Goal: Task Accomplishment & Management: Complete application form

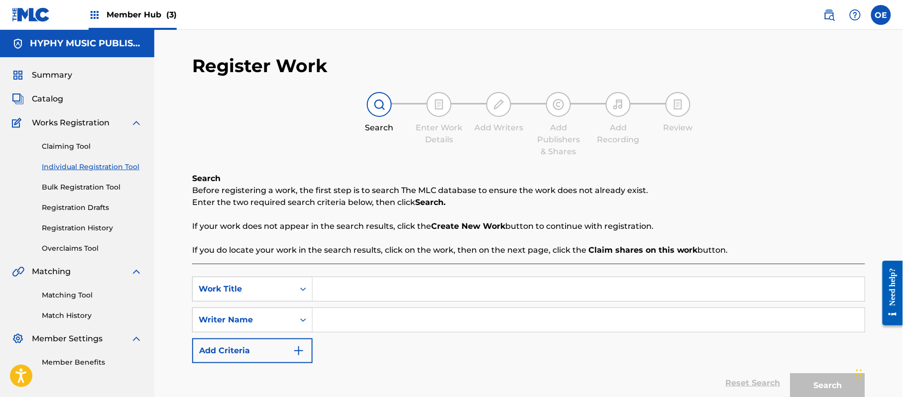
paste input "NO ENTIENDO PORQUE"
type input "NO ENTIENDO PORQUE"
paste input "GRUPO PROYECCION DE [PERSON_NAME]"
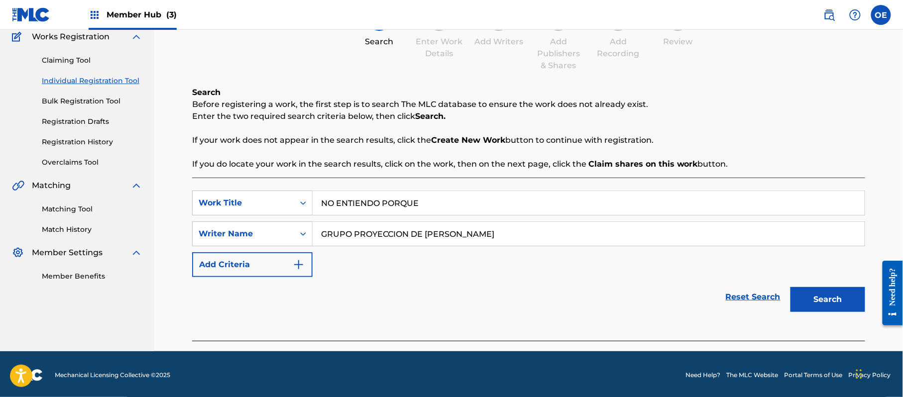
scroll to position [88, 0]
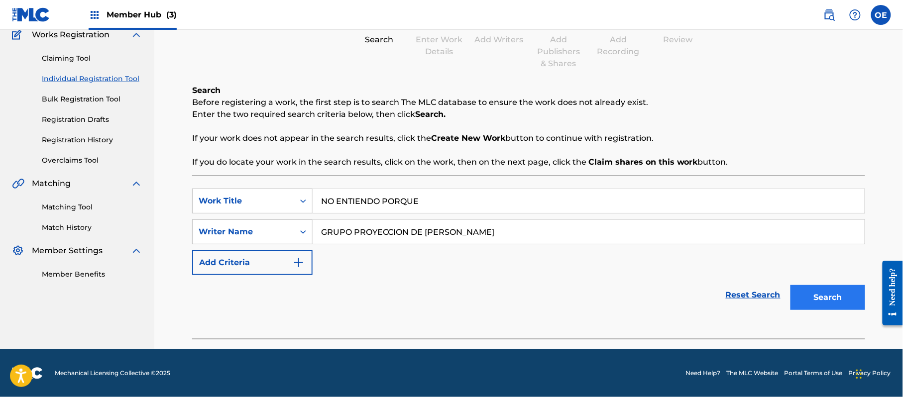
type input "GRUPO PROYECCION DE [PERSON_NAME]"
click at [833, 289] on button "Search" at bounding box center [827, 297] width 75 height 25
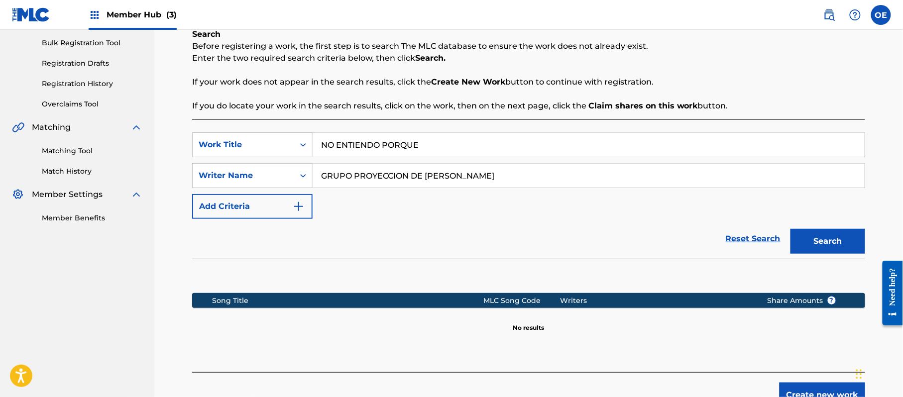
scroll to position [203, 0]
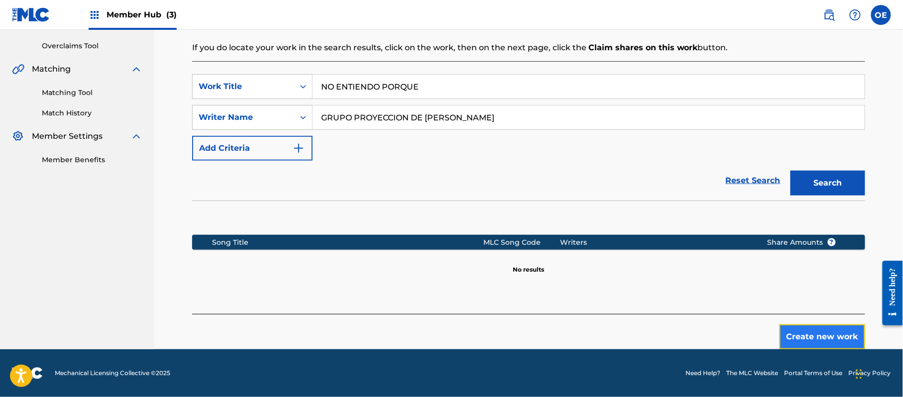
click at [820, 333] on button "Create new work" at bounding box center [822, 336] width 86 height 25
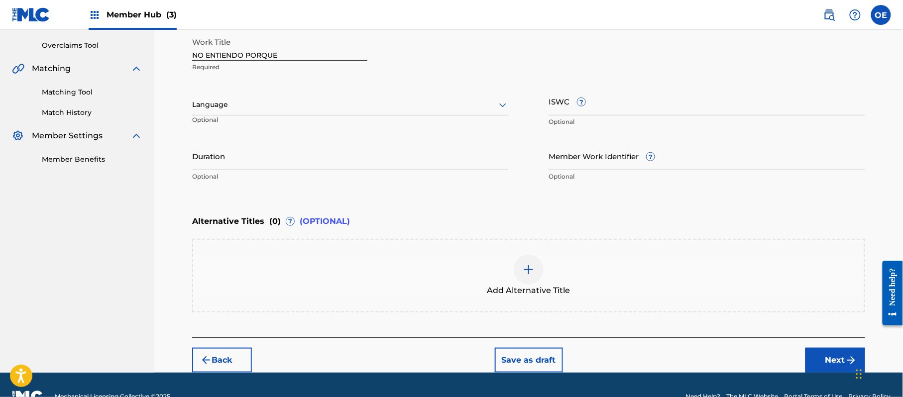
click at [230, 113] on div "Language" at bounding box center [350, 105] width 316 height 21
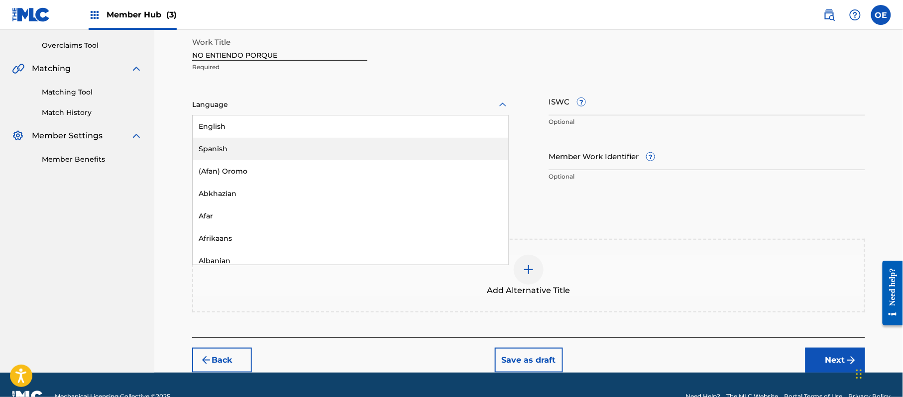
click at [235, 145] on div "Spanish" at bounding box center [351, 149] width 316 height 22
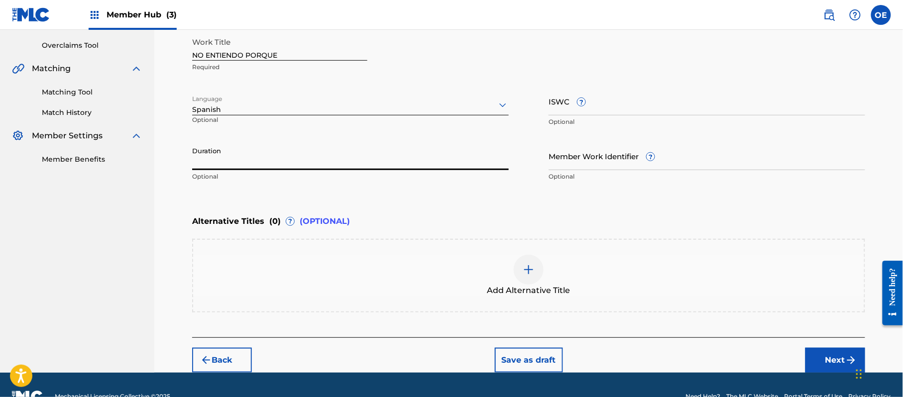
click at [231, 166] on input "Duration" at bounding box center [350, 156] width 316 height 28
type input "02:25"
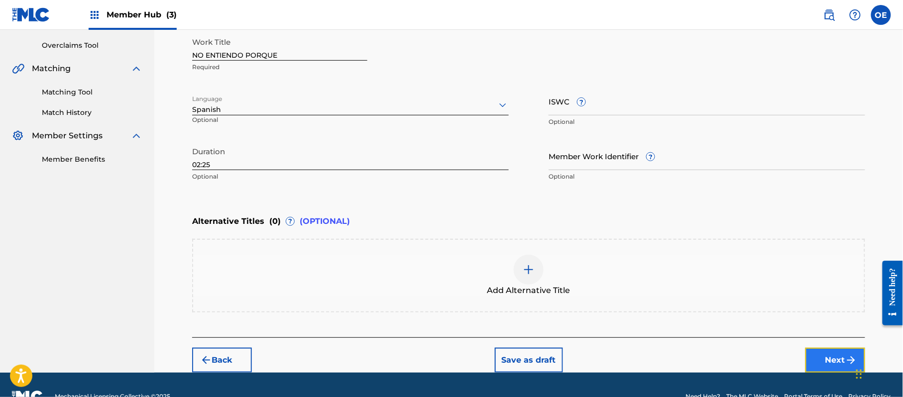
click at [825, 354] on button "Next" at bounding box center [835, 360] width 60 height 25
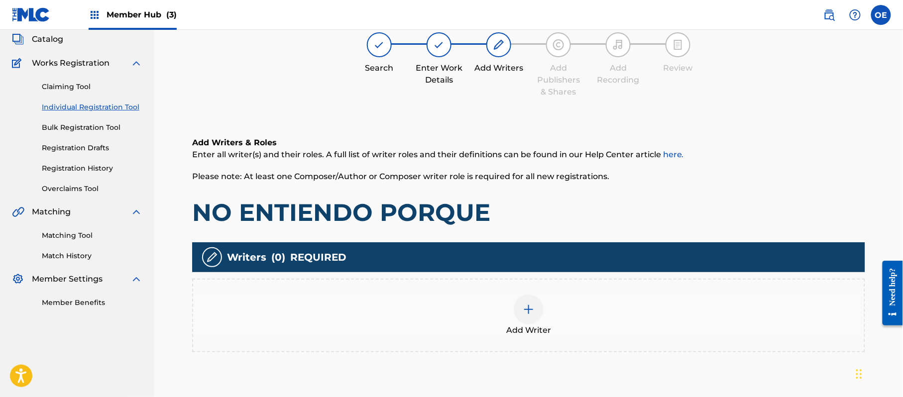
scroll to position [45, 0]
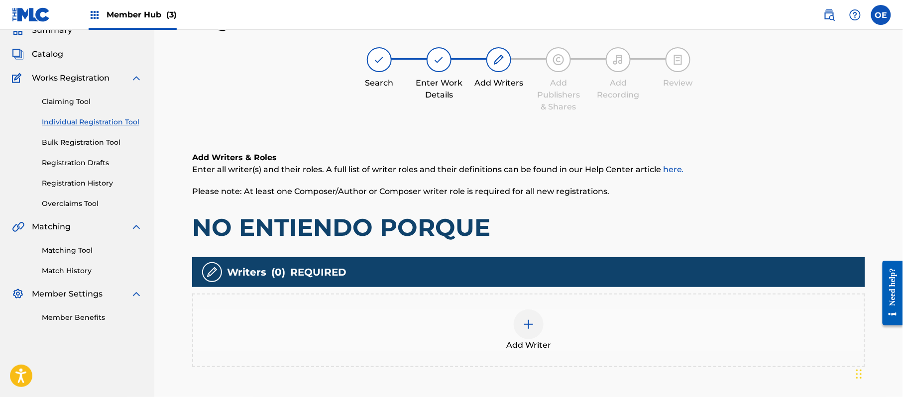
click at [500, 345] on div "Add Writer" at bounding box center [528, 331] width 671 height 42
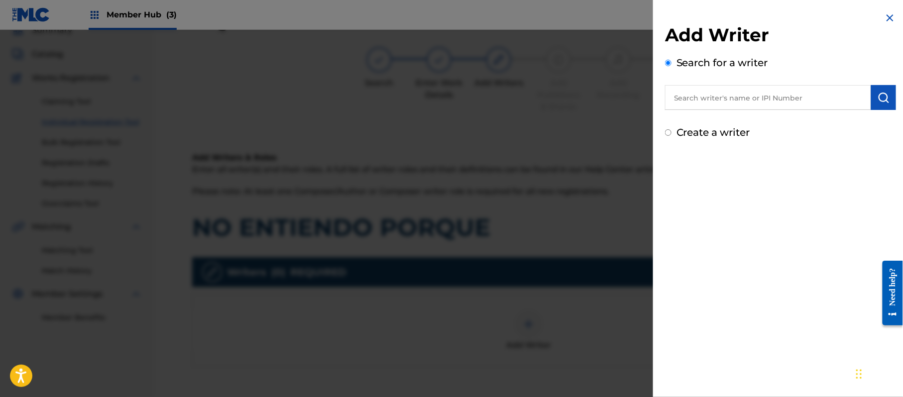
click at [707, 130] on label "Create a writer" at bounding box center [713, 132] width 74 height 12
radio input "true"
click at [671, 130] on input "Create a writer" at bounding box center [668, 132] width 6 height 6
radio input "false"
radio input "true"
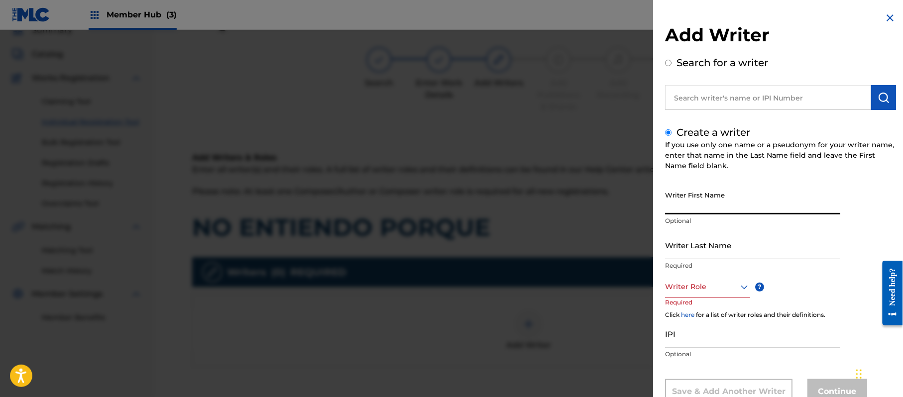
paste input "[PERSON_NAME]"
type input "[PERSON_NAME]"
paste input "[PERSON_NAME]"
type input "[PERSON_NAME]"
drag, startPoint x: 719, startPoint y: 208, endPoint x: 689, endPoint y: 215, distance: 30.8
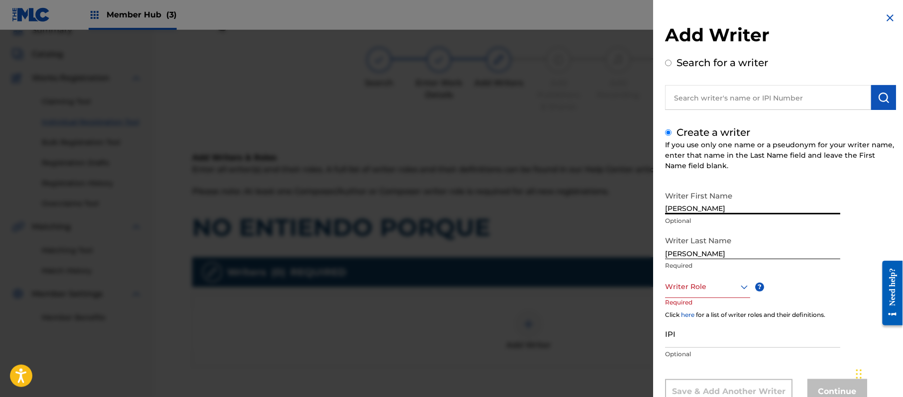
click at [689, 215] on div "Writer First Name [PERSON_NAME] Optional" at bounding box center [752, 208] width 175 height 45
type input "[PERSON_NAME]"
drag, startPoint x: 692, startPoint y: 255, endPoint x: 582, endPoint y: 229, distance: 112.9
click at [628, 247] on div "Add Writer Search for a writer Create a writer If you use only one name or a ps…" at bounding box center [451, 213] width 903 height 367
type input "PAZ"
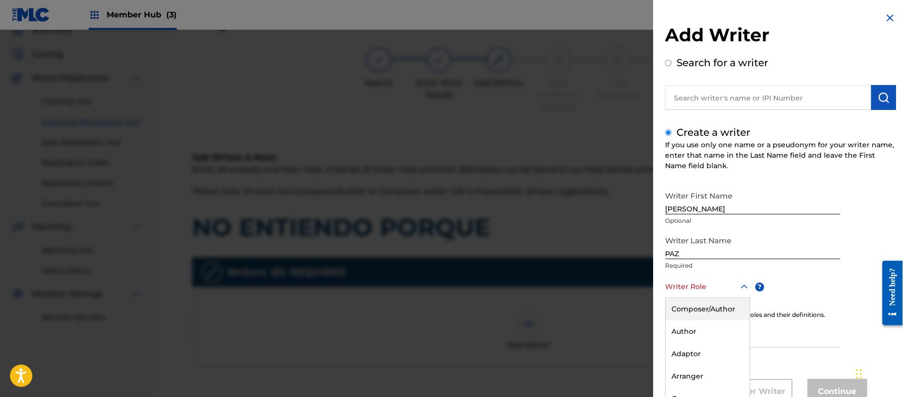
click at [683, 285] on div "8 results available. Use Up and Down to choose options, press Enter to select t…" at bounding box center [707, 287] width 85 height 22
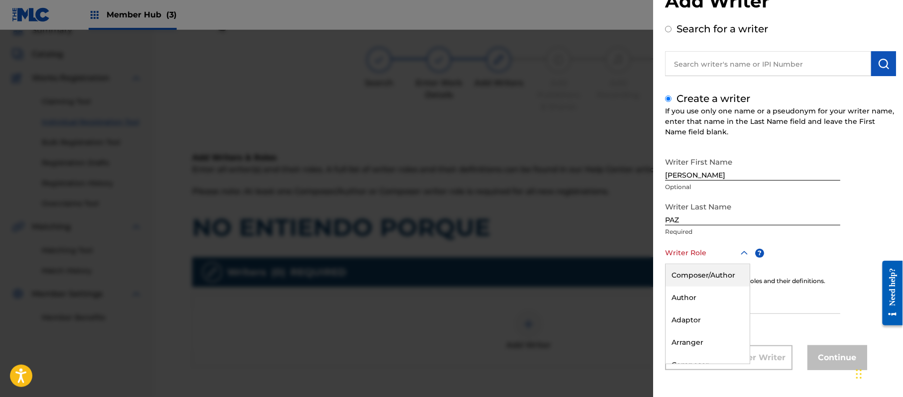
click at [684, 281] on div "Composer/Author" at bounding box center [707, 275] width 84 height 22
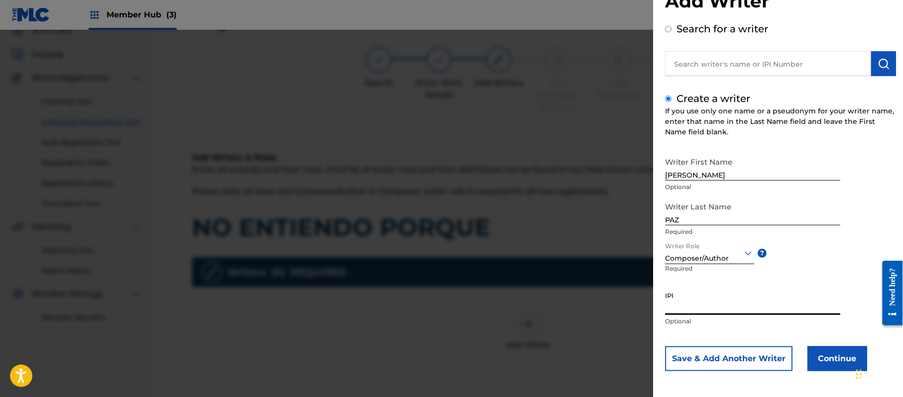
paste input "383824534"
type input "383824534"
click at [817, 354] on button "Continue" at bounding box center [837, 358] width 60 height 25
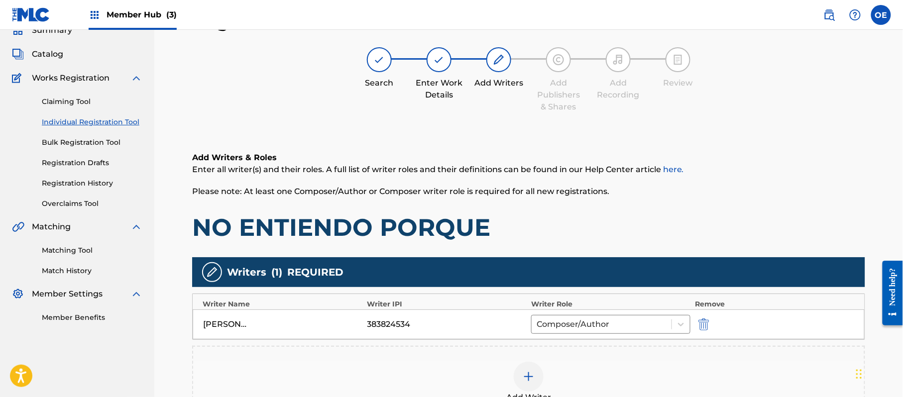
drag, startPoint x: 817, startPoint y: 354, endPoint x: 400, endPoint y: 263, distance: 427.0
click at [397, 265] on div "Writers ( 1 ) REQUIRED" at bounding box center [528, 272] width 673 height 30
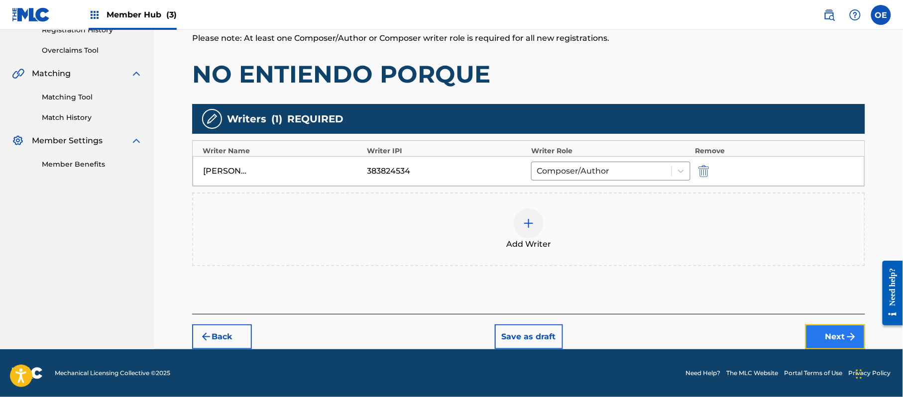
click at [824, 346] on button "Next" at bounding box center [835, 336] width 60 height 25
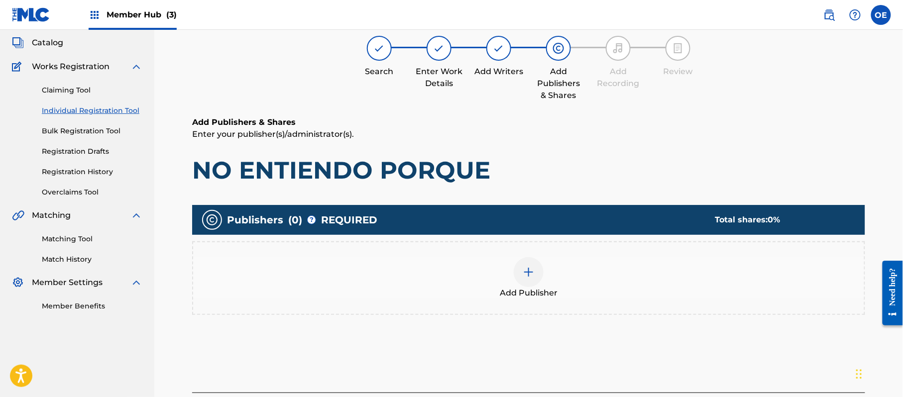
scroll to position [45, 0]
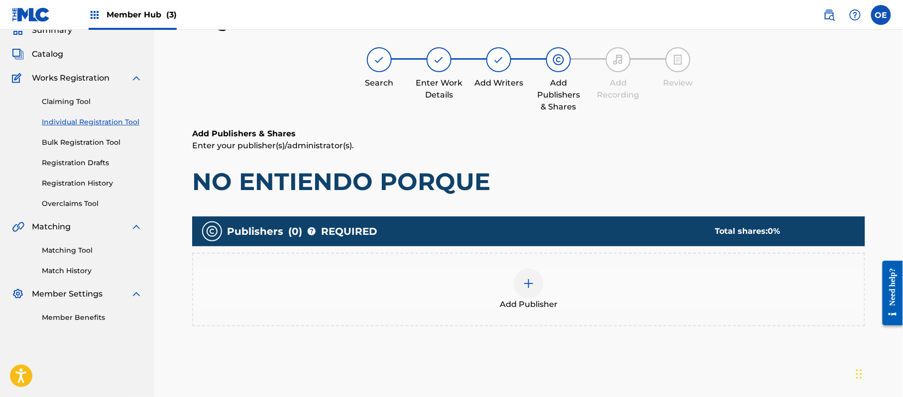
click at [591, 311] on div "Add Publisher" at bounding box center [528, 290] width 673 height 74
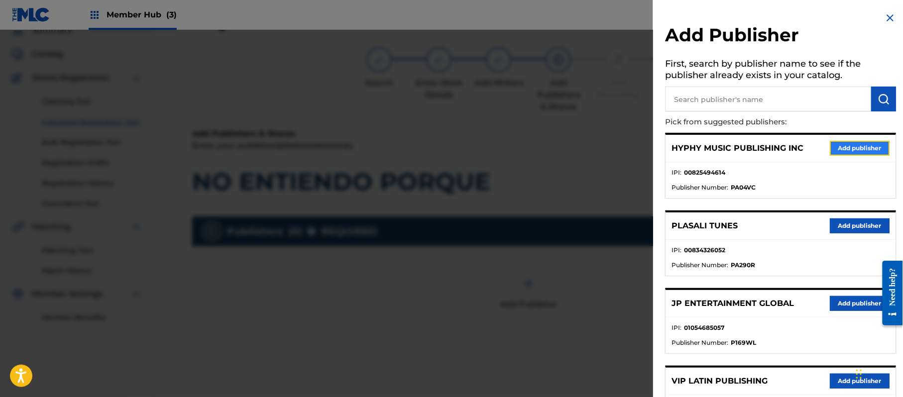
click at [849, 141] on button "Add publisher" at bounding box center [860, 148] width 60 height 15
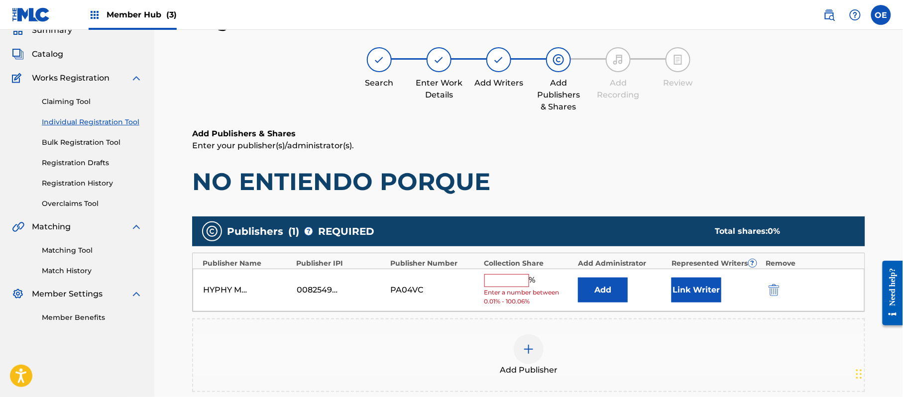
click at [500, 285] on input "text" at bounding box center [506, 280] width 45 height 13
type input "100"
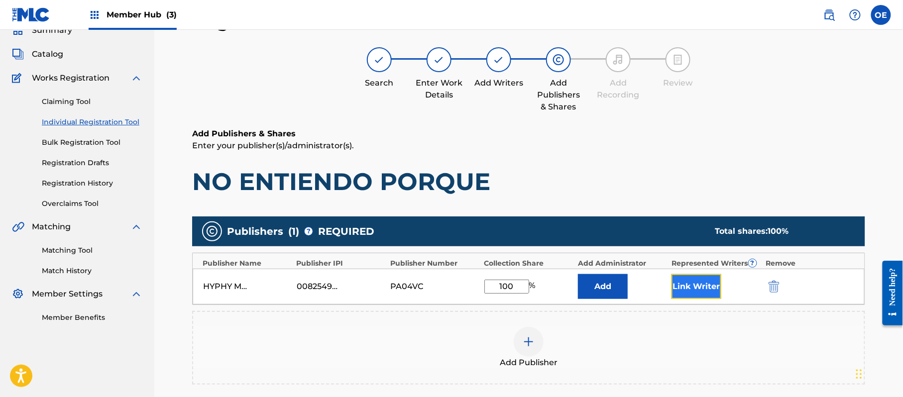
click at [697, 298] on button "Link Writer" at bounding box center [696, 286] width 50 height 25
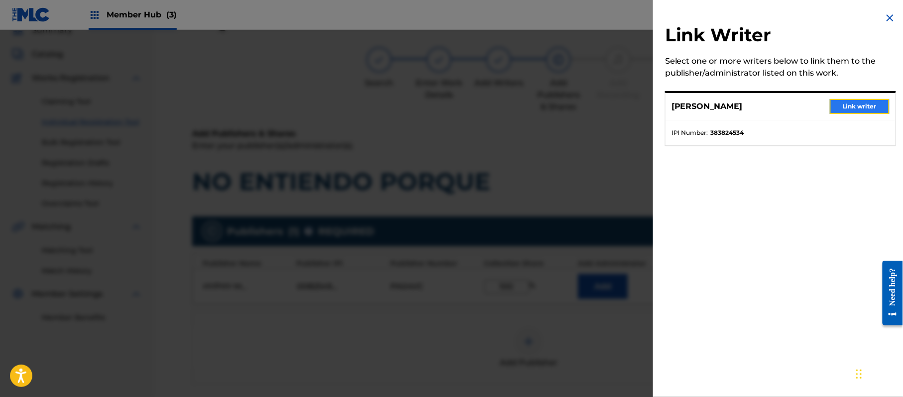
click at [859, 107] on button "Link writer" at bounding box center [860, 106] width 60 height 15
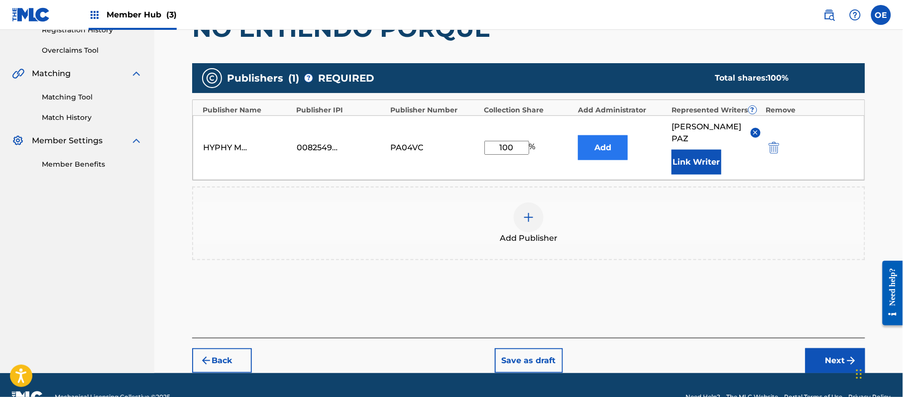
scroll to position [210, 0]
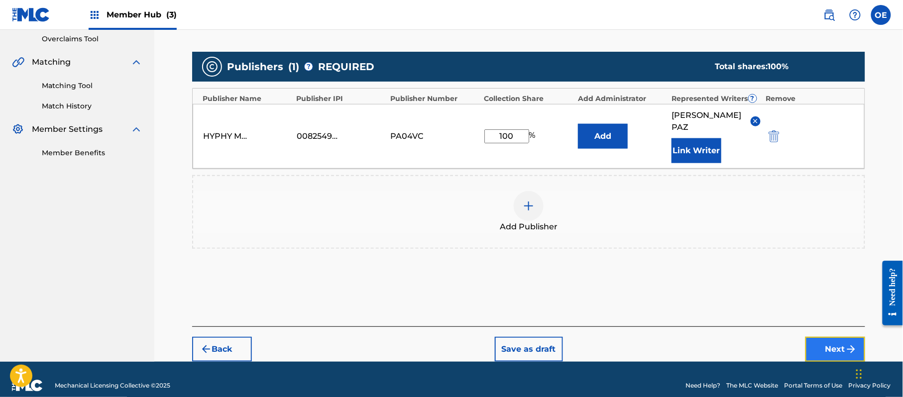
click at [828, 343] on button "Next" at bounding box center [835, 349] width 60 height 25
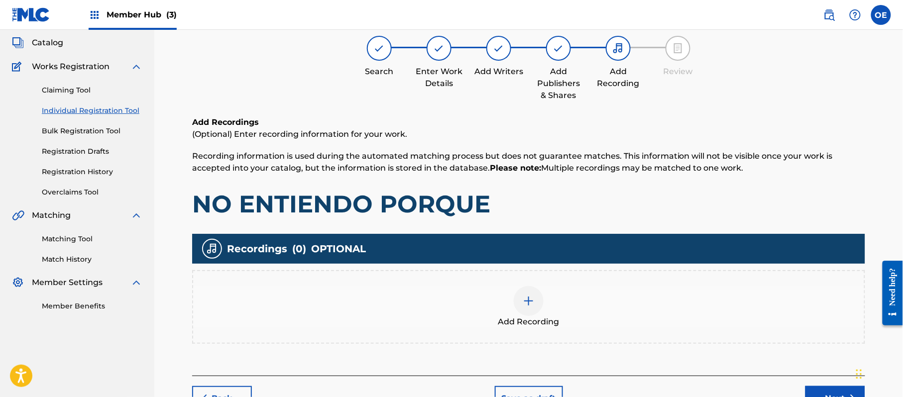
scroll to position [45, 0]
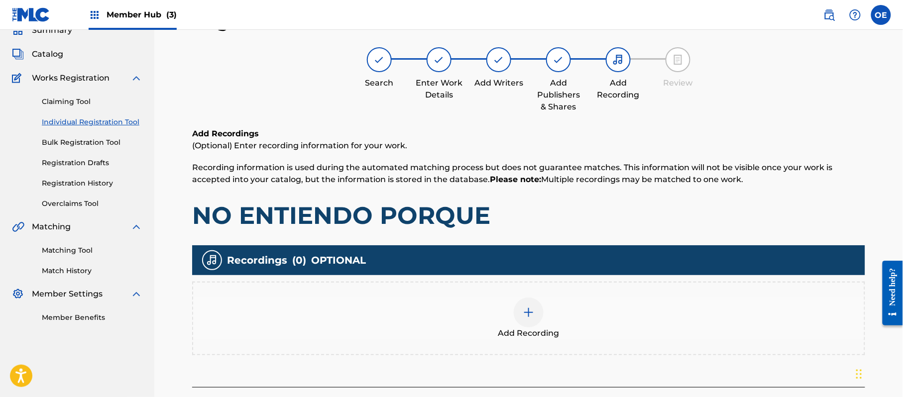
click at [558, 335] on span "Add Recording" at bounding box center [528, 333] width 61 height 12
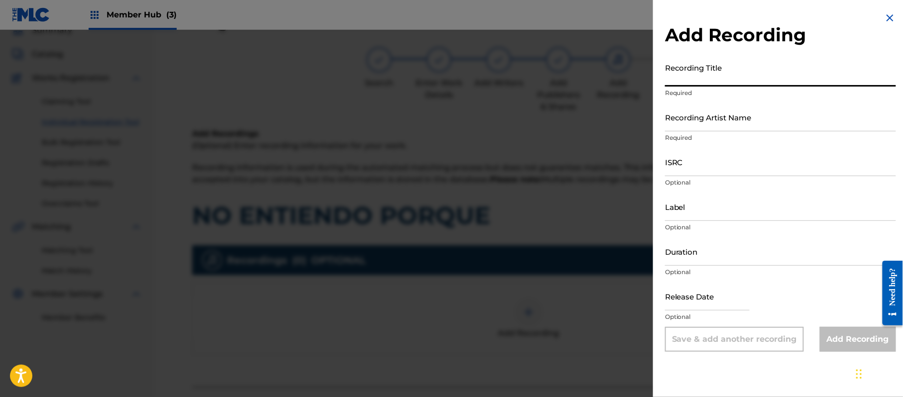
paste input "No Entiendo Por Que"
type input "No Entiendo Por Que"
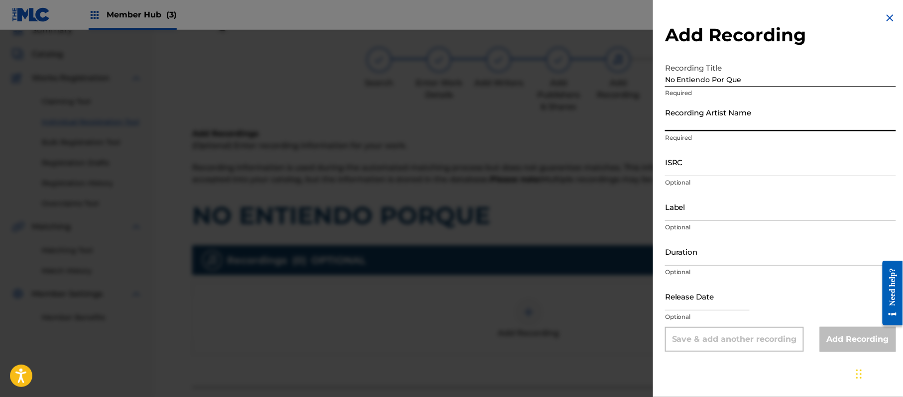
paste input "Grupo Proyeccion De [PERSON_NAME]"
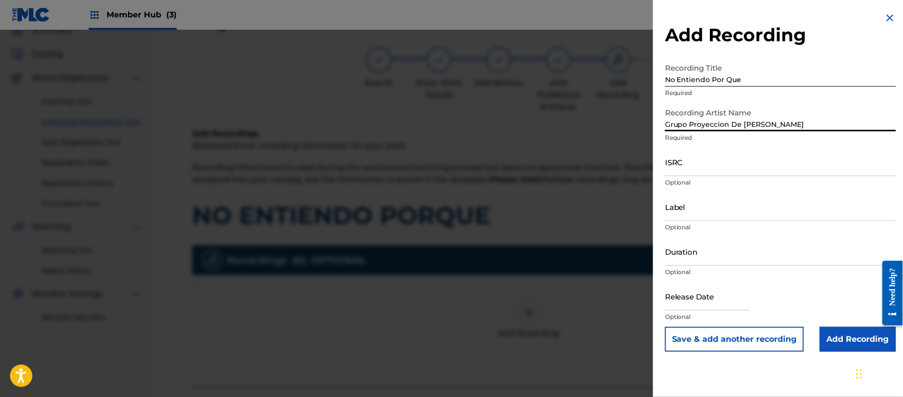
type input "Grupo Proyeccion De [PERSON_NAME]"
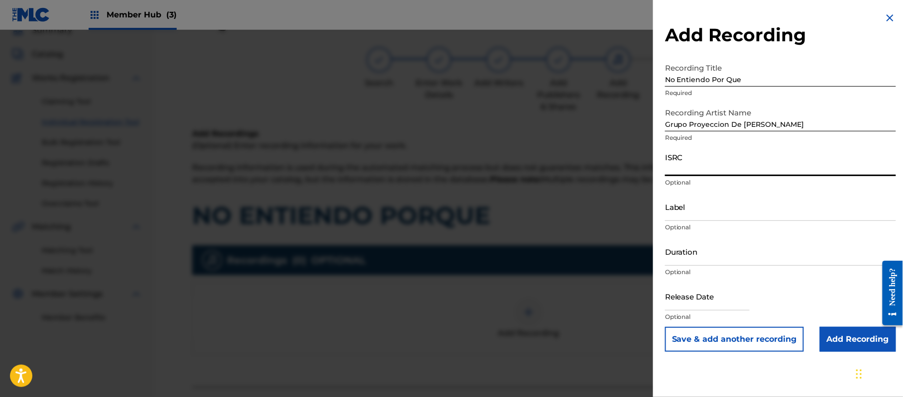
paste input "CA5KR1808825"
type input "CA5KR1808825"
paste input "3 Amigos Intertainment"
type input "3 Amigos Intertainment"
click at [670, 246] on input "Duration" at bounding box center [780, 251] width 231 height 28
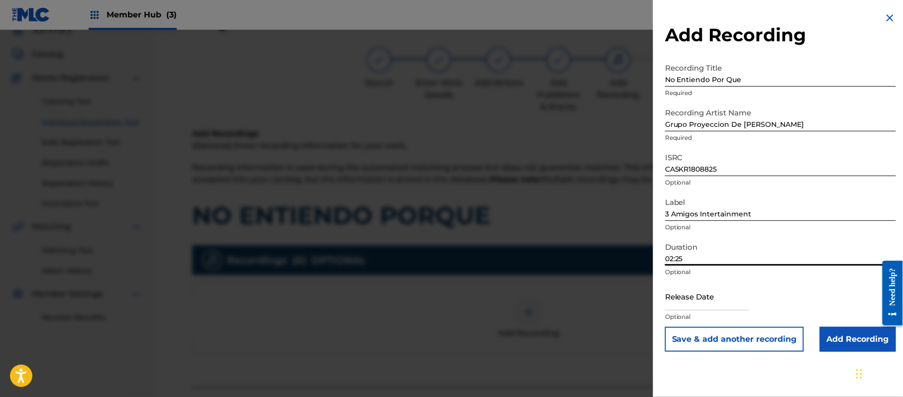
type input "02:25"
click at [701, 298] on input "text" at bounding box center [707, 296] width 85 height 28
select select "8"
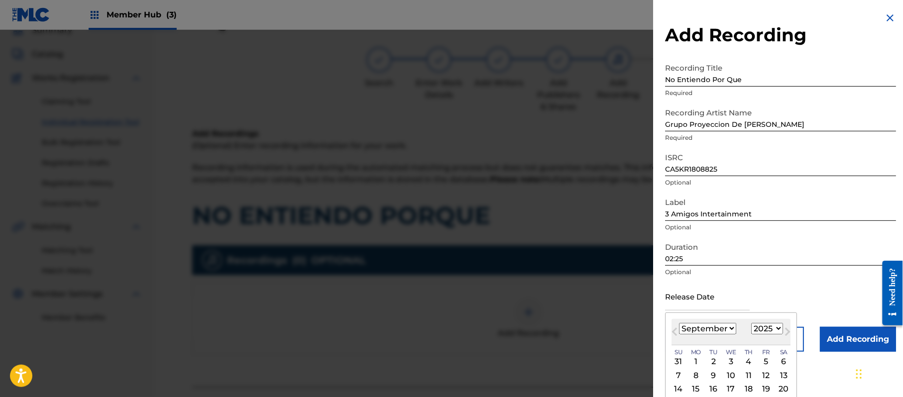
click at [781, 325] on select "1899 1900 1901 1902 1903 1904 1905 1906 1907 1908 1909 1910 1911 1912 1913 1914…" at bounding box center [767, 328] width 32 height 11
select select "2018"
click at [753, 323] on select "1899 1900 1901 1902 1903 1904 1905 1906 1907 1908 1909 1910 1911 1912 1913 1914…" at bounding box center [767, 328] width 32 height 11
click at [720, 325] on select "January February March April May June July August September October November De…" at bounding box center [707, 328] width 57 height 11
select select "4"
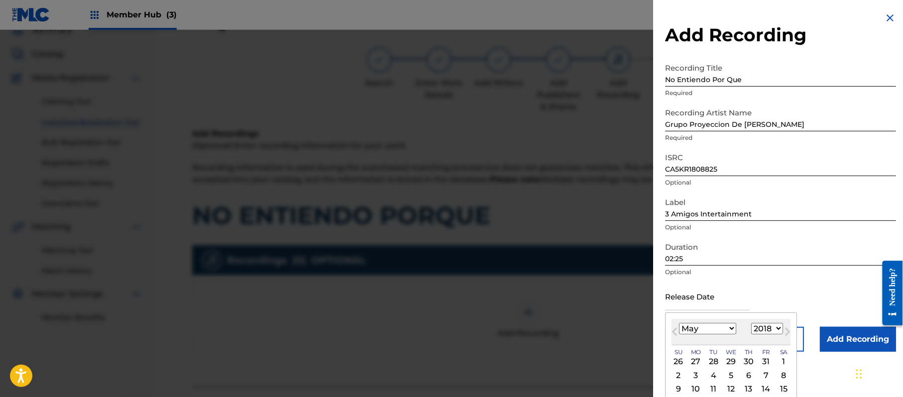
click at [679, 323] on select "January February March April May June July August September October November De…" at bounding box center [707, 328] width 57 height 11
click at [732, 360] on div "2" at bounding box center [731, 362] width 12 height 12
type input "[DATE]"
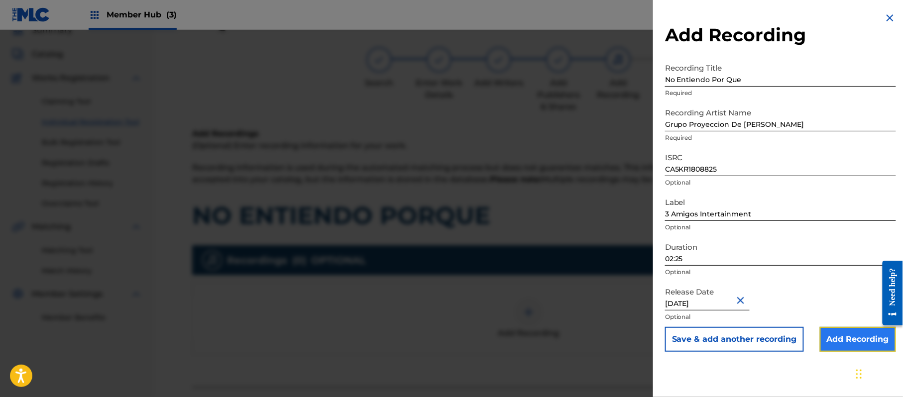
click at [837, 341] on input "Add Recording" at bounding box center [858, 339] width 76 height 25
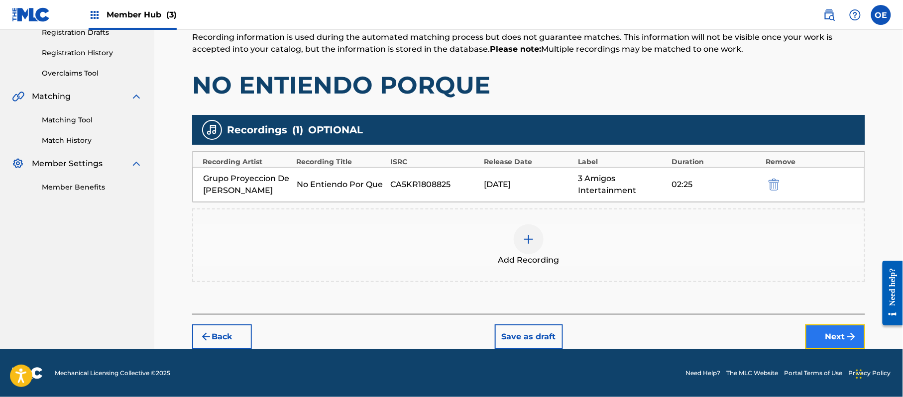
click at [822, 328] on button "Next" at bounding box center [835, 336] width 60 height 25
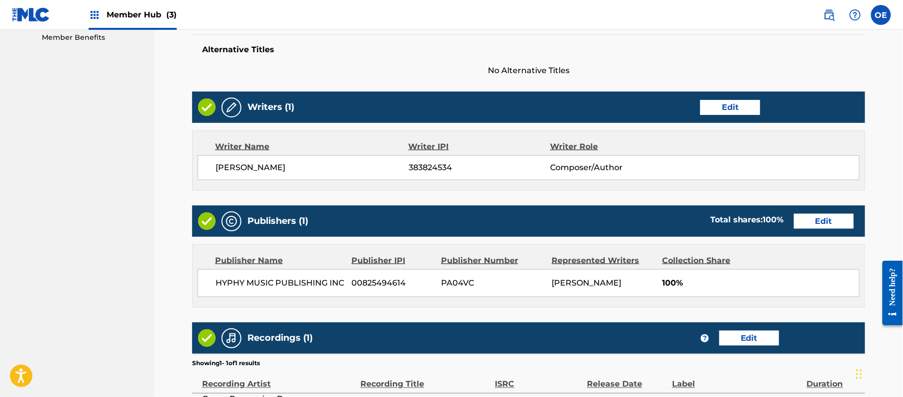
scroll to position [443, 0]
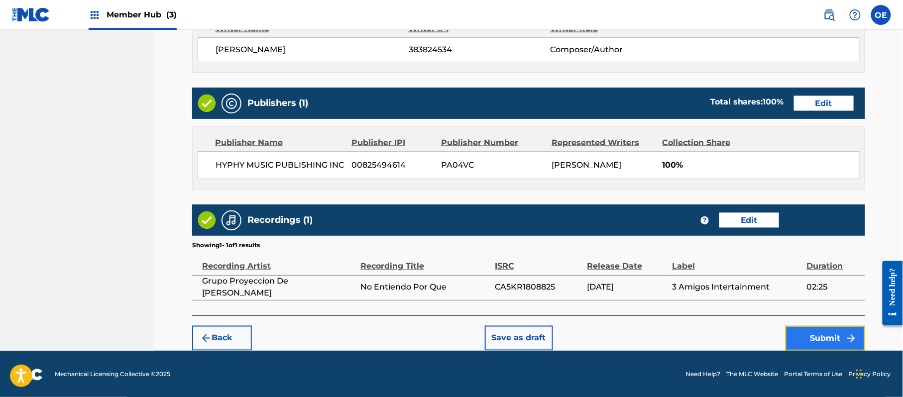
click at [800, 340] on button "Submit" at bounding box center [825, 338] width 80 height 25
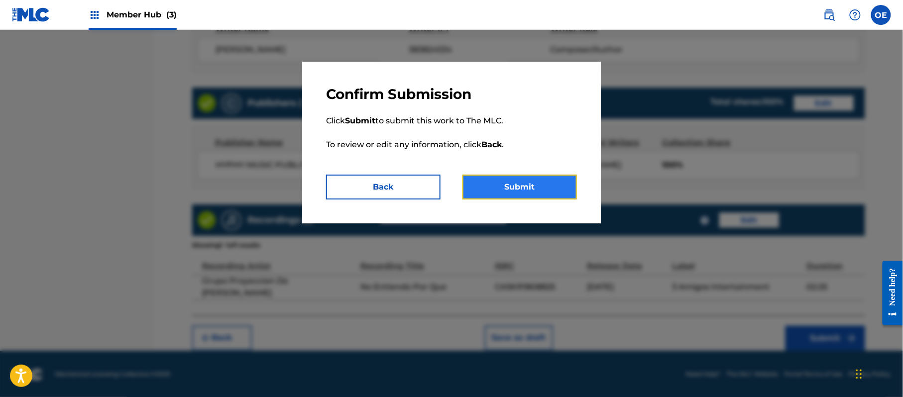
click at [519, 183] on button "Submit" at bounding box center [519, 187] width 114 height 25
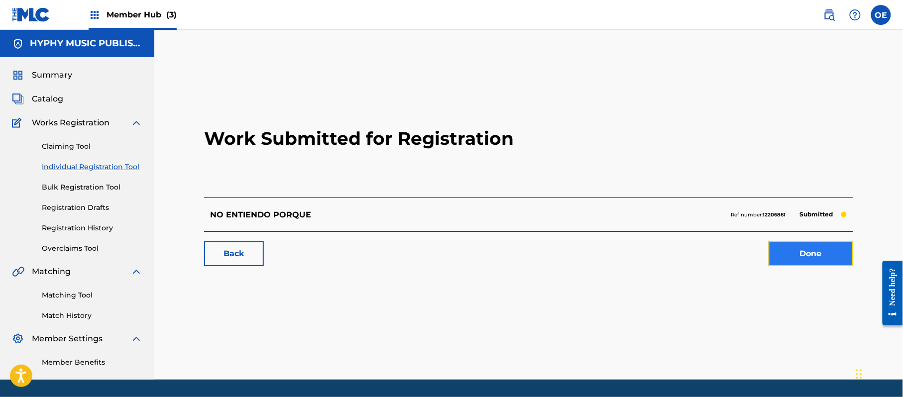
click at [803, 251] on link "Done" at bounding box center [810, 253] width 85 height 25
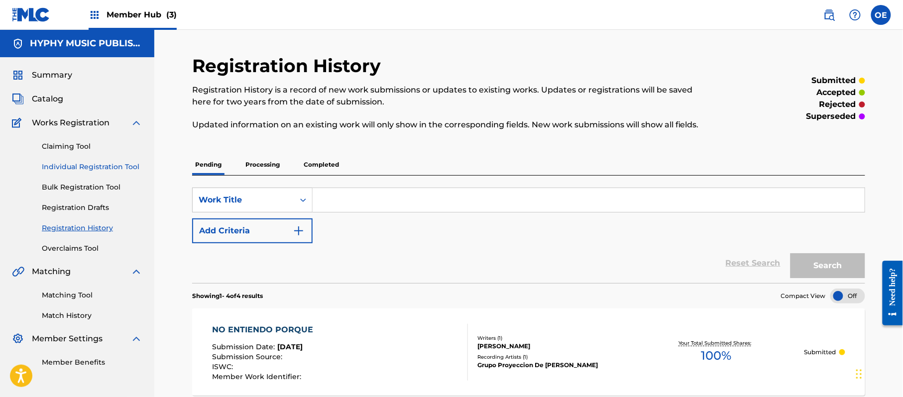
click at [107, 163] on link "Individual Registration Tool" at bounding box center [92, 167] width 101 height 10
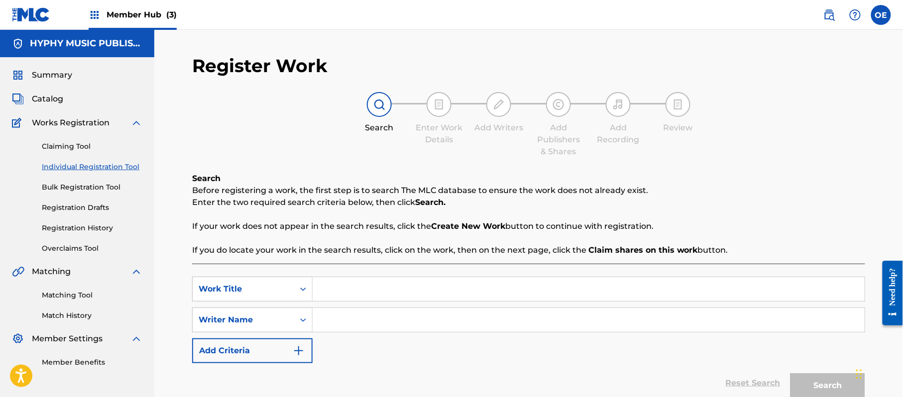
paste input "NO LLORES MAS"
type input "NO LLORES MAS"
paste input "[PERSON_NAME]"
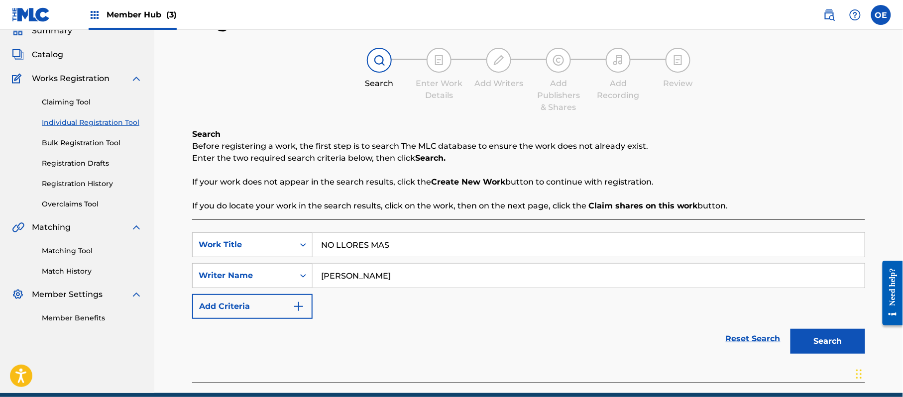
scroll to position [88, 0]
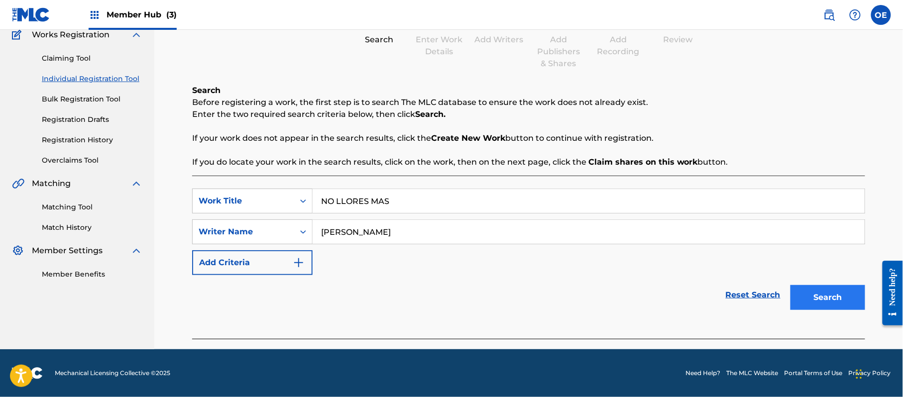
type input "[PERSON_NAME]"
click at [801, 291] on button "Search" at bounding box center [827, 297] width 75 height 25
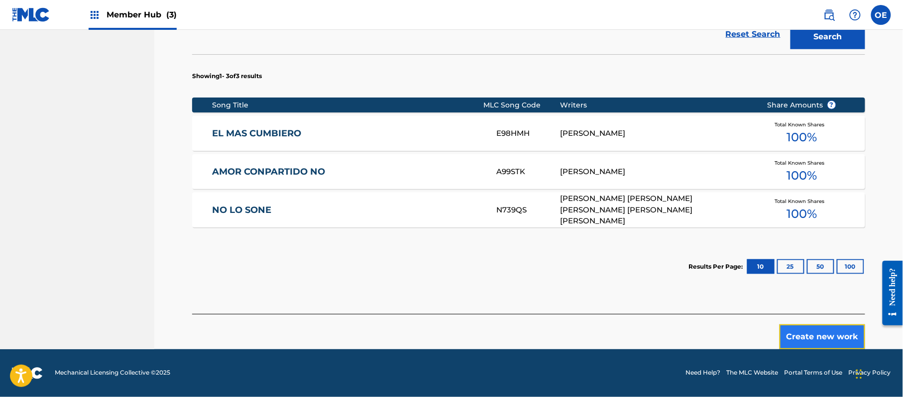
click at [836, 337] on button "Create new work" at bounding box center [822, 336] width 86 height 25
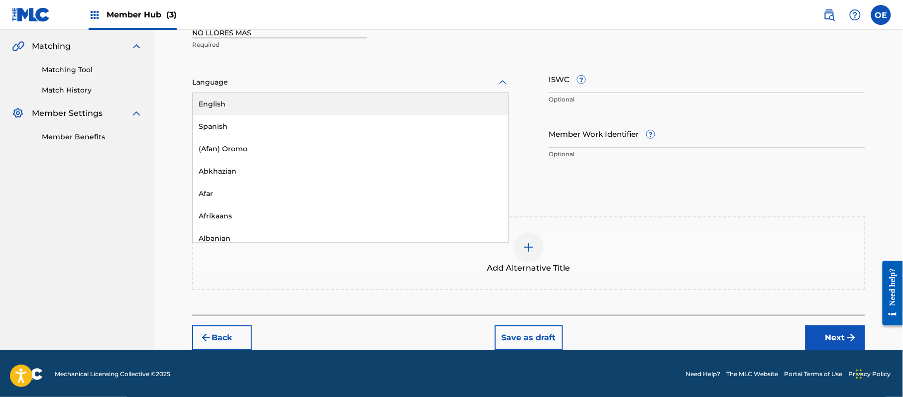
click at [287, 92] on div "Language" at bounding box center [350, 82] width 316 height 21
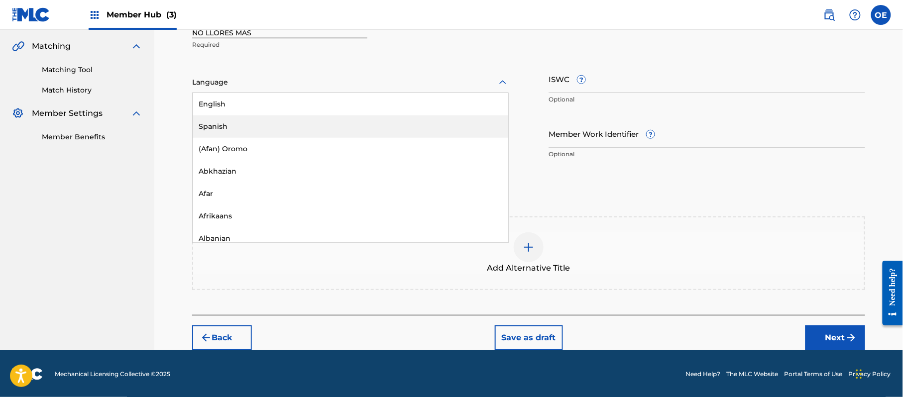
click at [273, 116] on div "Spanish" at bounding box center [351, 126] width 316 height 22
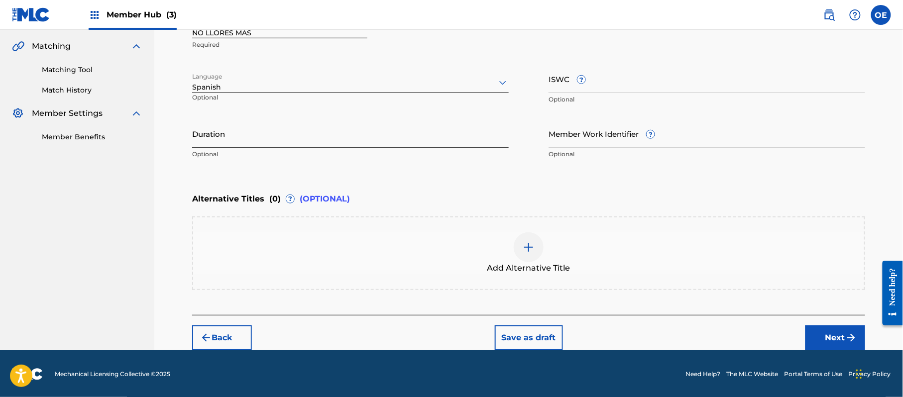
click at [332, 146] on input "Duration" at bounding box center [350, 133] width 316 height 28
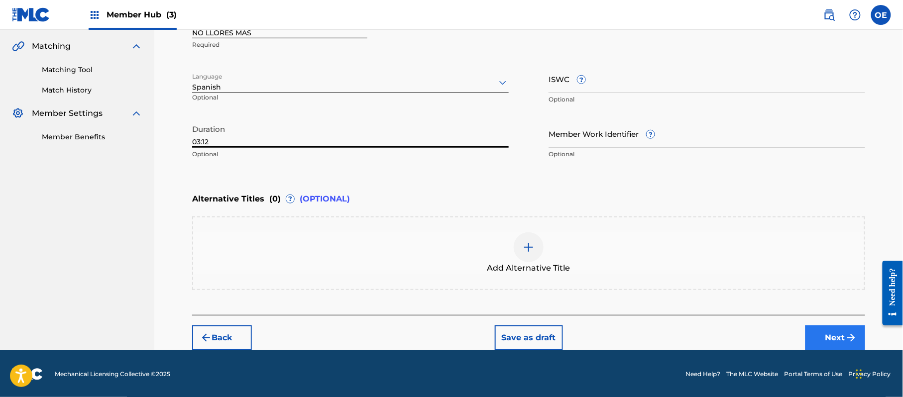
type input "03:12"
click at [848, 341] on img "submit" at bounding box center [851, 338] width 12 height 12
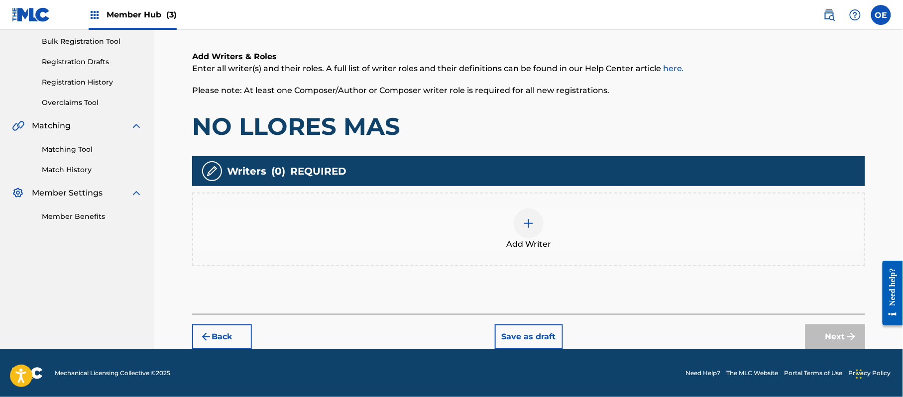
scroll to position [45, 0]
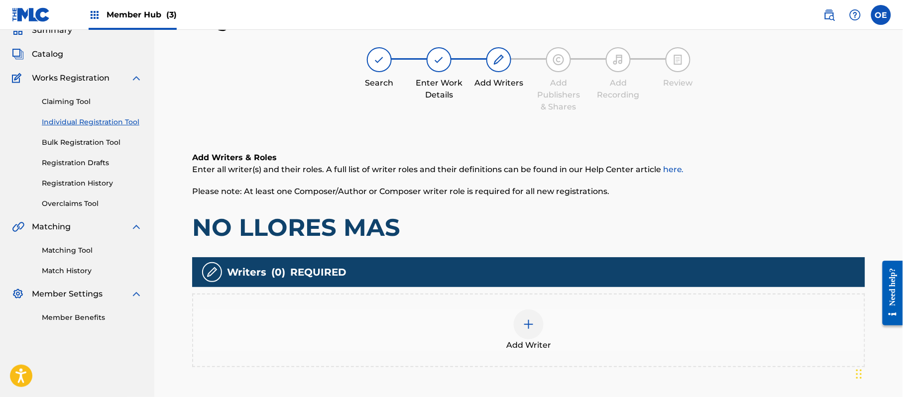
click at [541, 323] on div at bounding box center [529, 325] width 30 height 30
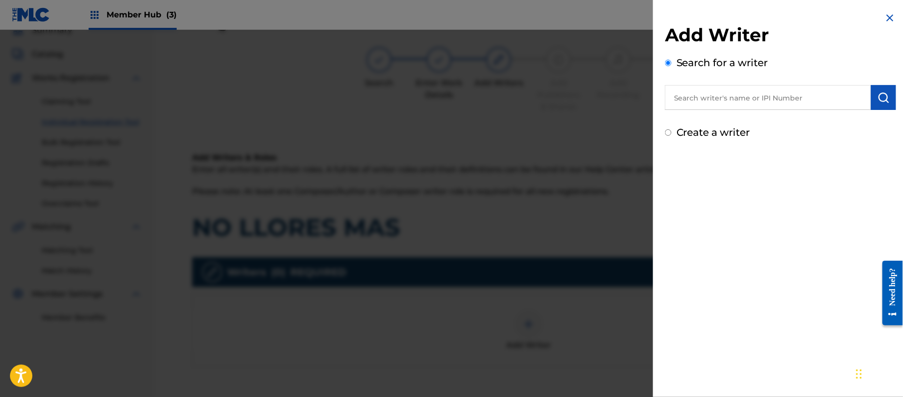
click at [723, 127] on label "Create a writer" at bounding box center [713, 132] width 74 height 12
radio input "true"
click at [671, 129] on input "Create a writer" at bounding box center [668, 132] width 6 height 6
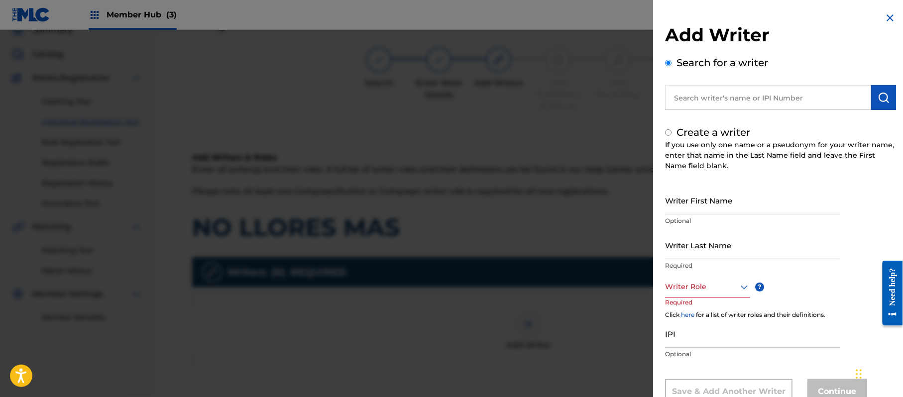
radio input "false"
radio input "true"
paste input "[PERSON_NAME]"
type input "[PERSON_NAME]"
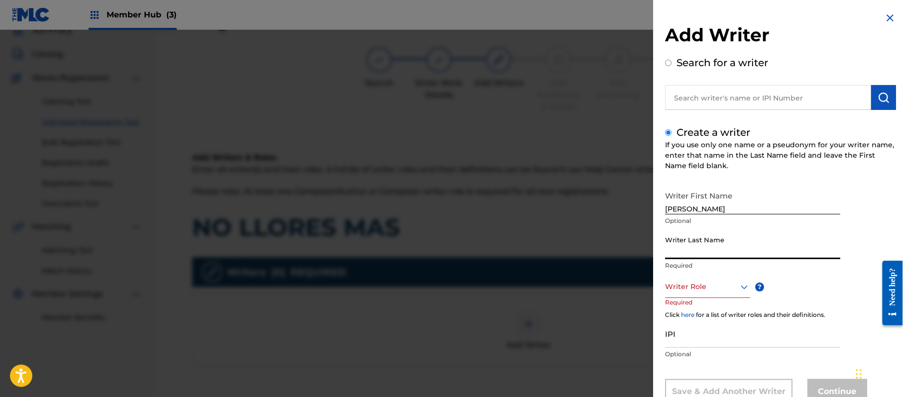
paste input "[PERSON_NAME]"
type input "[PERSON_NAME]"
drag, startPoint x: 727, startPoint y: 205, endPoint x: 688, endPoint y: 209, distance: 39.0
click at [688, 209] on input "[PERSON_NAME]" at bounding box center [752, 200] width 175 height 28
type input "[PERSON_NAME]"
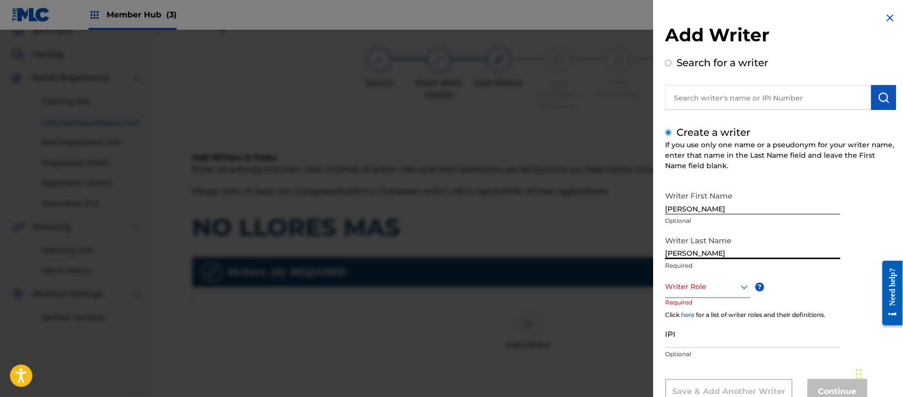
drag, startPoint x: 691, startPoint y: 250, endPoint x: 557, endPoint y: 254, distance: 133.9
click at [582, 255] on div "Add Writer Search for a writer Create a writer If you use only one name or a ps…" at bounding box center [451, 213] width 903 height 367
type input "PAZ"
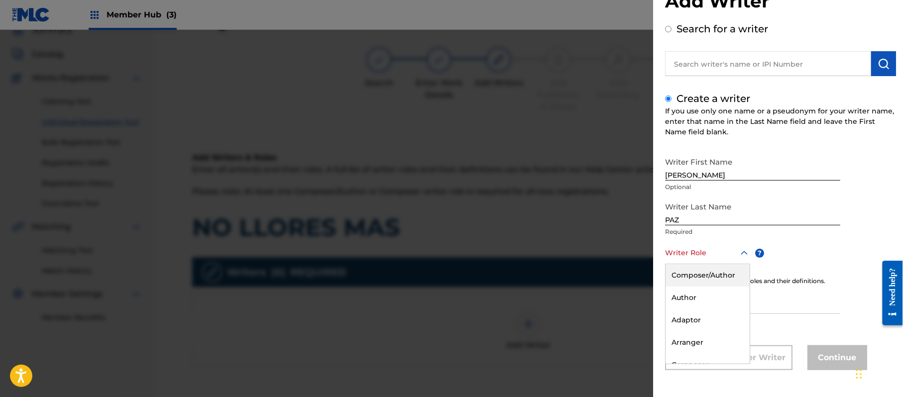
click at [698, 264] on div "8 results available. Use Up and Down to choose options, press Enter to select t…" at bounding box center [707, 253] width 85 height 22
click at [698, 277] on div "Composer/Author" at bounding box center [707, 275] width 84 height 22
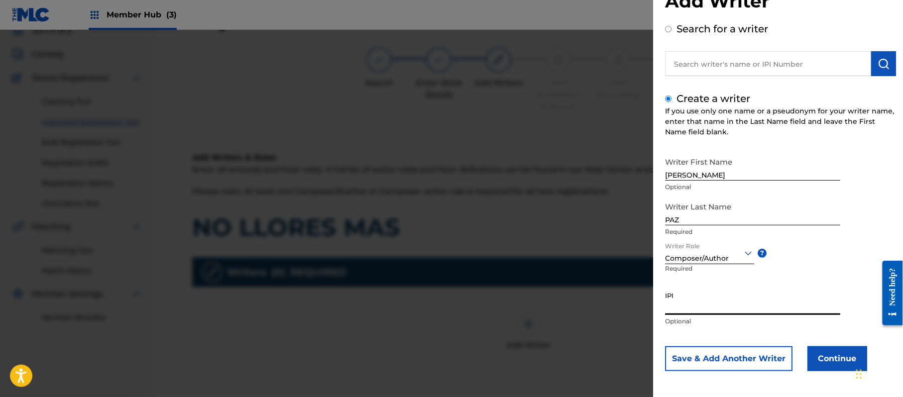
paste input "383824534"
type input "383824534"
click at [825, 347] on button "Continue" at bounding box center [837, 358] width 60 height 25
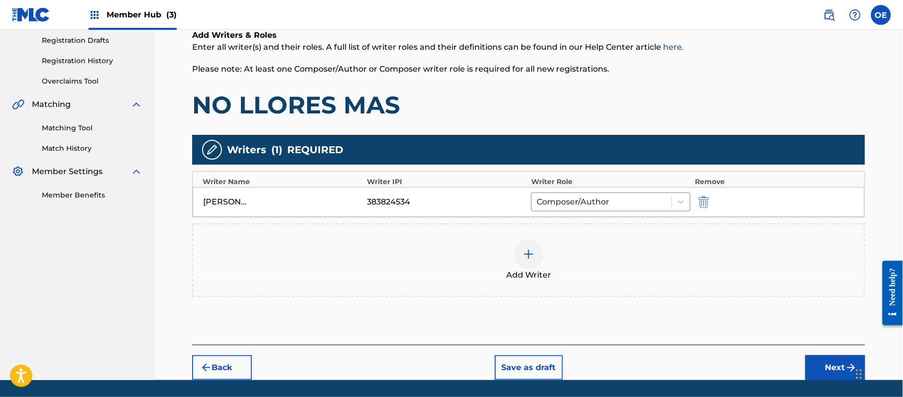
scroll to position [198, 0]
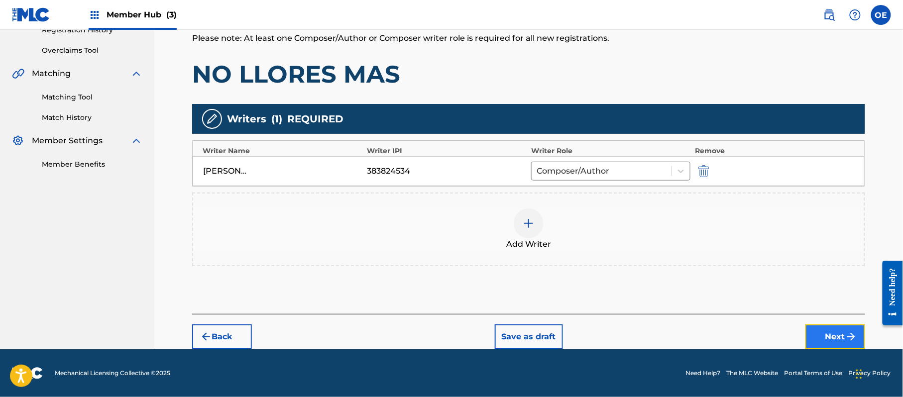
click at [858, 334] on button "Next" at bounding box center [835, 336] width 60 height 25
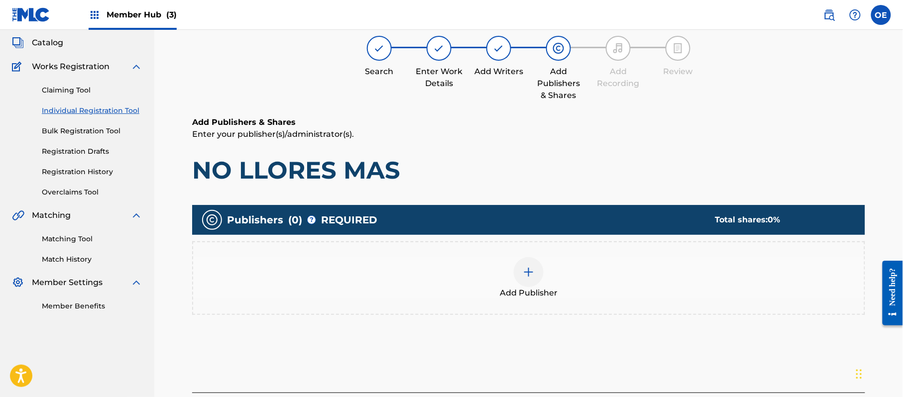
scroll to position [45, 0]
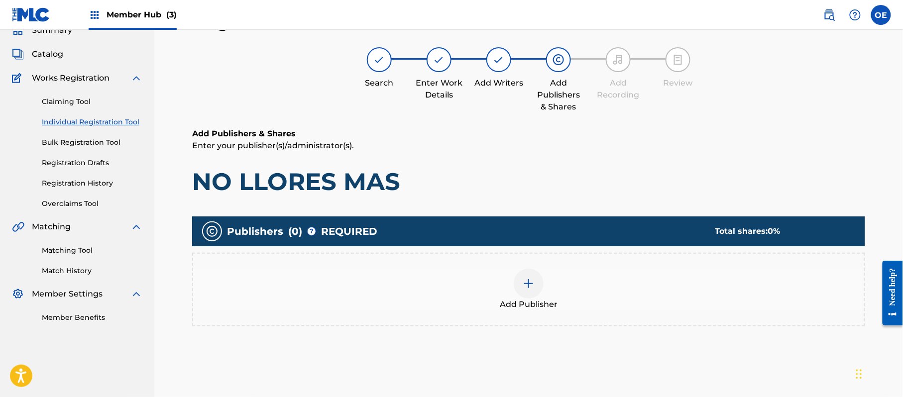
click at [661, 286] on div "Add Publisher" at bounding box center [528, 290] width 671 height 42
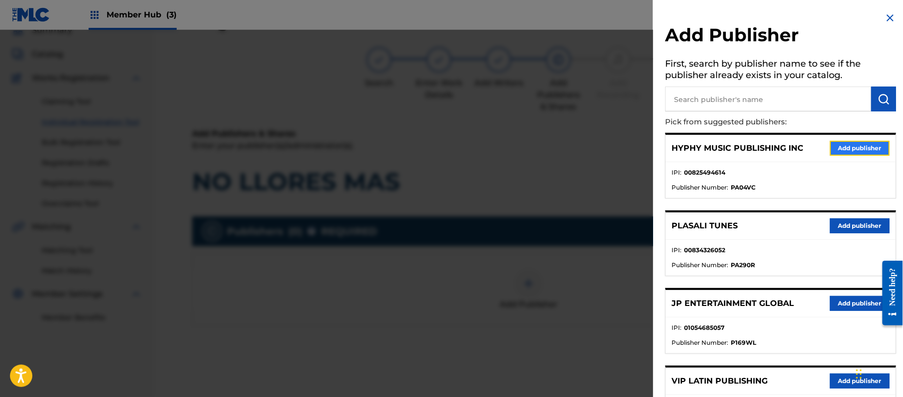
click at [845, 153] on button "Add publisher" at bounding box center [860, 148] width 60 height 15
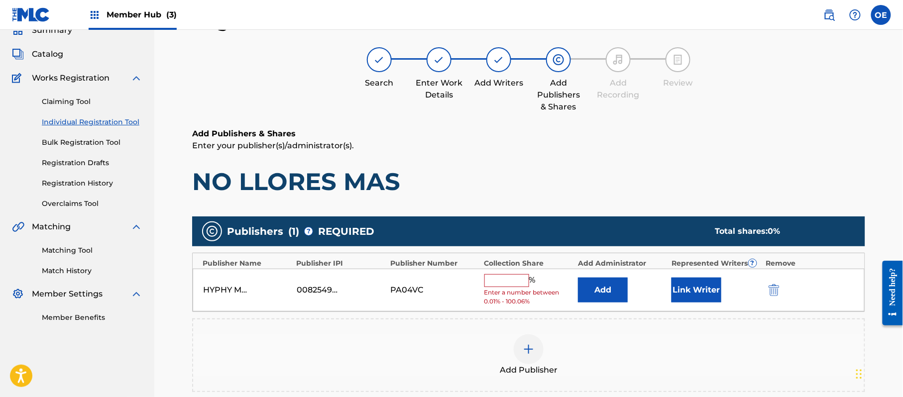
click at [518, 285] on input "text" at bounding box center [506, 280] width 45 height 13
type input "100"
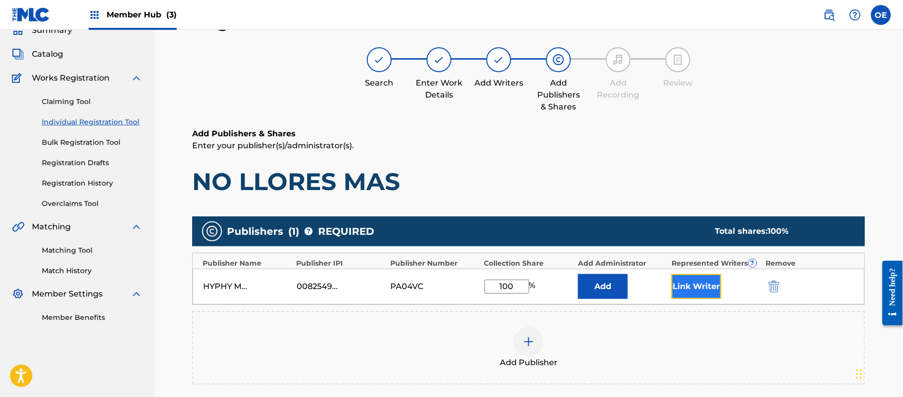
click at [687, 288] on button "Link Writer" at bounding box center [696, 286] width 50 height 25
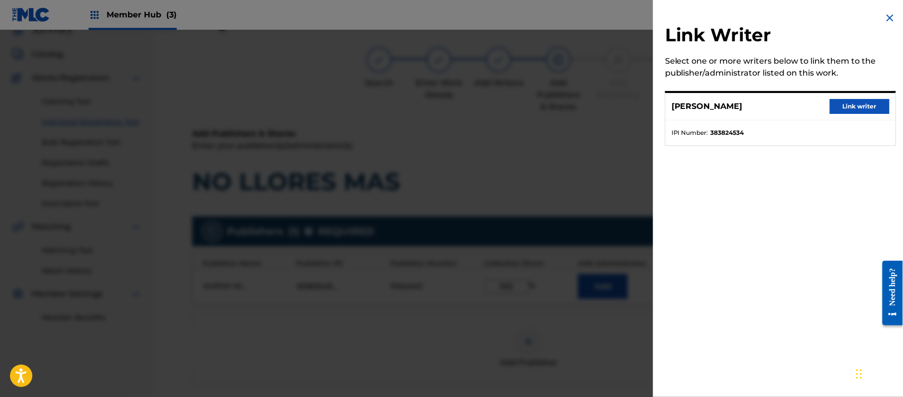
click at [845, 114] on div "[PERSON_NAME] Link writer" at bounding box center [780, 106] width 230 height 27
click at [848, 113] on button "Link writer" at bounding box center [860, 106] width 60 height 15
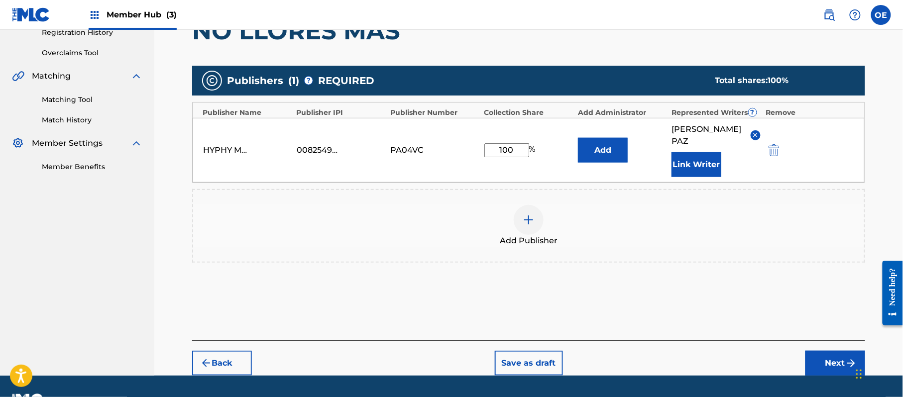
scroll to position [210, 0]
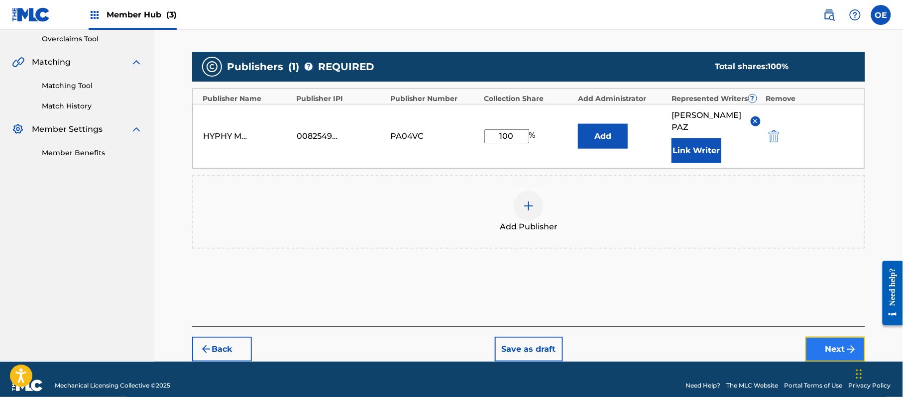
click at [835, 337] on button "Next" at bounding box center [835, 349] width 60 height 25
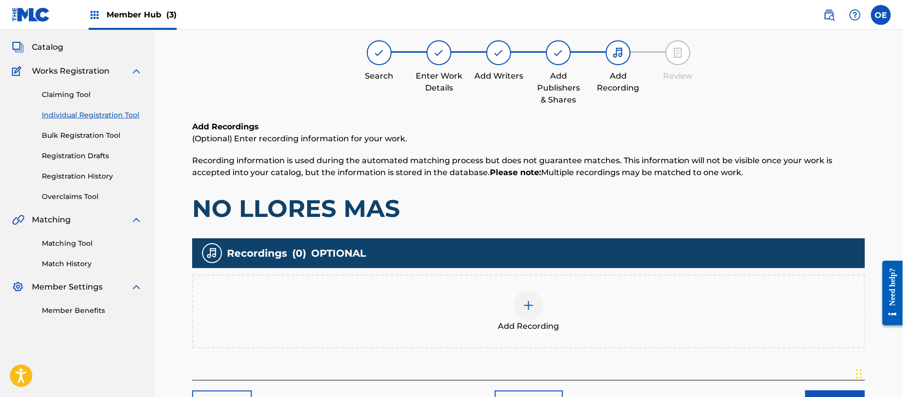
scroll to position [45, 0]
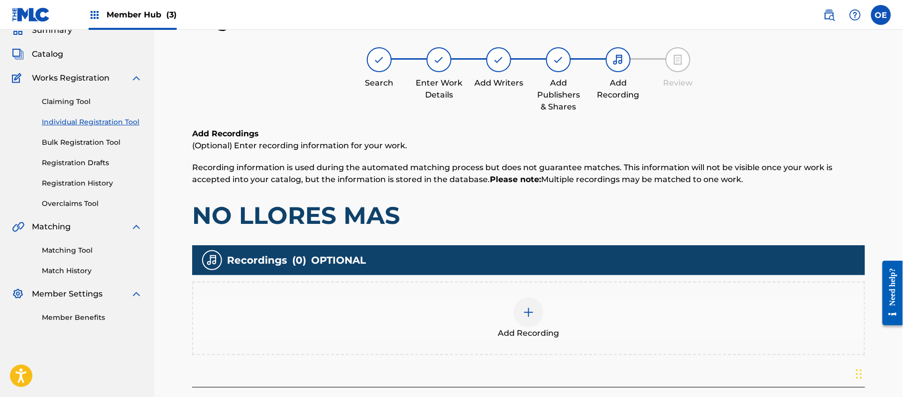
click at [508, 332] on span "Add Recording" at bounding box center [528, 333] width 61 height 12
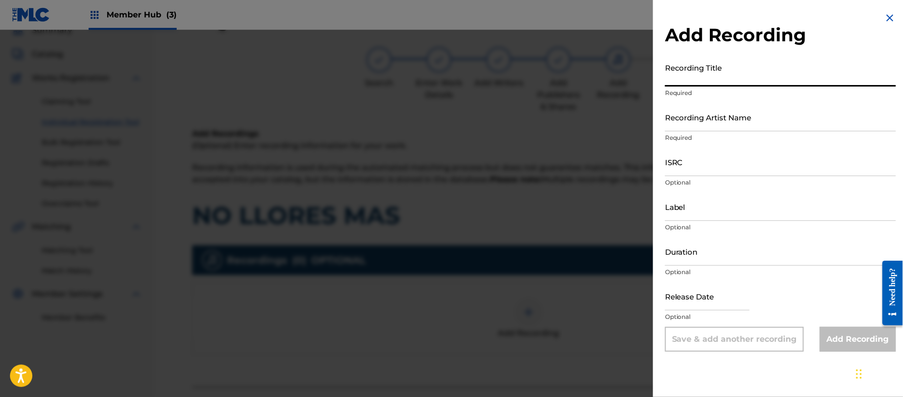
paste input "No Llores Mas"
type input "No Llores Mas"
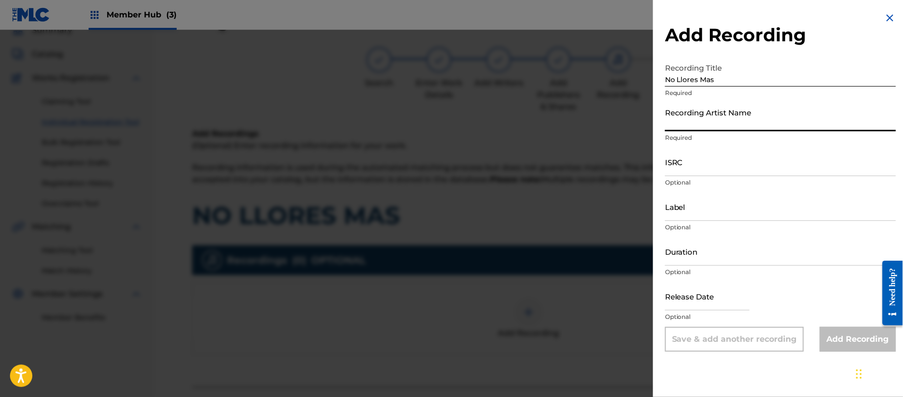
paste input "[PERSON_NAME]"
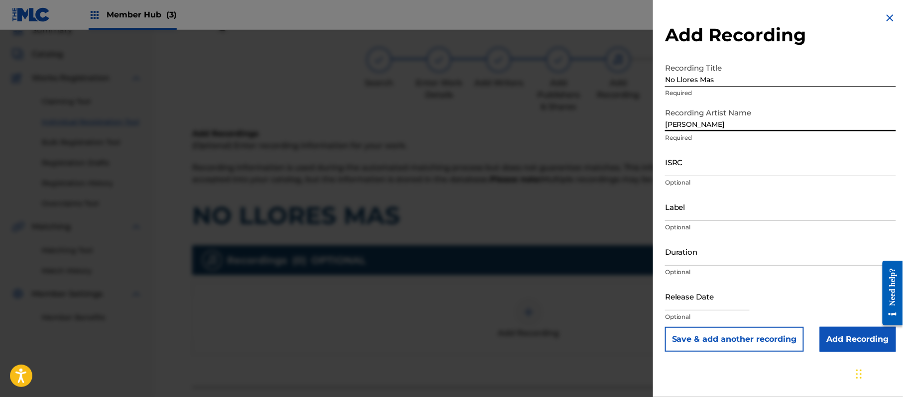
type input "[PERSON_NAME]"
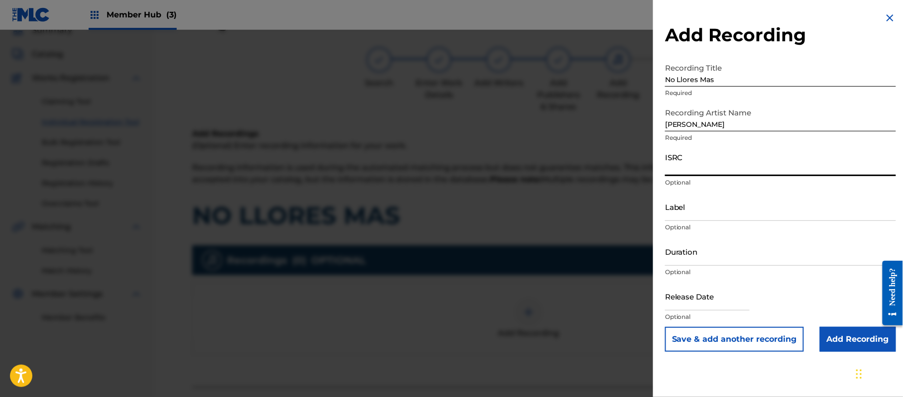
paste input "CA5KR1562260"
type input "CA5KR1562260"
paste input "3 Amigos Intertainment"
type input "3 Amigos Intertainment"
click at [713, 256] on input "Duration" at bounding box center [780, 251] width 231 height 28
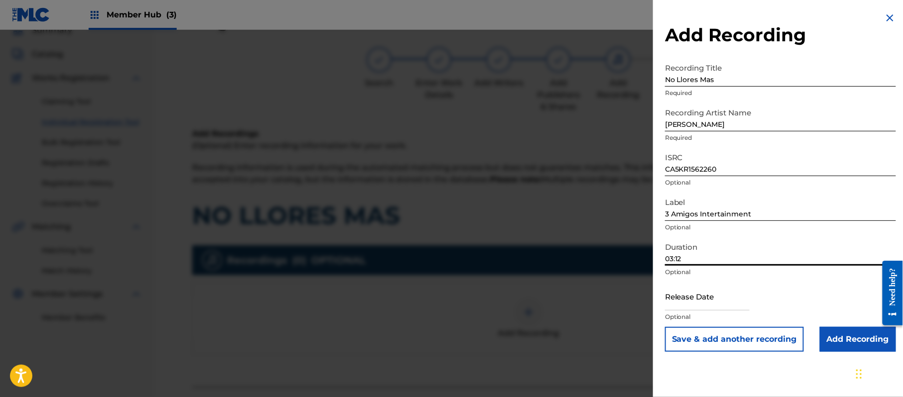
type input "03:12"
drag, startPoint x: 735, startPoint y: 309, endPoint x: 745, endPoint y: 311, distance: 10.3
click at [735, 309] on input "text" at bounding box center [707, 296] width 85 height 28
select select "8"
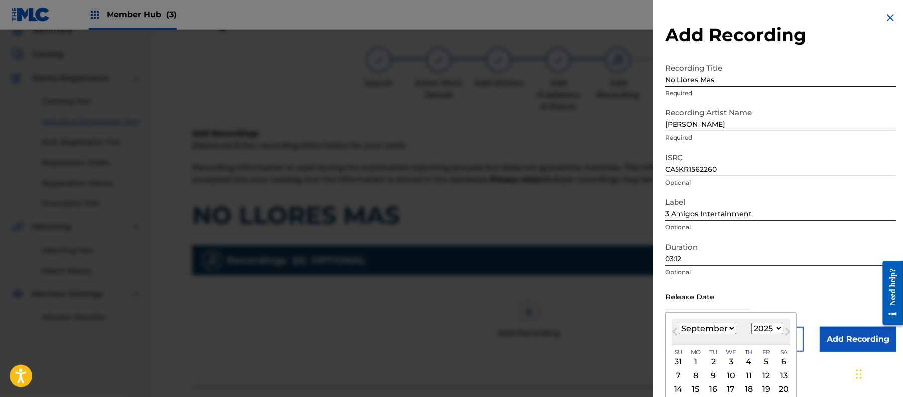
click at [769, 329] on select "1899 1900 1901 1902 1903 1904 1905 1906 1907 1908 1909 1910 1911 1912 1913 1914…" at bounding box center [767, 328] width 32 height 11
select select "2017"
click at [753, 323] on select "1899 1900 1901 1902 1903 1904 1905 1906 1907 1908 1909 1910 1911 1912 1913 1914…" at bounding box center [767, 328] width 32 height 11
click at [707, 333] on select "January February March April May June July August September October November De…" at bounding box center [707, 328] width 57 height 11
select select "6"
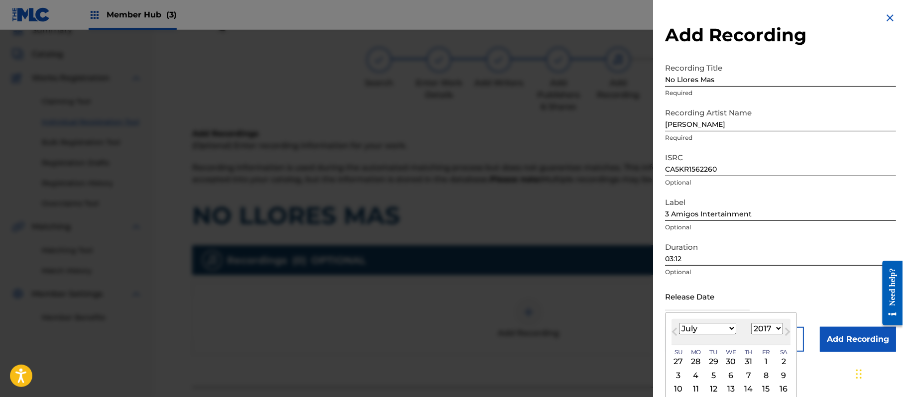
click at [679, 323] on select "January February March April May June July August September October November De…" at bounding box center [707, 328] width 57 height 11
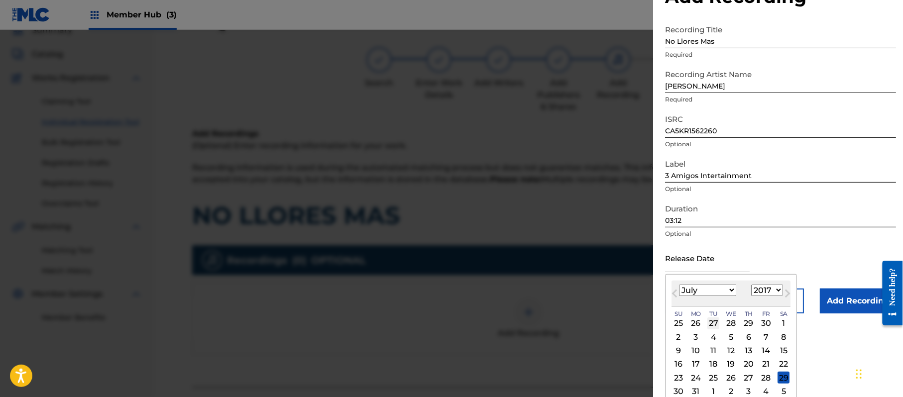
scroll to position [60, 0]
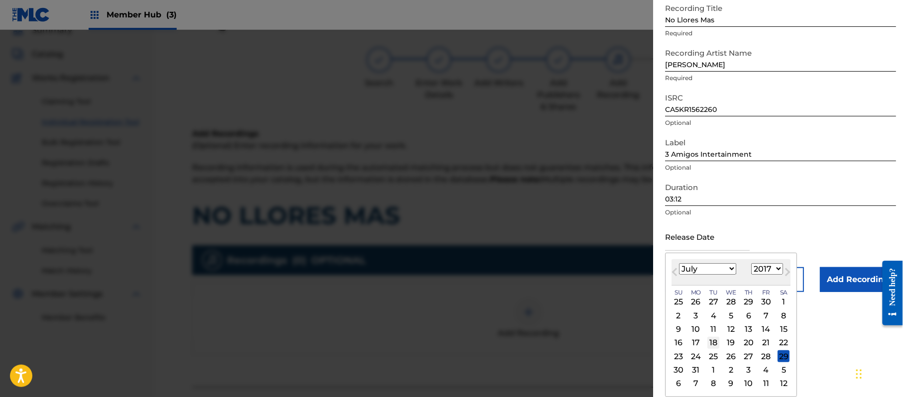
click at [717, 346] on div "18" at bounding box center [713, 343] width 12 height 12
type input "[DATE]"
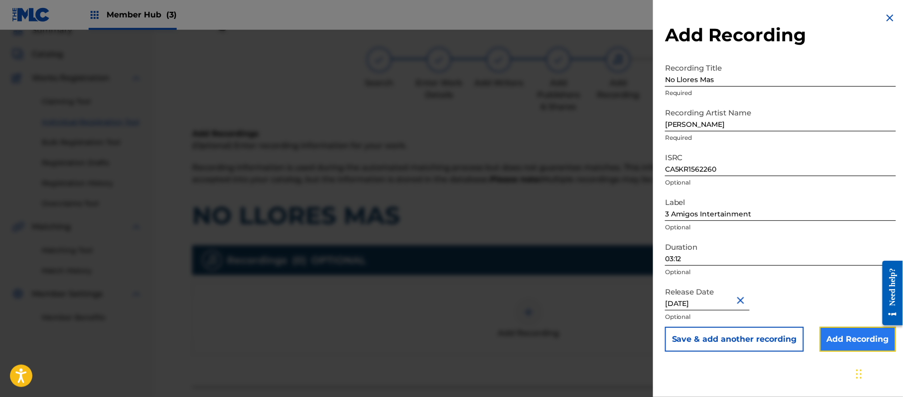
click at [839, 343] on input "Add Recording" at bounding box center [858, 339] width 76 height 25
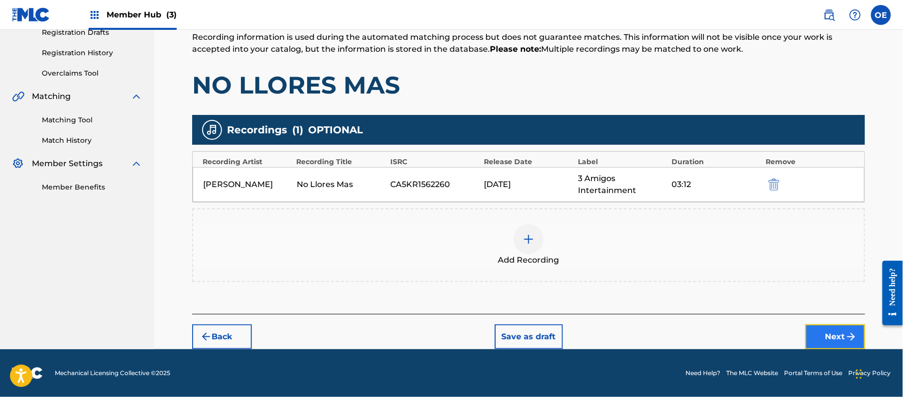
click at [822, 339] on button "Next" at bounding box center [835, 336] width 60 height 25
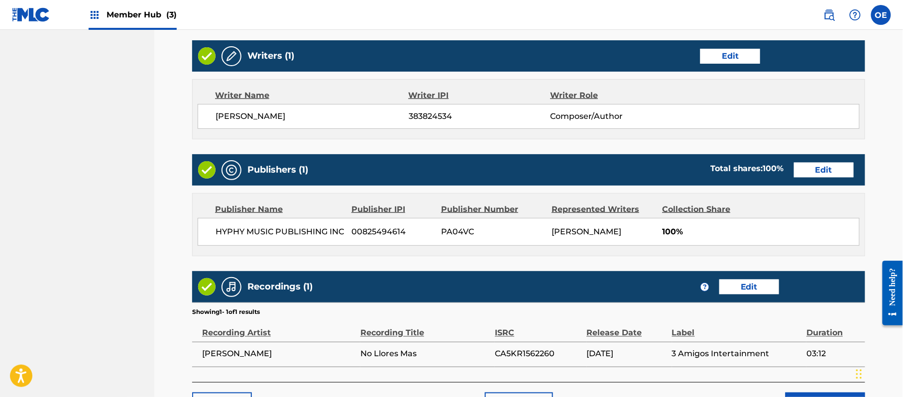
scroll to position [445, 0]
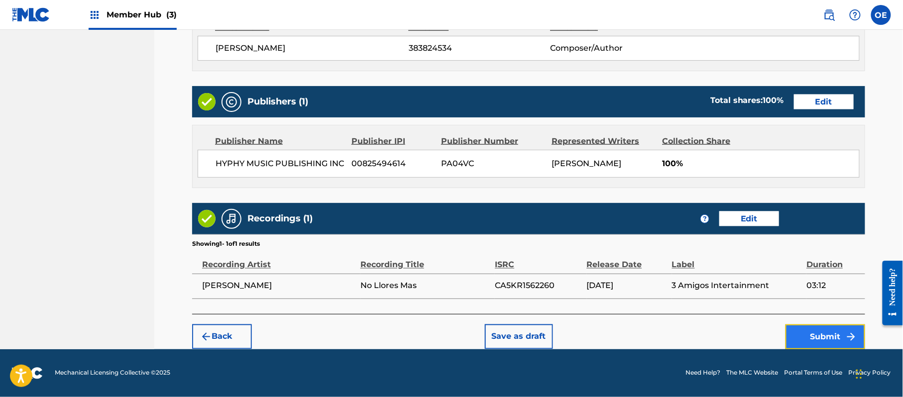
click at [789, 330] on button "Submit" at bounding box center [825, 336] width 80 height 25
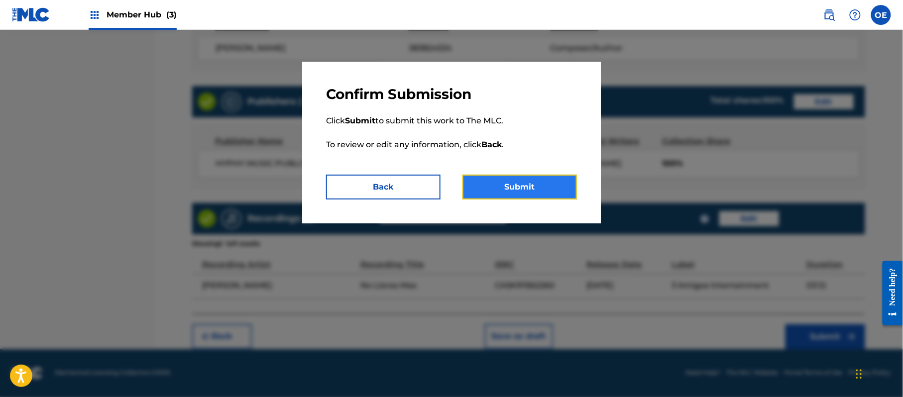
click at [480, 193] on button "Submit" at bounding box center [519, 187] width 114 height 25
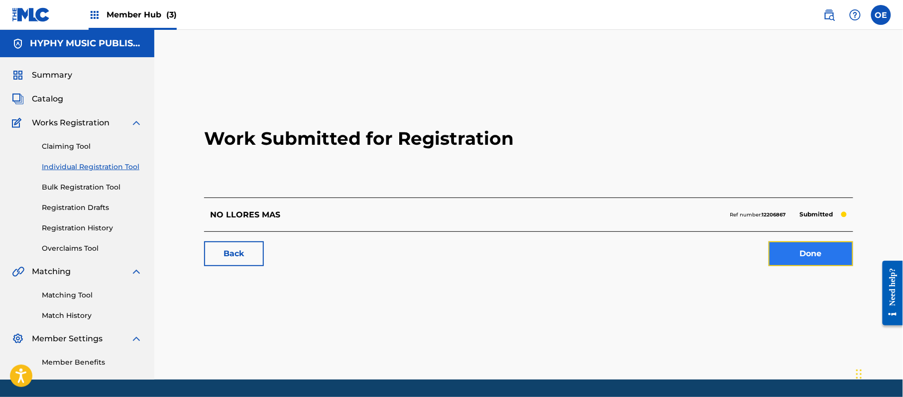
click at [834, 249] on link "Done" at bounding box center [810, 253] width 85 height 25
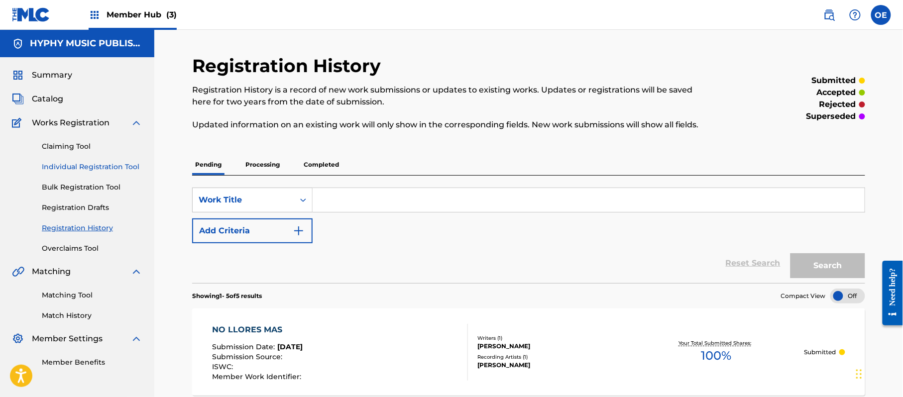
click at [101, 172] on link "Individual Registration Tool" at bounding box center [92, 167] width 101 height 10
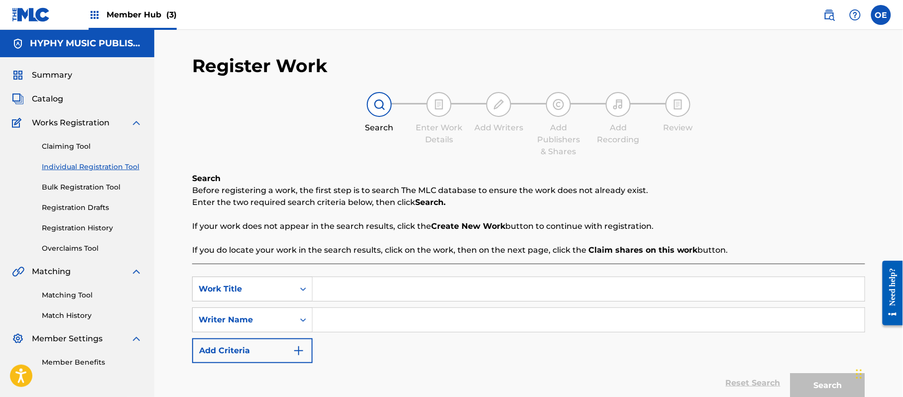
paste input "NO ME QUISISTE"
type input "NO ME QUISISTE"
paste input "[PERSON_NAME]"
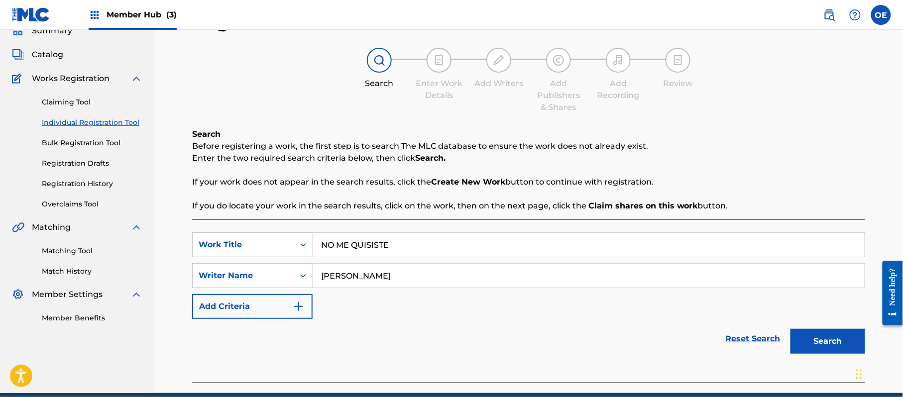
scroll to position [88, 0]
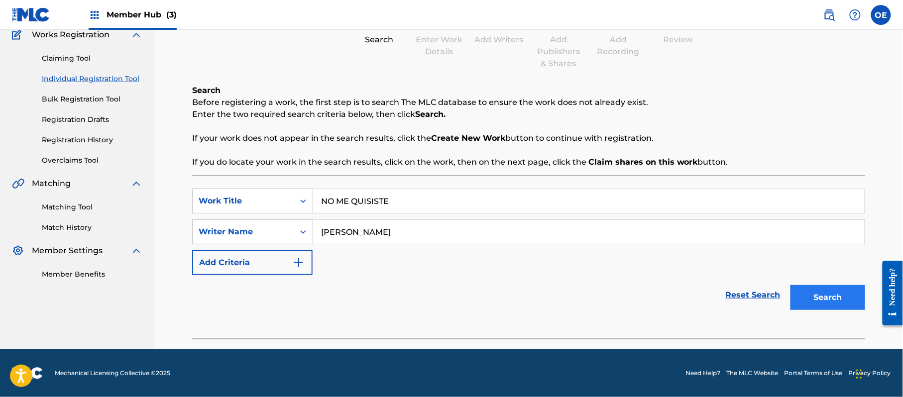
type input "[PERSON_NAME]"
click at [800, 294] on button "Search" at bounding box center [827, 297] width 75 height 25
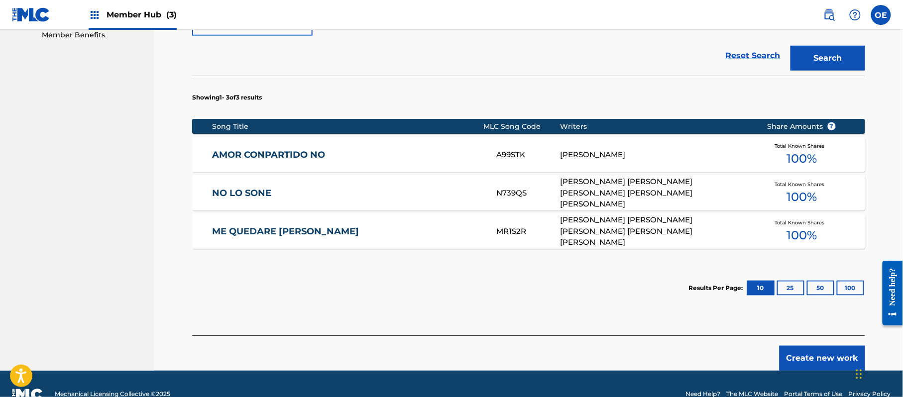
scroll to position [349, 0]
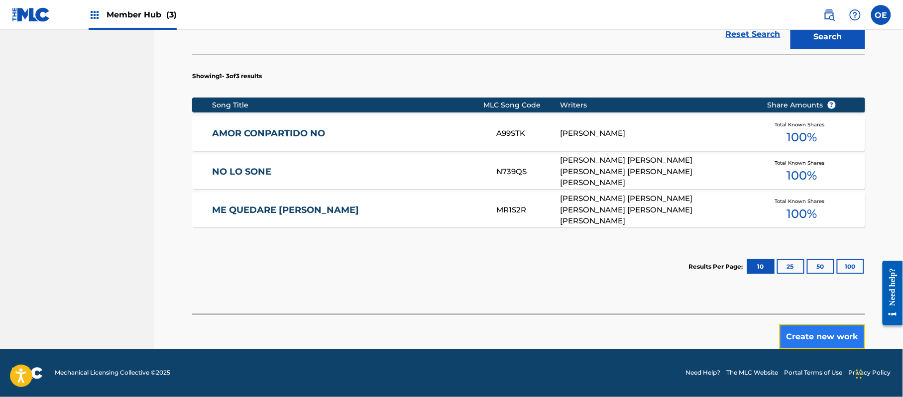
click at [811, 343] on button "Create new work" at bounding box center [822, 336] width 86 height 25
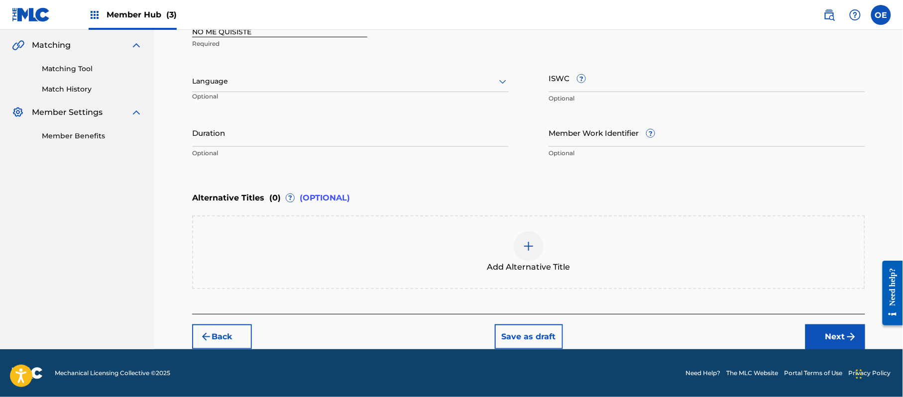
scroll to position [225, 0]
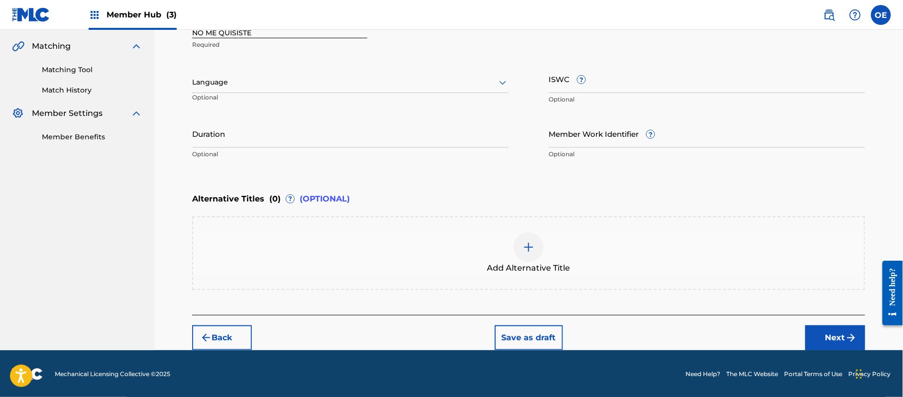
click at [247, 80] on div at bounding box center [350, 82] width 316 height 12
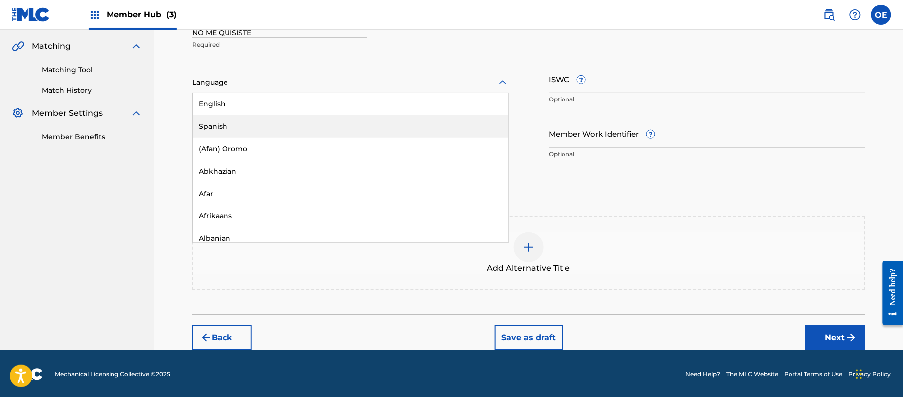
click at [259, 124] on div "Spanish" at bounding box center [351, 126] width 316 height 22
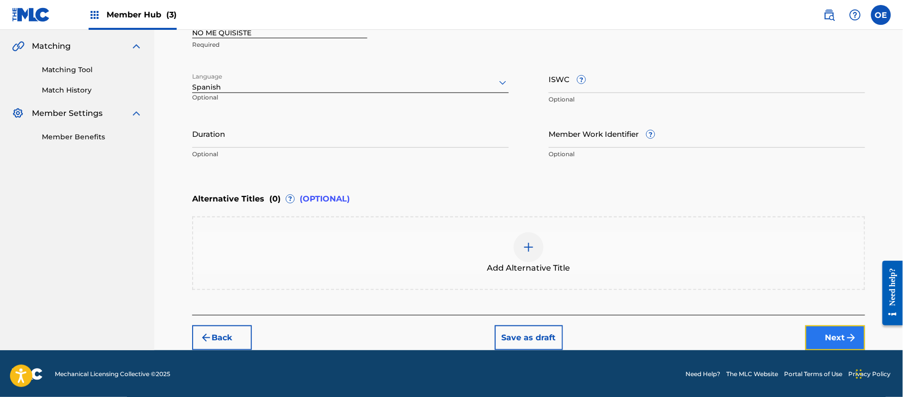
click at [850, 334] on img "submit" at bounding box center [851, 338] width 12 height 12
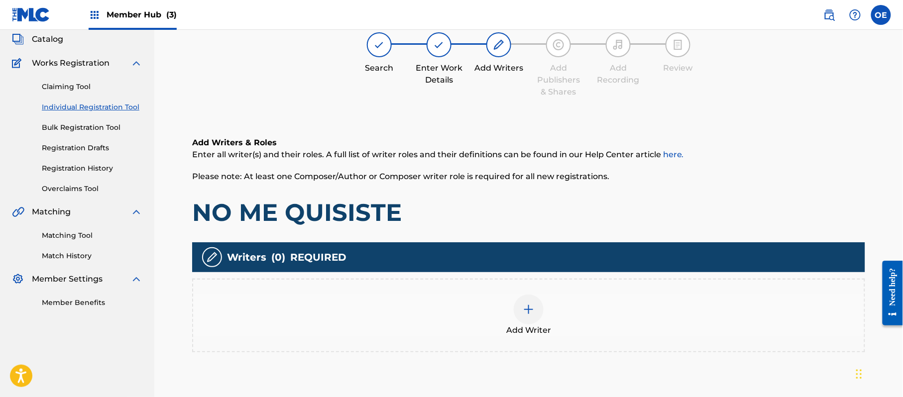
scroll to position [45, 0]
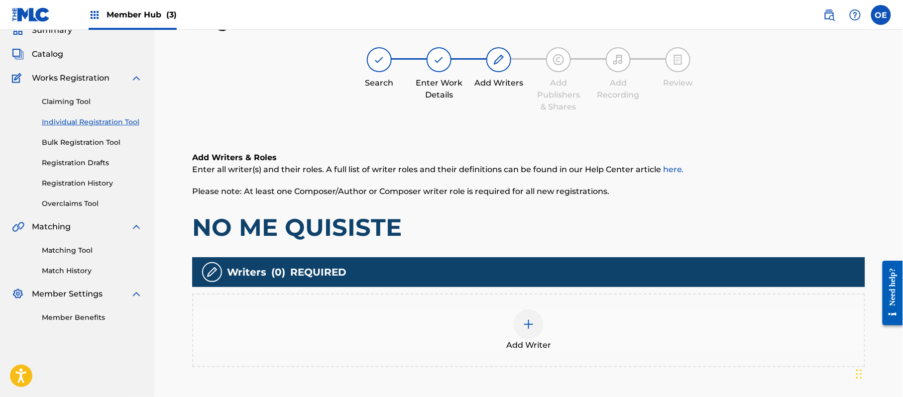
click at [536, 316] on div at bounding box center [529, 325] width 30 height 30
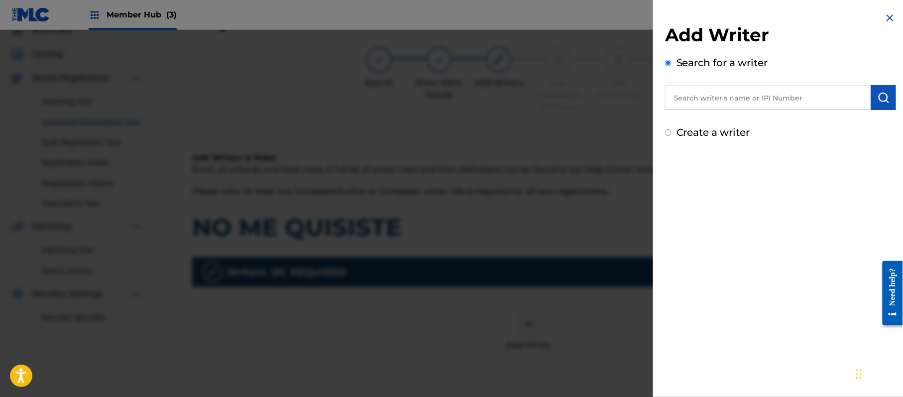
paste input "[PERSON_NAME]"
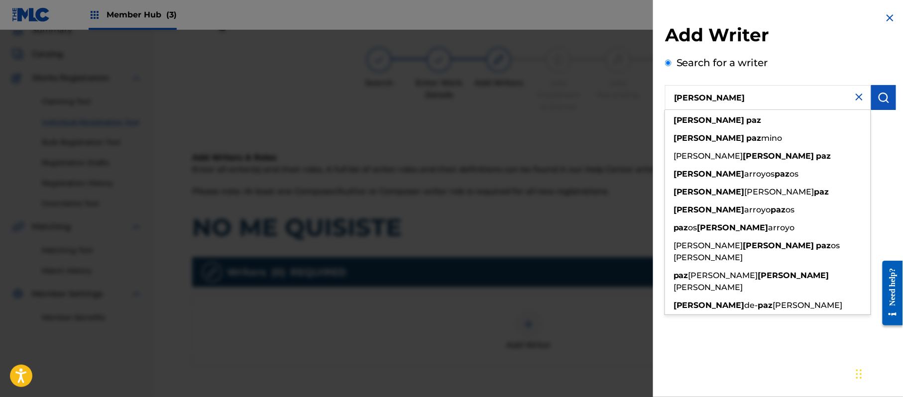
type input "[PERSON_NAME]"
click at [878, 166] on div "Add Writer Search for a writer [PERSON_NAME] [PERSON_NAME] [PERSON_NAME] mino […" at bounding box center [780, 198] width 255 height 397
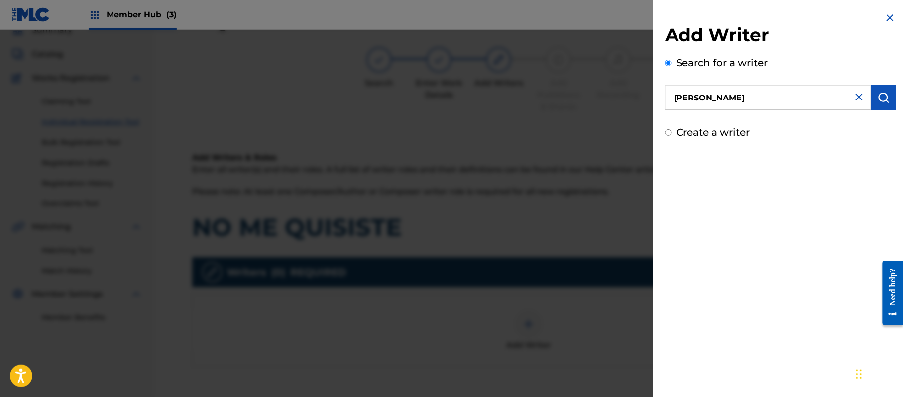
click at [692, 134] on label "Create a writer" at bounding box center [713, 132] width 74 height 12
radio input "true"
click at [671, 134] on input "Create a writer" at bounding box center [668, 132] width 6 height 6
radio input "false"
radio input "true"
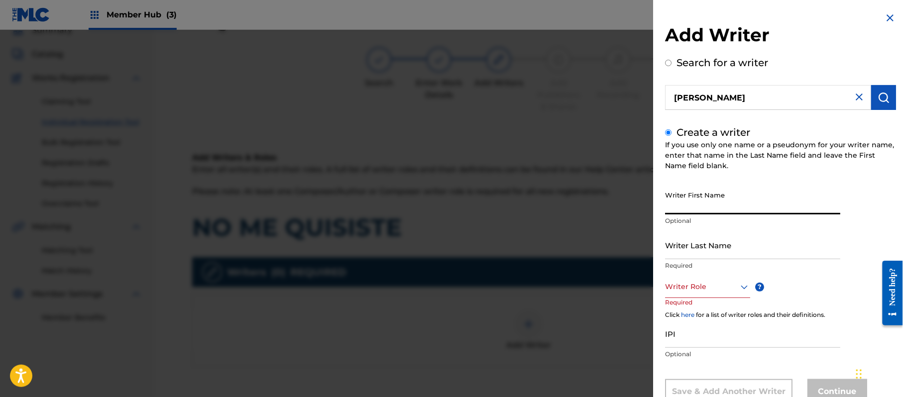
paste input "[PERSON_NAME]"
type input "[PERSON_NAME]"
paste input "[PERSON_NAME]"
type input "[PERSON_NAME]"
drag, startPoint x: 742, startPoint y: 207, endPoint x: 688, endPoint y: 205, distance: 54.8
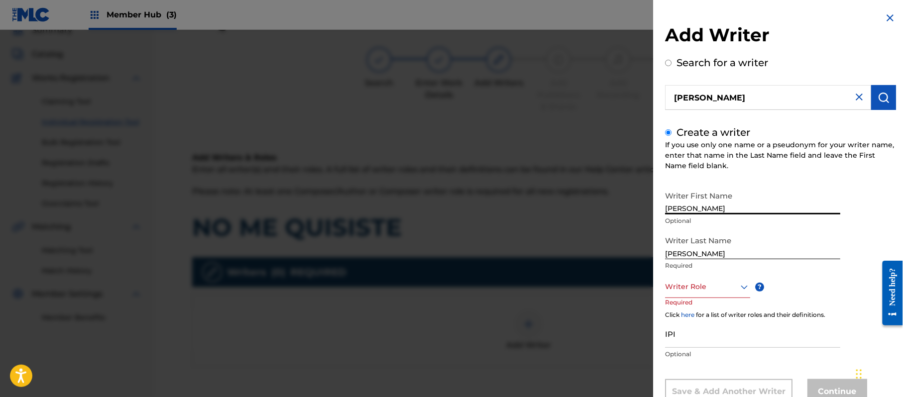
click at [688, 205] on input "[PERSON_NAME]" at bounding box center [752, 200] width 175 height 28
type input "[PERSON_NAME]"
drag, startPoint x: 691, startPoint y: 252, endPoint x: 586, endPoint y: 252, distance: 105.0
click at [612, 257] on div "Add Writer Search for a writer [PERSON_NAME] Create a writer If you use only on…" at bounding box center [451, 213] width 903 height 367
type input "PAZ"
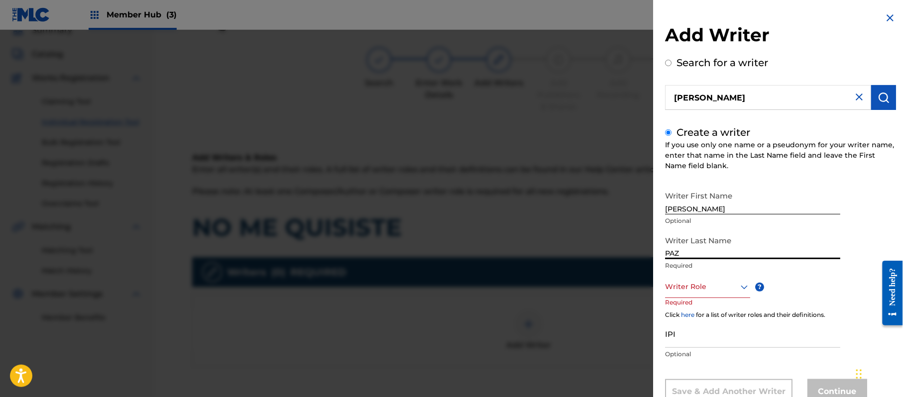
scroll to position [34, 0]
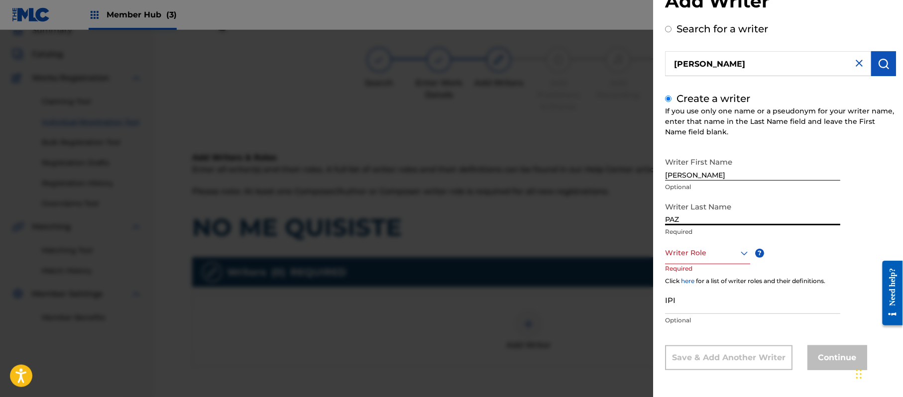
click at [726, 264] on div "Writer Role" at bounding box center [707, 253] width 85 height 22
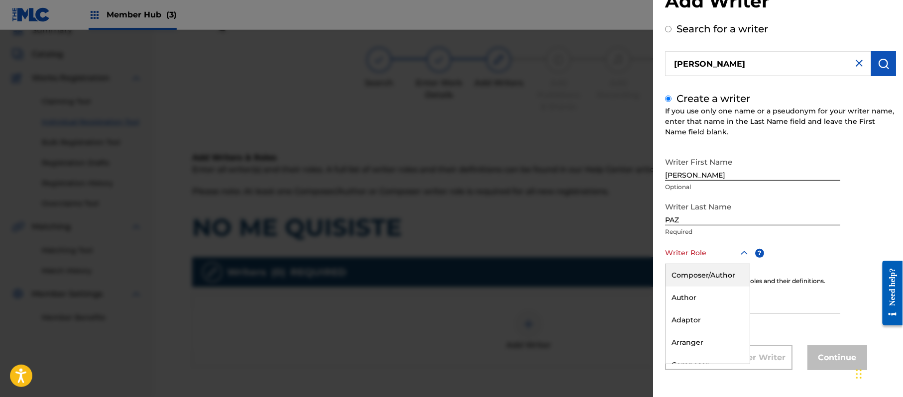
click at [723, 281] on div "Composer/Author" at bounding box center [707, 275] width 84 height 22
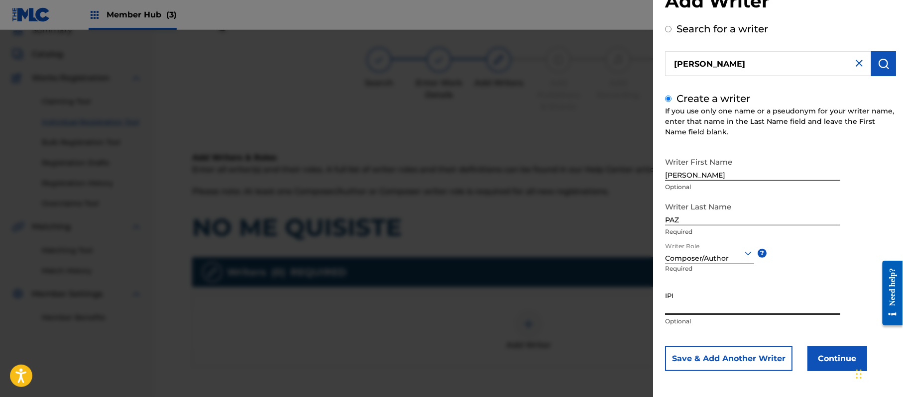
paste input "383824534"
type input "383824534"
click at [824, 362] on button "Continue" at bounding box center [837, 358] width 60 height 25
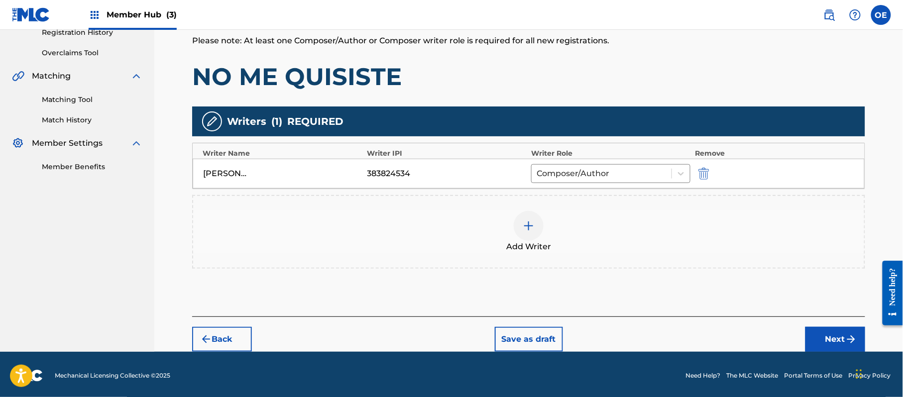
scroll to position [198, 0]
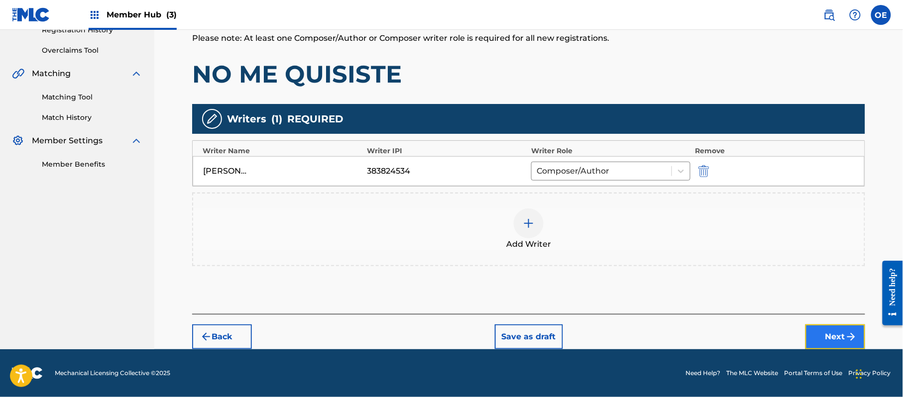
click at [846, 335] on img "submit" at bounding box center [851, 337] width 12 height 12
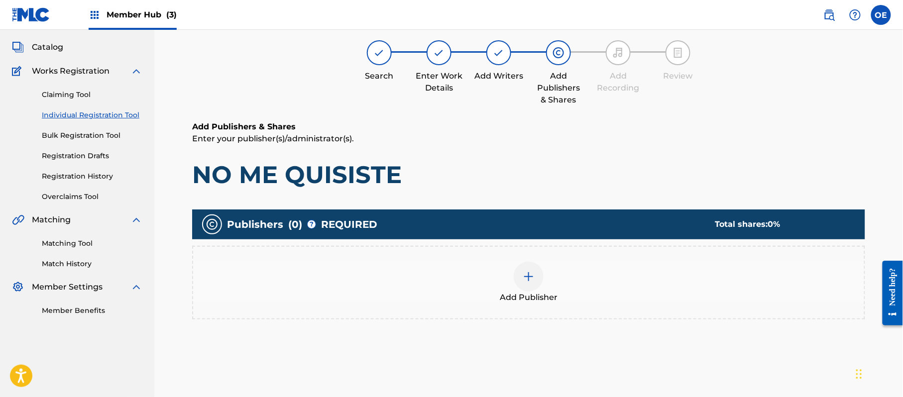
scroll to position [45, 0]
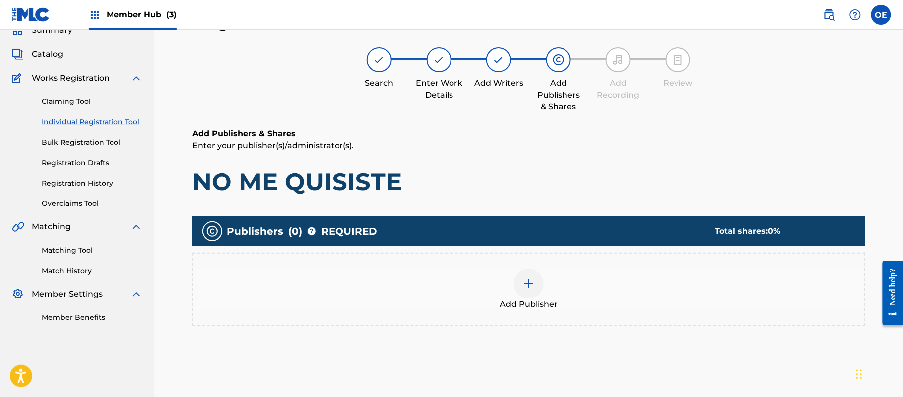
click at [576, 303] on div "Add Publisher" at bounding box center [528, 290] width 671 height 42
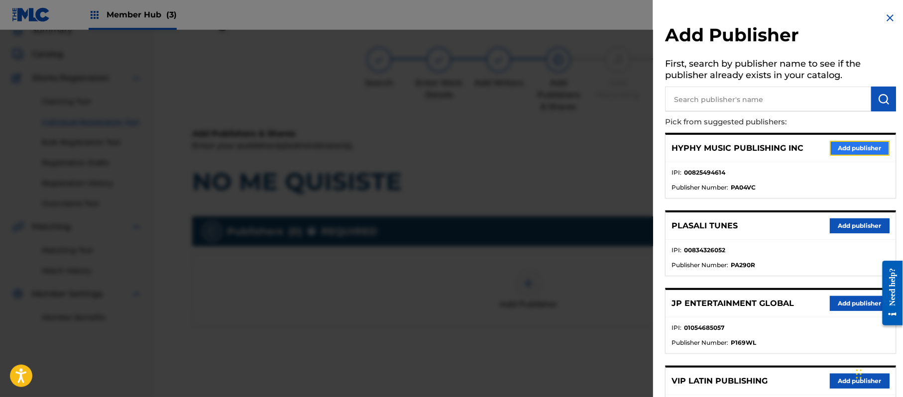
click at [863, 148] on button "Add publisher" at bounding box center [860, 148] width 60 height 15
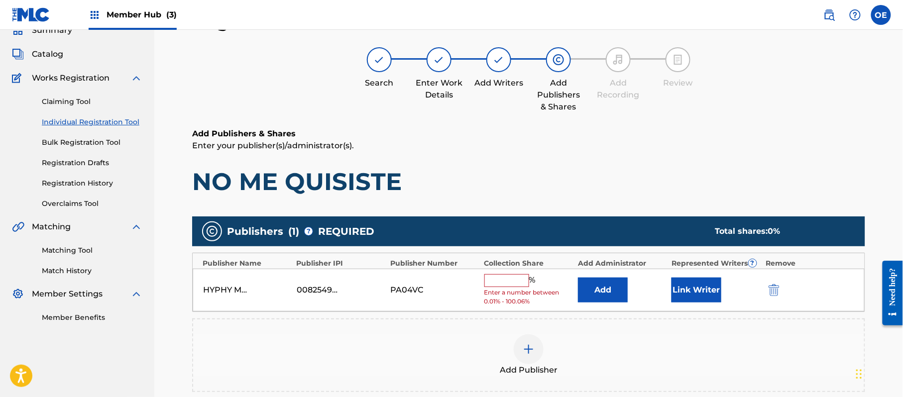
click at [509, 275] on input "text" at bounding box center [506, 280] width 45 height 13
type input "100"
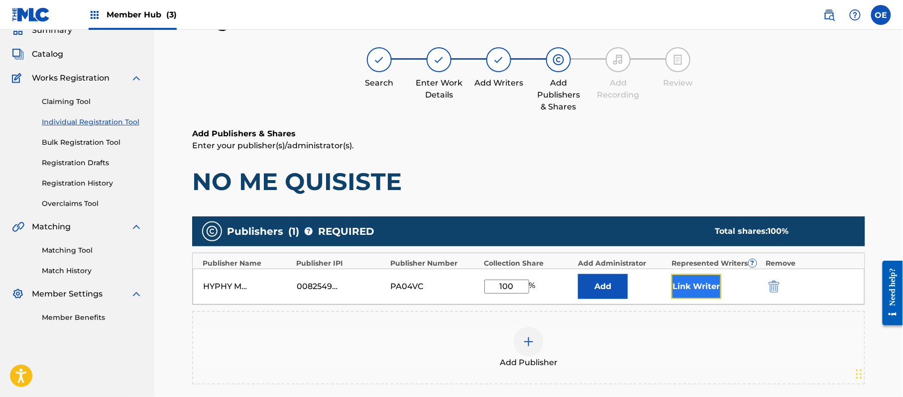
click at [681, 291] on button "Link Writer" at bounding box center [696, 286] width 50 height 25
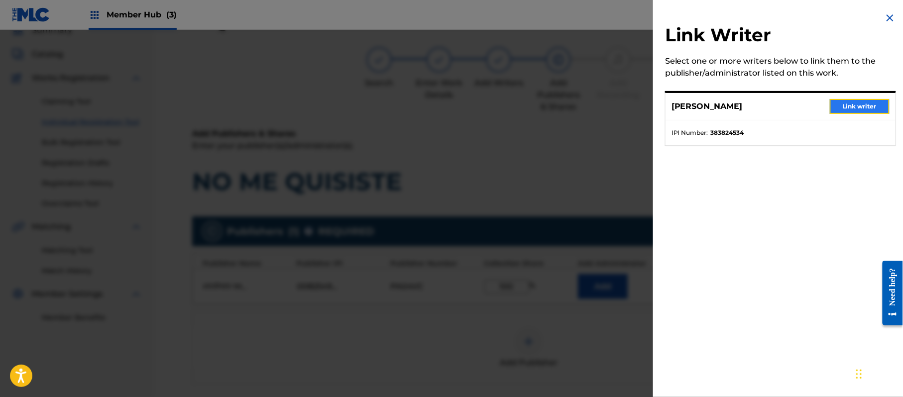
click at [874, 105] on button "Link writer" at bounding box center [860, 106] width 60 height 15
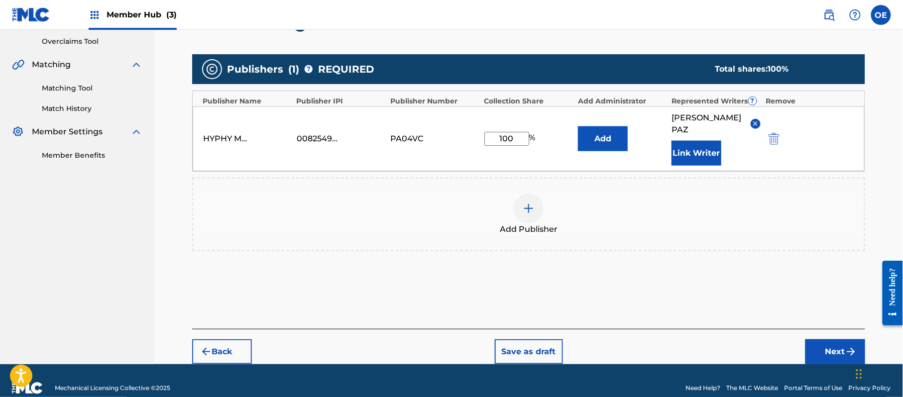
scroll to position [210, 0]
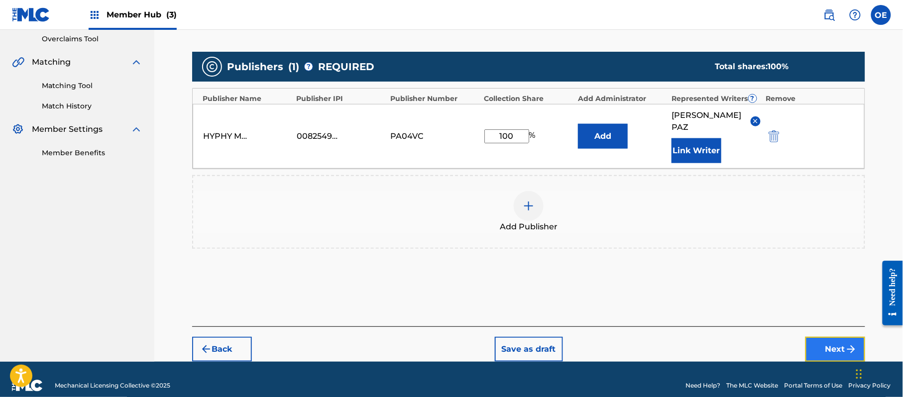
click at [833, 338] on button "Next" at bounding box center [835, 349] width 60 height 25
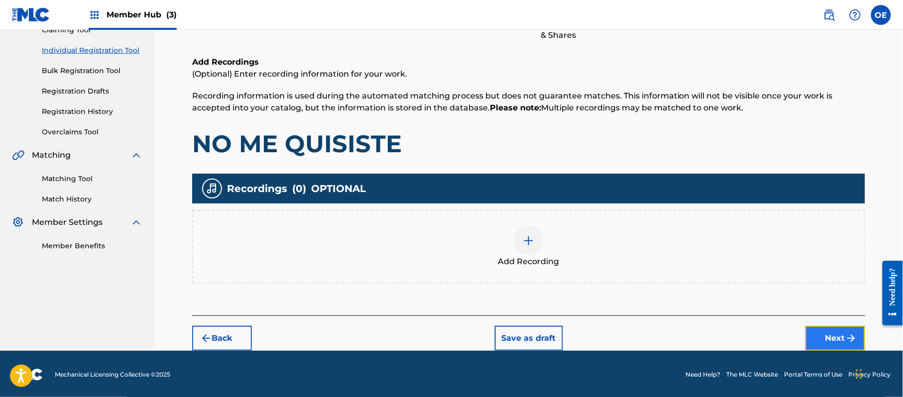
click at [821, 334] on button "Next" at bounding box center [835, 338] width 60 height 25
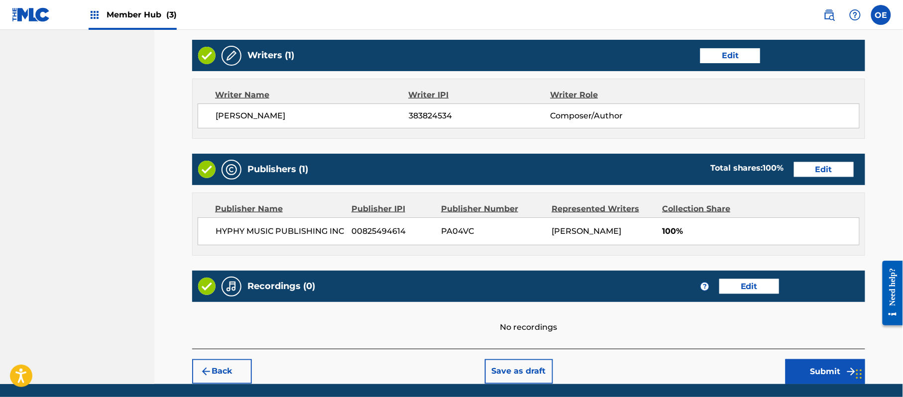
scroll to position [413, 0]
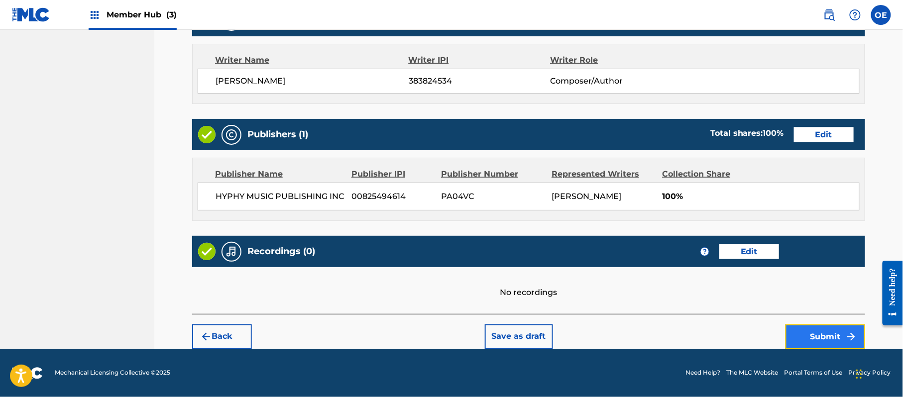
click at [839, 340] on button "Submit" at bounding box center [825, 336] width 80 height 25
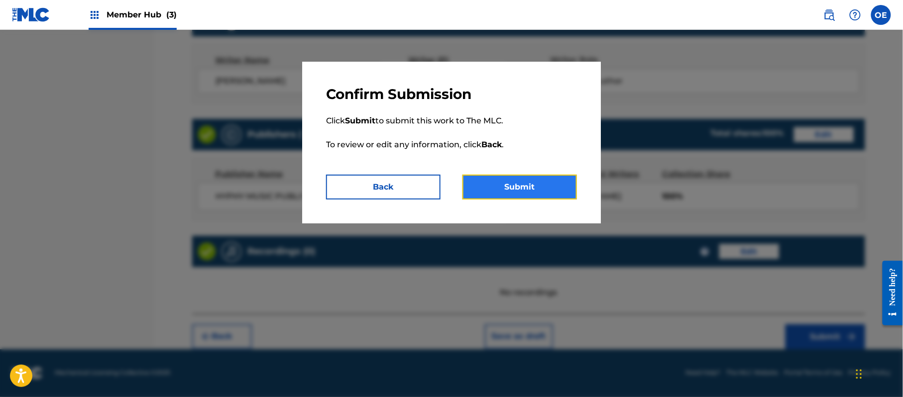
click at [530, 186] on button "Submit" at bounding box center [519, 187] width 114 height 25
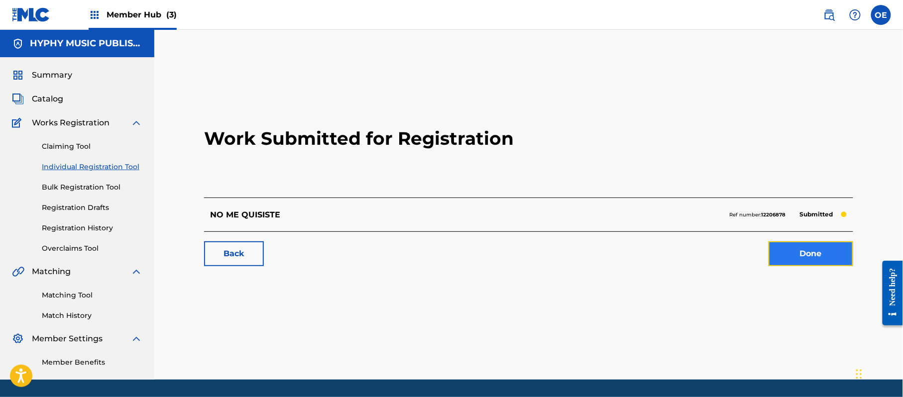
click at [840, 255] on link "Done" at bounding box center [810, 253] width 85 height 25
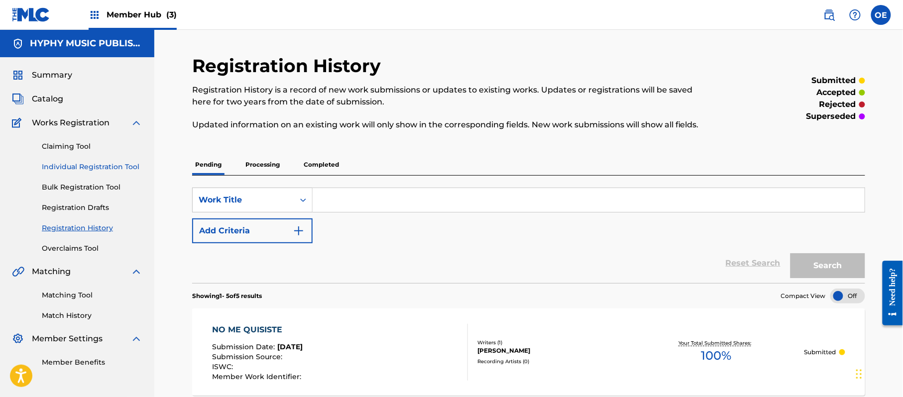
click at [95, 168] on link "Individual Registration Tool" at bounding box center [92, 167] width 101 height 10
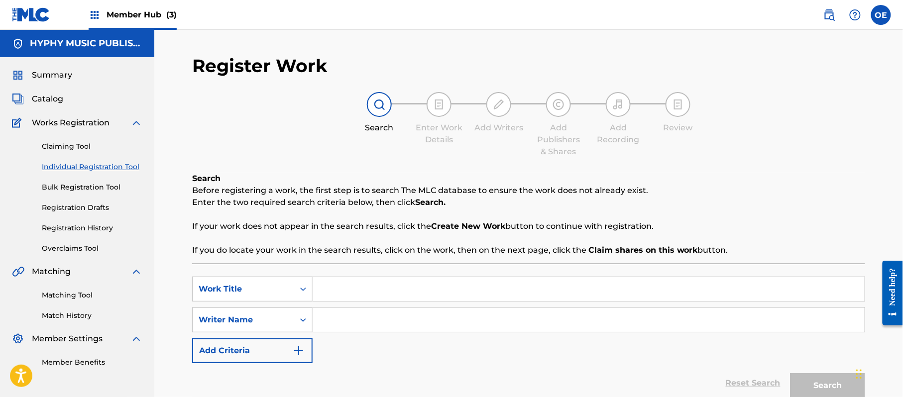
paste input "NO QUIERO NADA"
type input "NO QUIERO NADA"
paste input "[PERSON_NAME]"
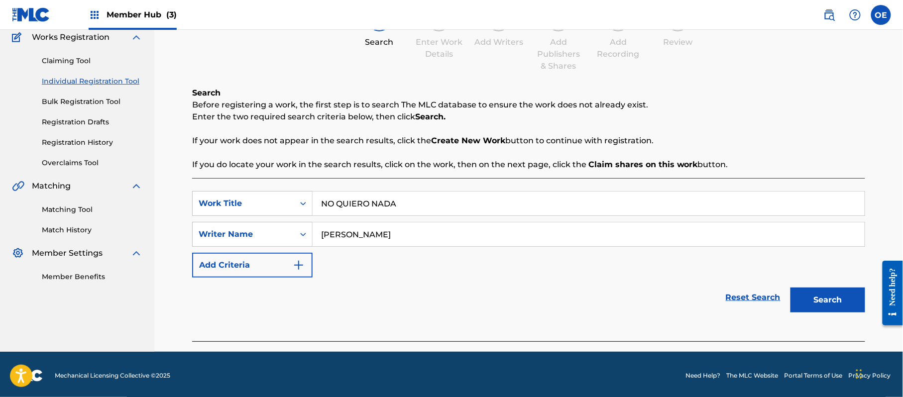
scroll to position [88, 0]
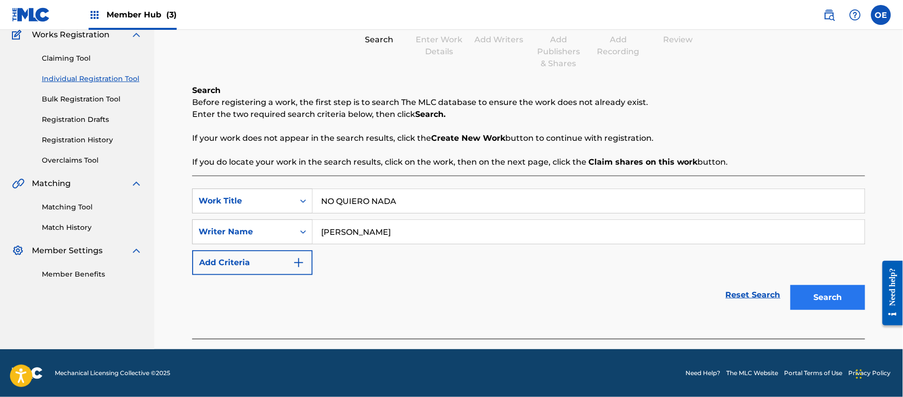
type input "[PERSON_NAME]"
drag, startPoint x: 835, startPoint y: 292, endPoint x: 794, endPoint y: 269, distance: 46.5
click at [827, 287] on button "Search" at bounding box center [827, 297] width 75 height 25
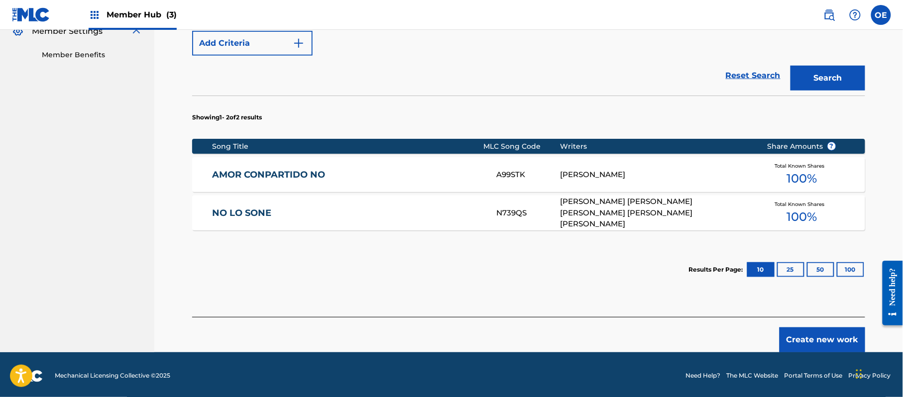
scroll to position [311, 0]
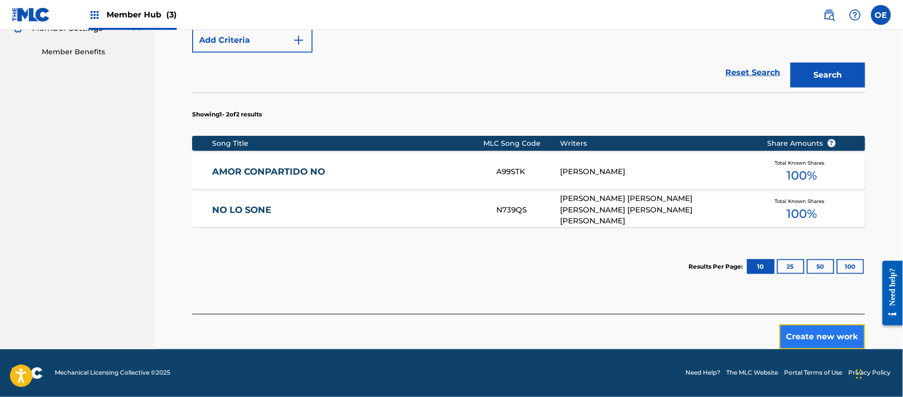
click at [810, 333] on button "Create new work" at bounding box center [822, 336] width 86 height 25
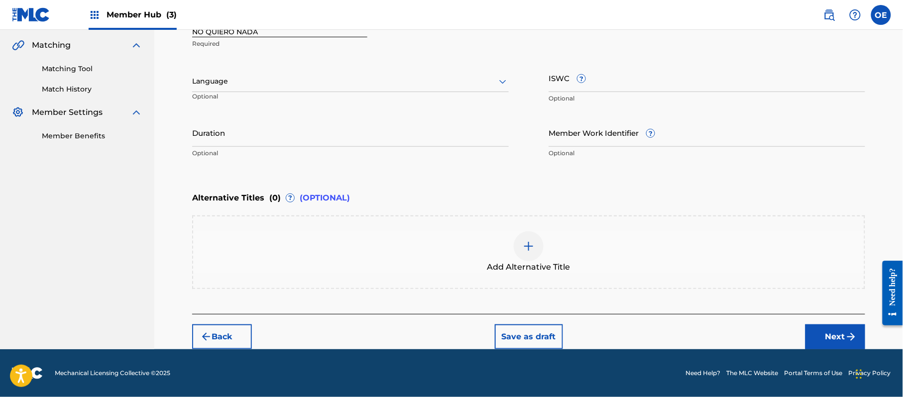
scroll to position [225, 0]
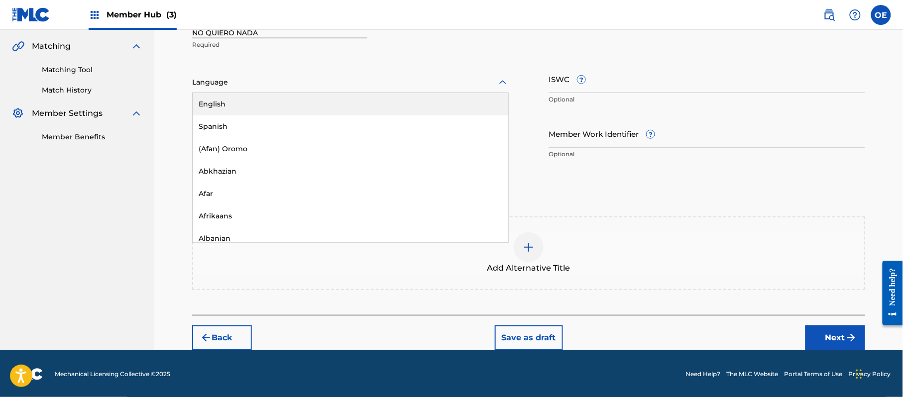
click at [244, 84] on div at bounding box center [350, 82] width 316 height 12
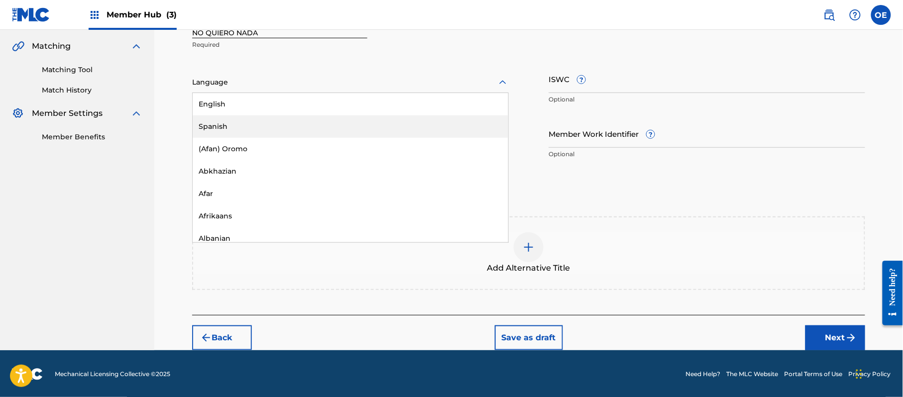
click at [242, 122] on div "Spanish" at bounding box center [351, 126] width 316 height 22
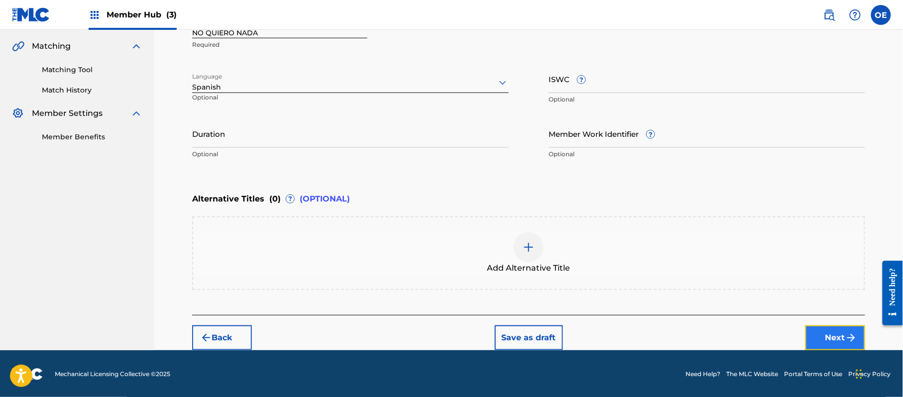
click at [816, 335] on button "Next" at bounding box center [835, 337] width 60 height 25
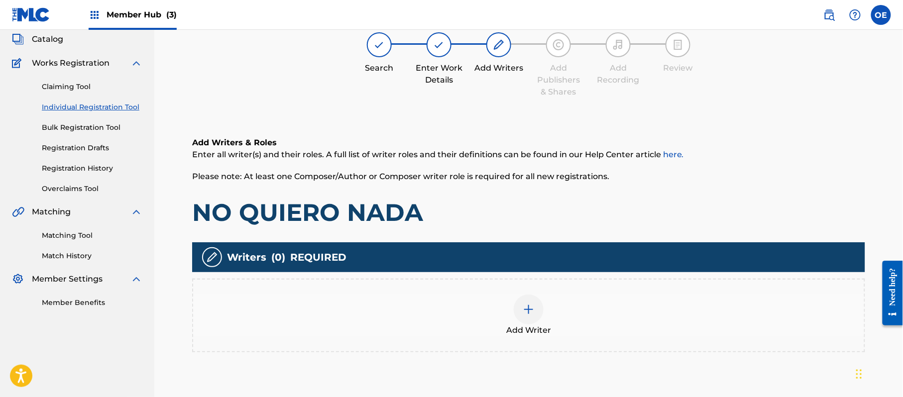
scroll to position [45, 0]
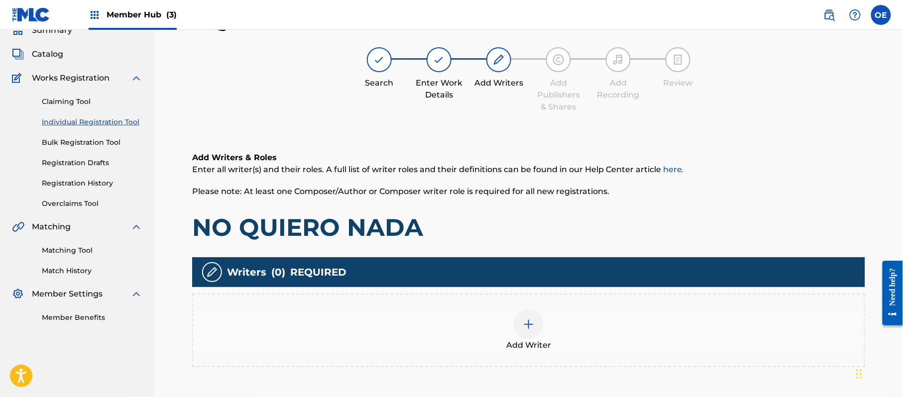
click at [505, 341] on div "Add Writer" at bounding box center [528, 331] width 671 height 42
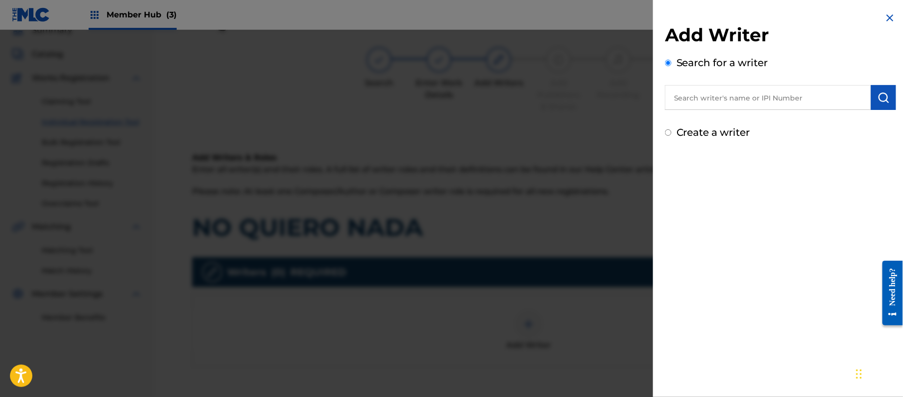
click at [707, 131] on label "Create a writer" at bounding box center [713, 132] width 74 height 12
radio input "true"
click at [671, 131] on input "Create a writer" at bounding box center [668, 132] width 6 height 6
radio input "false"
radio input "true"
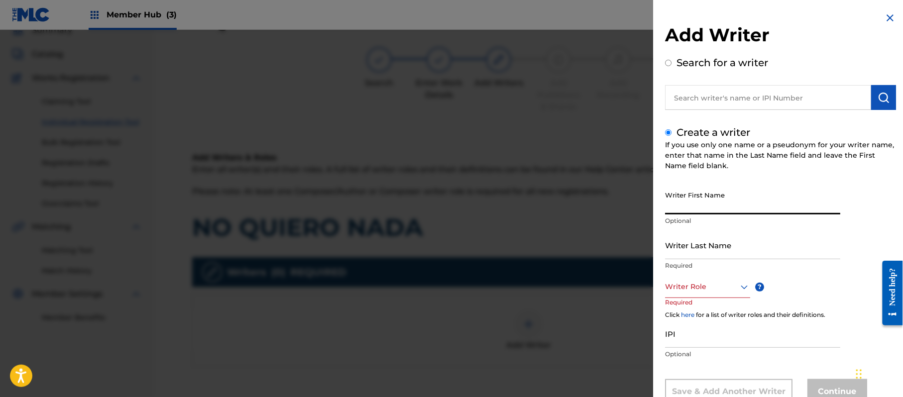
paste input "[PERSON_NAME]"
type input "[PERSON_NAME]"
paste input "[PERSON_NAME]"
type input "[PERSON_NAME]"
drag, startPoint x: 717, startPoint y: 211, endPoint x: 689, endPoint y: 213, distance: 28.0
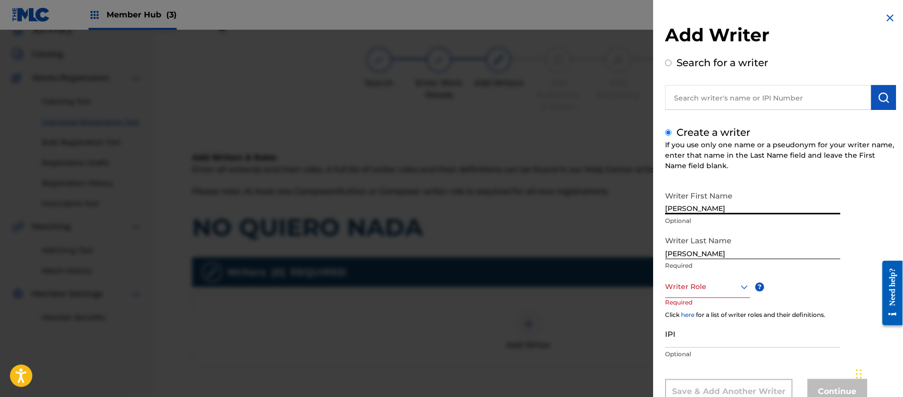
click at [689, 213] on input "[PERSON_NAME]" at bounding box center [752, 200] width 175 height 28
type input "[PERSON_NAME]"
drag, startPoint x: 693, startPoint y: 253, endPoint x: 630, endPoint y: 244, distance: 63.9
click at [623, 254] on div "Add Writer Search for a writer Create a writer If you use only one name or a ps…" at bounding box center [451, 213] width 903 height 367
type input "PAZ"
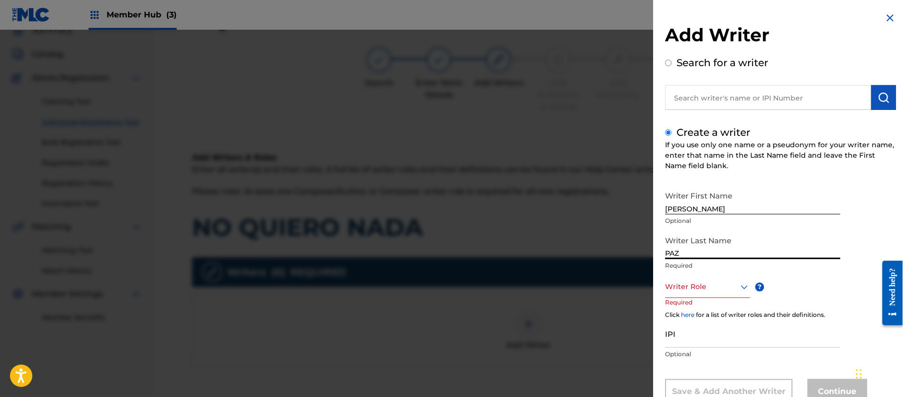
click at [693, 283] on div "Writer Role" at bounding box center [707, 287] width 85 height 22
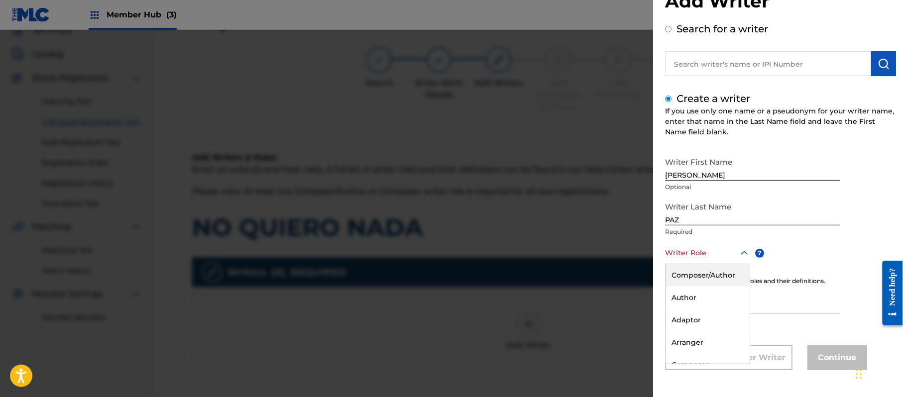
click at [694, 275] on div "Composer/Author" at bounding box center [707, 275] width 84 height 22
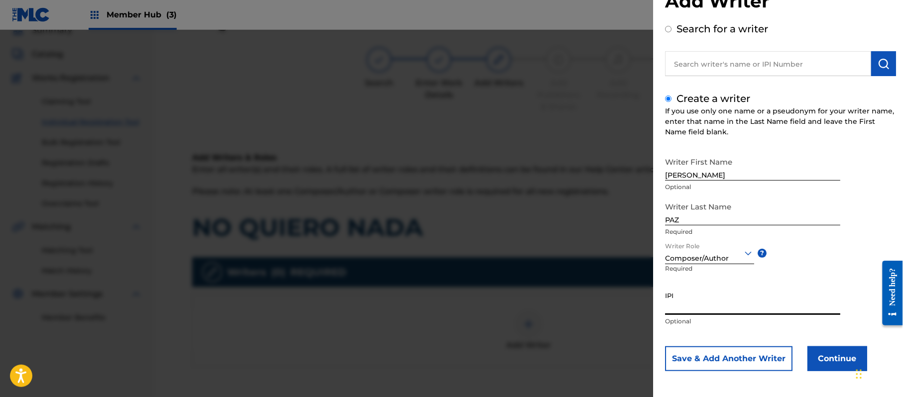
paste input "383824534"
type input "383824534"
click at [829, 363] on button "Continue" at bounding box center [837, 358] width 60 height 25
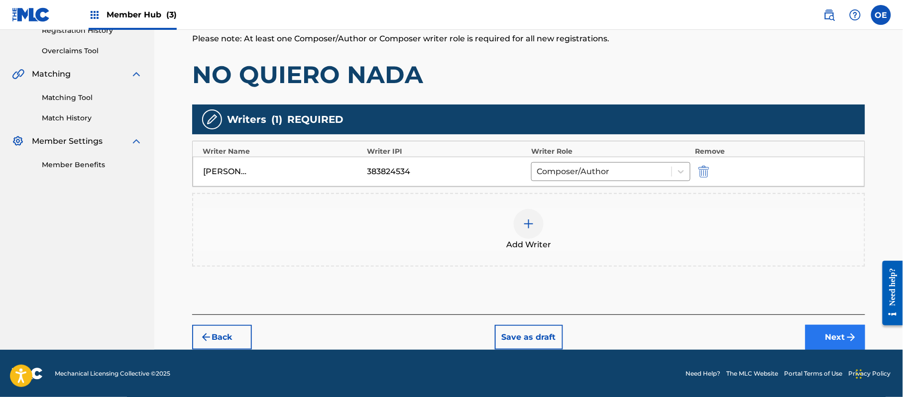
scroll to position [198, 0]
click at [838, 349] on footer "Mechanical Licensing Collective © 2025 Need Help? The MLC Website Portal Terms …" at bounding box center [451, 373] width 903 height 48
click at [831, 340] on button "Next" at bounding box center [835, 336] width 60 height 25
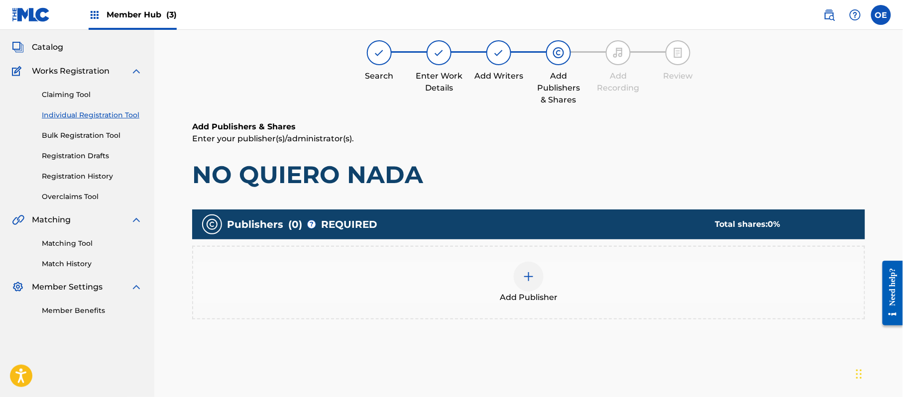
scroll to position [45, 0]
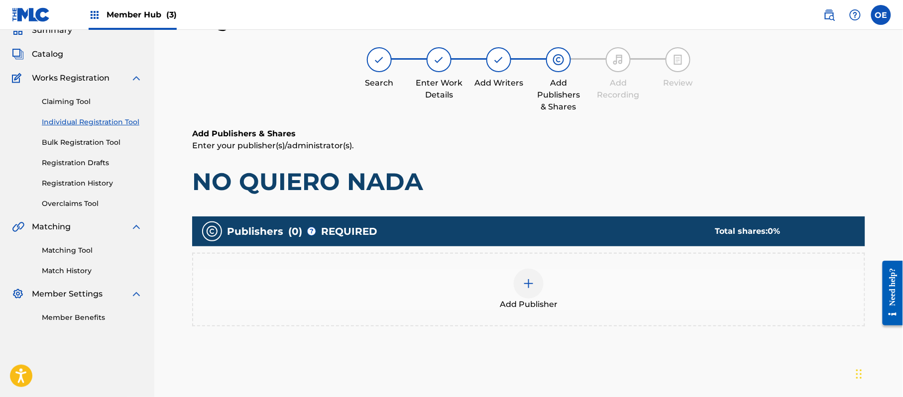
click at [499, 295] on div "Add Publisher" at bounding box center [528, 290] width 671 height 42
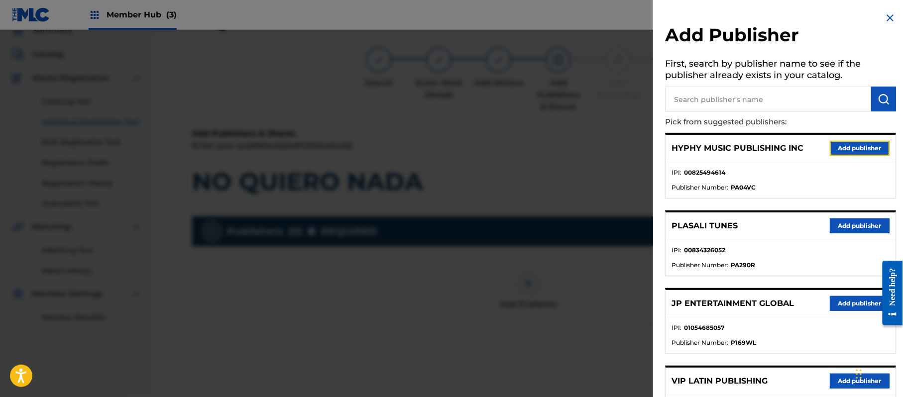
drag, startPoint x: 856, startPoint y: 144, endPoint x: 685, endPoint y: 205, distance: 181.6
click at [854, 146] on button "Add publisher" at bounding box center [860, 148] width 60 height 15
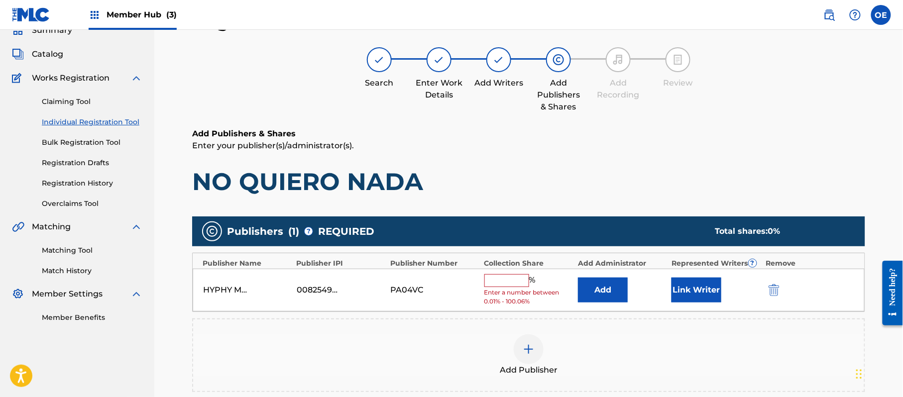
click at [503, 279] on input "text" at bounding box center [506, 280] width 45 height 13
type input "100"
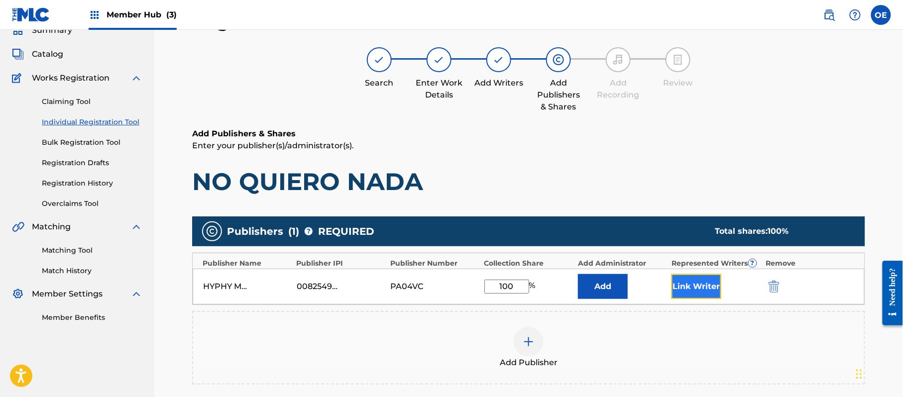
click at [701, 289] on button "Link Writer" at bounding box center [696, 286] width 50 height 25
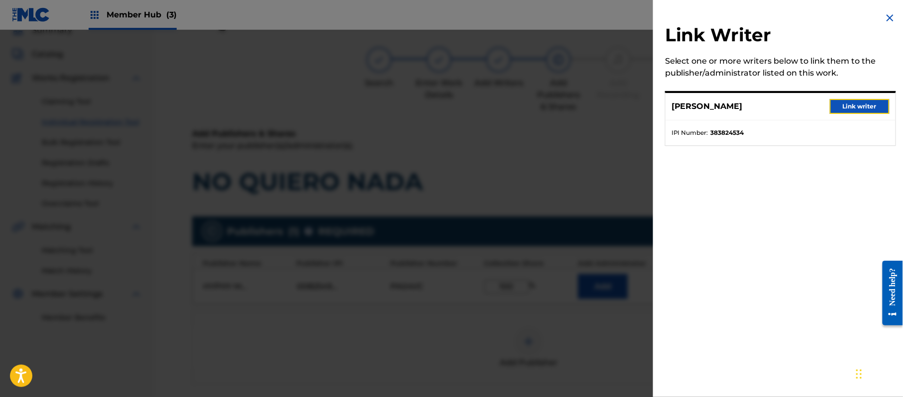
drag, startPoint x: 873, startPoint y: 109, endPoint x: 856, endPoint y: 116, distance: 18.1
click at [873, 110] on button "Link writer" at bounding box center [860, 106] width 60 height 15
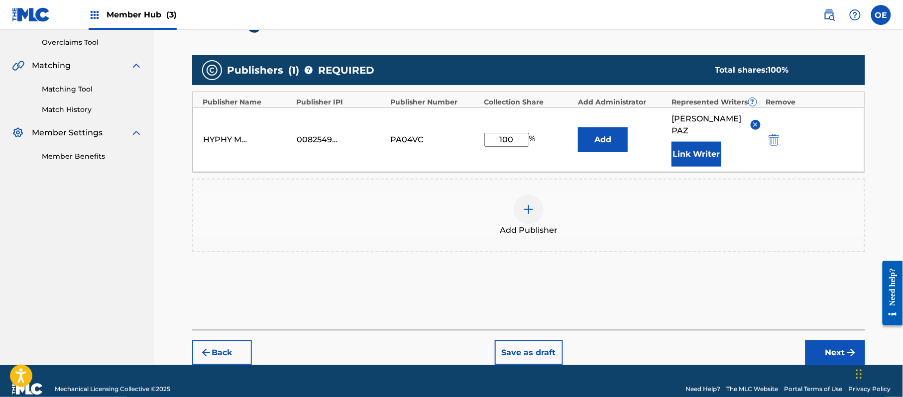
scroll to position [210, 0]
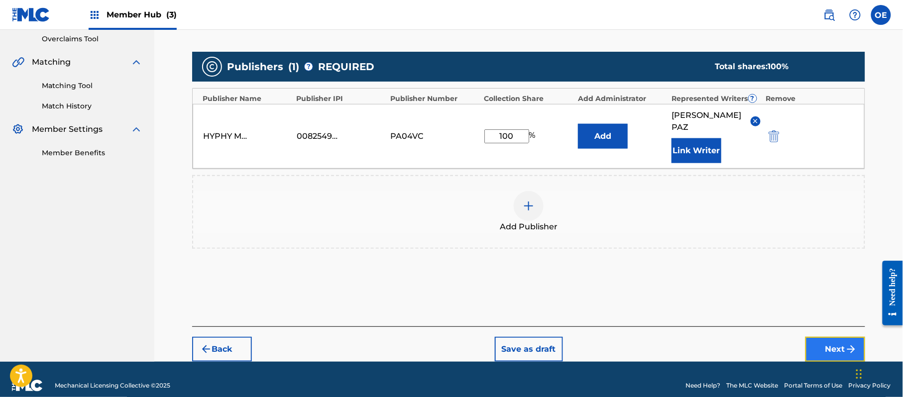
click at [835, 337] on button "Next" at bounding box center [835, 349] width 60 height 25
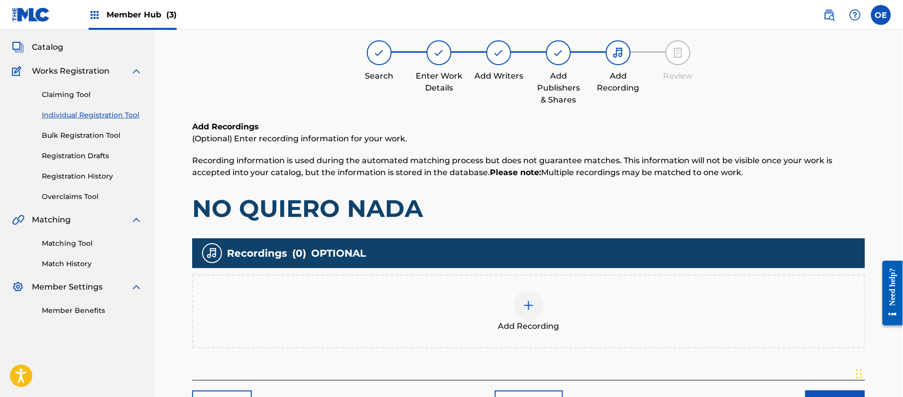
scroll to position [45, 0]
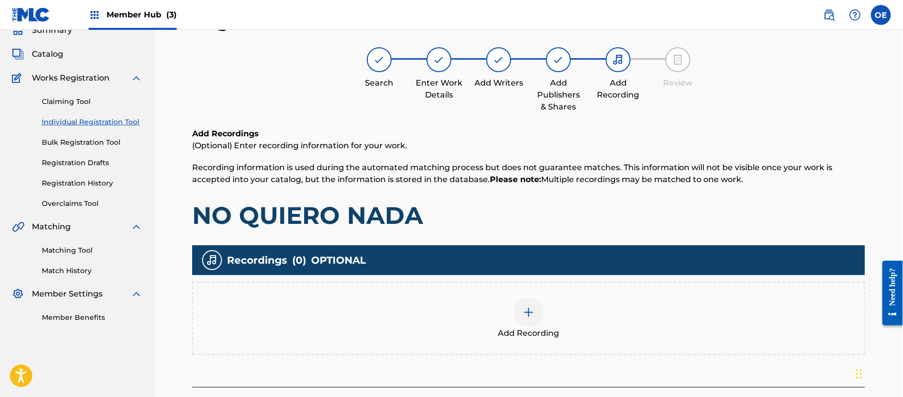
click at [540, 319] on div at bounding box center [529, 313] width 30 height 30
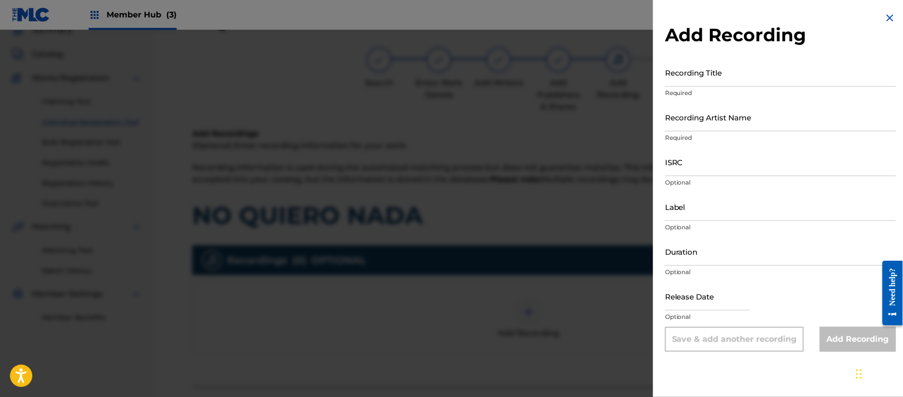
click at [884, 21] on img at bounding box center [890, 18] width 12 height 12
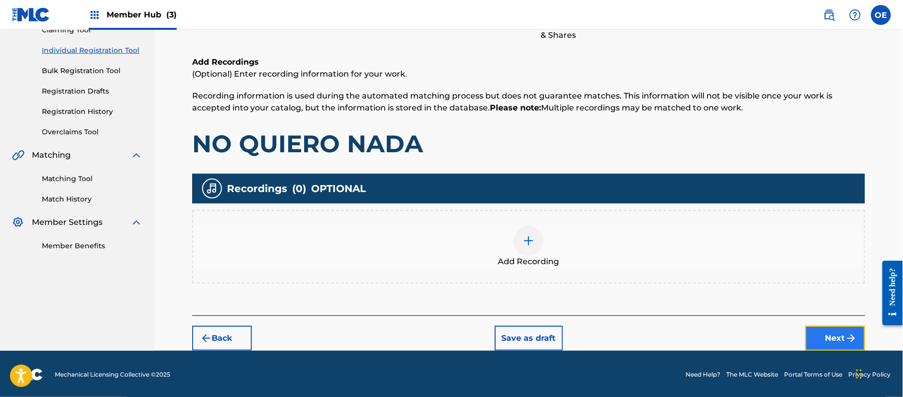
click at [829, 337] on button "Next" at bounding box center [835, 338] width 60 height 25
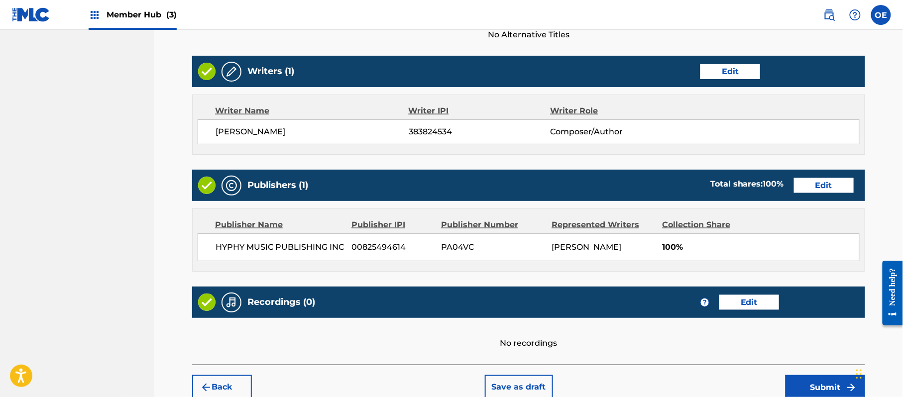
scroll to position [413, 0]
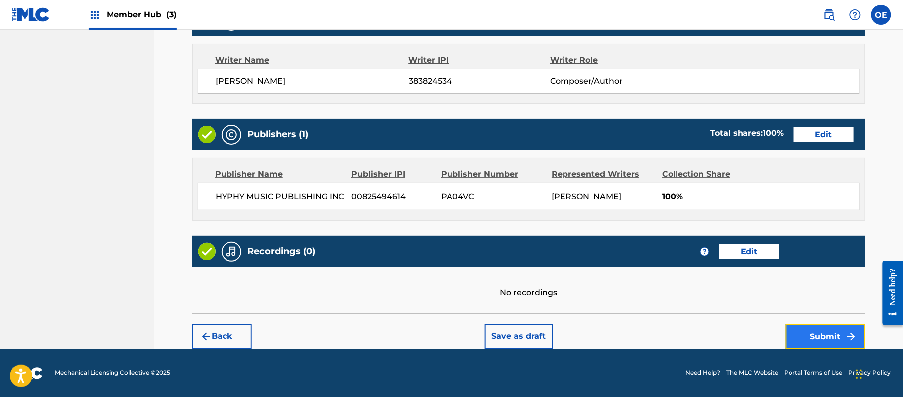
click at [820, 337] on button "Submit" at bounding box center [825, 336] width 80 height 25
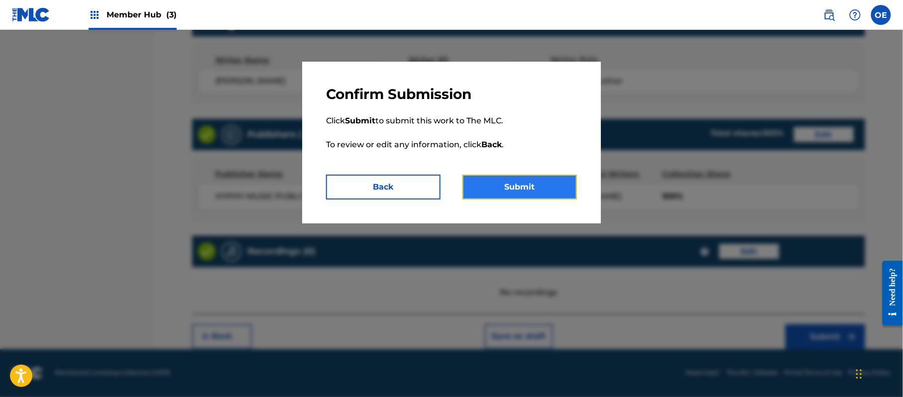
click at [534, 188] on button "Submit" at bounding box center [519, 187] width 114 height 25
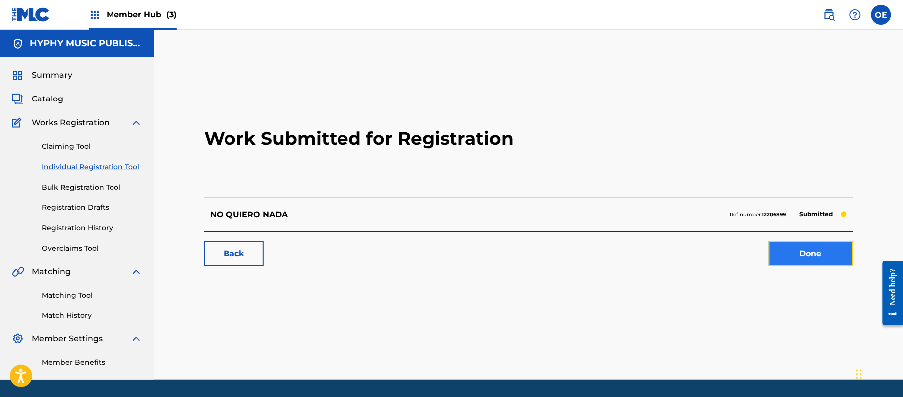
click at [797, 250] on link "Done" at bounding box center [810, 253] width 85 height 25
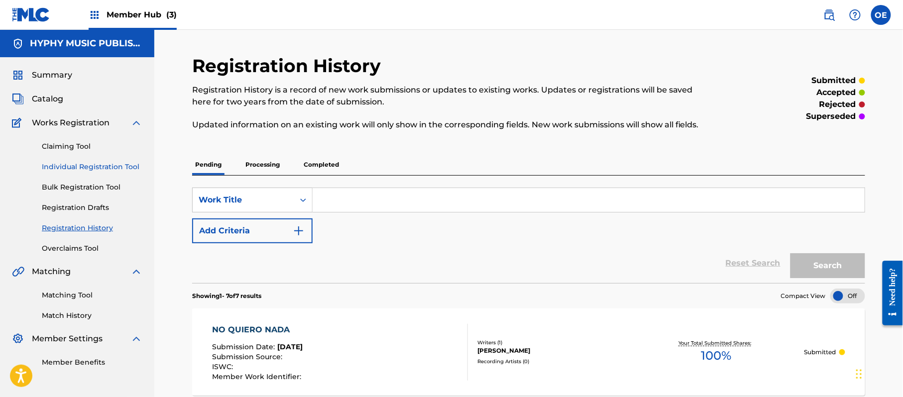
click at [122, 164] on link "Individual Registration Tool" at bounding box center [92, 167] width 101 height 10
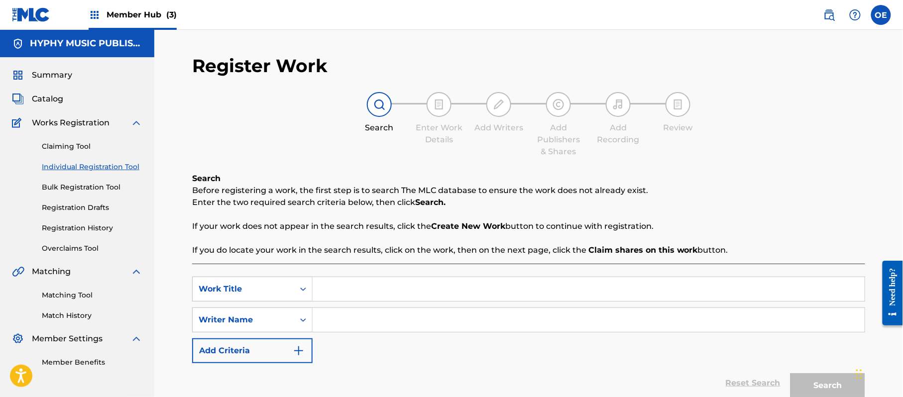
paste input "NO TE DEPRIMAS ASI"
type input "NO TE DEPRIMAS ASI"
paste input "[PERSON_NAME]"
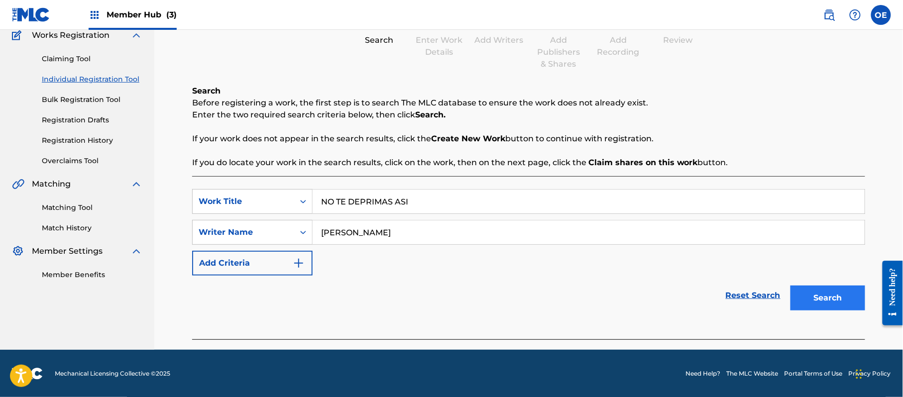
scroll to position [88, 0]
type input "[PERSON_NAME]"
click at [836, 302] on button "Search" at bounding box center [827, 297] width 75 height 25
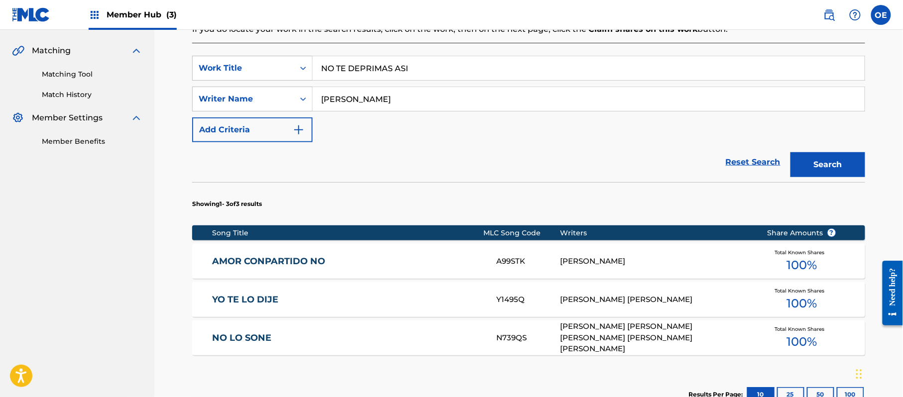
scroll to position [349, 0]
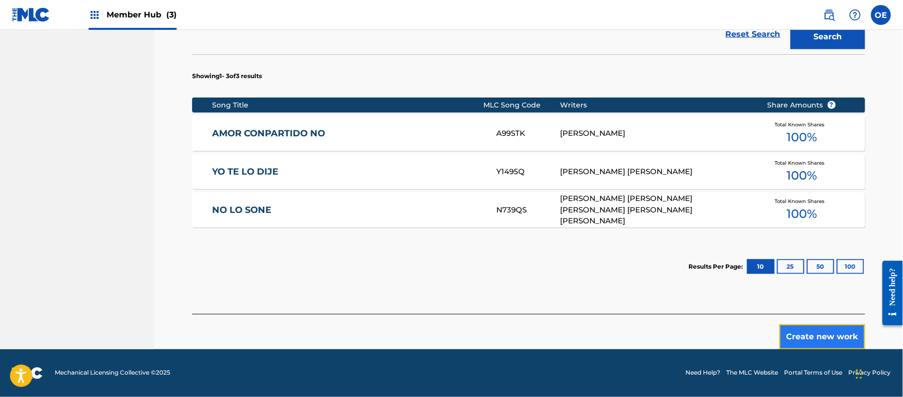
click at [804, 329] on button "Create new work" at bounding box center [822, 336] width 86 height 25
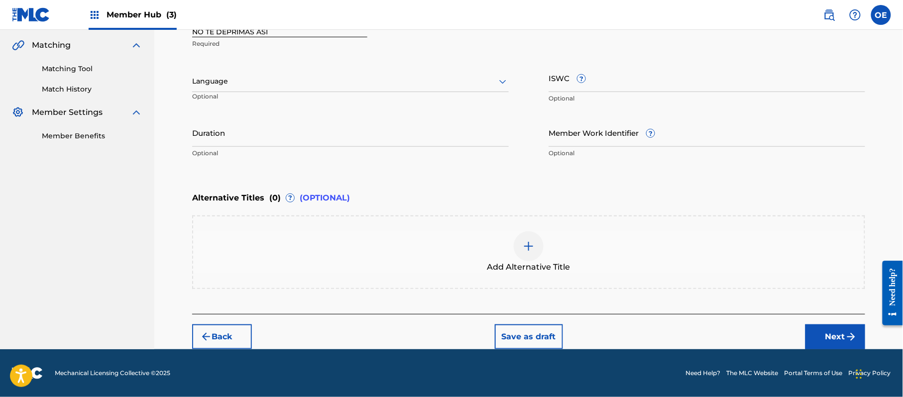
scroll to position [225, 0]
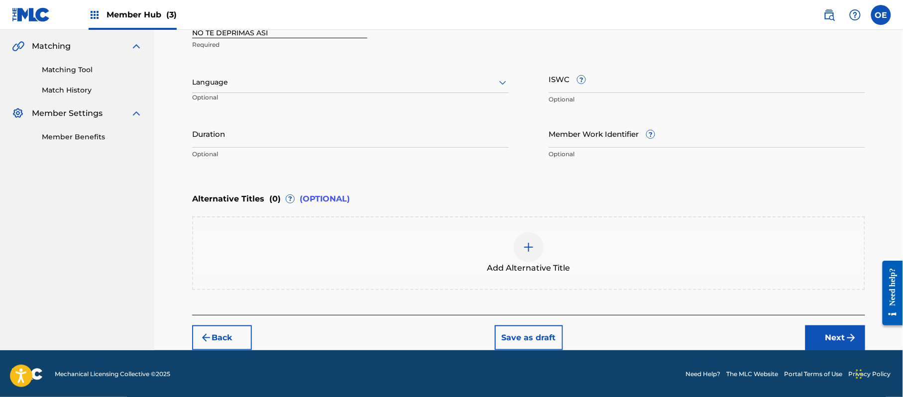
click at [281, 82] on div at bounding box center [350, 82] width 316 height 12
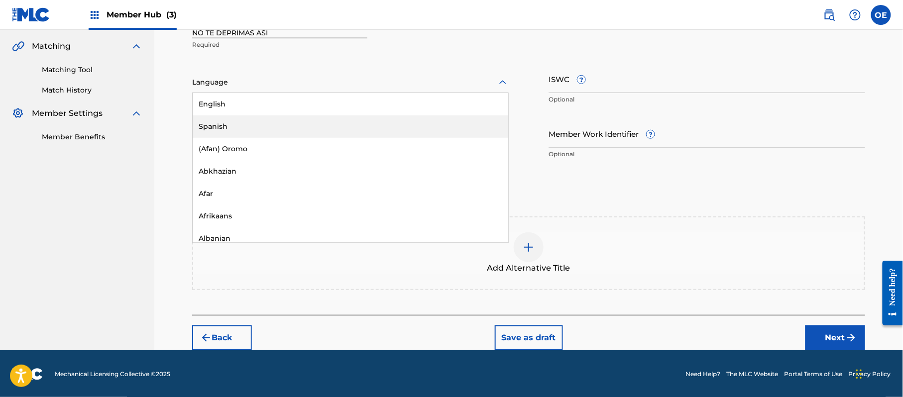
click at [268, 122] on div "Spanish" at bounding box center [351, 126] width 316 height 22
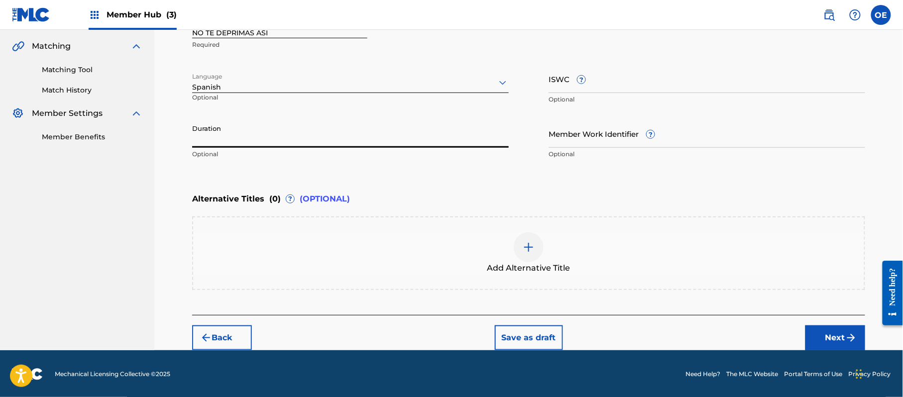
click at [293, 142] on input "Duration" at bounding box center [350, 133] width 316 height 28
type input "02:44"
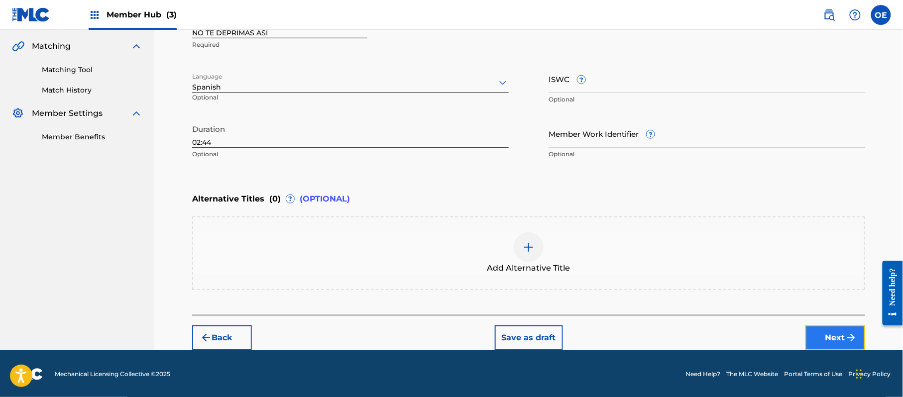
click at [840, 337] on button "Next" at bounding box center [835, 337] width 60 height 25
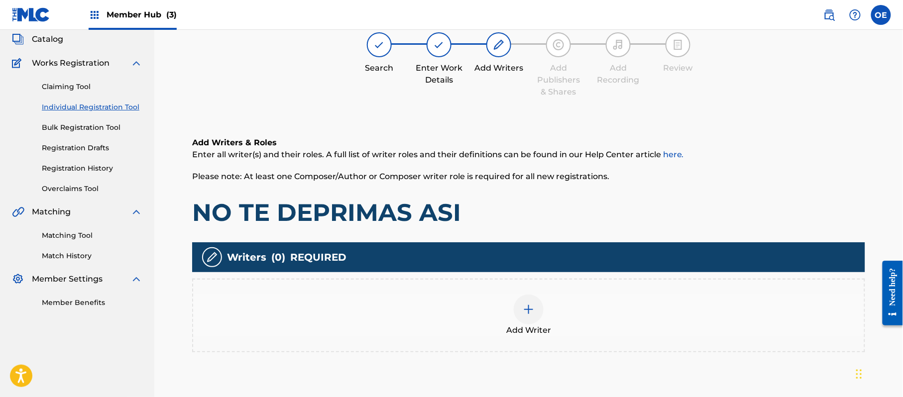
scroll to position [45, 0]
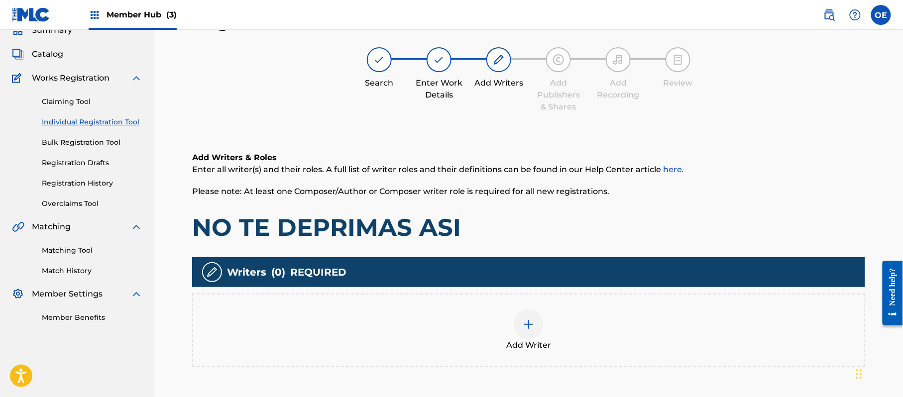
click at [514, 322] on div at bounding box center [529, 325] width 30 height 30
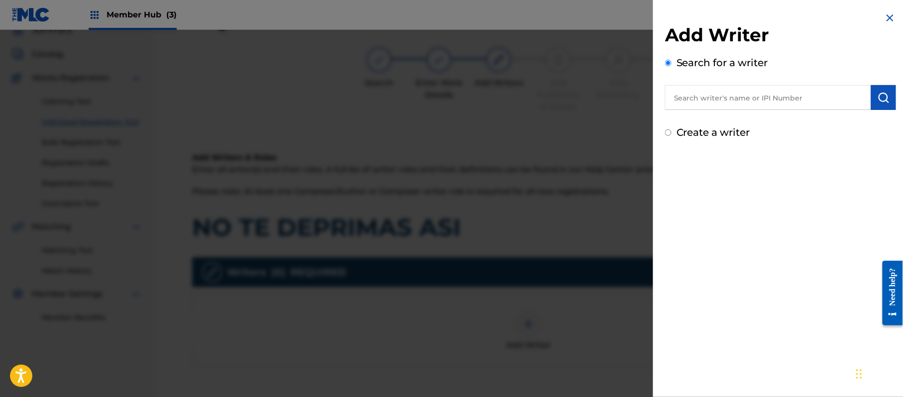
paste input "[PERSON_NAME]"
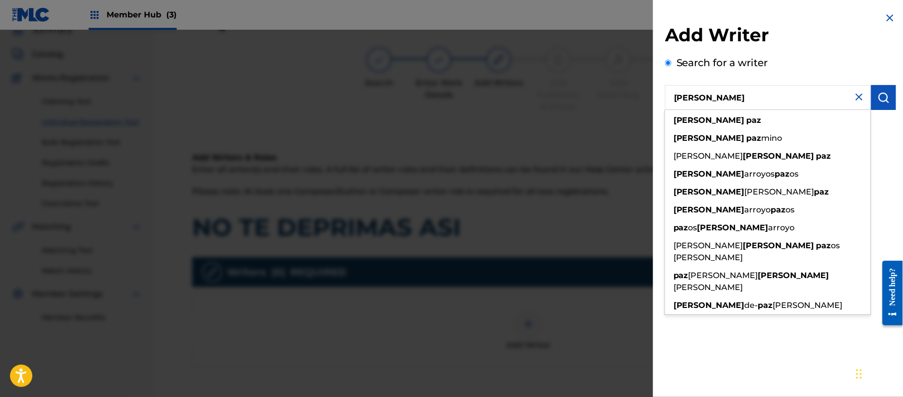
type input "[PERSON_NAME]"
click at [713, 309] on div "Add Writer Search for a writer [PERSON_NAME] [PERSON_NAME] [PERSON_NAME] mino […" at bounding box center [780, 198] width 255 height 397
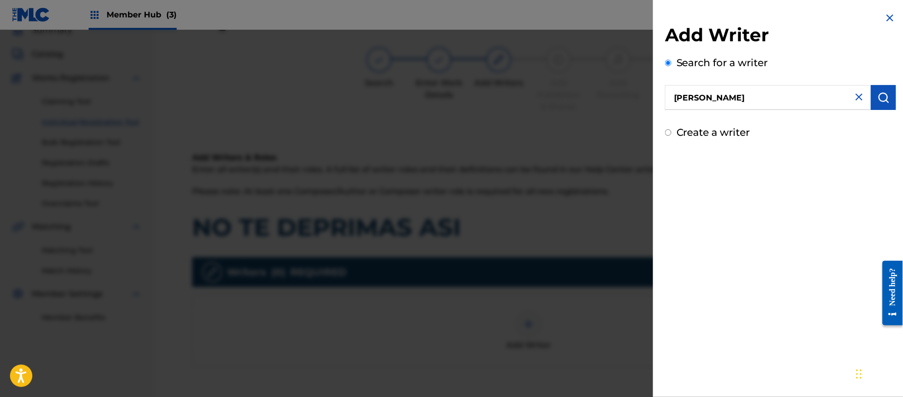
click at [701, 130] on label "Create a writer" at bounding box center [713, 132] width 74 height 12
radio input "true"
click at [671, 130] on input "Create a writer" at bounding box center [668, 132] width 6 height 6
radio input "false"
radio input "true"
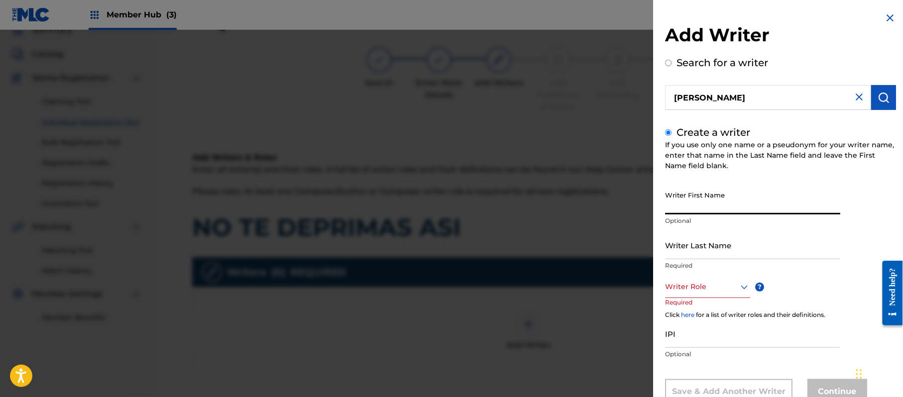
paste input "[PERSON_NAME]"
type input "[PERSON_NAME]"
paste input "[PERSON_NAME]"
type input "[PERSON_NAME]"
drag, startPoint x: 726, startPoint y: 210, endPoint x: 689, endPoint y: 218, distance: 37.2
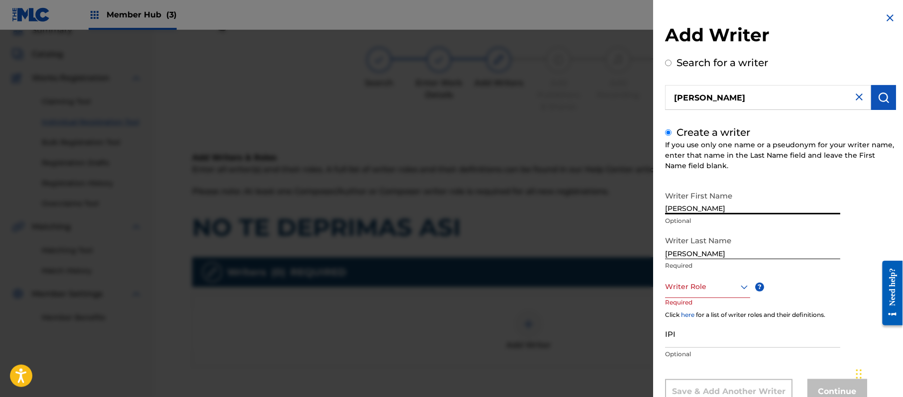
click at [689, 218] on div "Writer First Name [PERSON_NAME] Optional" at bounding box center [752, 208] width 175 height 45
type input "[PERSON_NAME]"
drag, startPoint x: 690, startPoint y: 247, endPoint x: 608, endPoint y: 233, distance: 82.8
click at [615, 237] on div "Add Writer Search for a writer [PERSON_NAME] Create a writer If you use only on…" at bounding box center [451, 213] width 903 height 367
type input "PAZ"
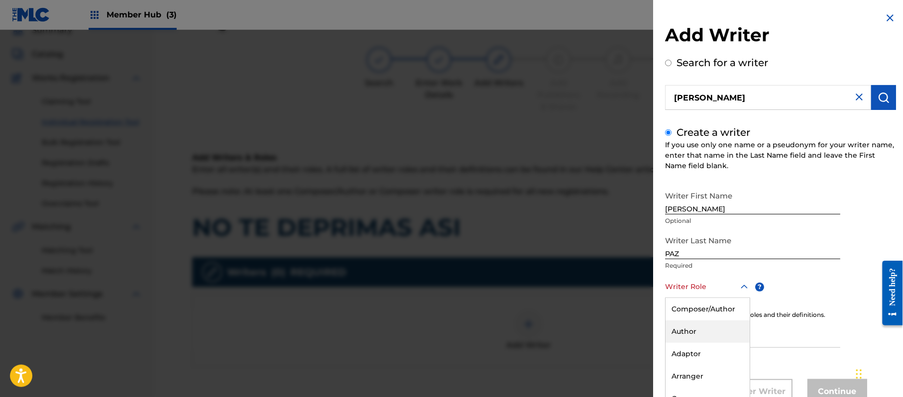
click at [690, 287] on div "8 results available. Use Up and Down to choose options, press Enter to select t…" at bounding box center [707, 287] width 85 height 22
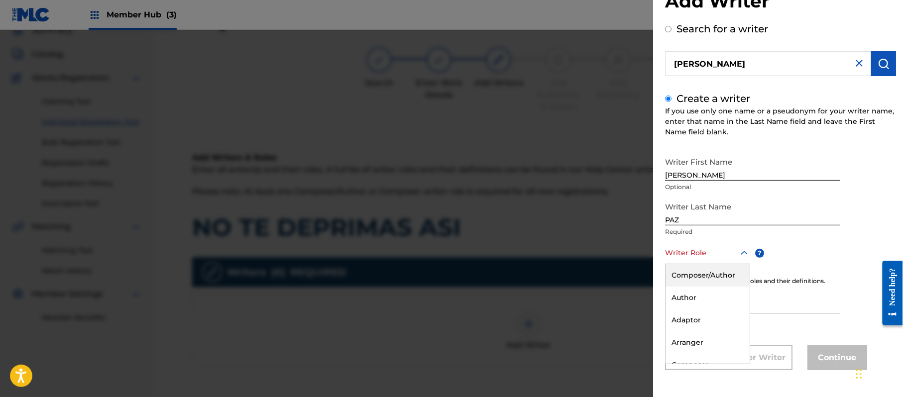
click at [689, 273] on div "Composer/Author" at bounding box center [707, 275] width 84 height 22
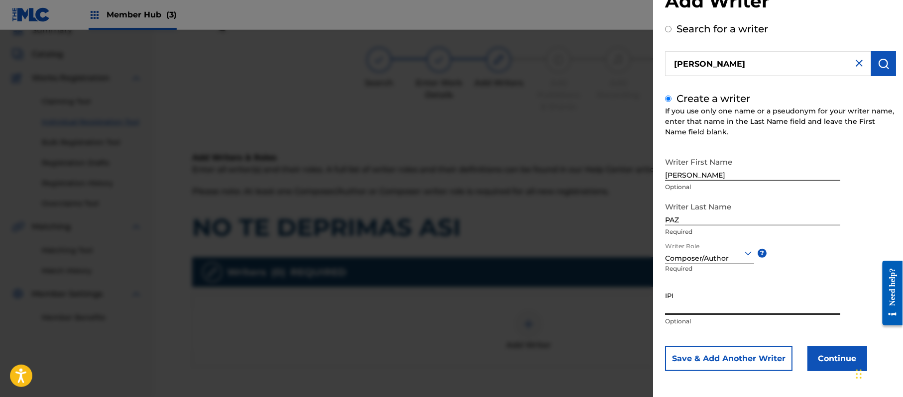
paste input "383824534"
type input "383824534"
click at [828, 365] on button "Continue" at bounding box center [837, 358] width 60 height 25
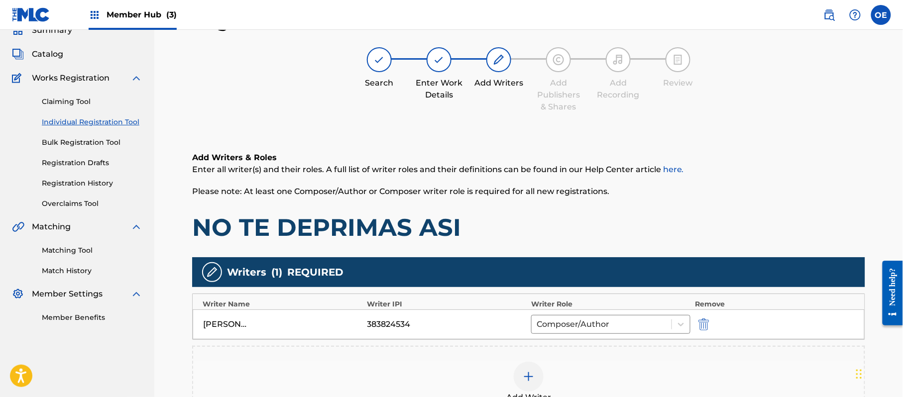
scroll to position [111, 0]
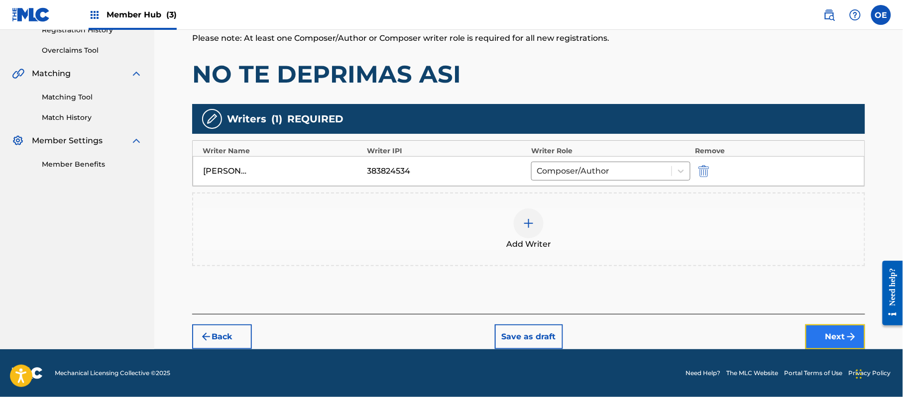
click at [834, 326] on button "Next" at bounding box center [835, 336] width 60 height 25
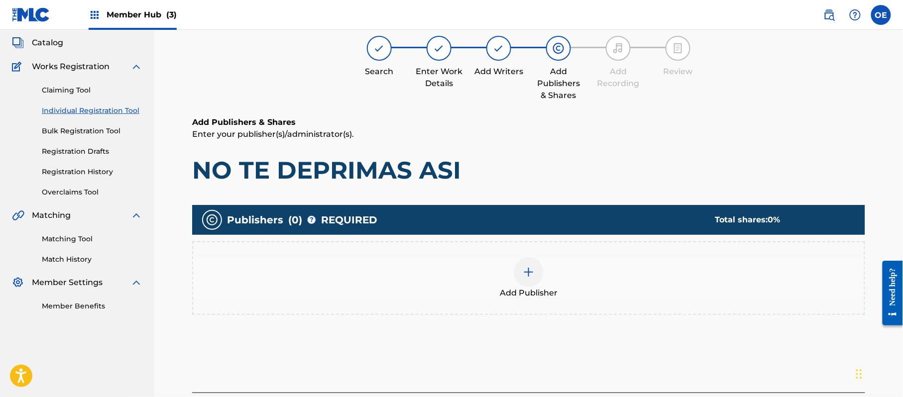
scroll to position [45, 0]
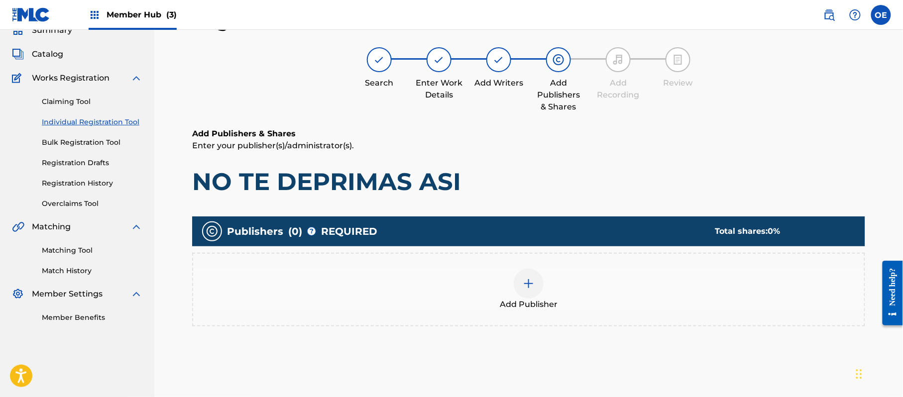
click at [545, 300] on span "Add Publisher" at bounding box center [529, 305] width 58 height 12
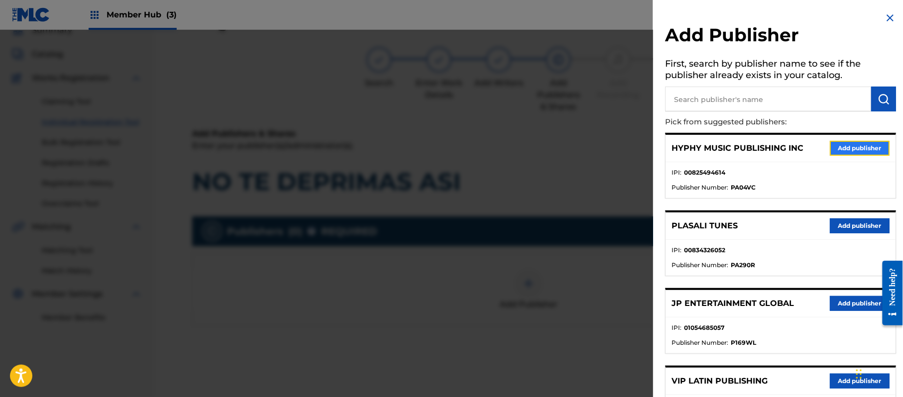
click at [831, 142] on button "Add publisher" at bounding box center [860, 148] width 60 height 15
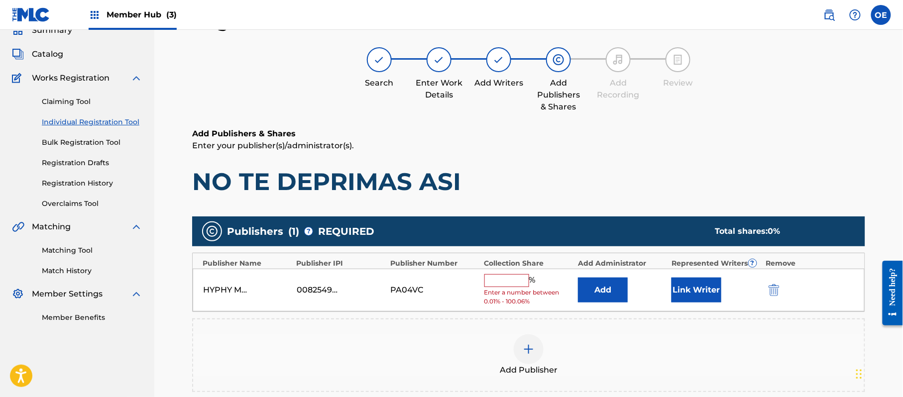
click at [497, 285] on input "text" at bounding box center [506, 280] width 45 height 13
type input "100"
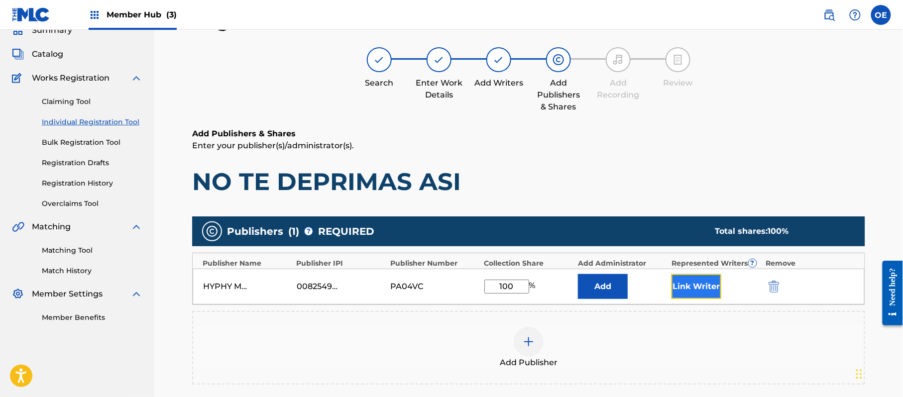
click at [693, 280] on button "Link Writer" at bounding box center [696, 286] width 50 height 25
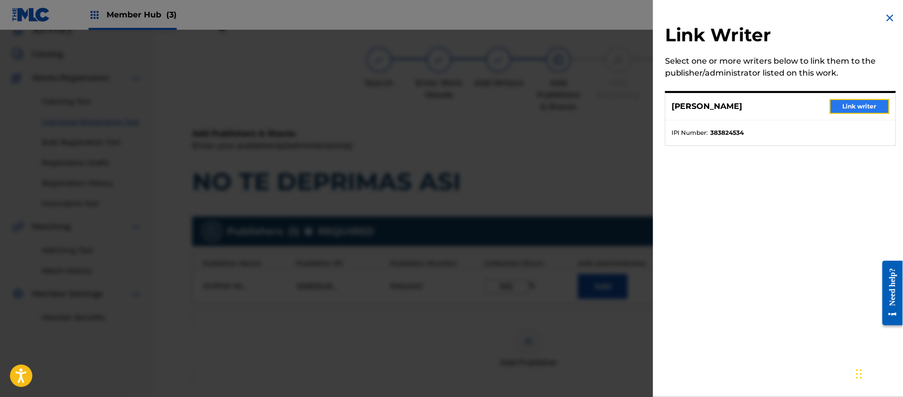
click at [846, 105] on button "Link writer" at bounding box center [860, 106] width 60 height 15
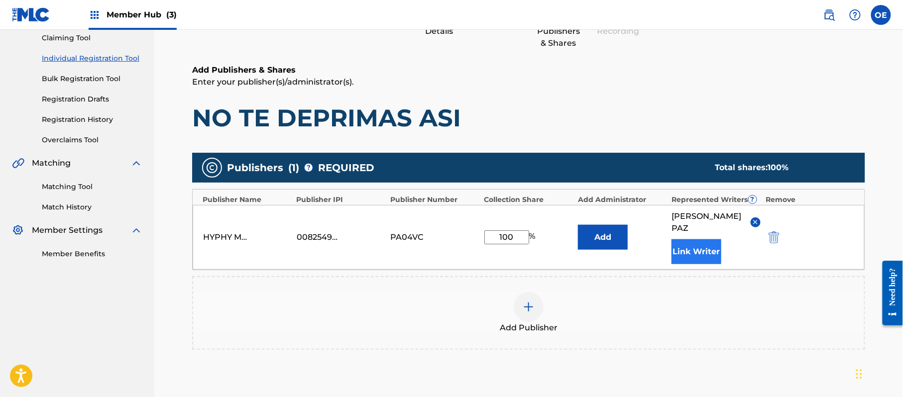
scroll to position [210, 0]
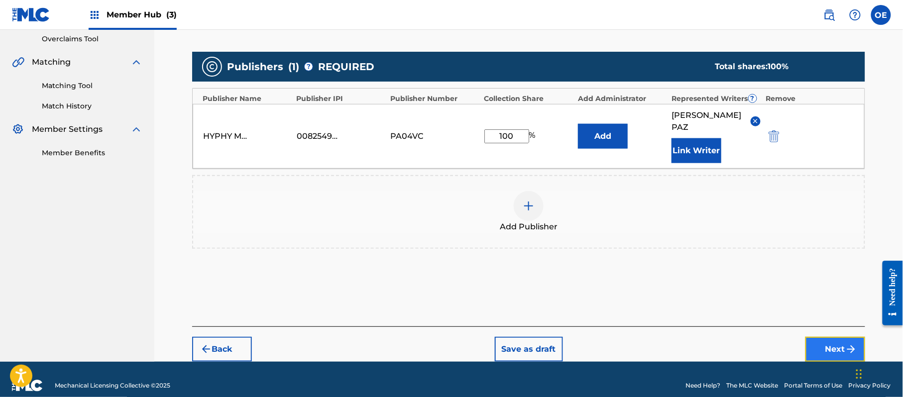
click at [813, 337] on button "Next" at bounding box center [835, 349] width 60 height 25
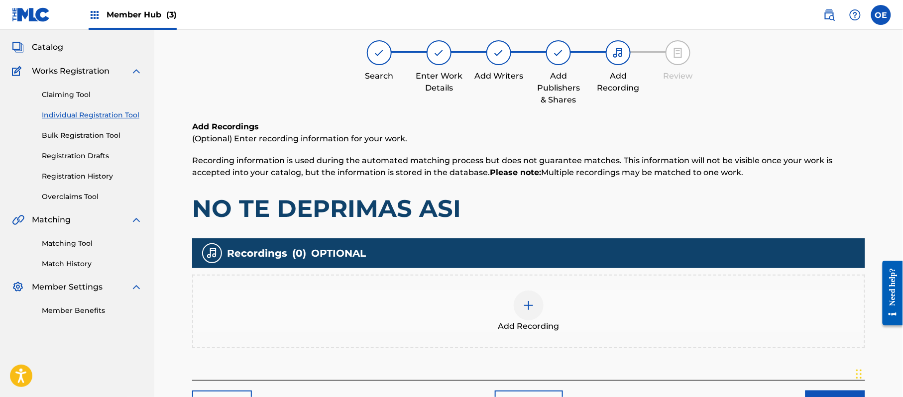
scroll to position [45, 0]
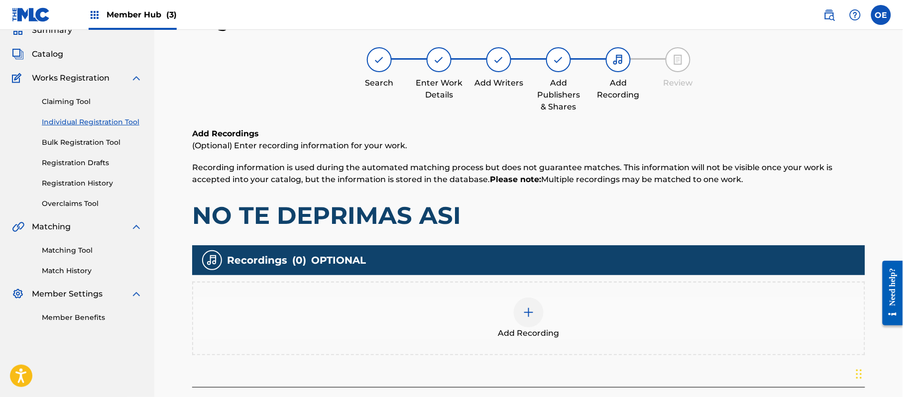
click at [478, 315] on div "Add Recording" at bounding box center [528, 319] width 671 height 42
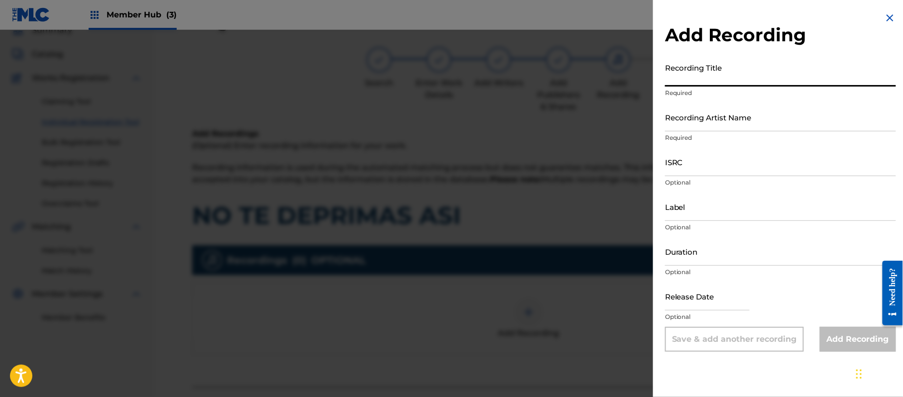
paste input "No Te Deprimas Asi"
type input "No Te Deprimas Asi"
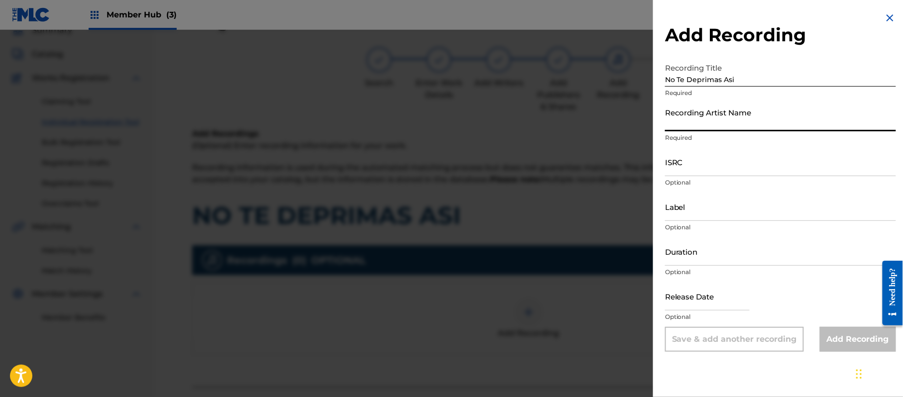
paste input "[PERSON_NAME]"
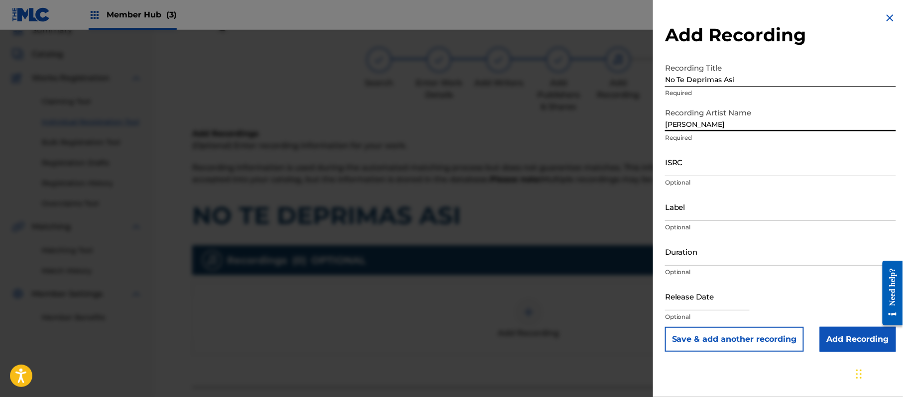
type input "[PERSON_NAME]"
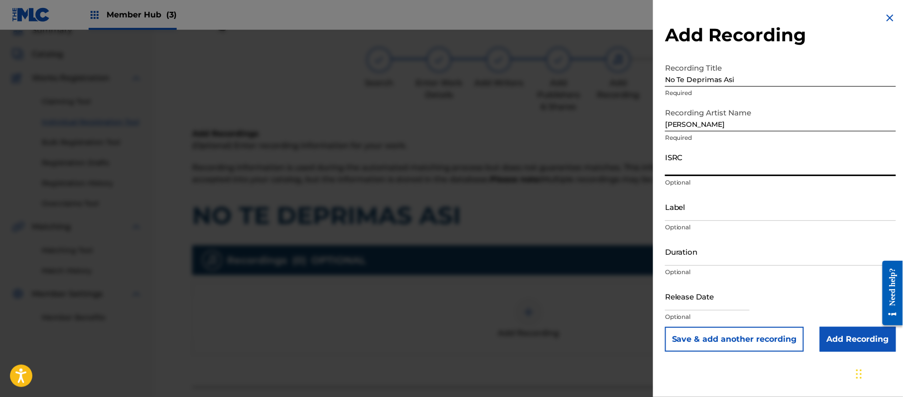
paste input "CA5KR1562261"
type input "CA5KR1562261"
paste input "3 Amigos Intertainment"
type input "3 Amigos Intertainment"
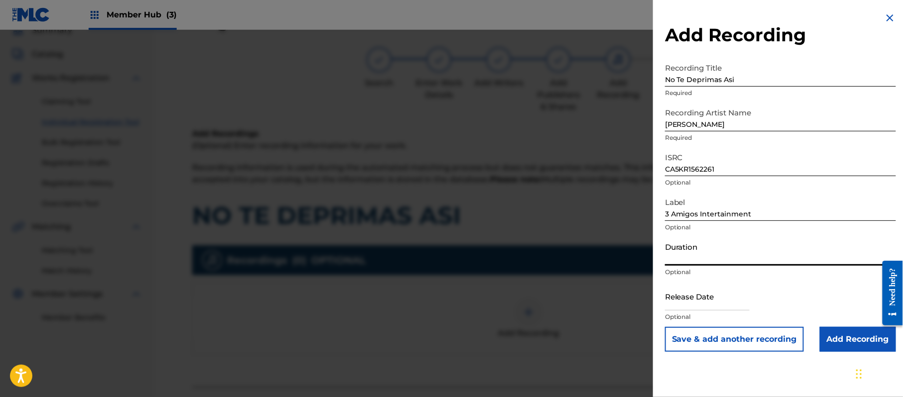
click at [679, 255] on input "Duration" at bounding box center [780, 251] width 231 height 28
type input "02:44"
click at [693, 290] on input "text" at bounding box center [707, 296] width 85 height 28
select select "8"
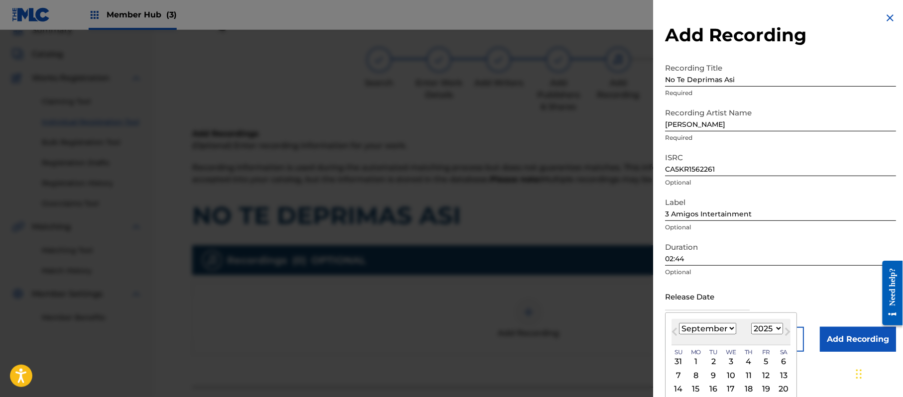
click at [782, 327] on select "1899 1900 1901 1902 1903 1904 1905 1906 1907 1908 1909 1910 1911 1912 1913 1914…" at bounding box center [767, 328] width 32 height 11
select select "2017"
click at [753, 323] on select "1899 1900 1901 1902 1903 1904 1905 1906 1907 1908 1909 1910 1911 1912 1913 1914…" at bounding box center [767, 328] width 32 height 11
click at [703, 335] on div "[DATE] January February March April May June July August September October Nove…" at bounding box center [730, 332] width 119 height 26
click at [705, 318] on div "[DATE] Previous Month Next Month [DATE] January February March April May June J…" at bounding box center [731, 378] width 132 height 130
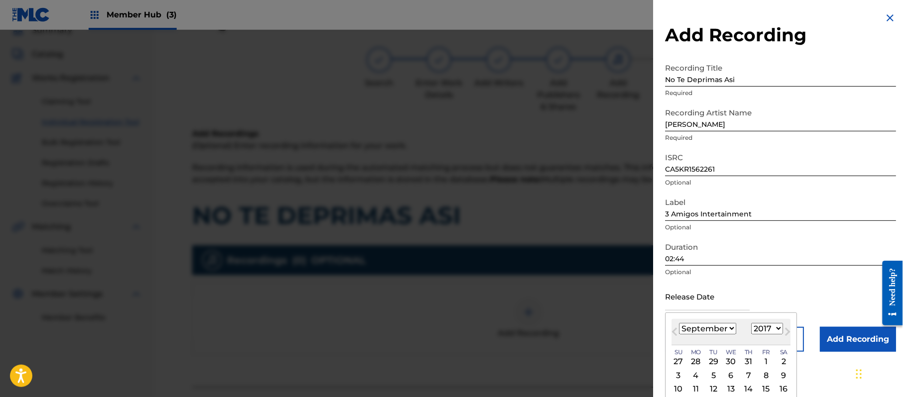
click at [705, 325] on select "January February March April May June July August September October November De…" at bounding box center [707, 328] width 57 height 11
select select "6"
click at [679, 323] on select "January February March April May June July August September October November De…" at bounding box center [707, 328] width 57 height 11
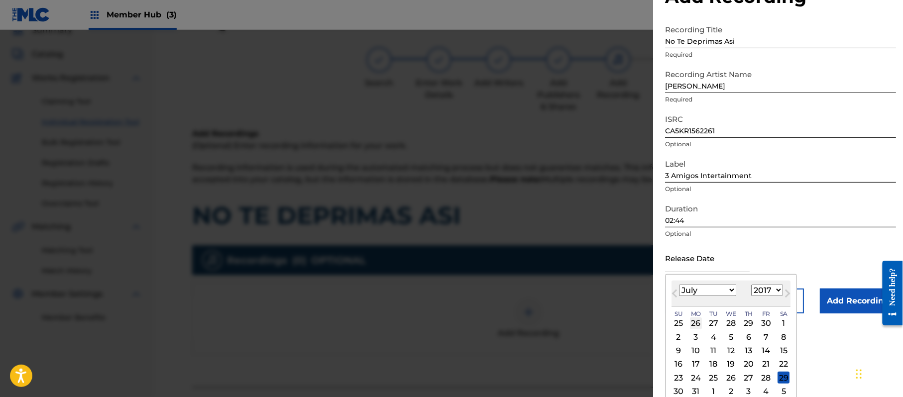
scroll to position [60, 0]
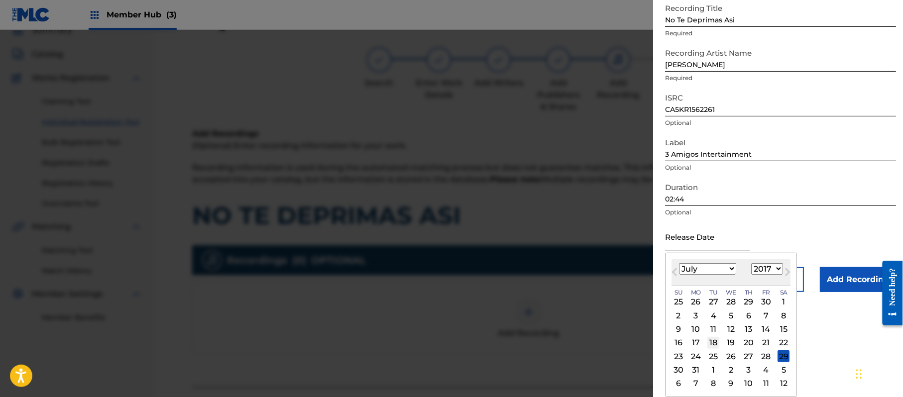
click at [717, 344] on div "18" at bounding box center [713, 343] width 12 height 12
type input "[DATE]"
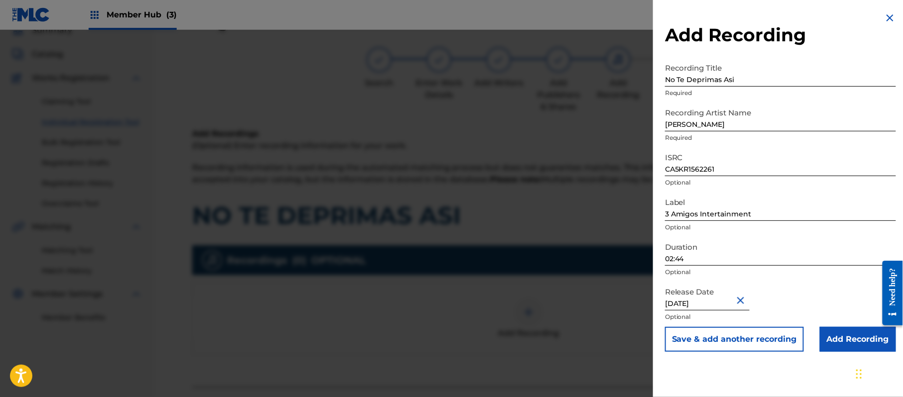
click at [893, 325] on div "Need help?" at bounding box center [892, 292] width 20 height 65
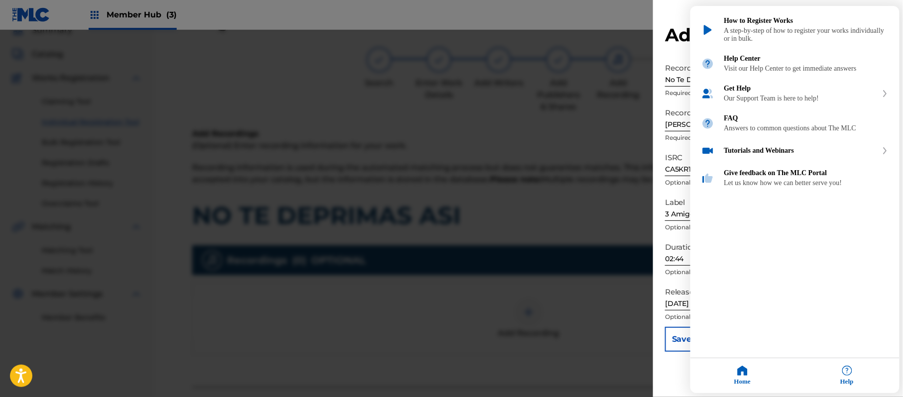
click at [878, 338] on div "Resource Center Help Get the help you need from our knowledge base News Search …" at bounding box center [794, 199] width 209 height 387
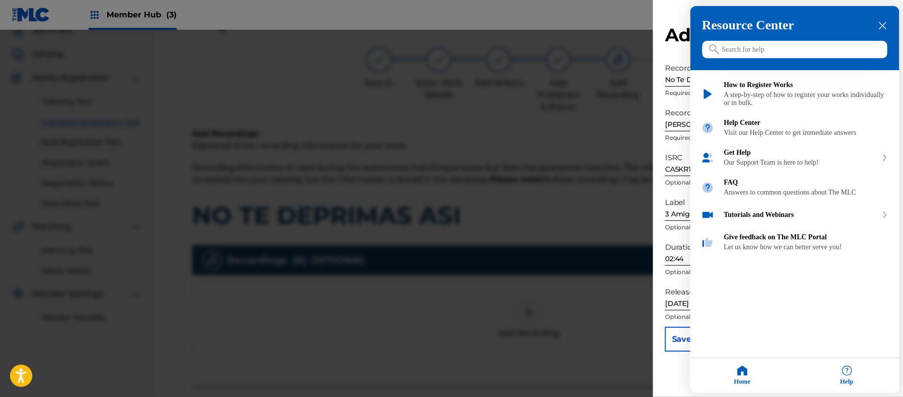
click at [876, 26] on h3 "Resource Center" at bounding box center [794, 25] width 185 height 15
click at [885, 26] on icon "close resource center" at bounding box center [882, 25] width 7 height 7
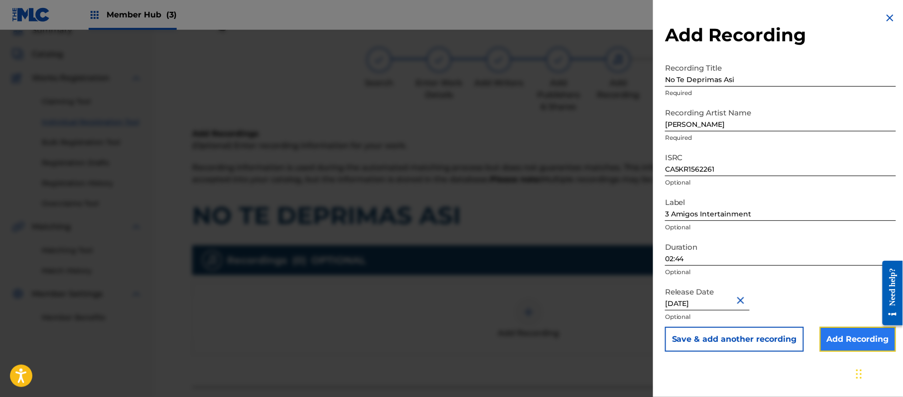
click at [856, 335] on input "Add Recording" at bounding box center [858, 339] width 76 height 25
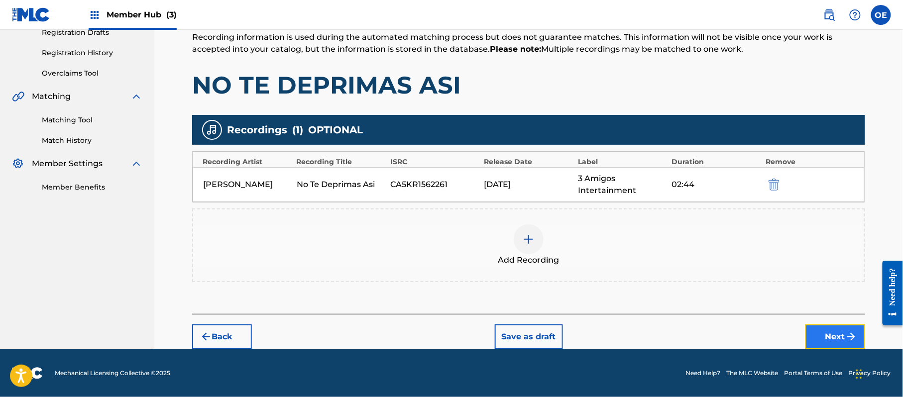
click at [835, 331] on button "Next" at bounding box center [835, 336] width 60 height 25
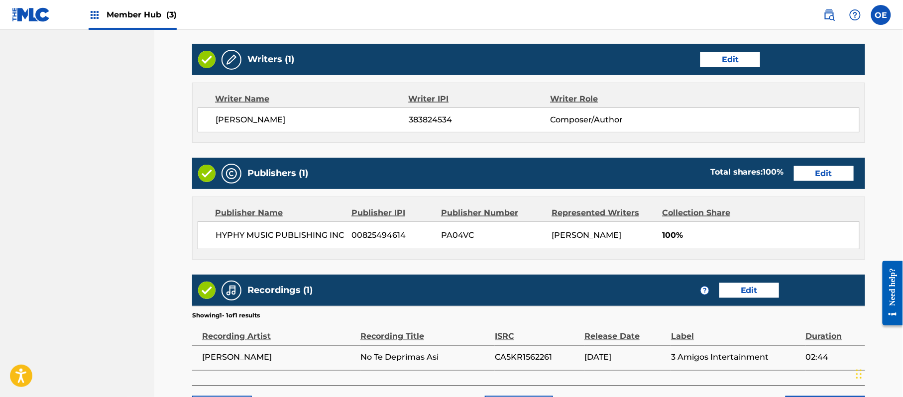
scroll to position [445, 0]
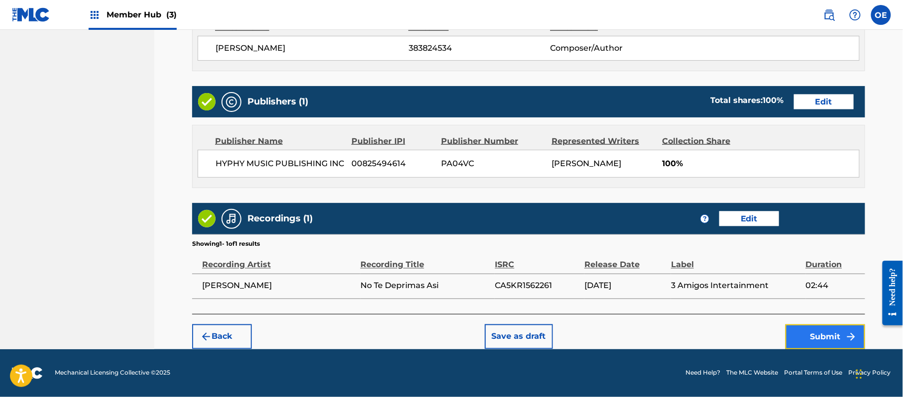
click at [802, 347] on button "Submit" at bounding box center [825, 336] width 80 height 25
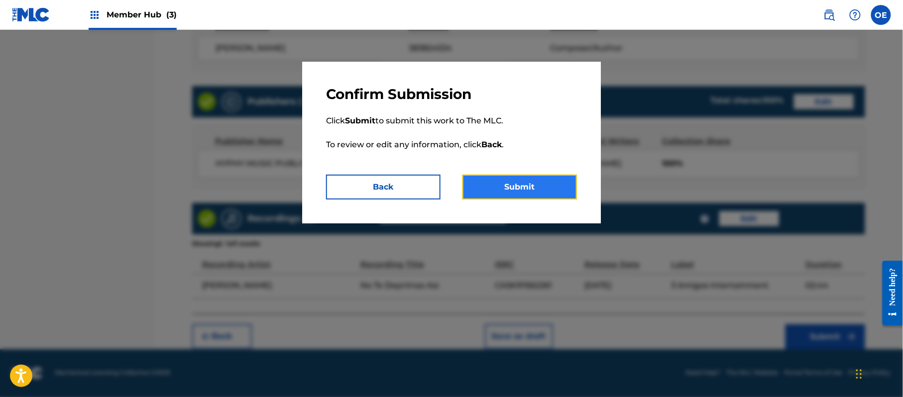
click at [493, 184] on button "Submit" at bounding box center [519, 187] width 114 height 25
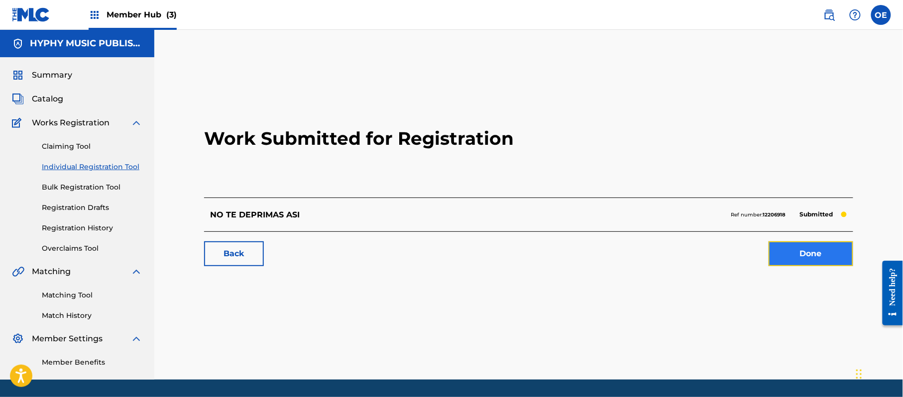
click at [823, 251] on link "Done" at bounding box center [810, 253] width 85 height 25
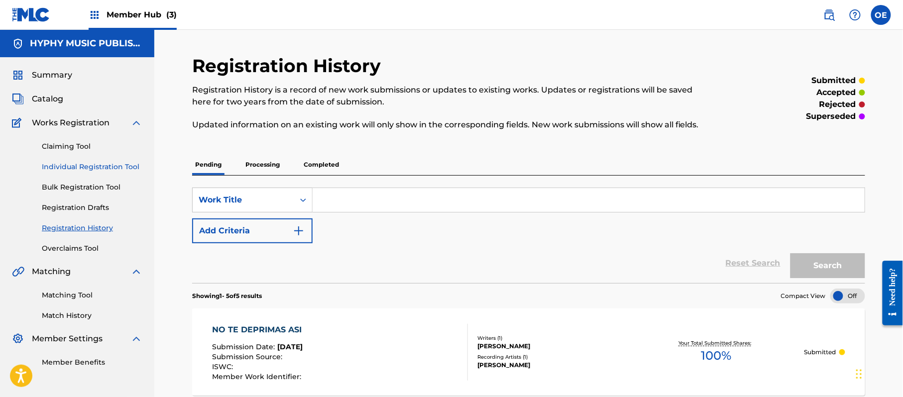
click at [90, 168] on link "Individual Registration Tool" at bounding box center [92, 167] width 101 height 10
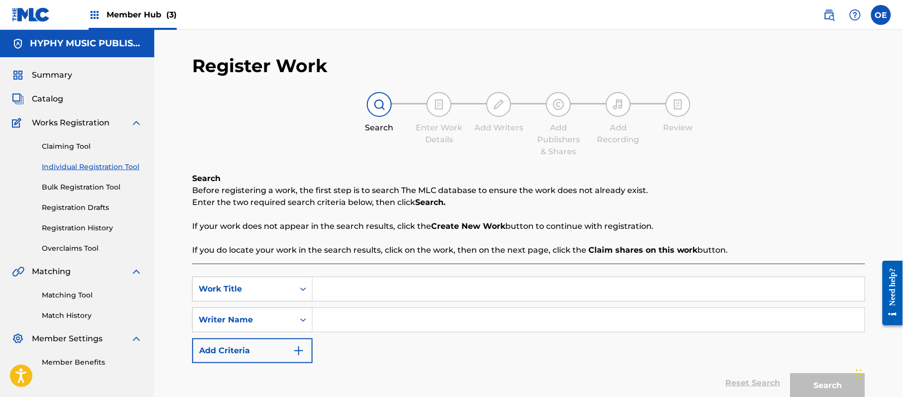
paste input "NO VOLVERAS"
type input "NO VOLVERAS"
paste input "[PERSON_NAME]"
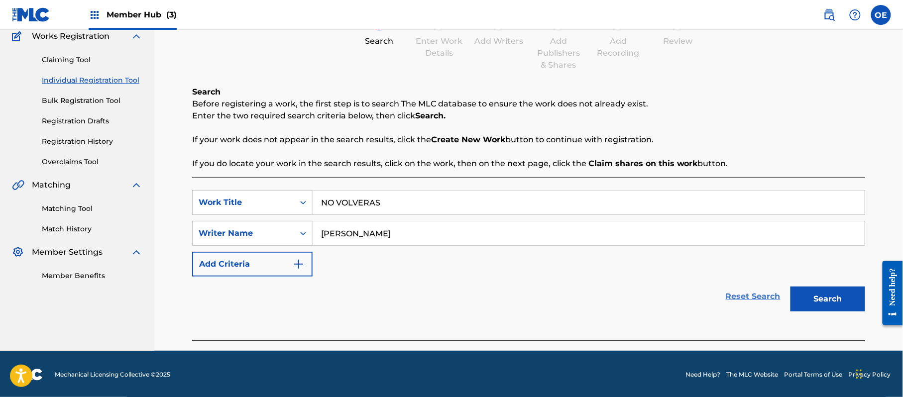
scroll to position [88, 0]
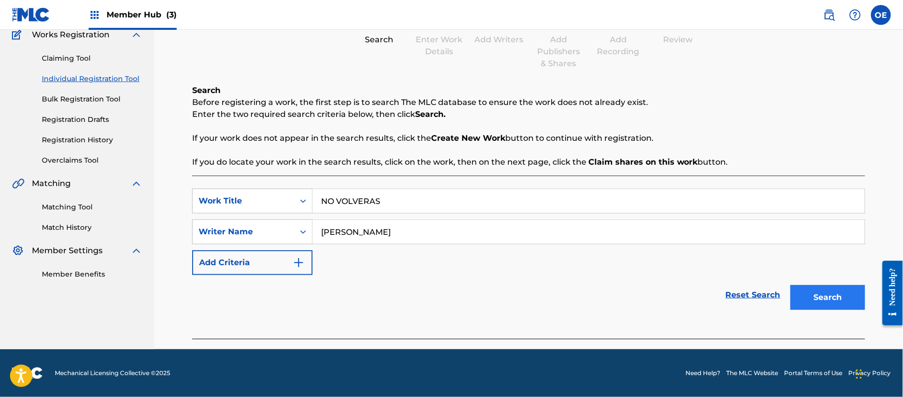
type input "[PERSON_NAME]"
click at [841, 303] on button "Search" at bounding box center [827, 297] width 75 height 25
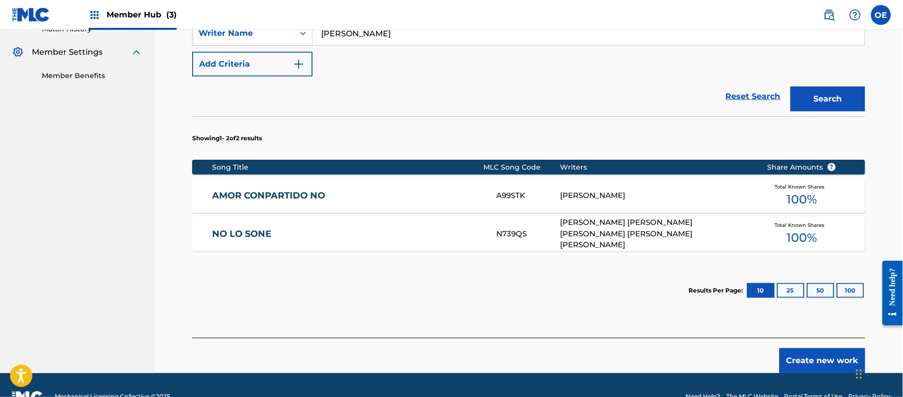
scroll to position [287, 0]
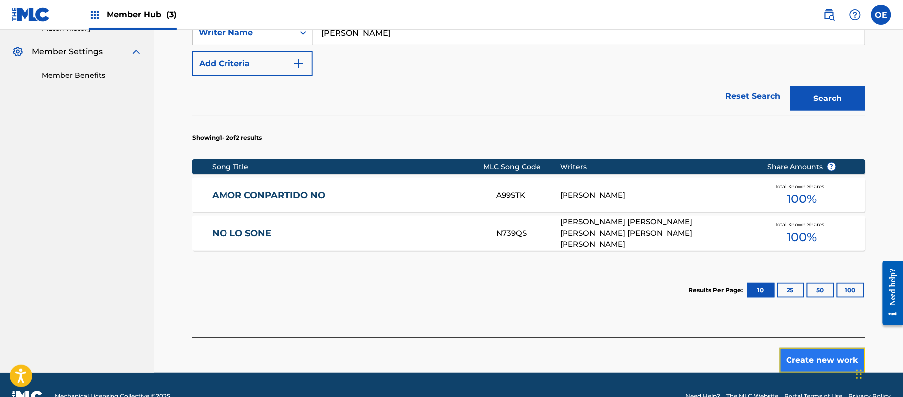
click at [817, 359] on button "Create new work" at bounding box center [822, 360] width 86 height 25
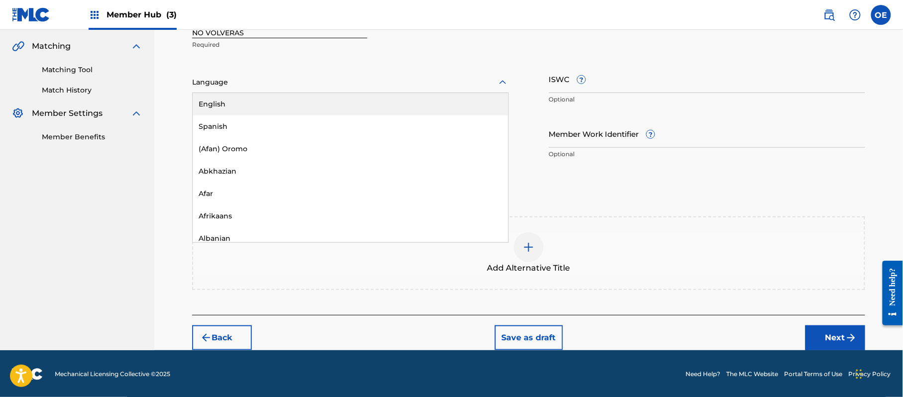
click at [224, 84] on div at bounding box center [350, 82] width 316 height 12
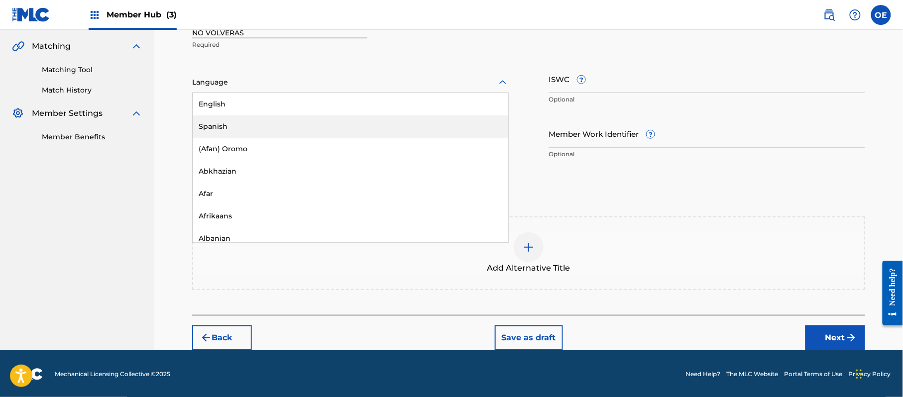
click at [221, 123] on div "Spanish" at bounding box center [351, 126] width 316 height 22
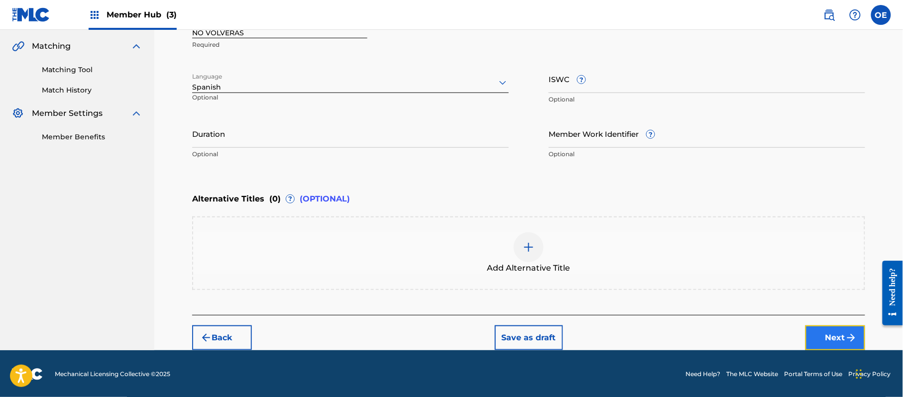
click at [841, 331] on button "Next" at bounding box center [835, 337] width 60 height 25
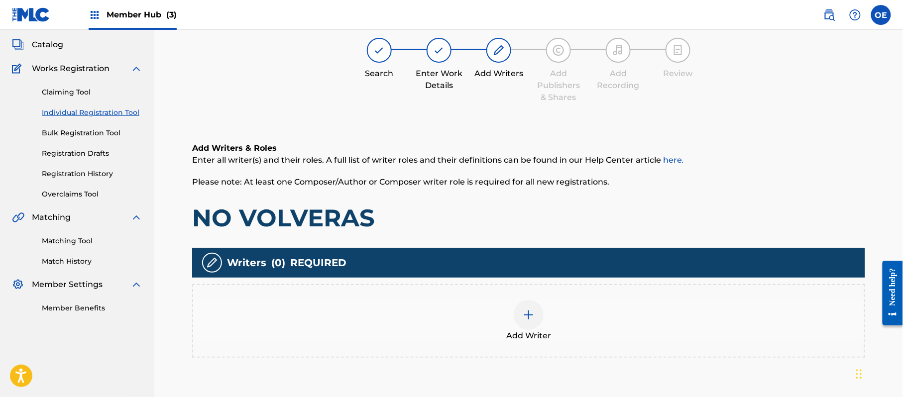
scroll to position [45, 0]
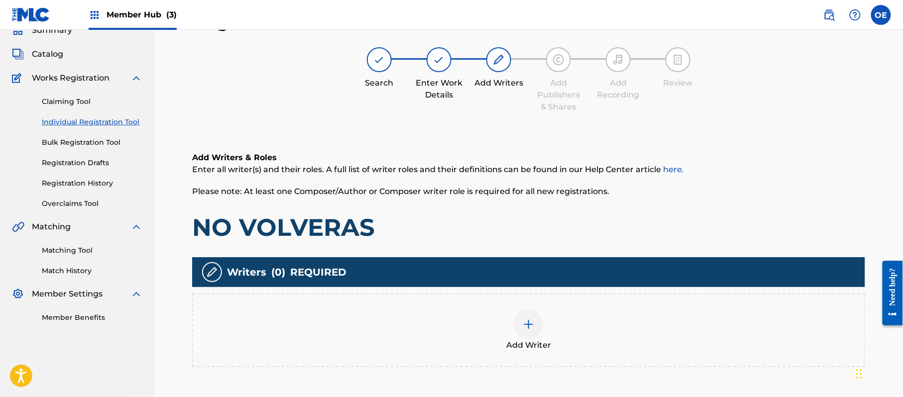
click at [537, 322] on div at bounding box center [529, 325] width 30 height 30
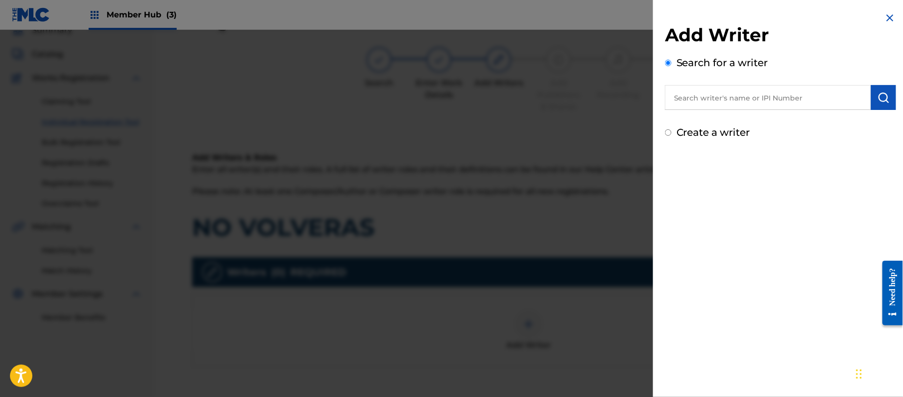
click at [687, 129] on label "Create a writer" at bounding box center [713, 132] width 74 height 12
radio input "true"
click at [671, 129] on input "Create a writer" at bounding box center [668, 132] width 6 height 6
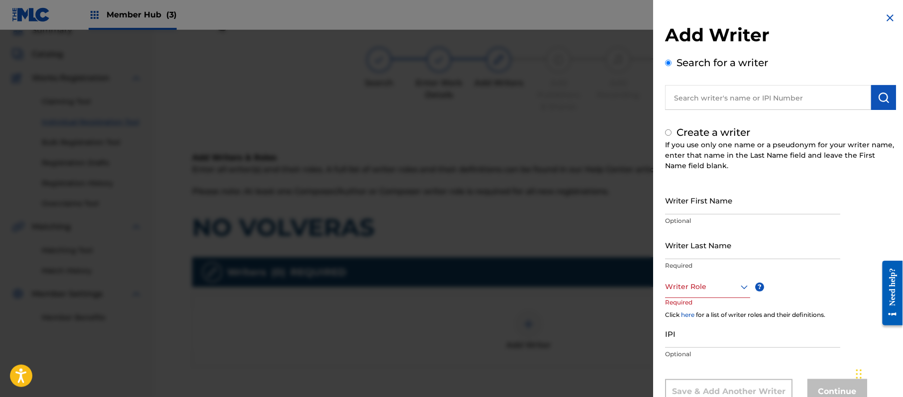
radio input "false"
radio input "true"
paste input "[PERSON_NAME]"
type input "[PERSON_NAME]"
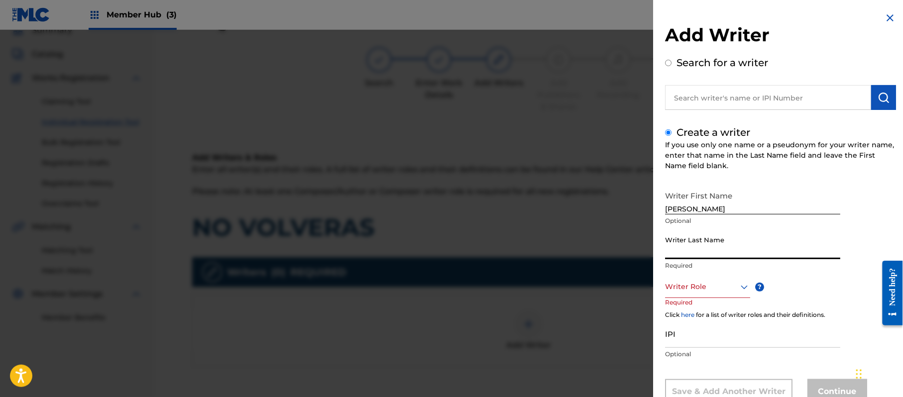
paste input "[PERSON_NAME]"
type input "[PERSON_NAME]"
drag, startPoint x: 739, startPoint y: 197, endPoint x: 689, endPoint y: 214, distance: 53.0
click at [689, 214] on input "[PERSON_NAME]" at bounding box center [752, 200] width 175 height 28
type input "[PERSON_NAME]"
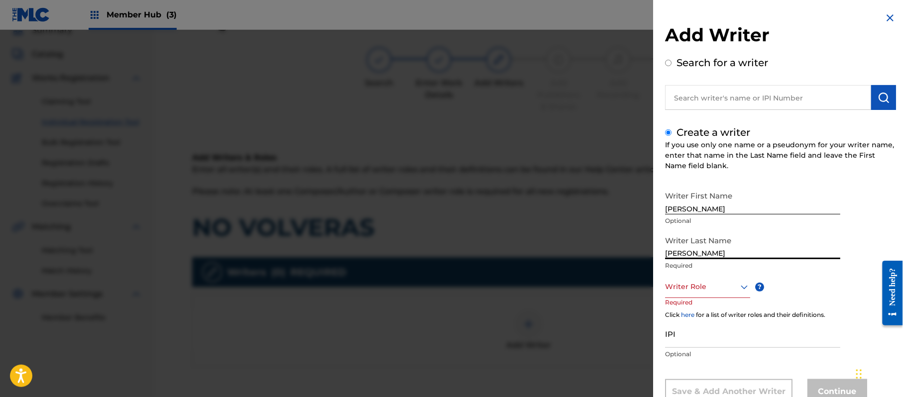
drag, startPoint x: 681, startPoint y: 253, endPoint x: 639, endPoint y: 250, distance: 41.9
click at [653, 253] on div "Add Writer Search for a writer Create a writer If you use only one name or a ps…" at bounding box center [780, 215] width 255 height 431
type input "PAZ"
click at [679, 279] on div "Writer Role" at bounding box center [707, 287] width 85 height 22
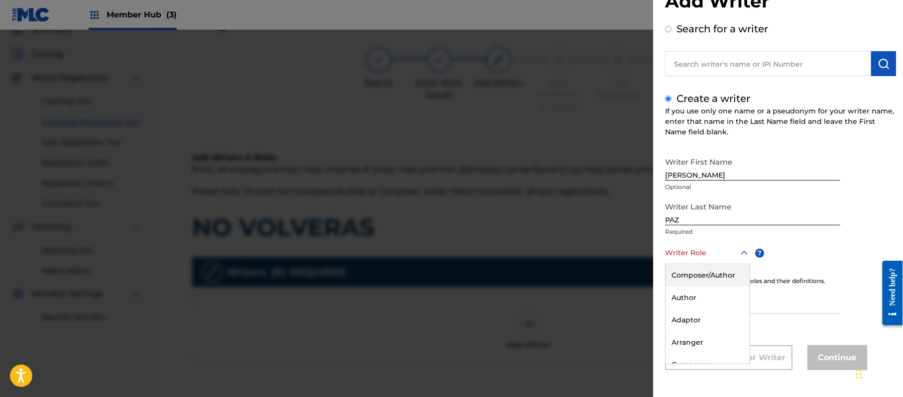
drag, startPoint x: 681, startPoint y: 274, endPoint x: 681, endPoint y: 267, distance: 7.0
click at [681, 273] on div "Composer/Author" at bounding box center [707, 275] width 84 height 22
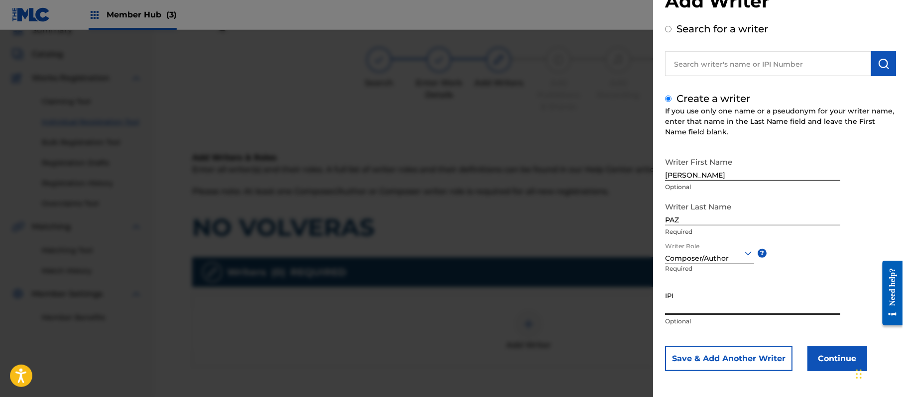
paste input "383824534"
type input "383824534"
click at [831, 359] on button "Continue" at bounding box center [837, 358] width 60 height 25
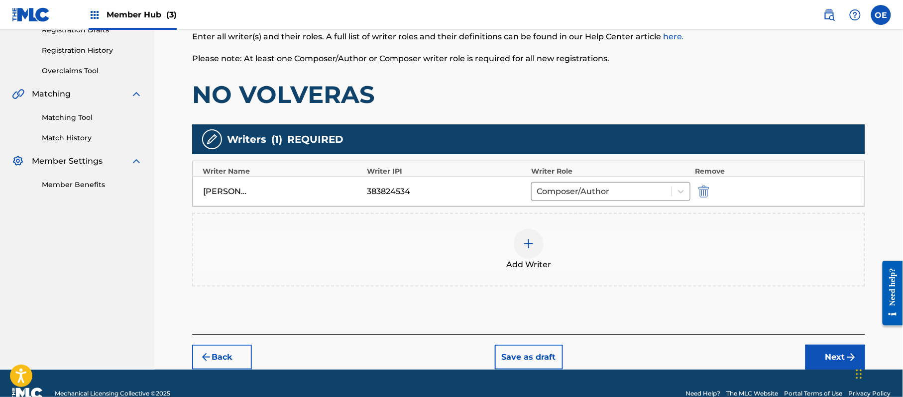
scroll to position [198, 0]
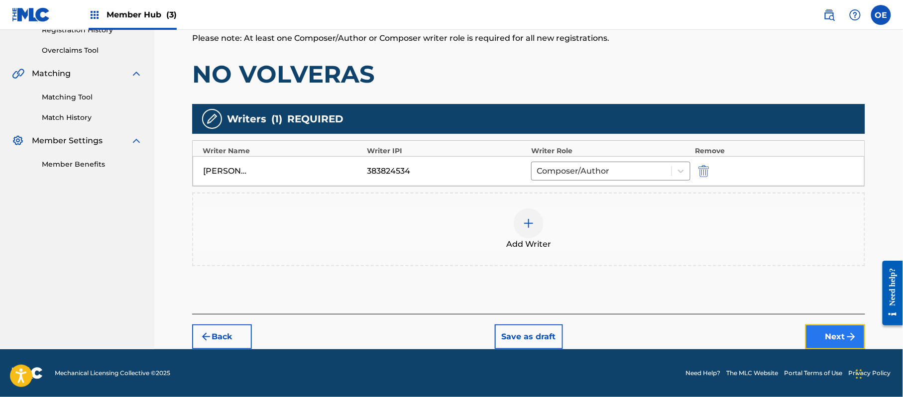
click at [838, 333] on button "Next" at bounding box center [835, 336] width 60 height 25
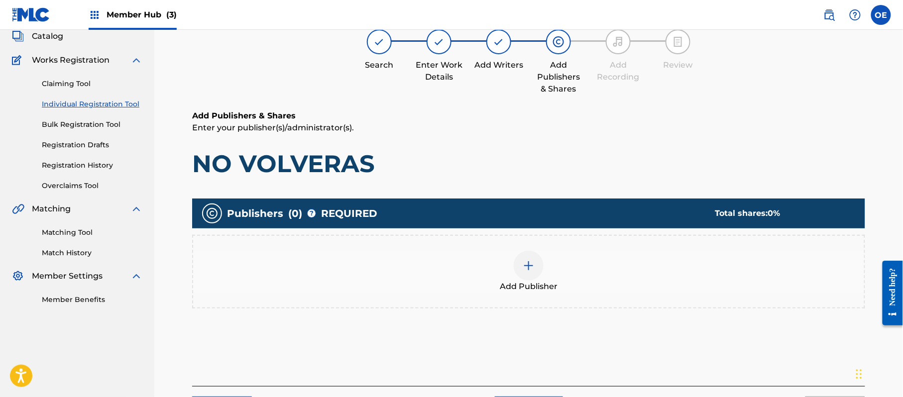
scroll to position [45, 0]
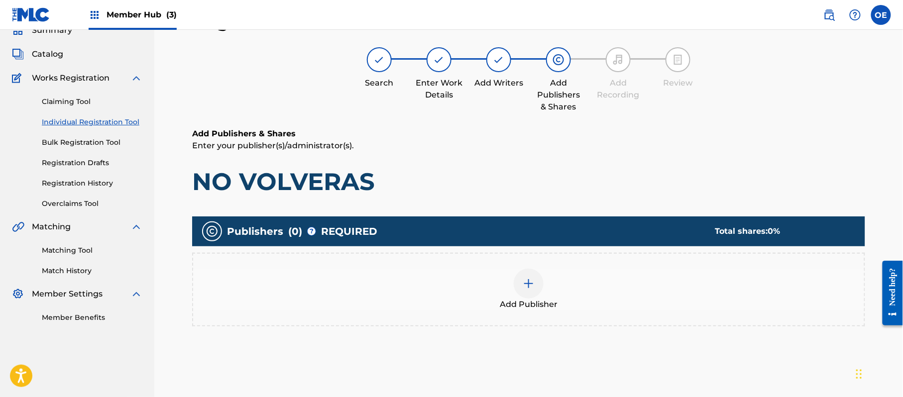
click at [604, 287] on div "Add Publisher" at bounding box center [528, 290] width 671 height 42
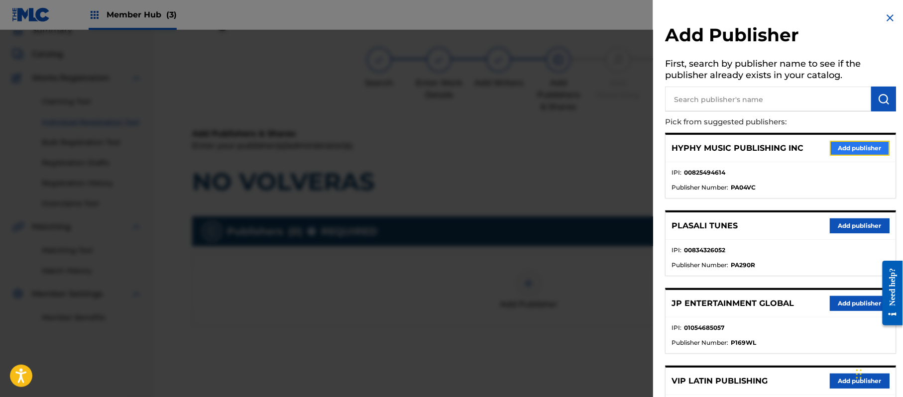
click at [870, 146] on button "Add publisher" at bounding box center [860, 148] width 60 height 15
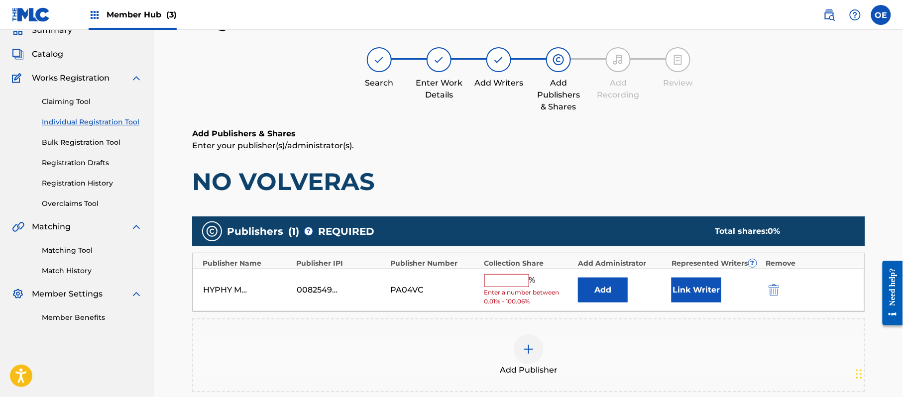
click at [516, 279] on input "text" at bounding box center [506, 280] width 45 height 13
type input "100"
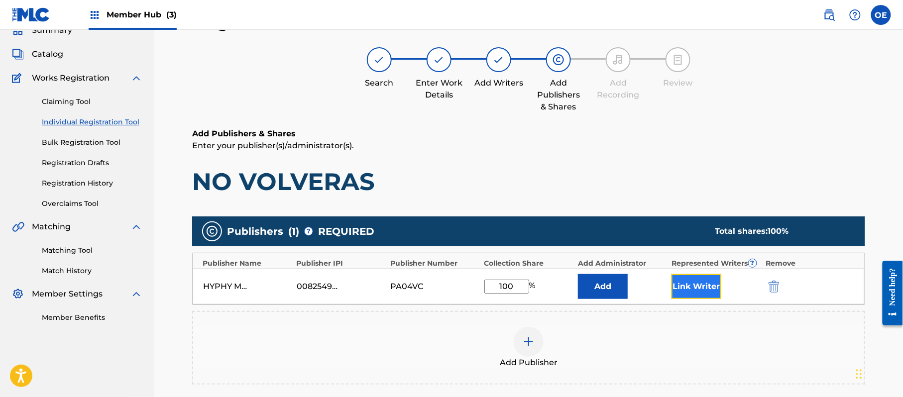
click at [705, 291] on button "Link Writer" at bounding box center [696, 286] width 50 height 25
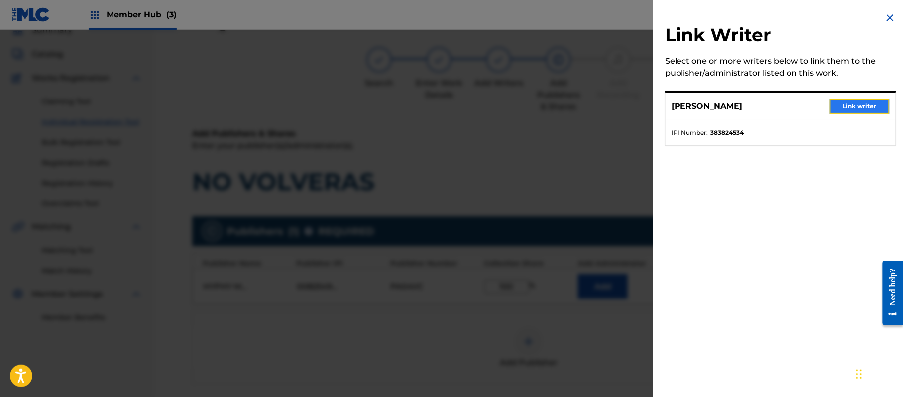
click at [865, 108] on button "Link writer" at bounding box center [860, 106] width 60 height 15
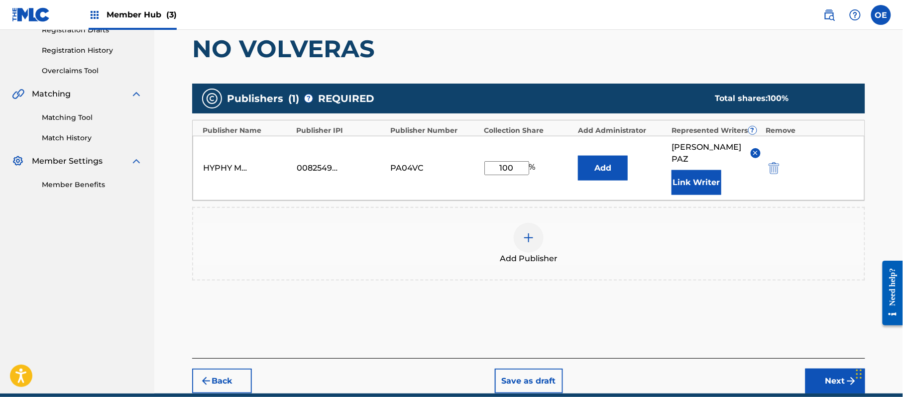
scroll to position [210, 0]
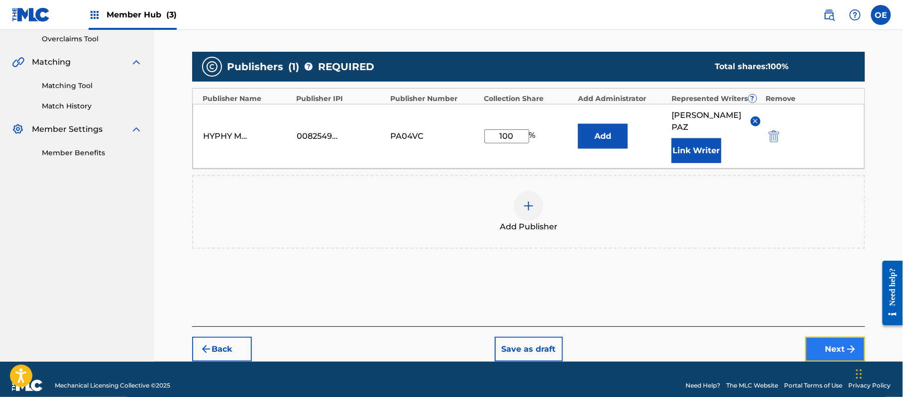
click at [822, 337] on button "Next" at bounding box center [835, 349] width 60 height 25
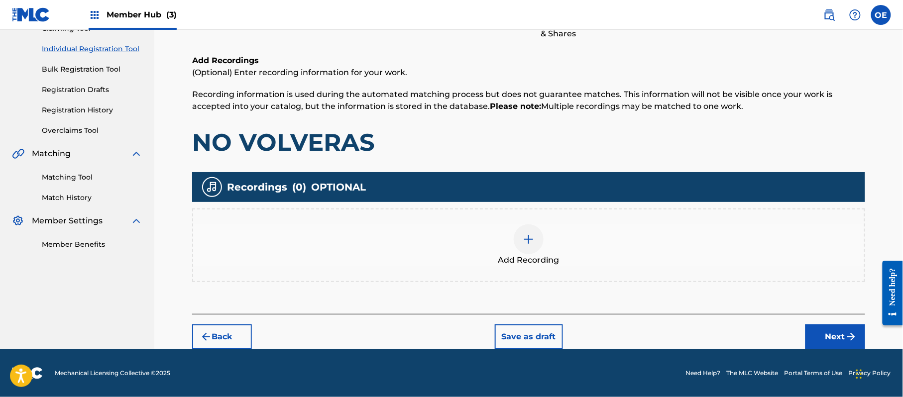
scroll to position [45, 0]
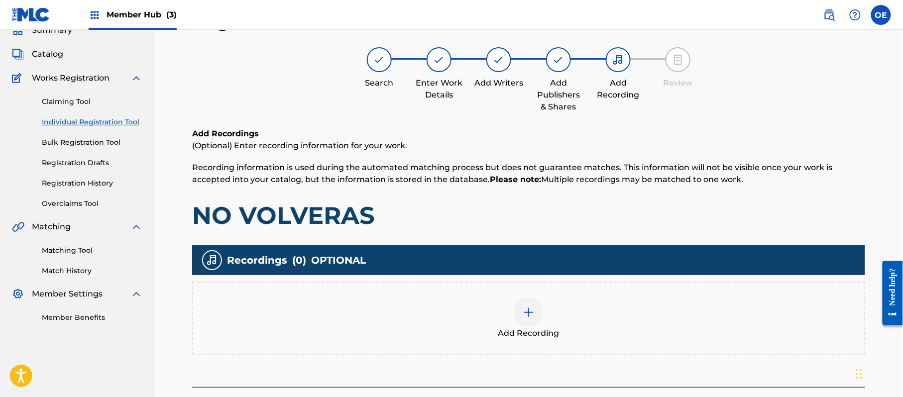
click at [526, 301] on div at bounding box center [529, 313] width 30 height 30
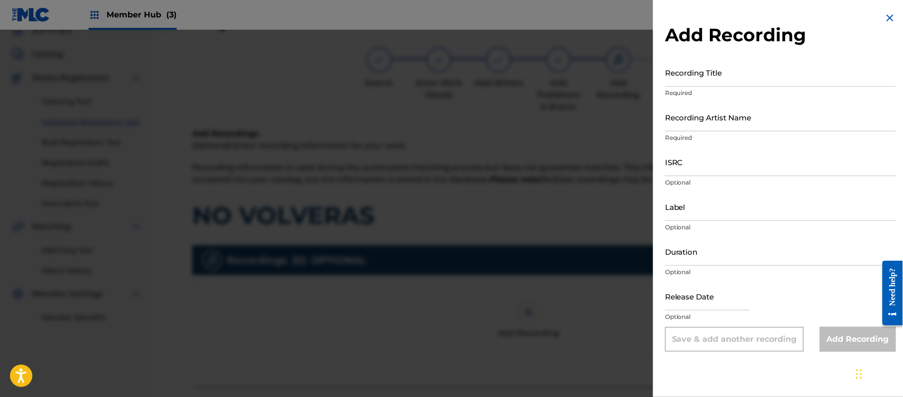
click at [889, 14] on img at bounding box center [890, 18] width 12 height 12
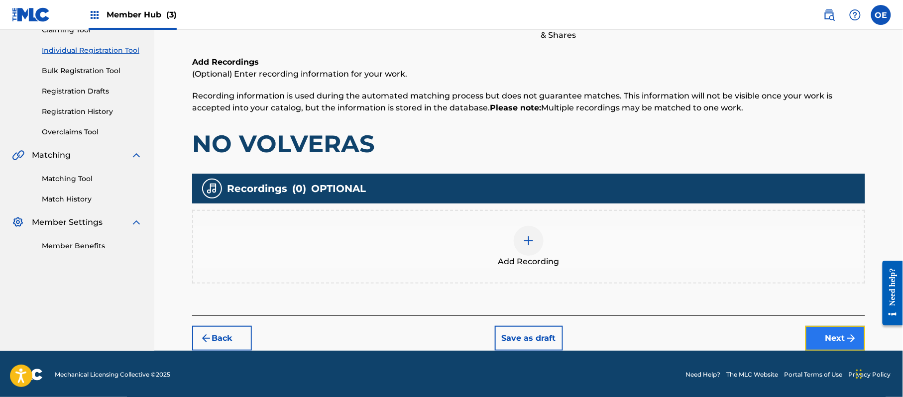
click at [820, 339] on button "Next" at bounding box center [835, 338] width 60 height 25
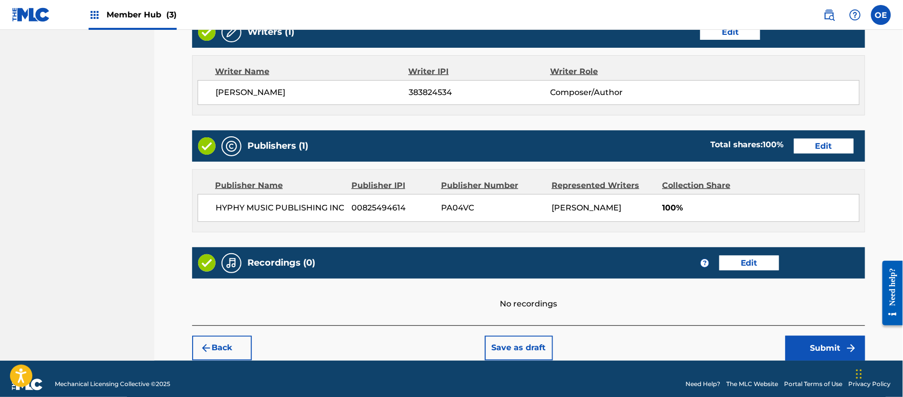
scroll to position [413, 0]
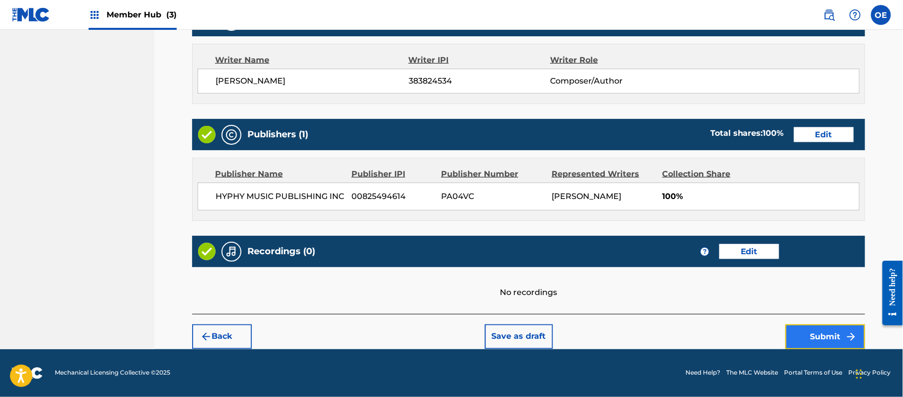
click at [827, 325] on button "Submit" at bounding box center [825, 336] width 80 height 25
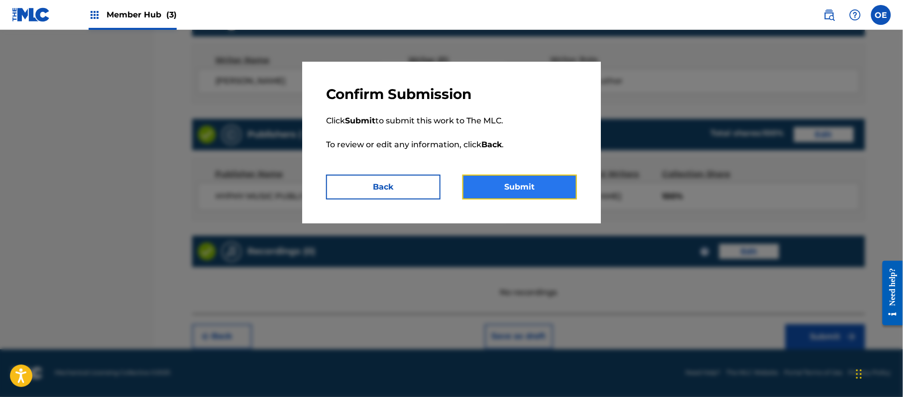
click at [491, 188] on button "Submit" at bounding box center [519, 187] width 114 height 25
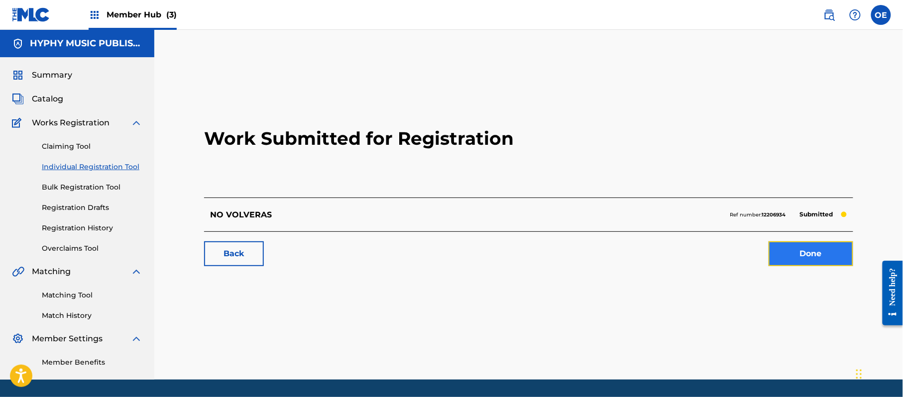
click at [788, 247] on link "Done" at bounding box center [810, 253] width 85 height 25
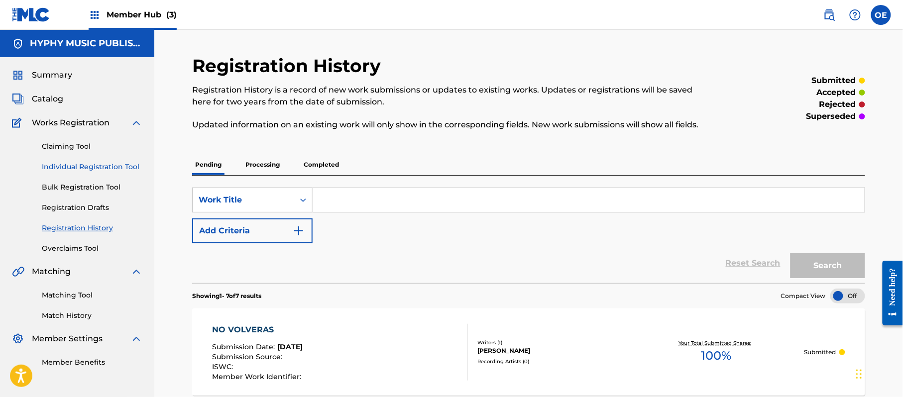
click at [94, 168] on link "Individual Registration Tool" at bounding box center [92, 167] width 101 height 10
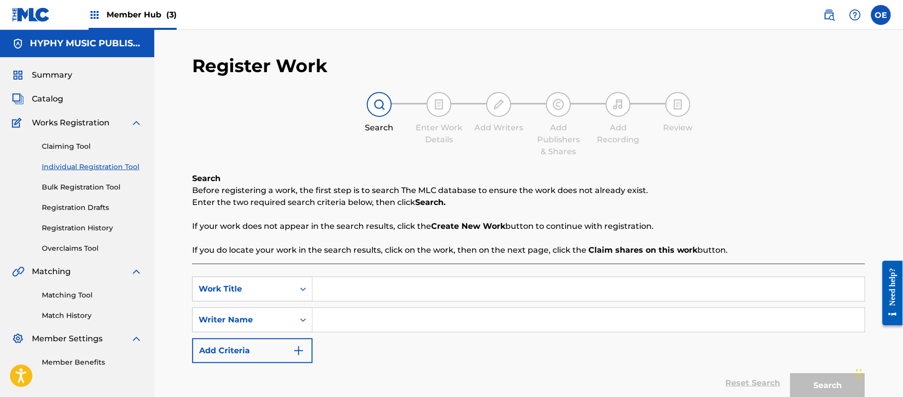
paste input "[PERSON_NAME]"
type input "[PERSON_NAME]"
paste input "[PERSON_NAME]"
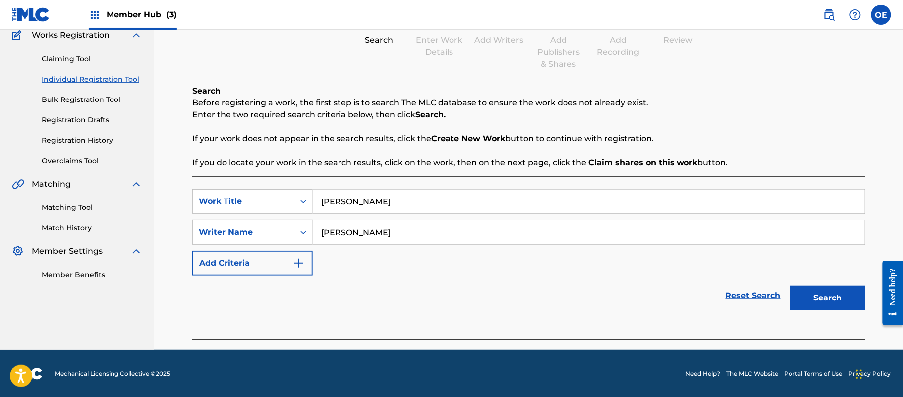
scroll to position [88, 0]
type input "[PERSON_NAME]"
click at [836, 308] on button "Search" at bounding box center [827, 297] width 75 height 25
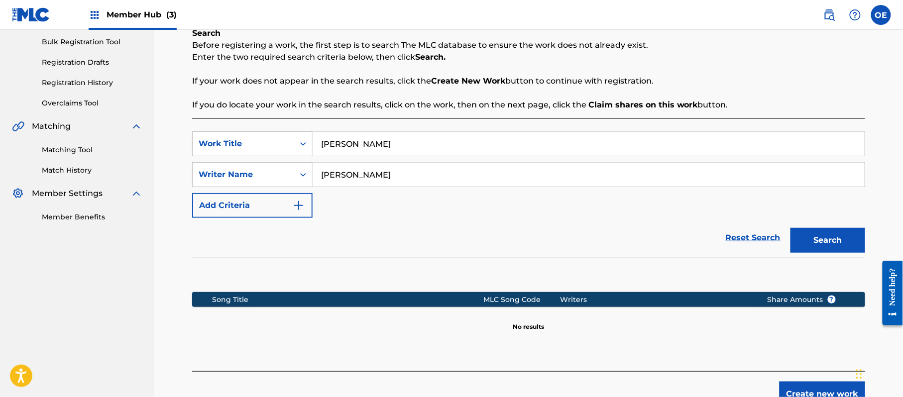
scroll to position [203, 0]
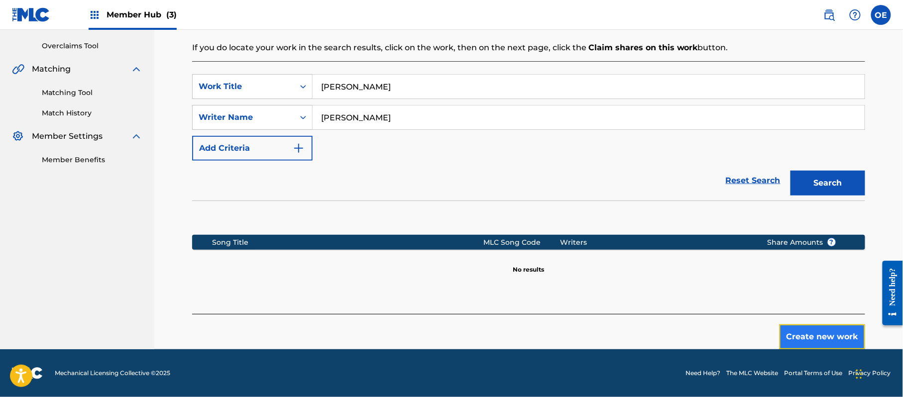
click at [817, 331] on button "Create new work" at bounding box center [822, 336] width 86 height 25
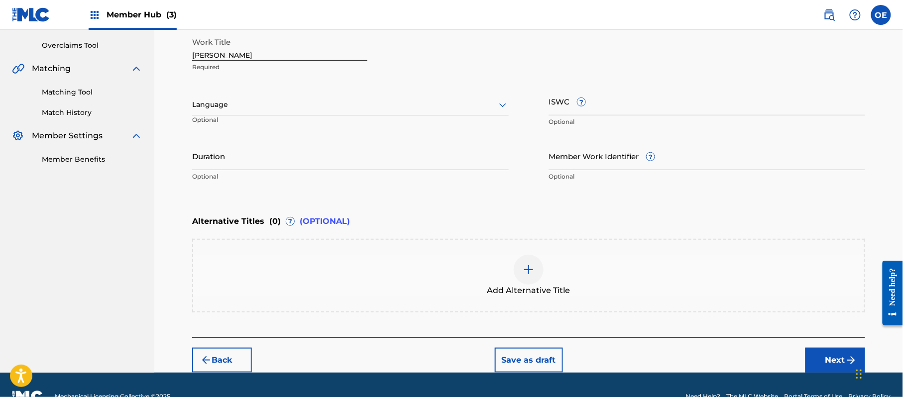
click at [231, 106] on div at bounding box center [350, 105] width 316 height 12
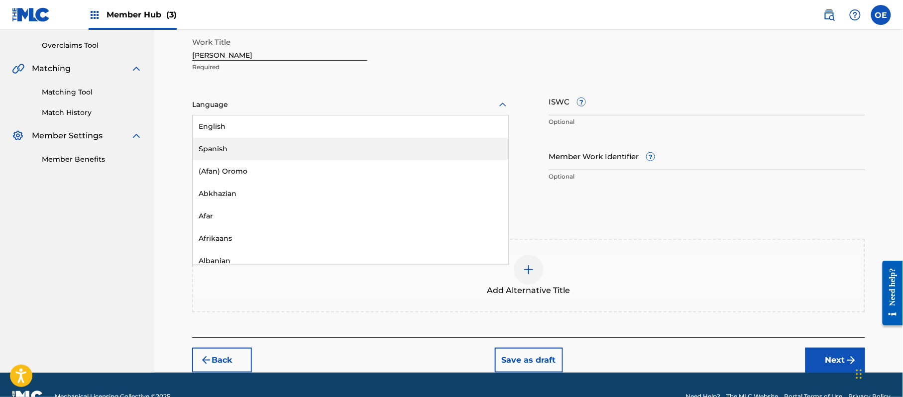
click at [210, 142] on div "Spanish" at bounding box center [351, 149] width 316 height 22
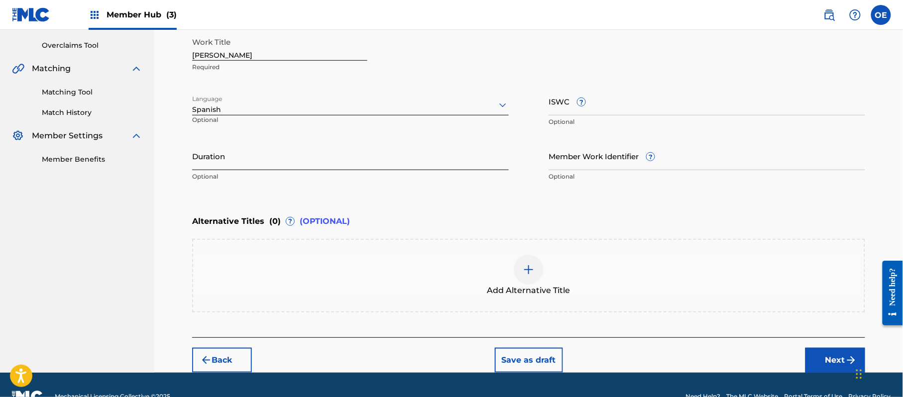
click at [279, 160] on input "Duration" at bounding box center [350, 156] width 316 height 28
type input "9"
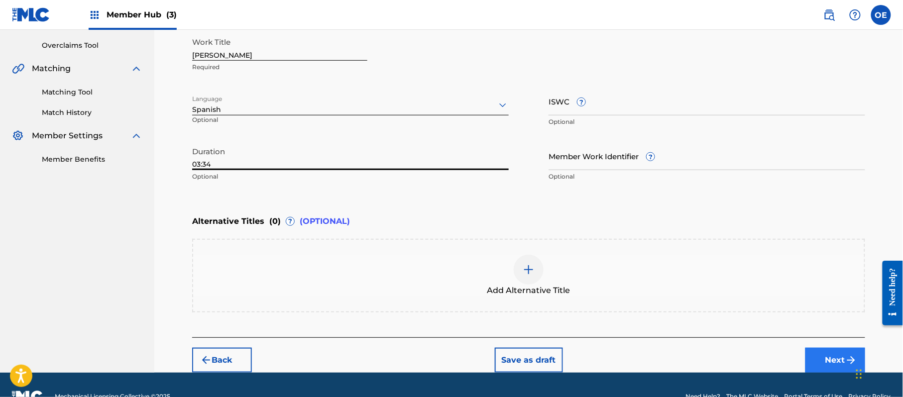
type input "03:34"
click at [849, 365] on img "submit" at bounding box center [851, 360] width 12 height 12
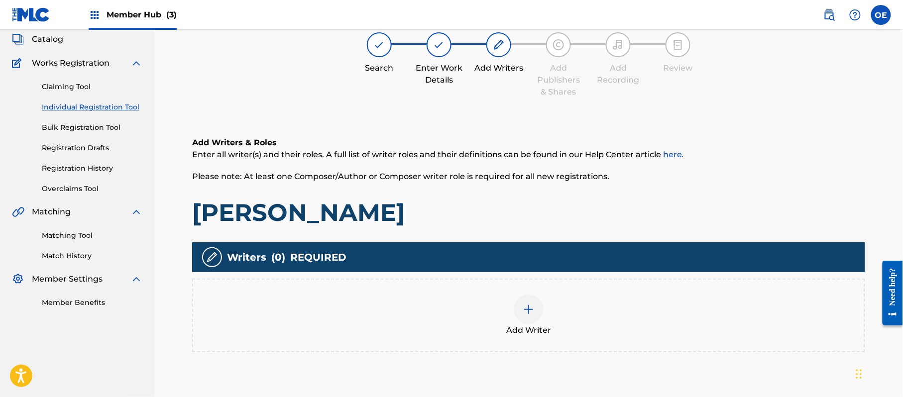
scroll to position [45, 0]
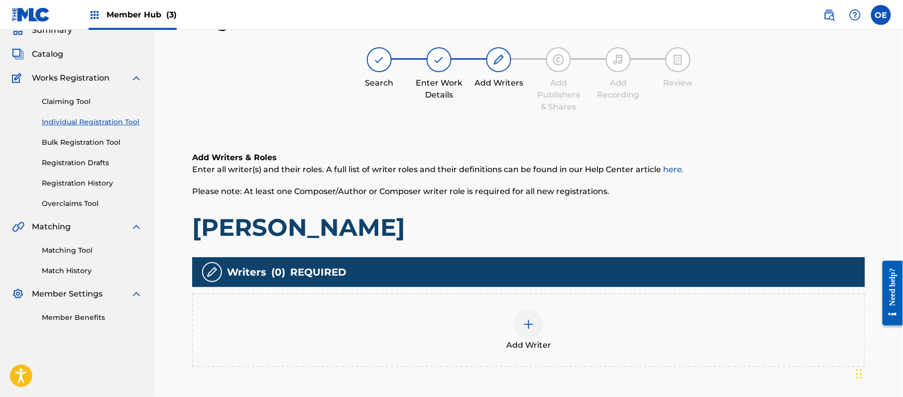
click at [534, 343] on span "Add Writer" at bounding box center [528, 345] width 45 height 12
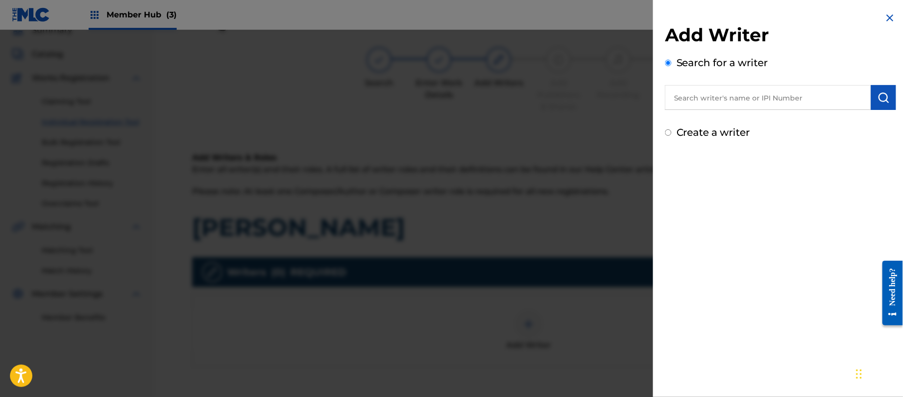
click at [725, 128] on label "Create a writer" at bounding box center [713, 132] width 74 height 12
radio input "true"
click at [671, 129] on input "Create a writer" at bounding box center [668, 132] width 6 height 6
radio input "false"
radio input "true"
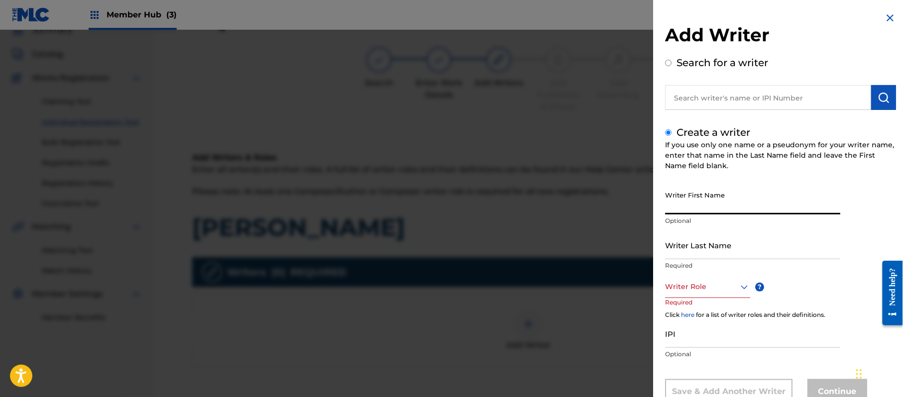
paste input "[PERSON_NAME]"
type input "[PERSON_NAME]"
paste input "[PERSON_NAME]"
type input "[PERSON_NAME]"
drag, startPoint x: 739, startPoint y: 197, endPoint x: 690, endPoint y: 204, distance: 50.2
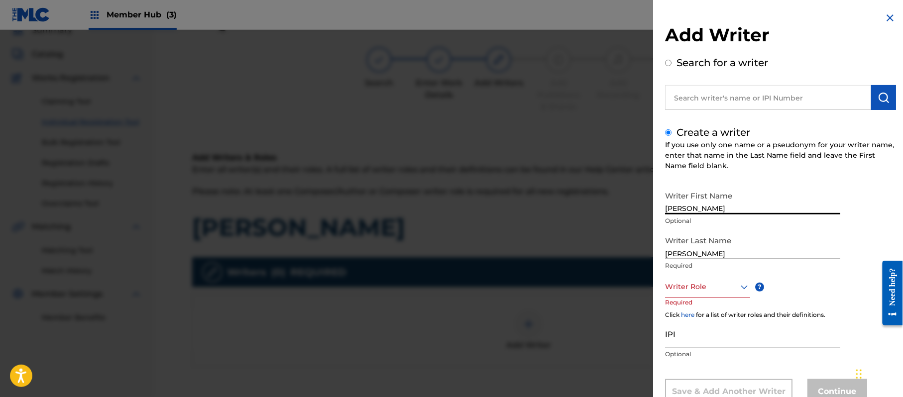
click at [690, 204] on input "[PERSON_NAME]" at bounding box center [752, 200] width 175 height 28
type input "[PERSON_NAME]"
drag, startPoint x: 689, startPoint y: 254, endPoint x: 629, endPoint y: 237, distance: 62.5
click at [633, 242] on div "Add Writer Search for a writer Create a writer If you use only one name or a ps…" at bounding box center [451, 213] width 903 height 367
type input "PAZ"
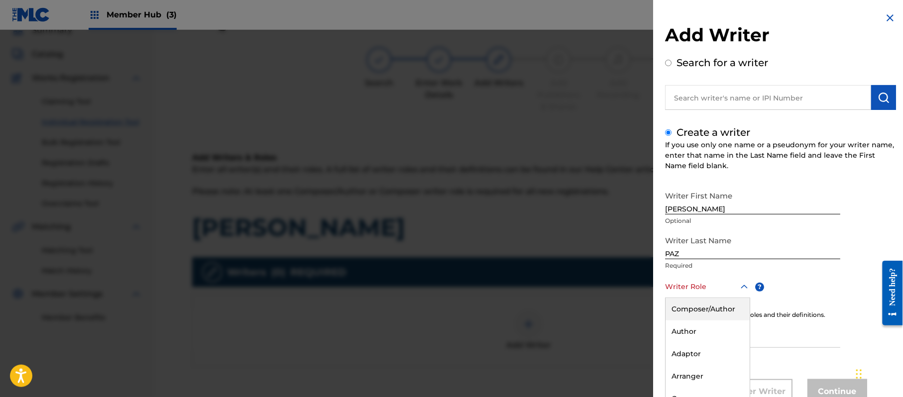
scroll to position [34, 0]
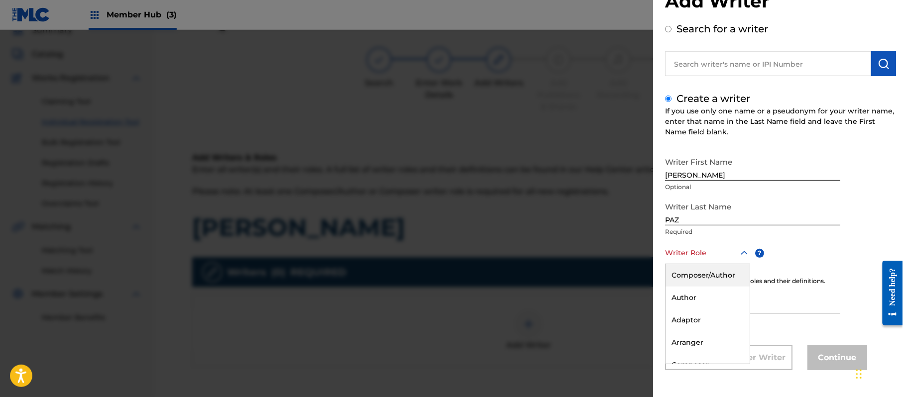
click at [699, 264] on div "8 results available. Use Up and Down to choose options, press Enter to select t…" at bounding box center [707, 253] width 85 height 22
click at [703, 281] on div "Composer/Author" at bounding box center [707, 275] width 84 height 22
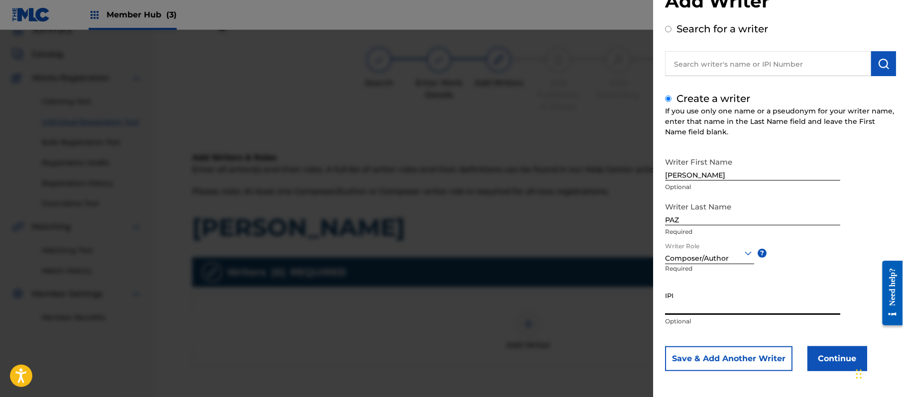
paste input "383824534"
type input "383824534"
click at [819, 352] on button "Continue" at bounding box center [837, 358] width 60 height 25
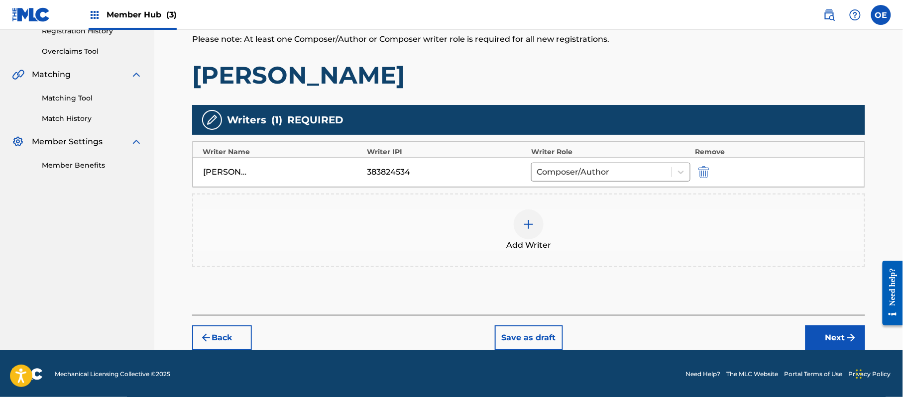
scroll to position [198, 0]
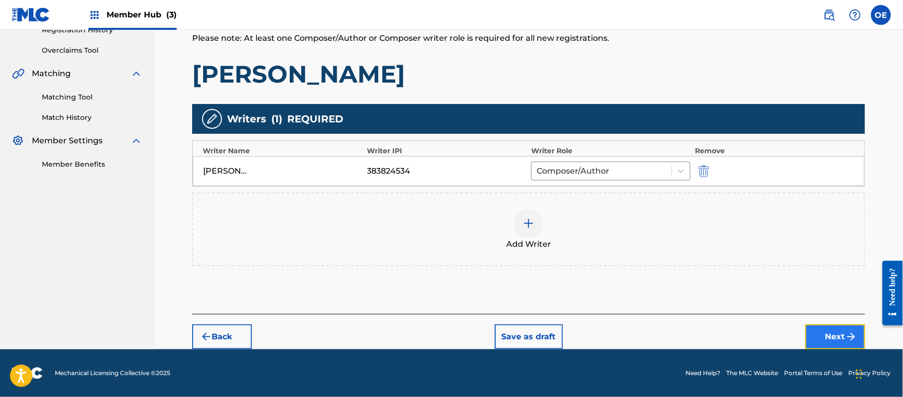
click at [829, 337] on button "Next" at bounding box center [835, 336] width 60 height 25
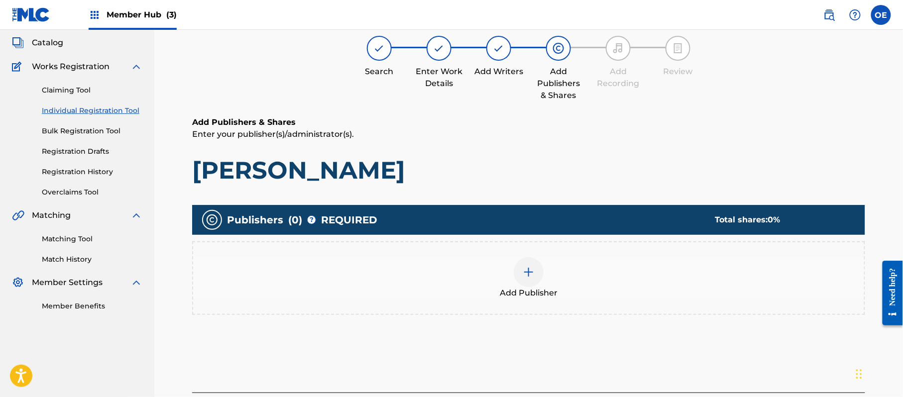
scroll to position [45, 0]
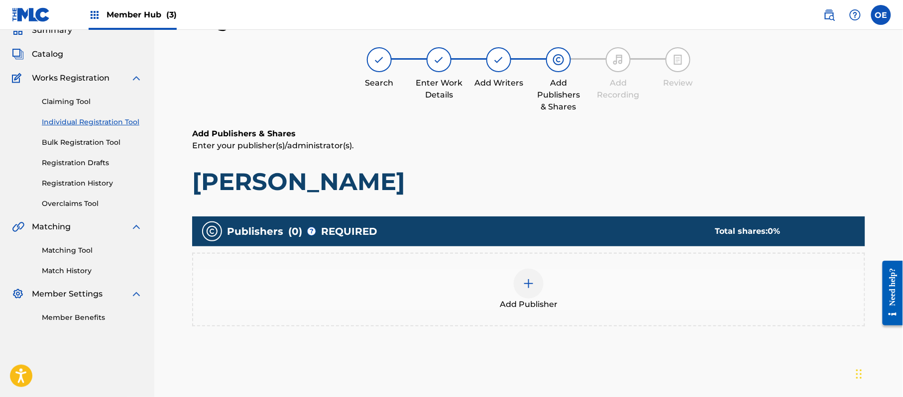
click at [520, 311] on div "Add Publisher" at bounding box center [528, 290] width 673 height 74
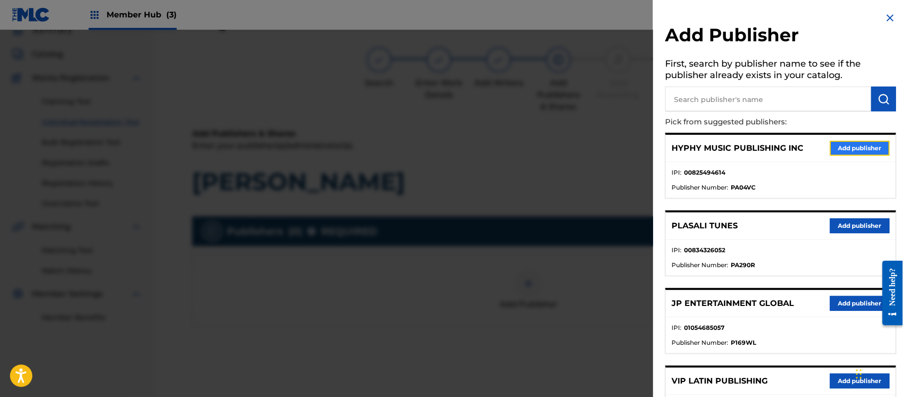
click at [837, 148] on button "Add publisher" at bounding box center [860, 148] width 60 height 15
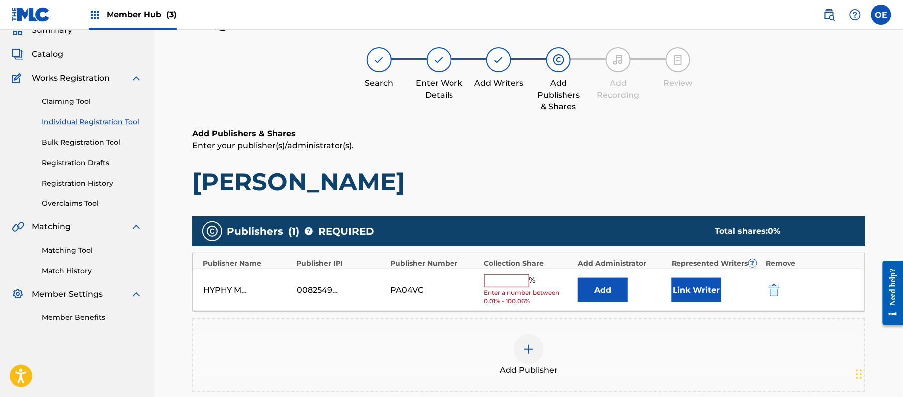
click at [498, 285] on input "text" at bounding box center [506, 280] width 45 height 13
type input "100"
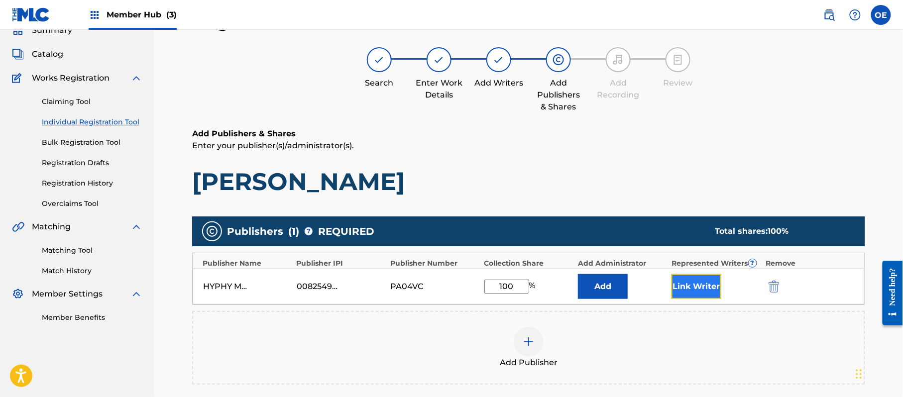
click at [689, 285] on button "Link Writer" at bounding box center [696, 286] width 50 height 25
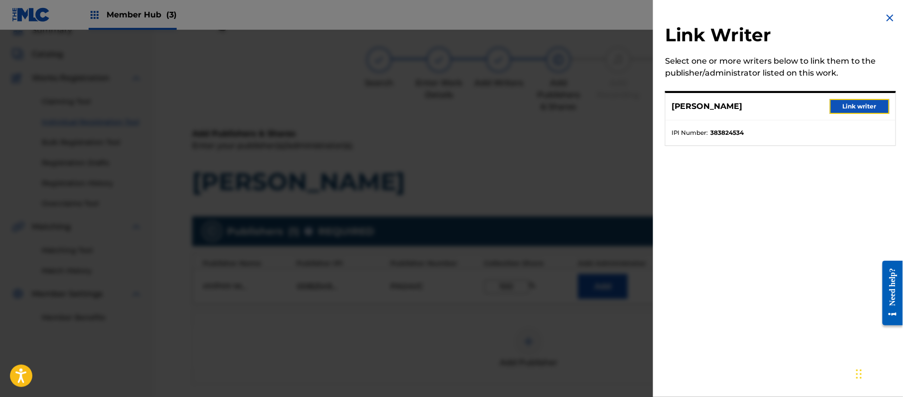
click at [862, 103] on button "Link writer" at bounding box center [860, 106] width 60 height 15
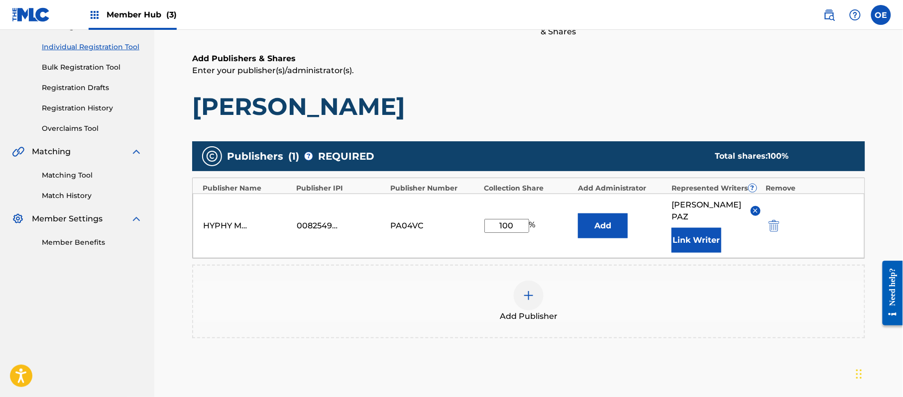
scroll to position [210, 0]
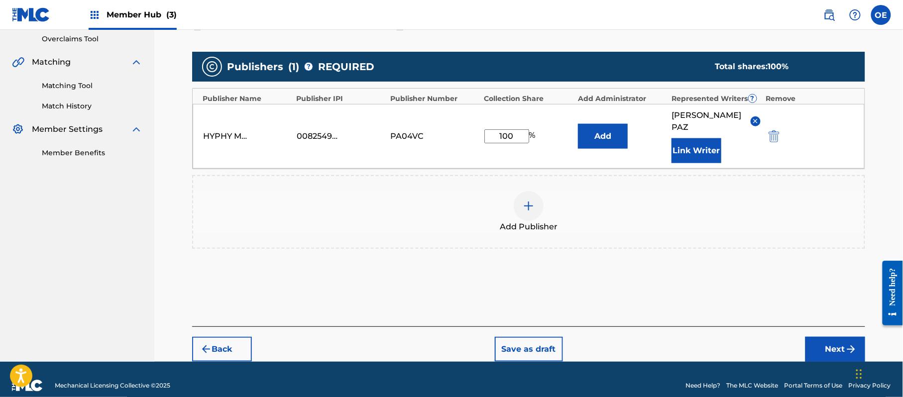
click at [818, 326] on div "Back Save as draft Next" at bounding box center [528, 343] width 673 height 35
click at [816, 337] on button "Next" at bounding box center [835, 349] width 60 height 25
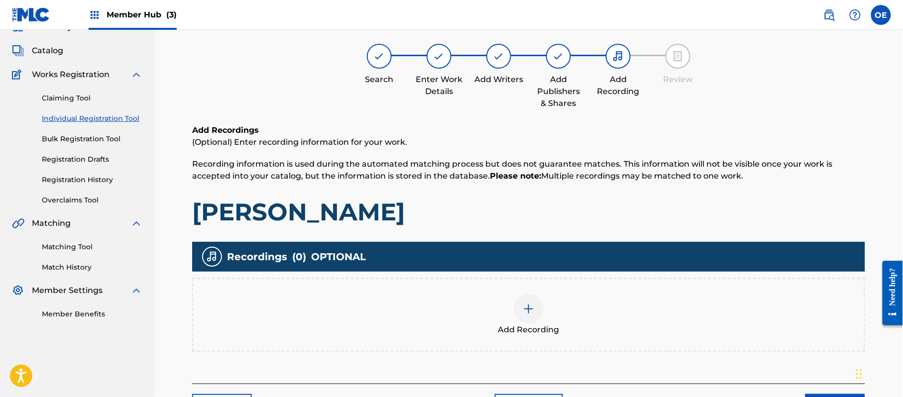
scroll to position [45, 0]
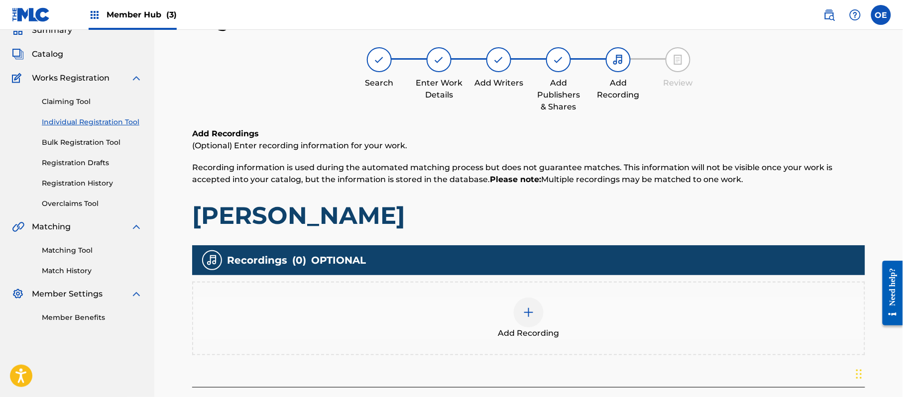
click at [530, 327] on span "Add Recording" at bounding box center [528, 333] width 61 height 12
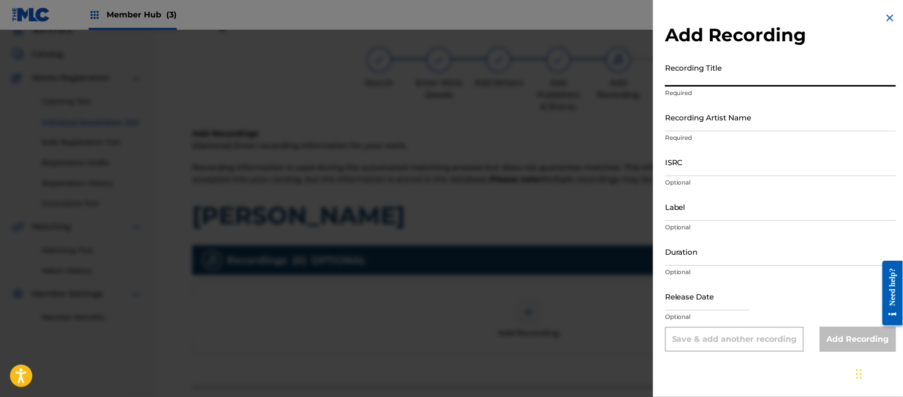
paste input "[PERSON_NAME]"
type input "[PERSON_NAME]"
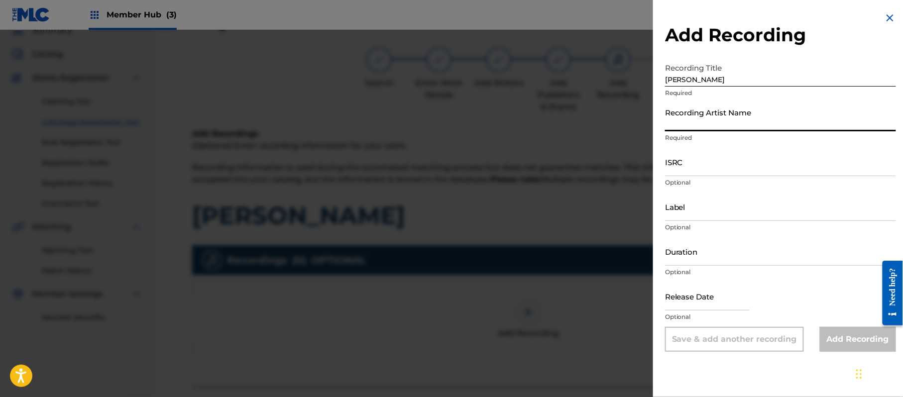
paste input "[PERSON_NAME]"
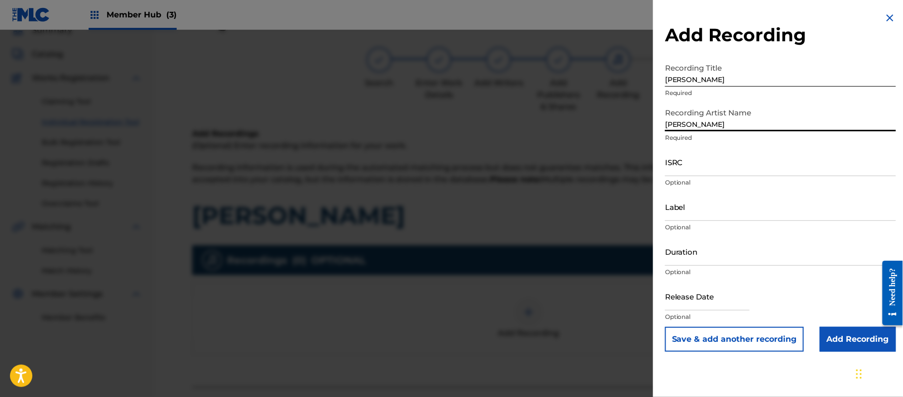
type input "[PERSON_NAME]"
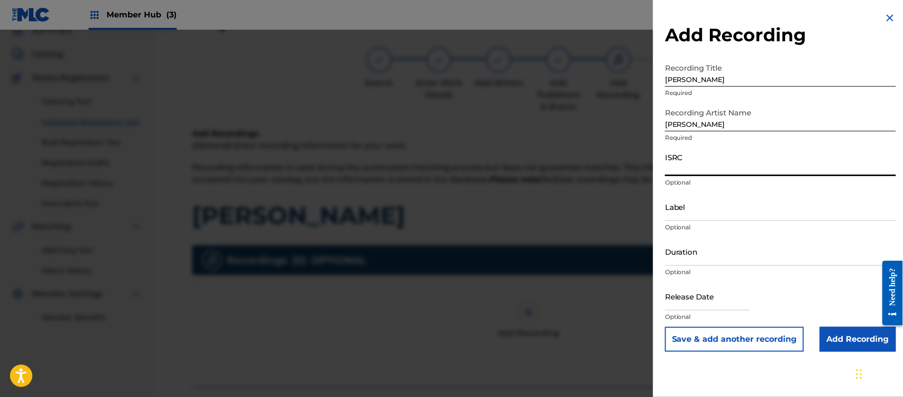
paste input "CA5KR1848133"
type input "CA5KR1848133"
paste input "3 Amigos Intertainment"
type input "3 Amigos Intertainment"
click at [713, 267] on div "Duration Optional" at bounding box center [780, 259] width 231 height 45
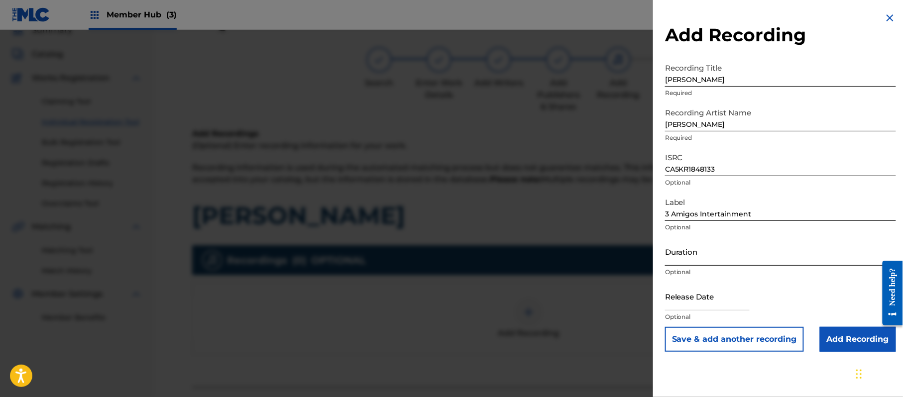
click at [713, 263] on input "Duration" at bounding box center [780, 251] width 231 height 28
type input "03:34"
drag, startPoint x: 721, startPoint y: 303, endPoint x: 727, endPoint y: 305, distance: 6.8
click at [721, 303] on input "text" at bounding box center [707, 296] width 85 height 28
select select "8"
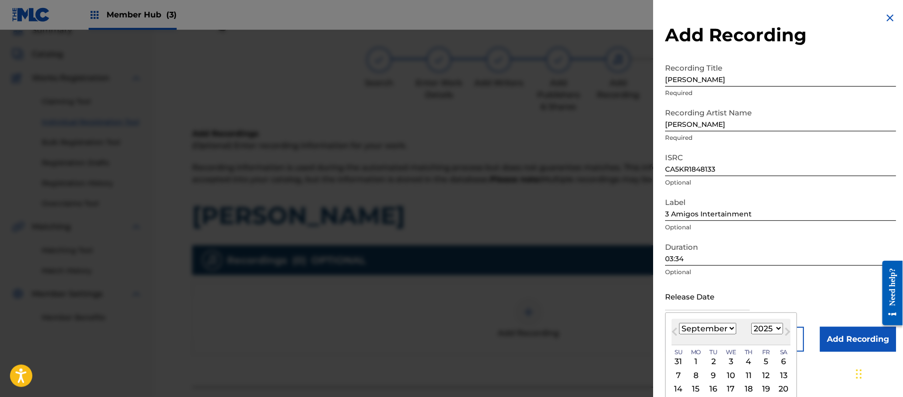
click at [778, 329] on select "1899 1900 1901 1902 1903 1904 1905 1906 1907 1908 1909 1910 1911 1912 1913 1914…" at bounding box center [767, 328] width 32 height 11
select select "2019"
click at [753, 323] on select "1899 1900 1901 1902 1903 1904 1905 1906 1907 1908 1909 1910 1911 1912 1913 1914…" at bounding box center [767, 328] width 32 height 11
click at [697, 335] on div "[DATE] January February March April May June July August September October Nove…" at bounding box center [730, 332] width 119 height 26
click at [697, 329] on select "January February March April May June July August September October November De…" at bounding box center [707, 328] width 57 height 11
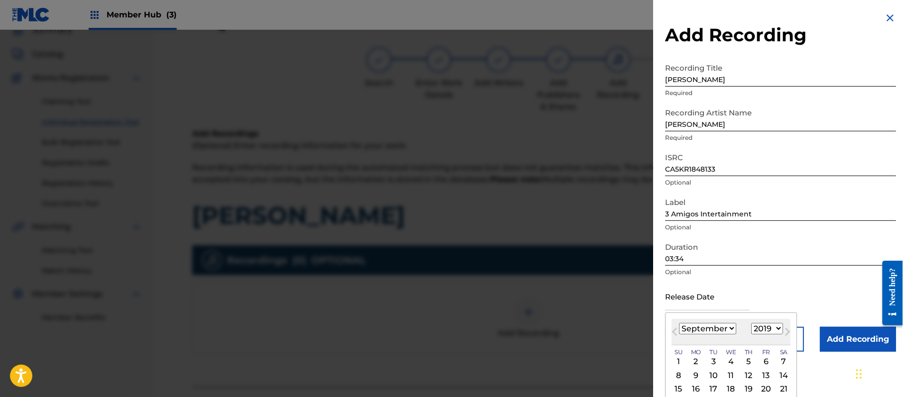
select select "0"
click at [679, 323] on select "January February March April May June July August September October November De…" at bounding box center [707, 328] width 57 height 11
click at [696, 374] on div "7" at bounding box center [696, 375] width 12 height 12
type input "[DATE]"
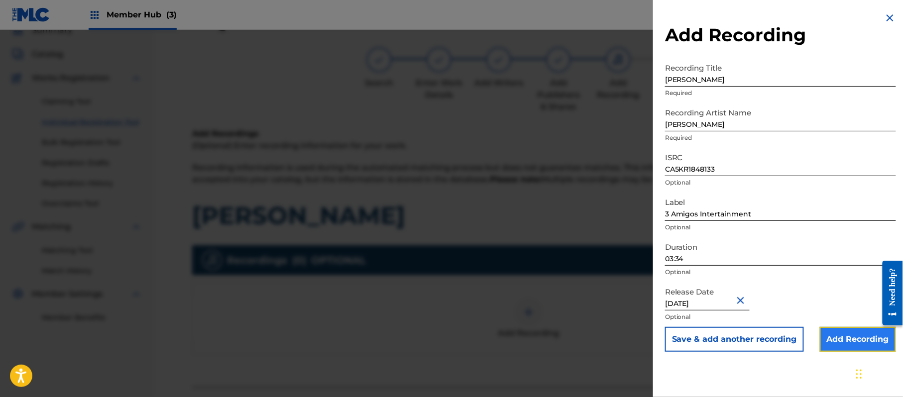
click at [863, 341] on input "Add Recording" at bounding box center [858, 339] width 76 height 25
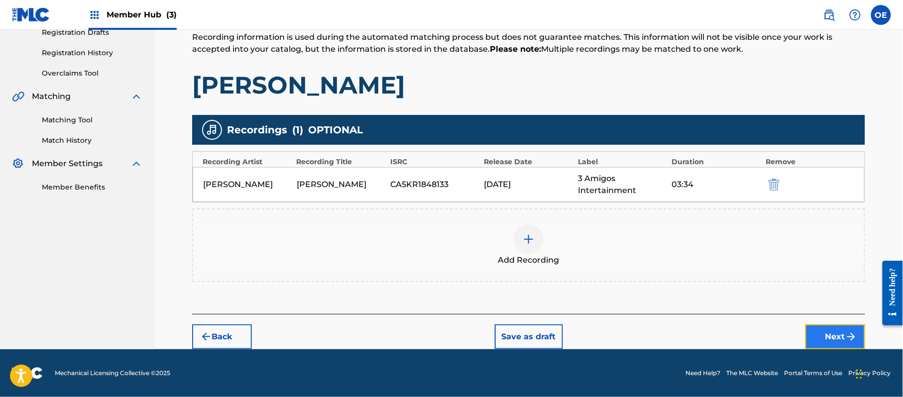
click at [824, 331] on button "Next" at bounding box center [835, 336] width 60 height 25
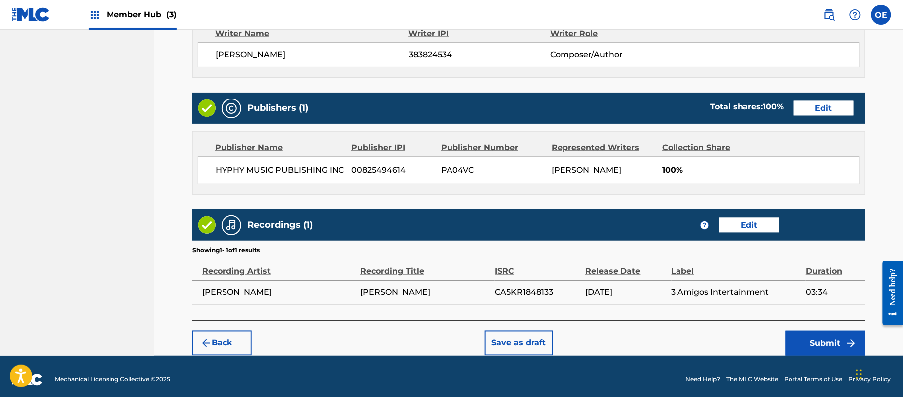
scroll to position [445, 0]
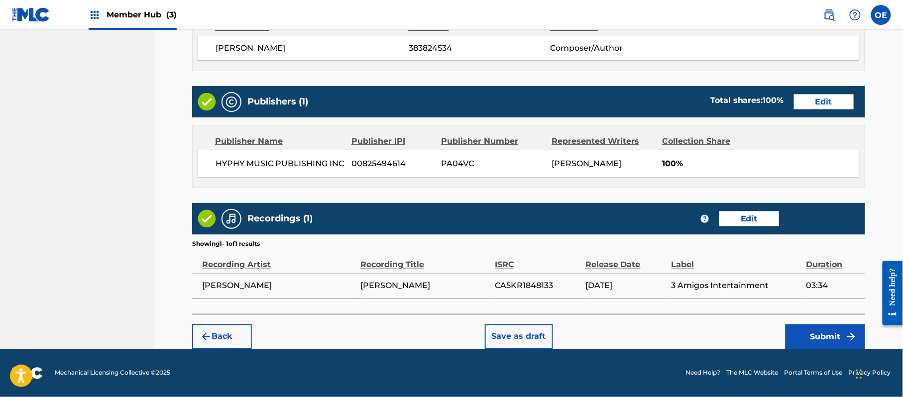
click at [803, 321] on div "Back Save as draft Submit" at bounding box center [528, 331] width 673 height 35
click at [809, 327] on button "Submit" at bounding box center [825, 336] width 80 height 25
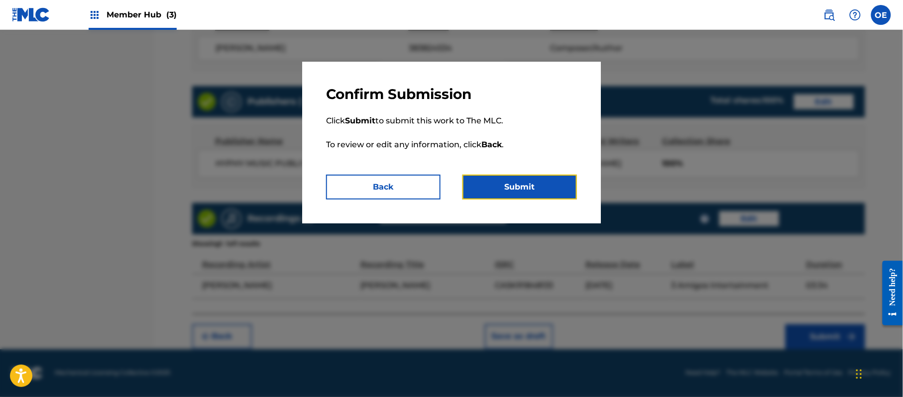
drag, startPoint x: 494, startPoint y: 182, endPoint x: 295, endPoint y: 187, distance: 198.6
click at [494, 183] on button "Submit" at bounding box center [519, 187] width 114 height 25
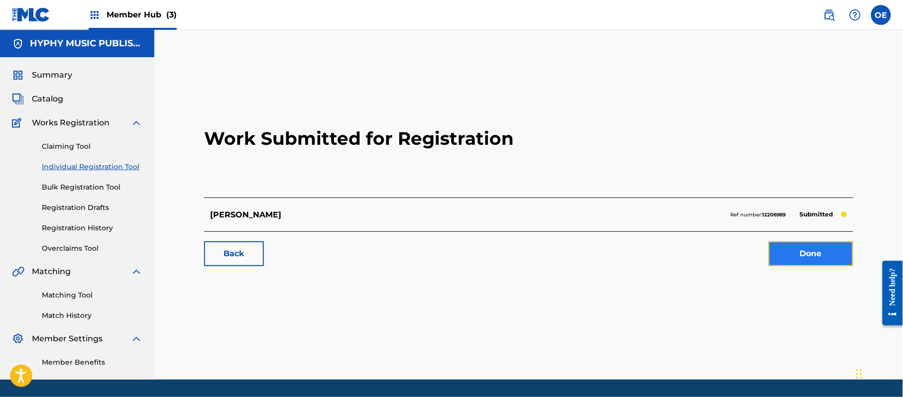
click at [817, 258] on link "Done" at bounding box center [810, 253] width 85 height 25
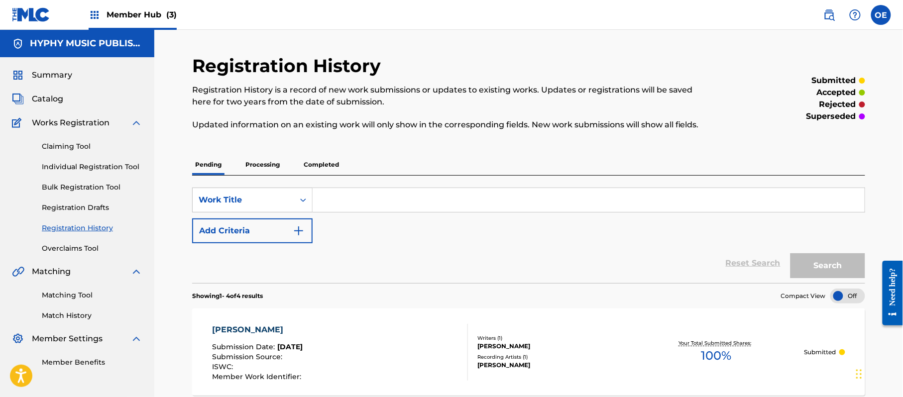
click at [114, 174] on div "Claiming Tool Individual Registration Tool Bulk Registration Tool Registration …" at bounding box center [77, 191] width 130 height 125
click at [116, 165] on link "Individual Registration Tool" at bounding box center [92, 167] width 101 height 10
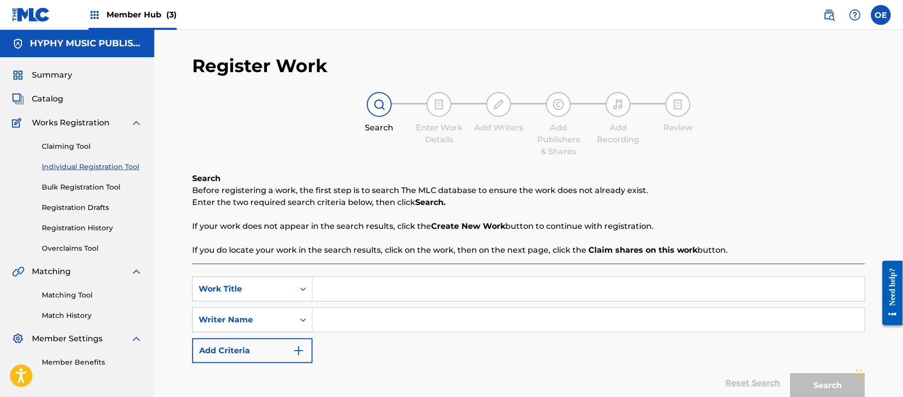
paste input "OTRO TEQUILA"
type input "OTRO TEQUILA"
paste input "[PERSON_NAME]"
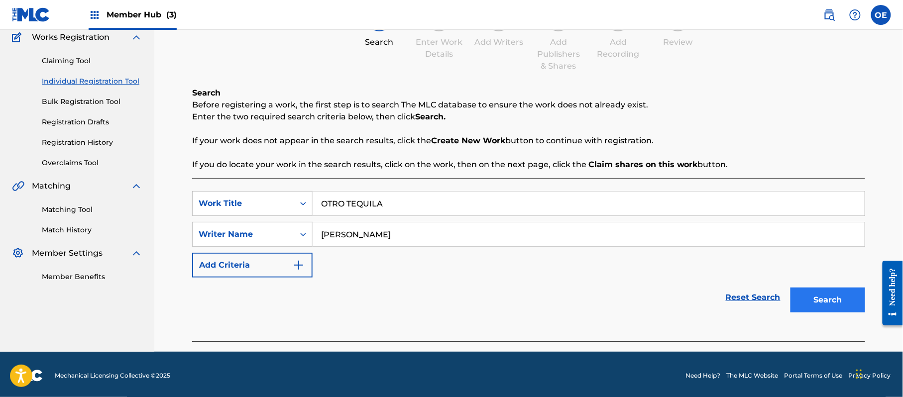
scroll to position [88, 0]
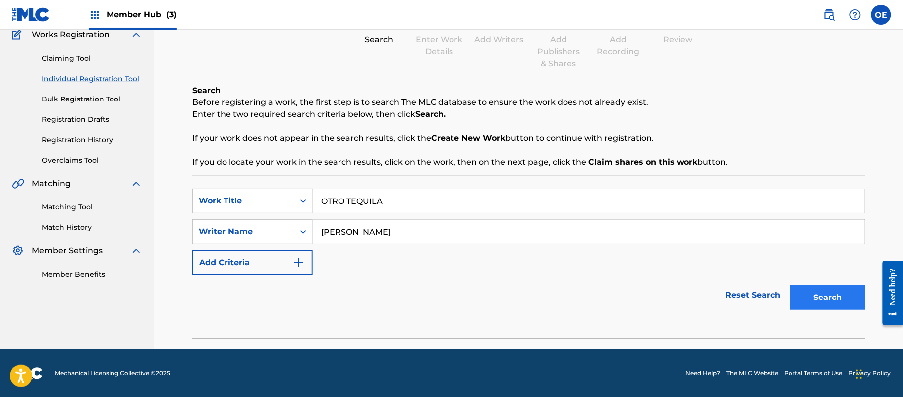
type input "[PERSON_NAME]"
click at [813, 307] on button "Search" at bounding box center [827, 297] width 75 height 25
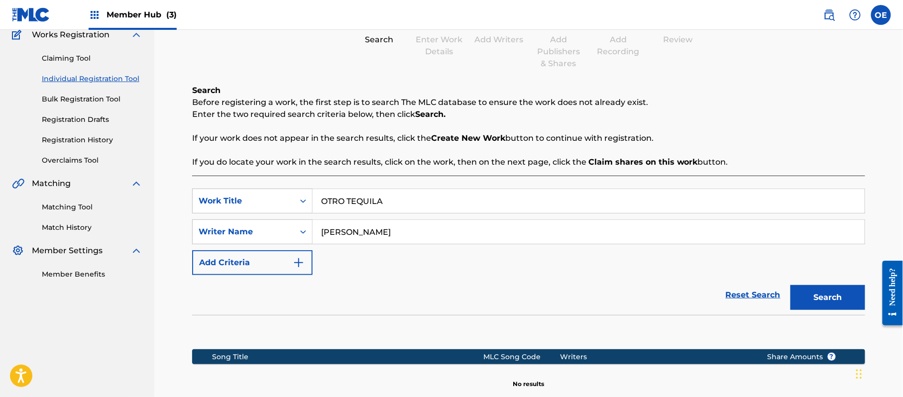
scroll to position [203, 0]
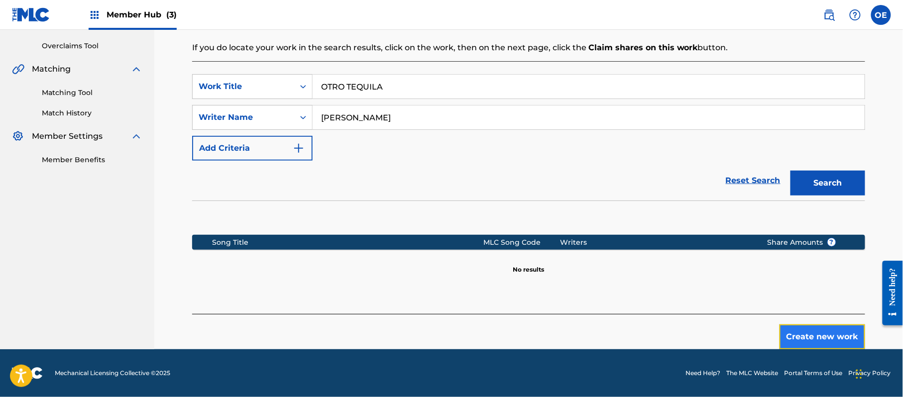
click at [817, 338] on button "Create new work" at bounding box center [822, 336] width 86 height 25
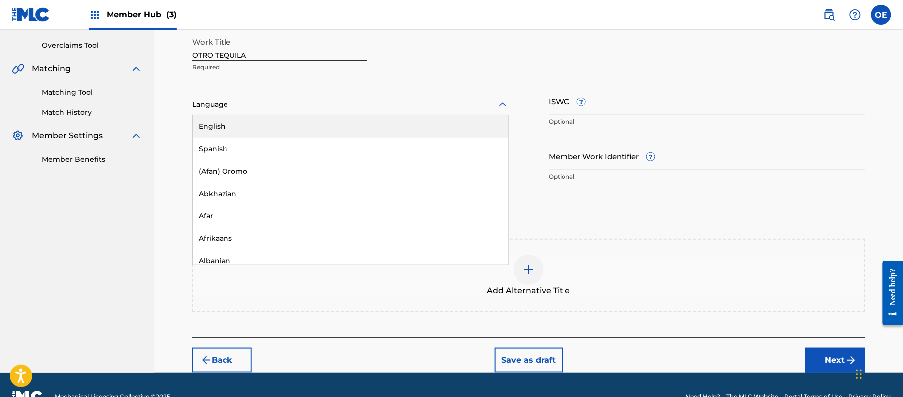
click at [263, 114] on div "Language" at bounding box center [350, 105] width 316 height 21
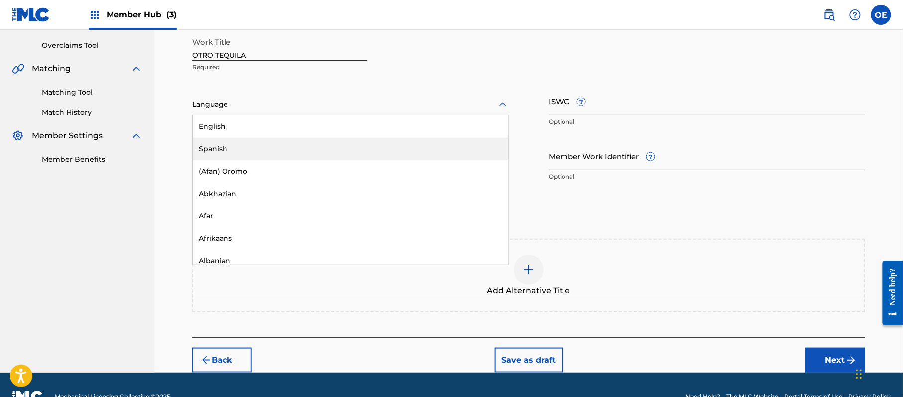
drag, startPoint x: 242, startPoint y: 135, endPoint x: 239, endPoint y: 140, distance: 5.1
click at [240, 140] on div "English Spanish (Afan) Oromo Abkhazian Afar Afrikaans Albanian Amharic Arabic A…" at bounding box center [351, 189] width 316 height 149
click at [238, 143] on div "Spanish" at bounding box center [351, 149] width 316 height 22
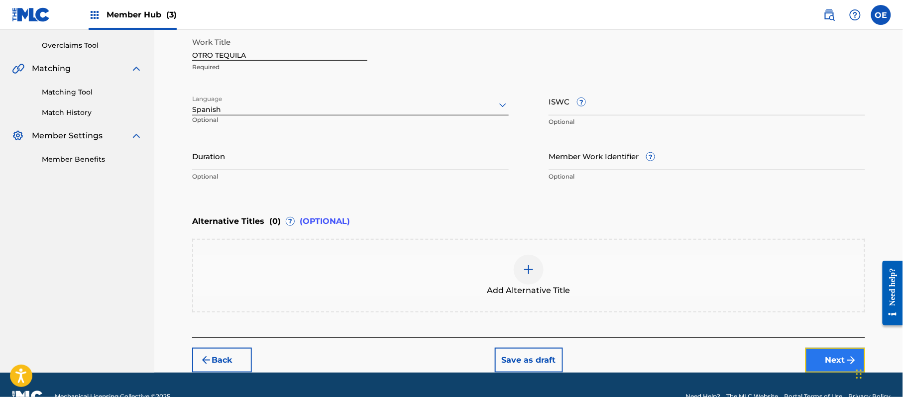
click at [837, 355] on button "Next" at bounding box center [835, 360] width 60 height 25
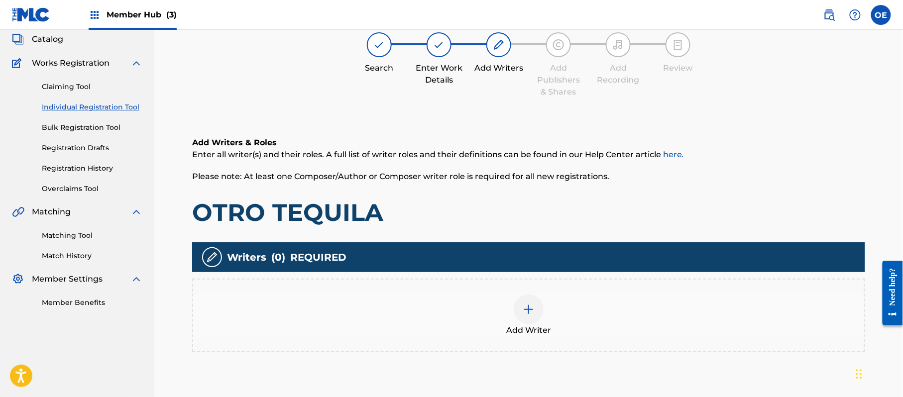
scroll to position [45, 0]
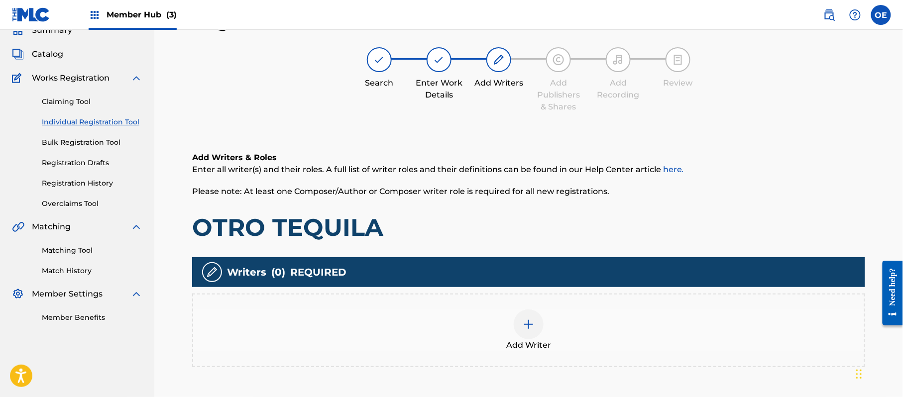
click at [540, 327] on div at bounding box center [529, 325] width 30 height 30
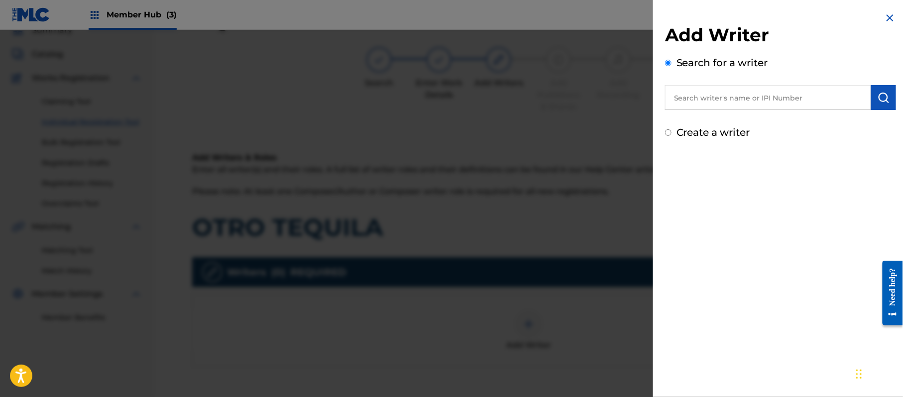
paste input "[PERSON_NAME]"
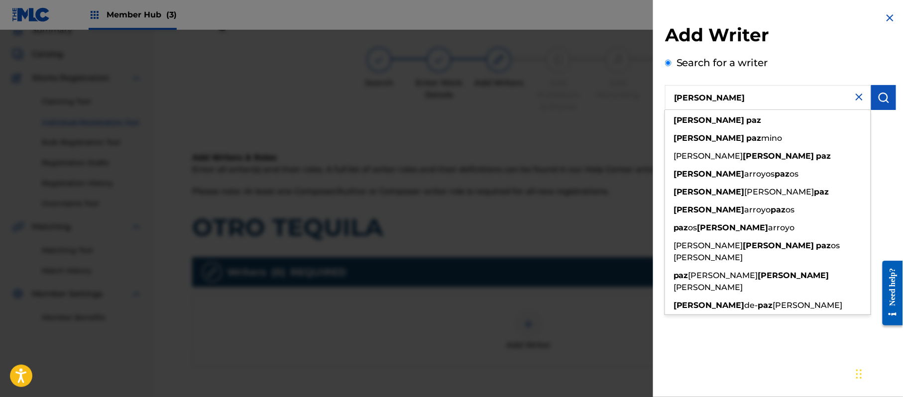
type input "[PERSON_NAME]"
click at [697, 372] on div "Add Writer Search for a writer [PERSON_NAME] [PERSON_NAME] [PERSON_NAME] mino […" at bounding box center [780, 198] width 255 height 397
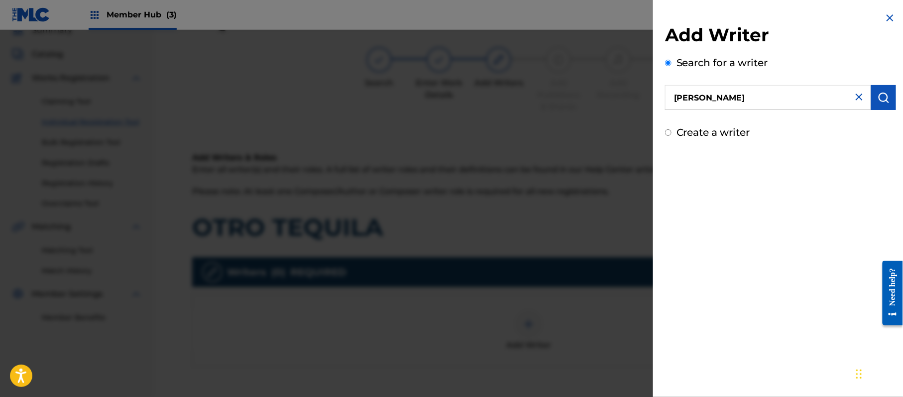
click at [713, 128] on label "Create a writer" at bounding box center [713, 132] width 74 height 12
radio input "true"
click at [671, 129] on input "Create a writer" at bounding box center [668, 132] width 6 height 6
radio input "false"
radio input "true"
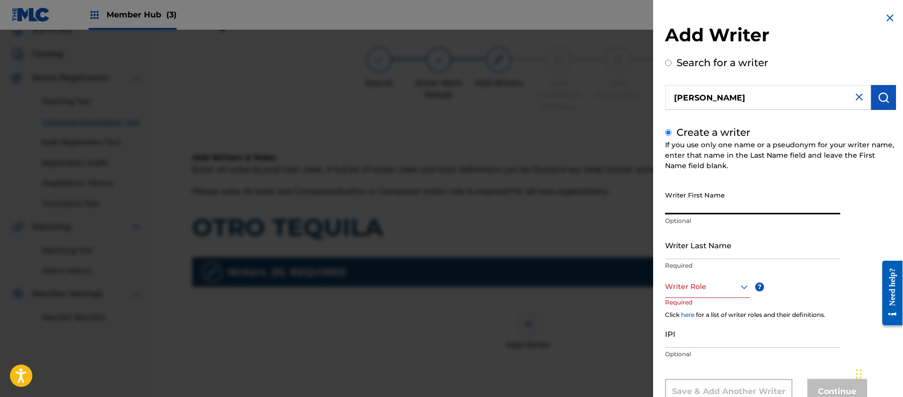
paste input "[PERSON_NAME]"
type input "[PERSON_NAME]"
paste input "[PERSON_NAME]"
type input "[PERSON_NAME]"
drag, startPoint x: 735, startPoint y: 201, endPoint x: 687, endPoint y: 219, distance: 51.2
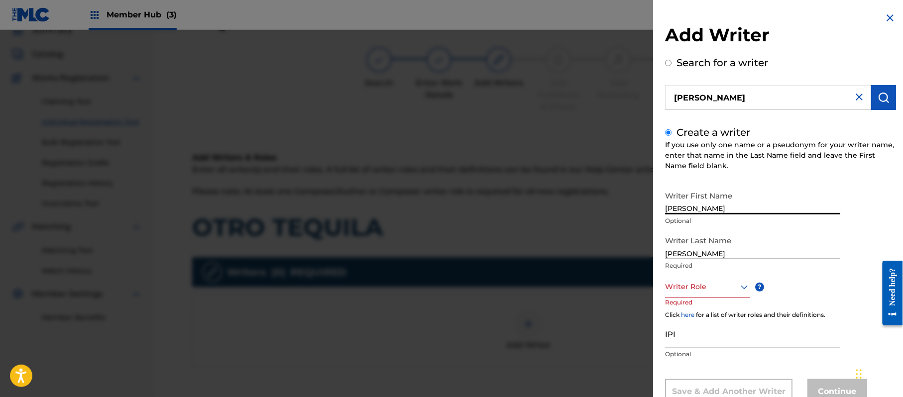
click at [687, 219] on div "Writer First Name [PERSON_NAME] Optional" at bounding box center [752, 208] width 175 height 45
type input "[PERSON_NAME]"
drag, startPoint x: 690, startPoint y: 253, endPoint x: 595, endPoint y: 235, distance: 96.1
click at [615, 237] on div "Add Writer Search for a writer [PERSON_NAME] Create a writer If you use only on…" at bounding box center [451, 213] width 903 height 367
type input "PAZ"
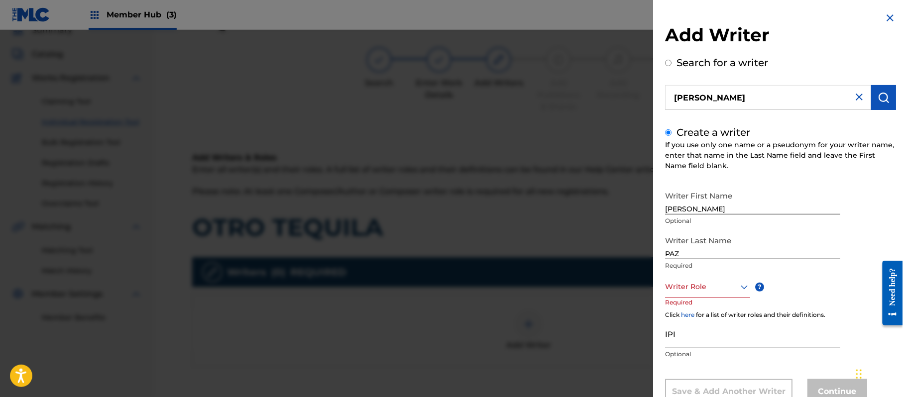
click at [699, 274] on div "Writer Last Name [PERSON_NAME] Required" at bounding box center [752, 253] width 175 height 45
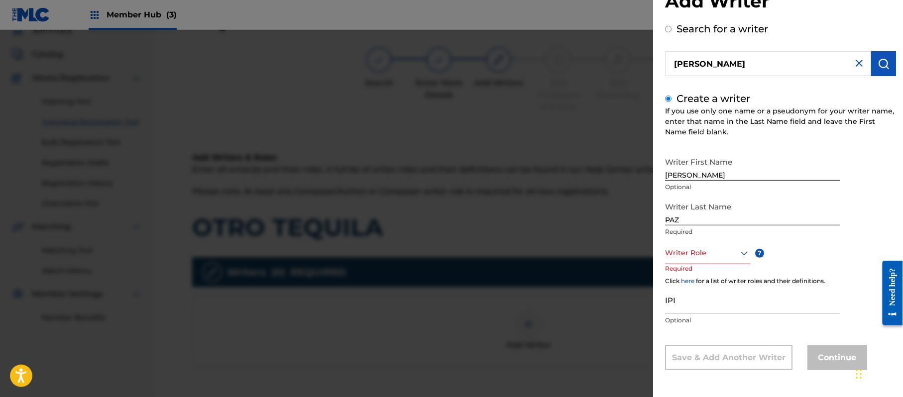
click at [700, 264] on div "Writer Role" at bounding box center [707, 253] width 85 height 22
click at [701, 282] on div "Composer/Author" at bounding box center [707, 275] width 84 height 22
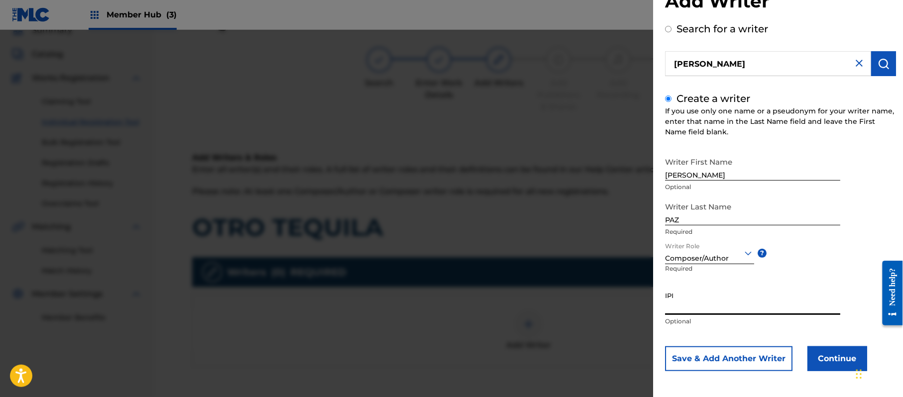
paste input "383824534"
type input "383824534"
click at [825, 351] on button "Continue" at bounding box center [837, 358] width 60 height 25
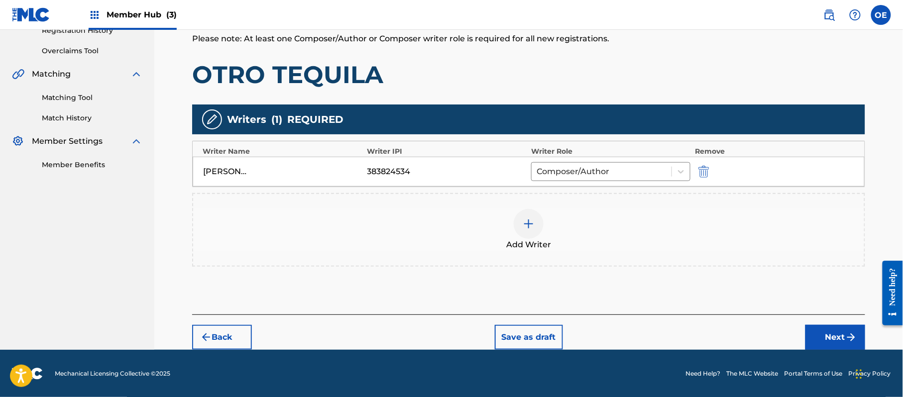
scroll to position [198, 0]
click at [835, 333] on button "Next" at bounding box center [835, 336] width 60 height 25
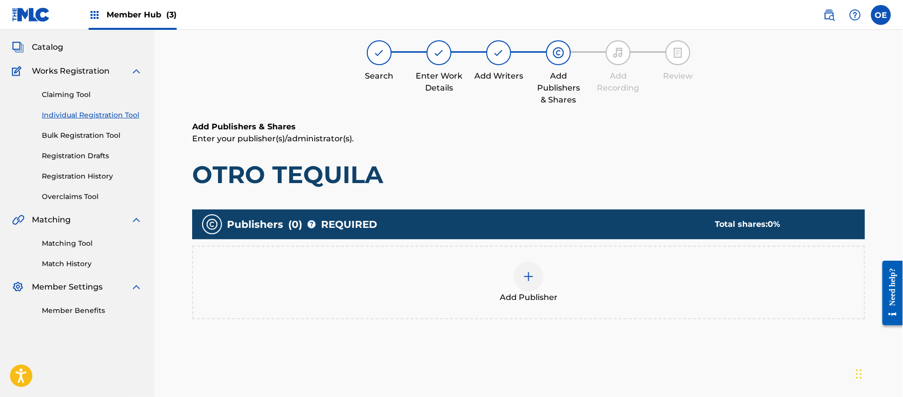
scroll to position [45, 0]
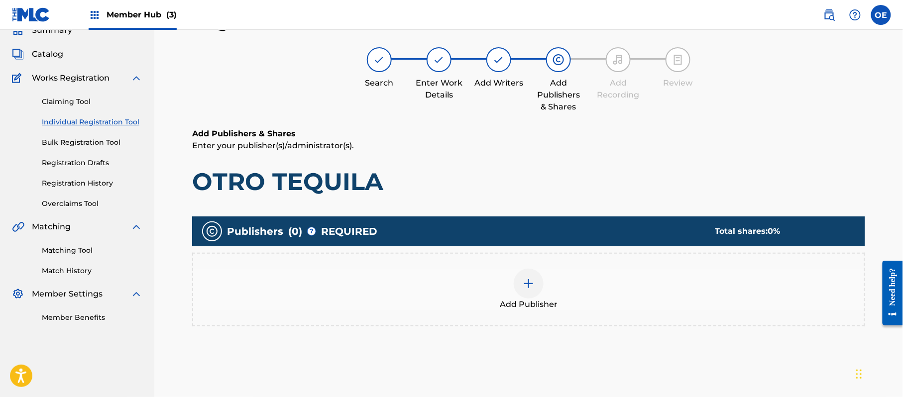
click at [532, 293] on div at bounding box center [529, 284] width 30 height 30
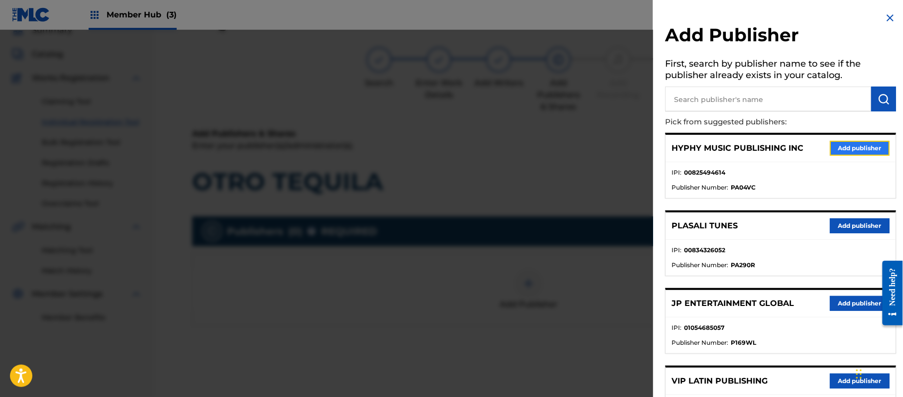
click at [842, 148] on button "Add publisher" at bounding box center [860, 148] width 60 height 15
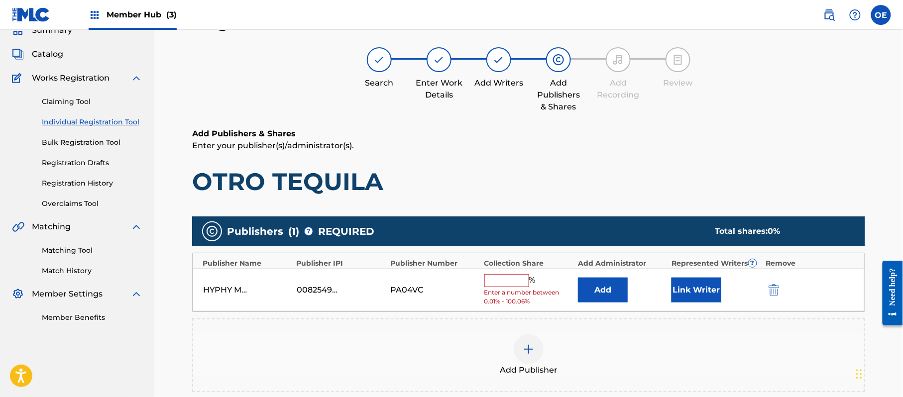
click at [518, 276] on input "text" at bounding box center [506, 280] width 45 height 13
type input "100"
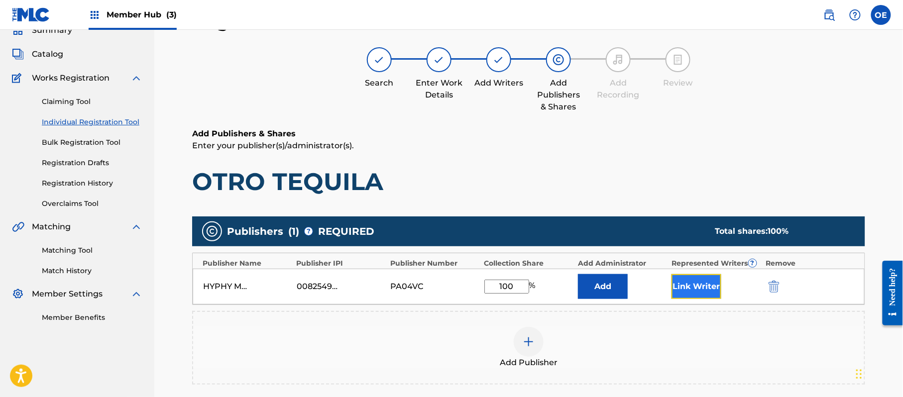
click at [683, 285] on button "Link Writer" at bounding box center [696, 286] width 50 height 25
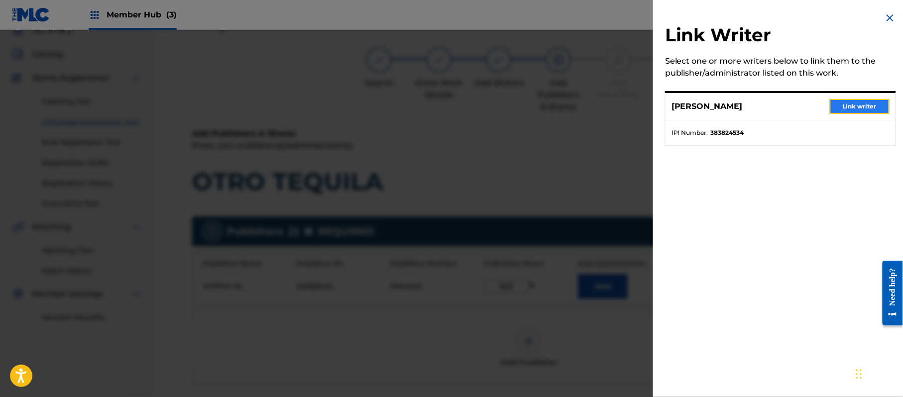
click at [862, 105] on button "Link writer" at bounding box center [860, 106] width 60 height 15
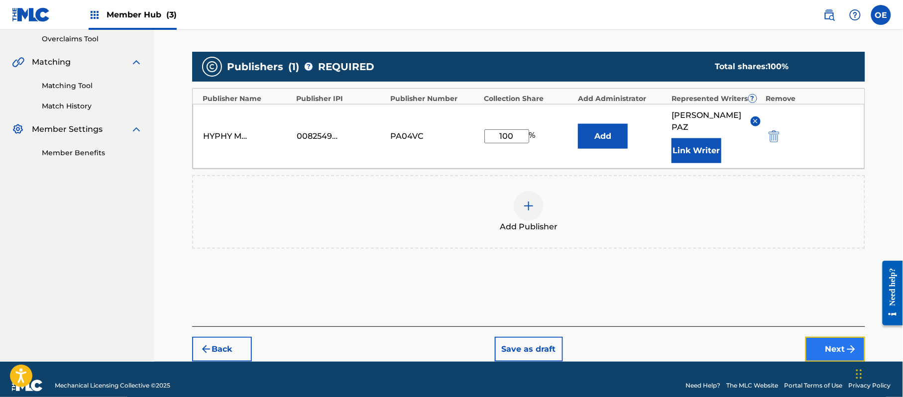
click at [821, 339] on button "Next" at bounding box center [835, 349] width 60 height 25
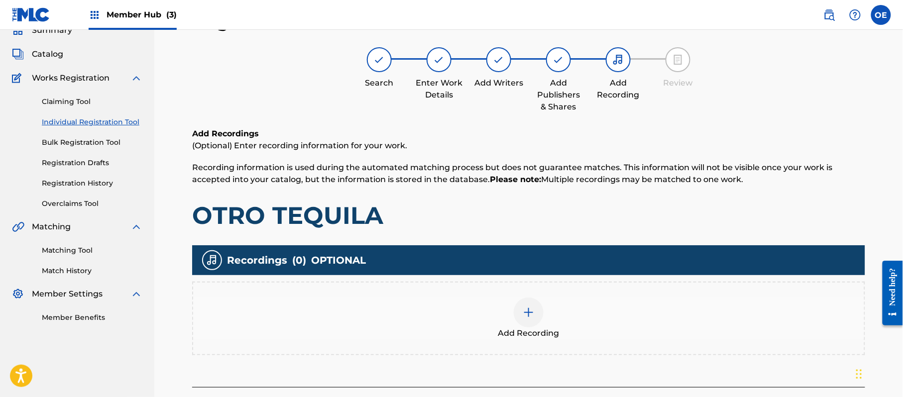
click at [528, 299] on div at bounding box center [529, 313] width 30 height 30
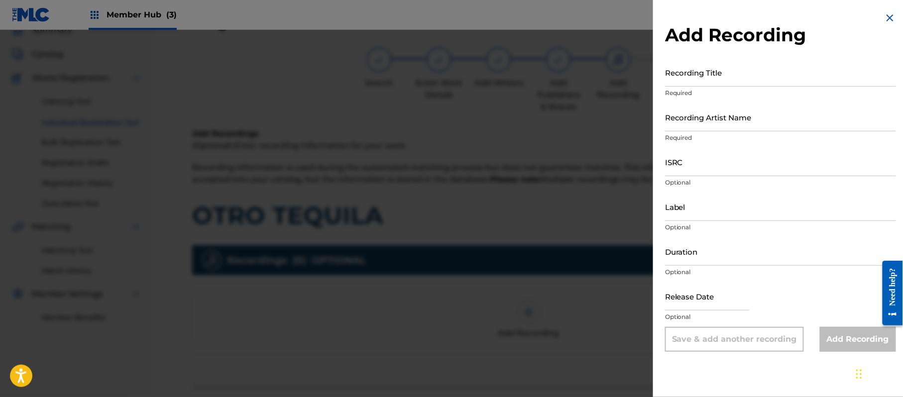
click at [885, 18] on img at bounding box center [890, 18] width 12 height 12
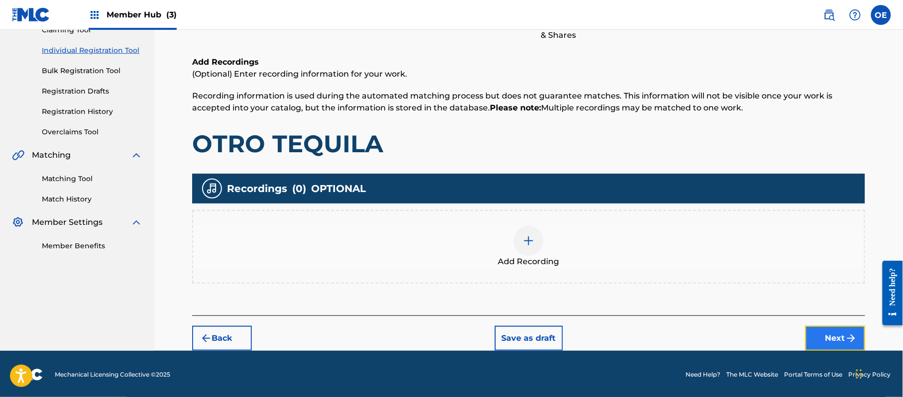
click at [827, 332] on button "Next" at bounding box center [835, 338] width 60 height 25
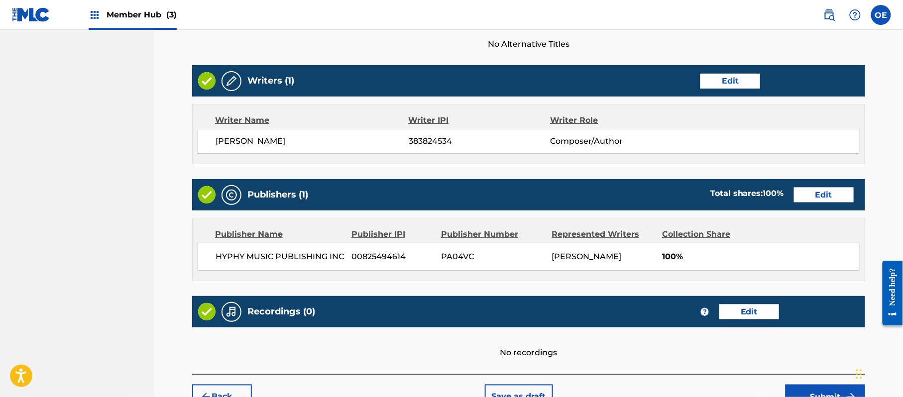
scroll to position [413, 0]
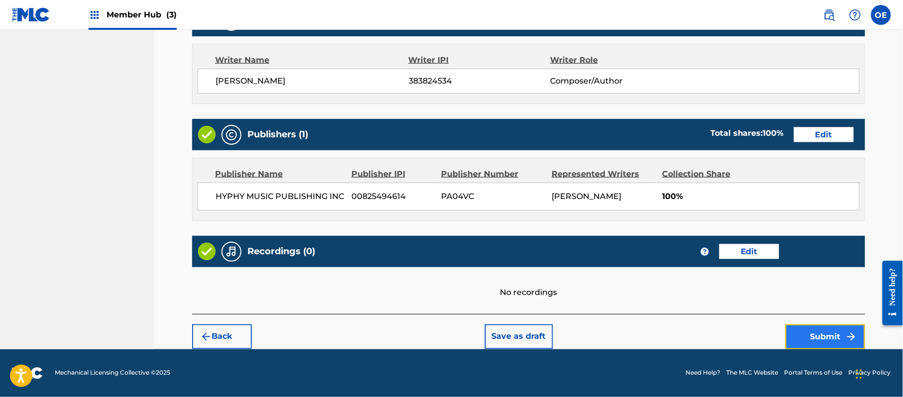
click at [823, 333] on button "Submit" at bounding box center [825, 336] width 80 height 25
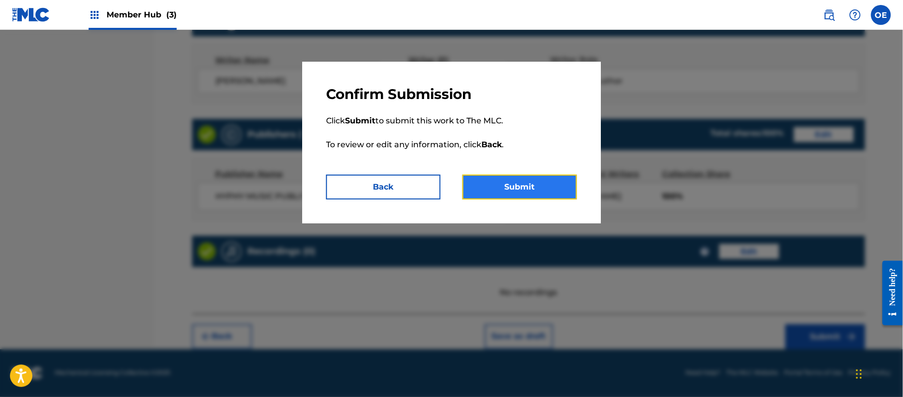
click at [514, 190] on button "Submit" at bounding box center [519, 187] width 114 height 25
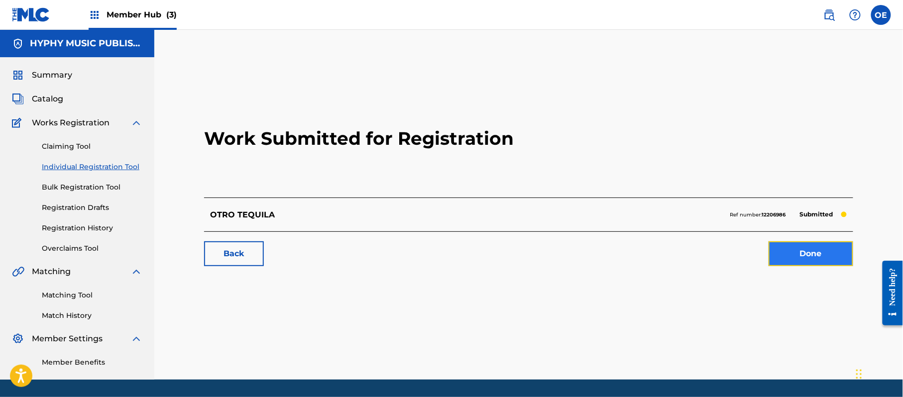
click at [796, 253] on link "Done" at bounding box center [810, 253] width 85 height 25
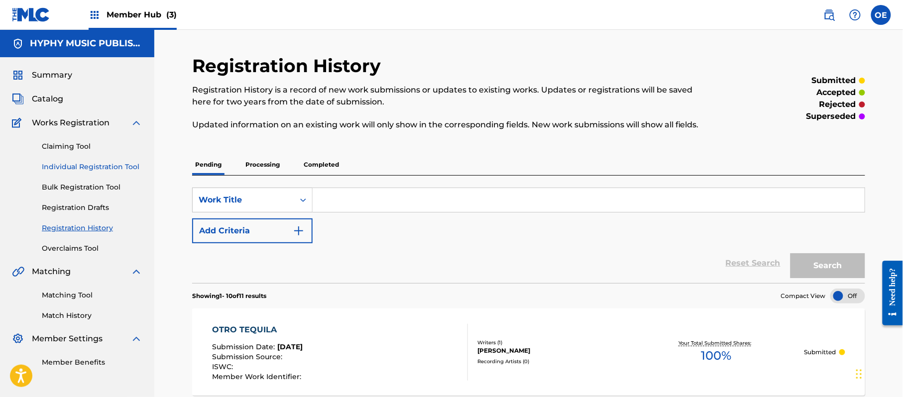
click at [91, 168] on link "Individual Registration Tool" at bounding box center [92, 167] width 101 height 10
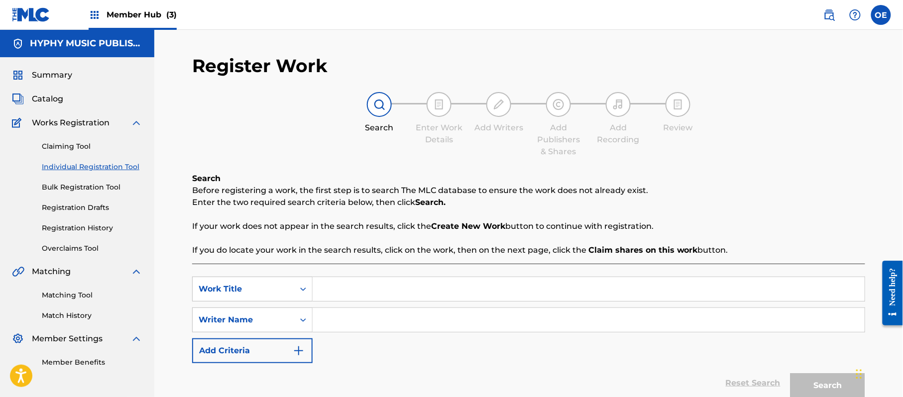
paste input "PARA TODAS HAY"
type input "PARA TODAS HAY"
paste input "[PERSON_NAME]"
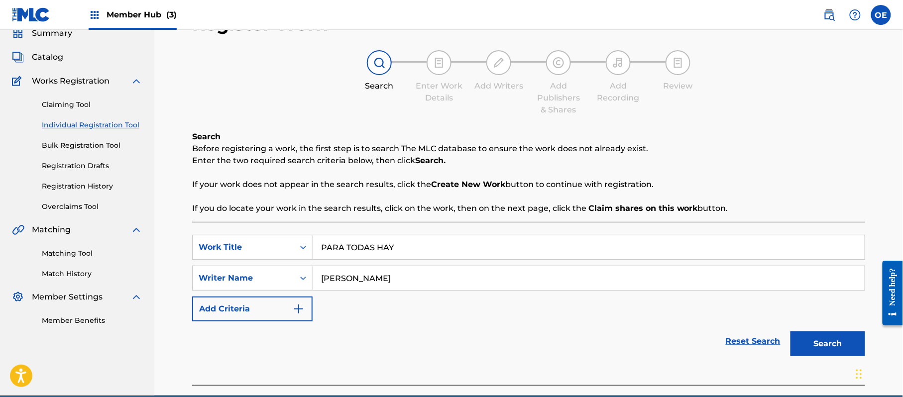
scroll to position [88, 0]
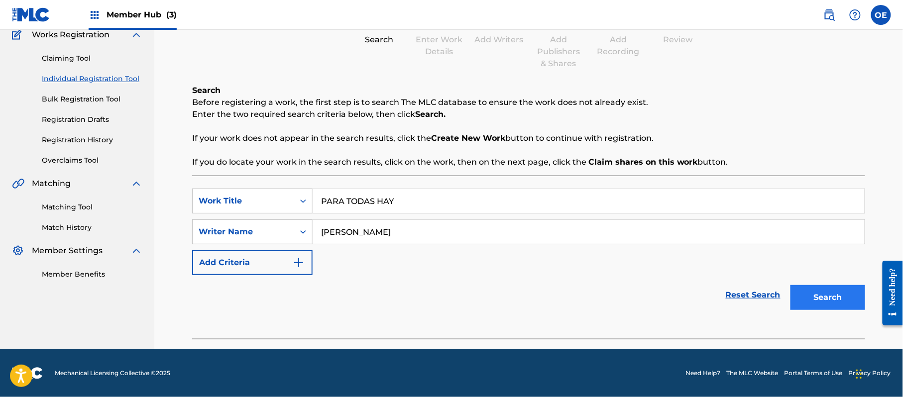
type input "[PERSON_NAME]"
click at [801, 301] on button "Search" at bounding box center [827, 297] width 75 height 25
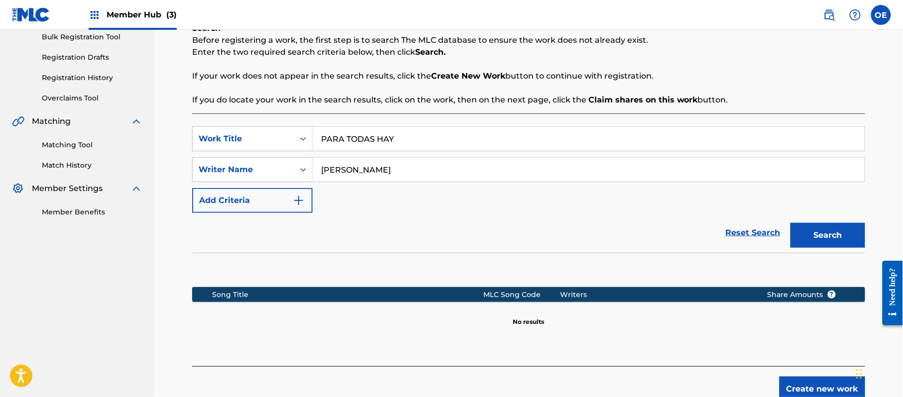
scroll to position [203, 0]
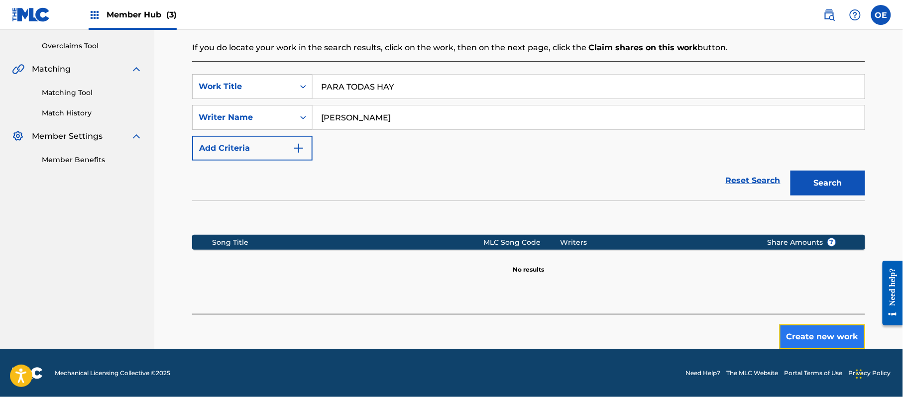
click at [817, 339] on button "Create new work" at bounding box center [822, 336] width 86 height 25
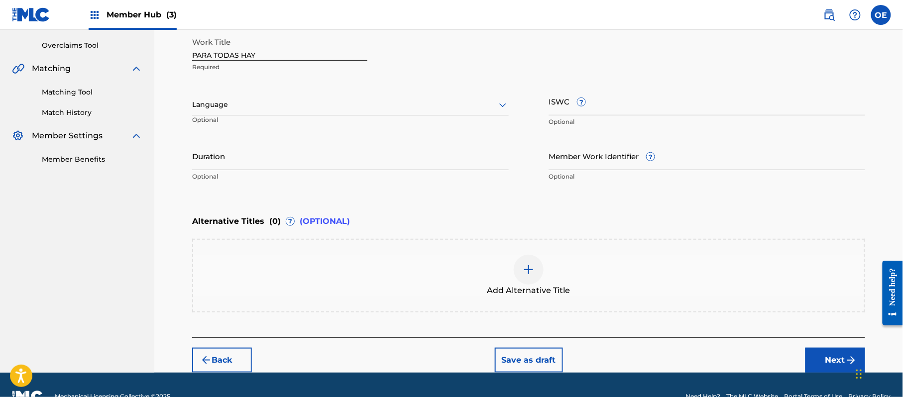
click at [249, 107] on div at bounding box center [350, 105] width 316 height 12
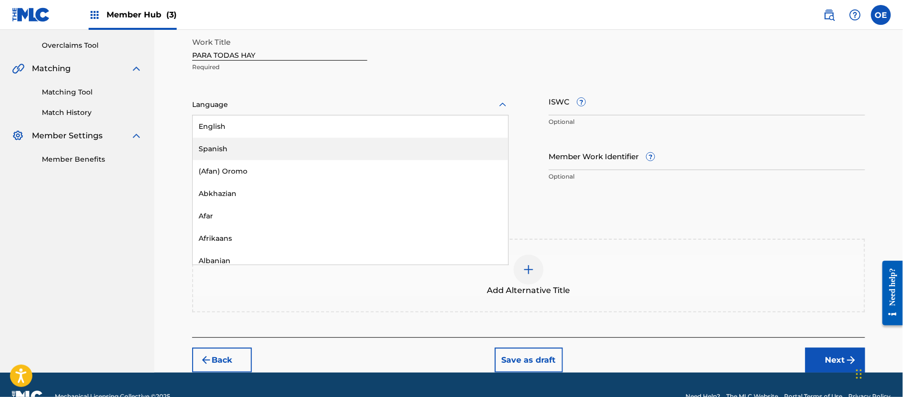
click at [264, 150] on div "Spanish" at bounding box center [351, 149] width 316 height 22
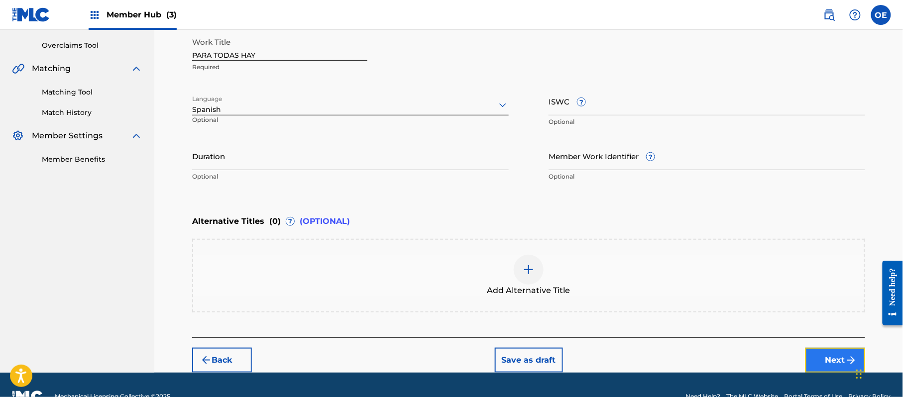
click at [828, 355] on button "Next" at bounding box center [835, 360] width 60 height 25
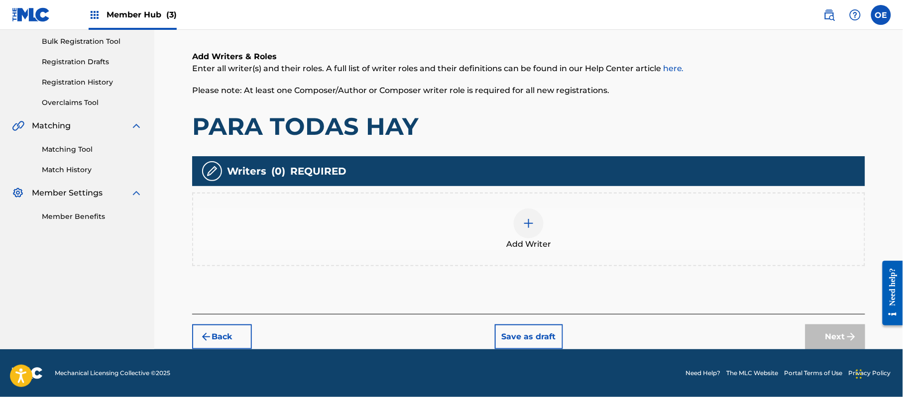
scroll to position [45, 0]
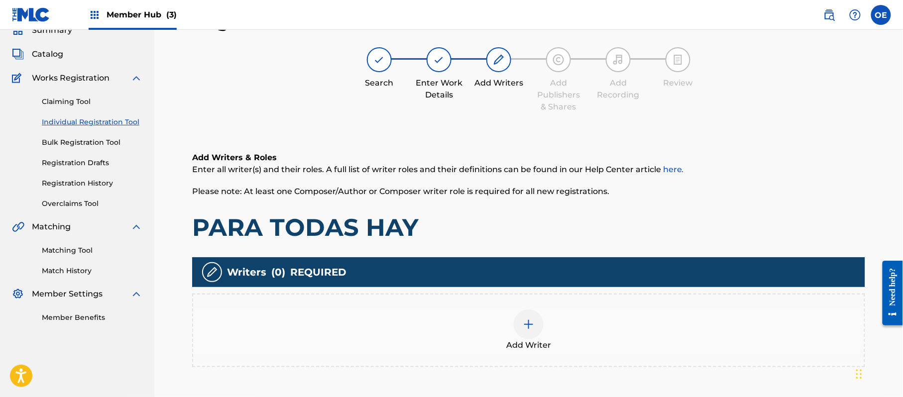
click at [542, 343] on span "Add Writer" at bounding box center [528, 345] width 45 height 12
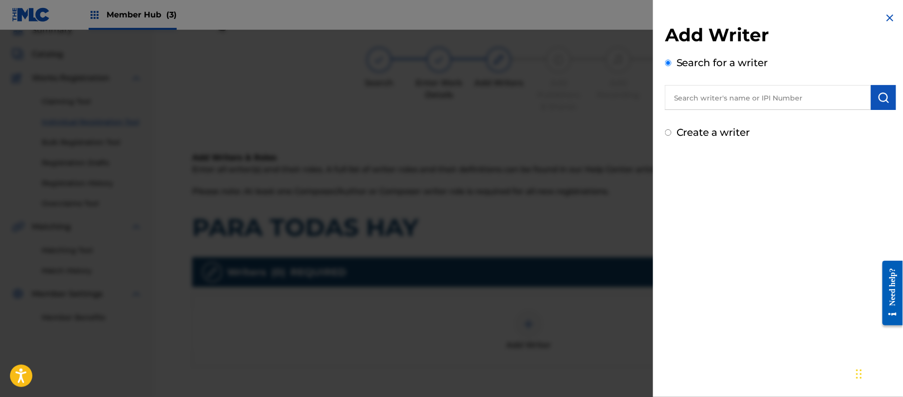
click at [692, 131] on label "Create a writer" at bounding box center [713, 132] width 74 height 12
radio input "true"
click at [671, 131] on input "Create a writer" at bounding box center [668, 132] width 6 height 6
radio input "false"
radio input "true"
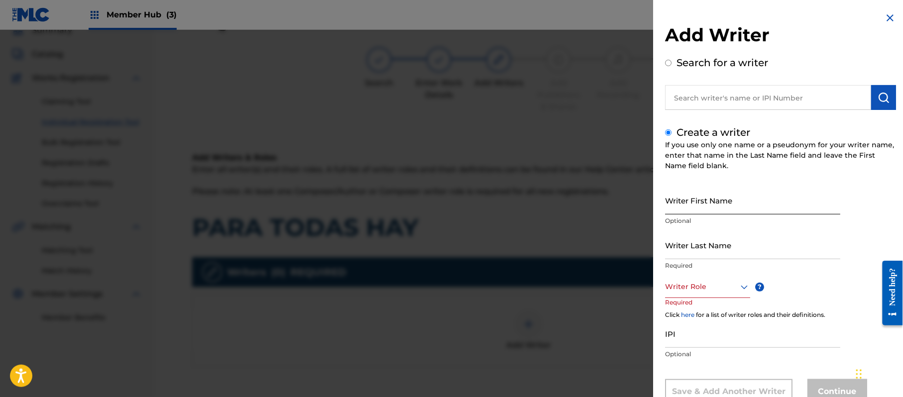
drag, startPoint x: 697, startPoint y: 180, endPoint x: 716, endPoint y: 201, distance: 28.6
paste input "[PERSON_NAME]"
type input "[PERSON_NAME]"
paste input "[PERSON_NAME]"
type input "[PERSON_NAME]"
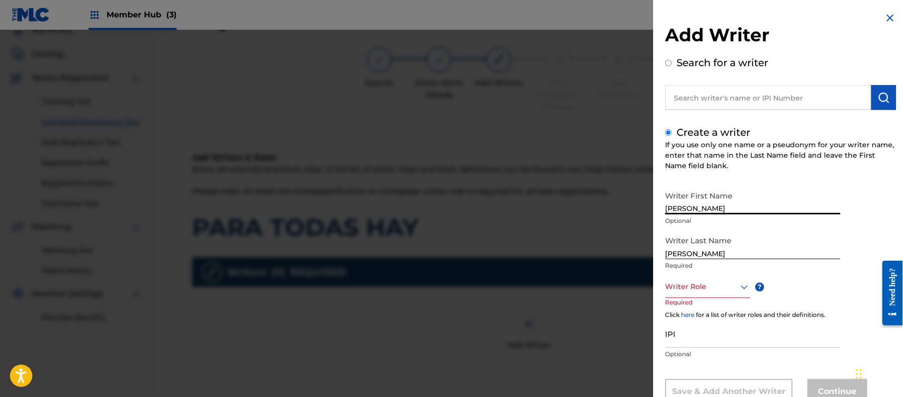
drag, startPoint x: 730, startPoint y: 207, endPoint x: 689, endPoint y: 226, distance: 44.5
click at [689, 226] on div "Writer First Name [PERSON_NAME] Optional" at bounding box center [752, 208] width 175 height 45
type input "[PERSON_NAME]"
drag, startPoint x: 693, startPoint y: 254, endPoint x: 608, endPoint y: 251, distance: 85.1
click at [632, 259] on div "Add Writer Search for a writer Create a writer If you use only one name or a ps…" at bounding box center [451, 213] width 903 height 367
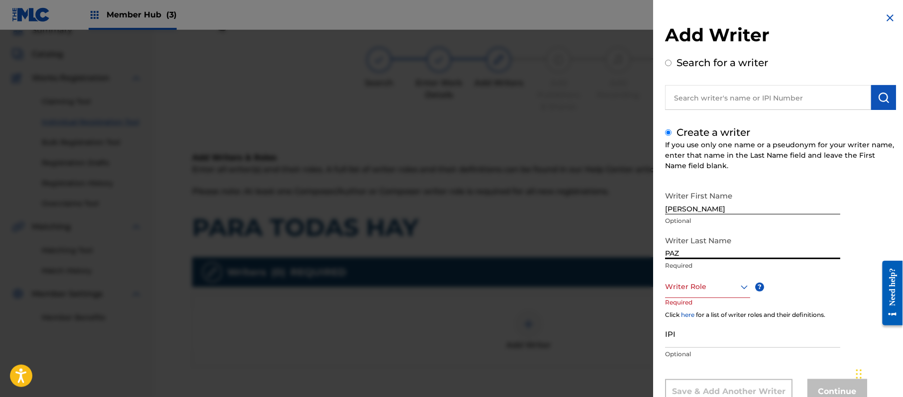
type input "PAZ"
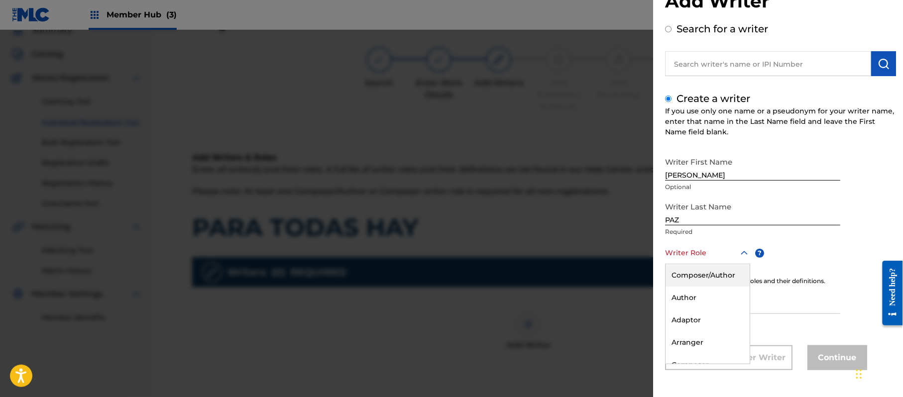
click at [702, 264] on div "8 results available. Use Up and Down to choose options, press Enter to select t…" at bounding box center [707, 253] width 85 height 22
click at [703, 276] on div "Composer/Author" at bounding box center [707, 275] width 84 height 22
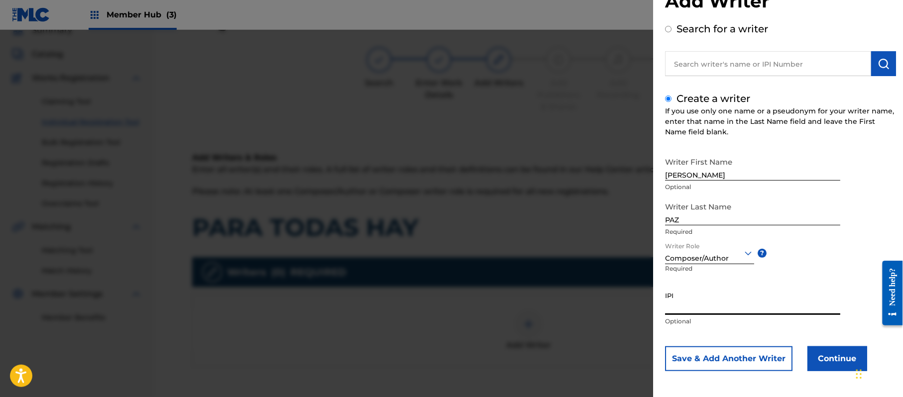
paste input "383824534"
type input "383824534"
click at [827, 347] on button "Continue" at bounding box center [837, 358] width 60 height 25
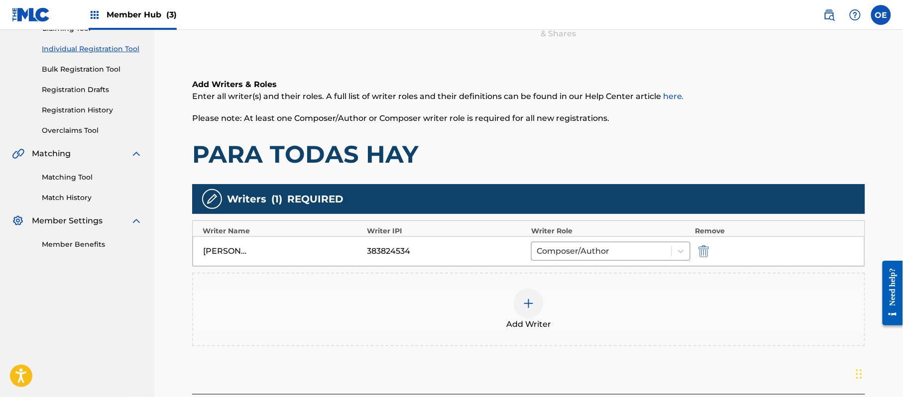
scroll to position [198, 0]
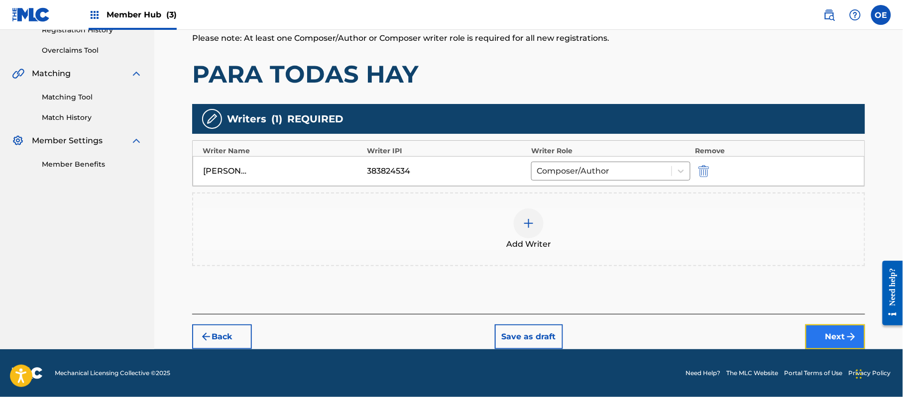
click at [826, 343] on button "Next" at bounding box center [835, 336] width 60 height 25
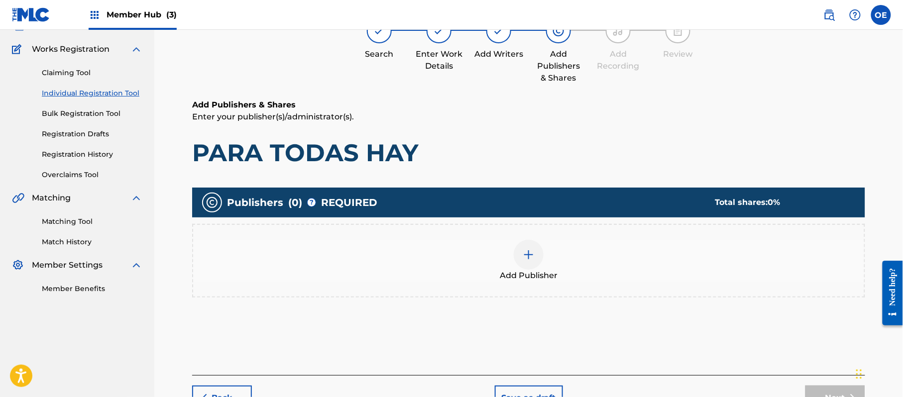
scroll to position [45, 0]
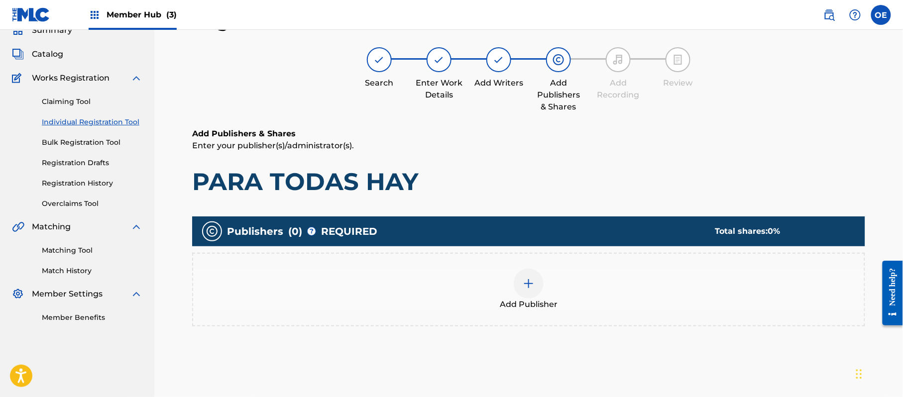
click at [494, 300] on div "Add Publisher" at bounding box center [528, 290] width 671 height 42
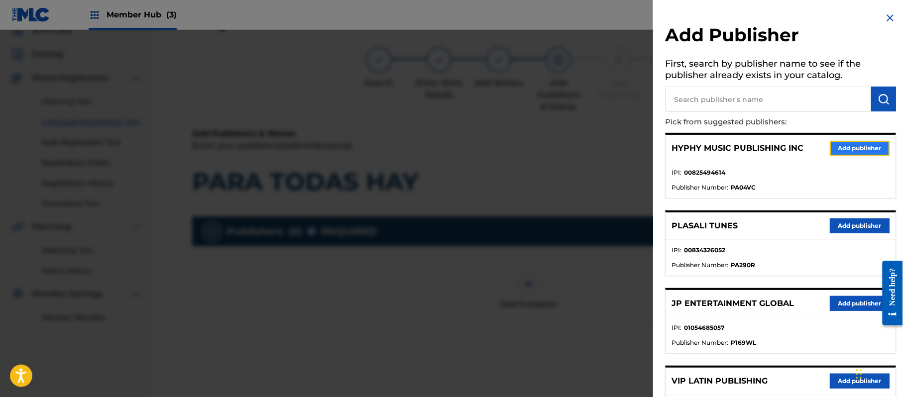
click at [854, 141] on button "Add publisher" at bounding box center [860, 148] width 60 height 15
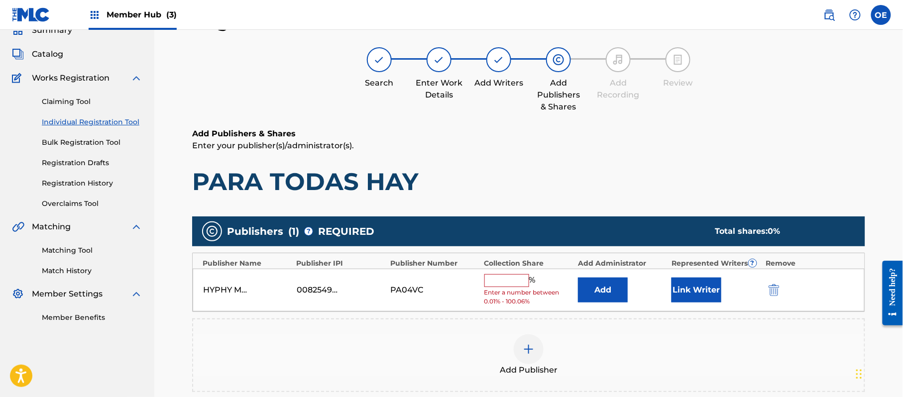
click at [510, 277] on input "text" at bounding box center [506, 280] width 45 height 13
type input "100"
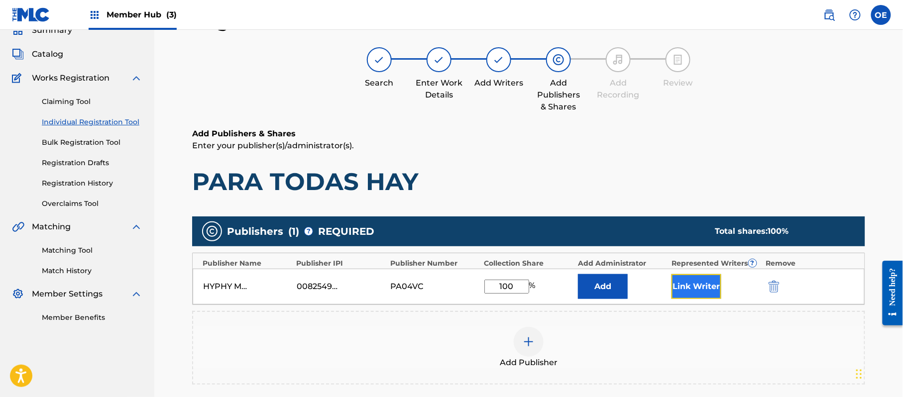
click at [708, 283] on button "Link Writer" at bounding box center [696, 286] width 50 height 25
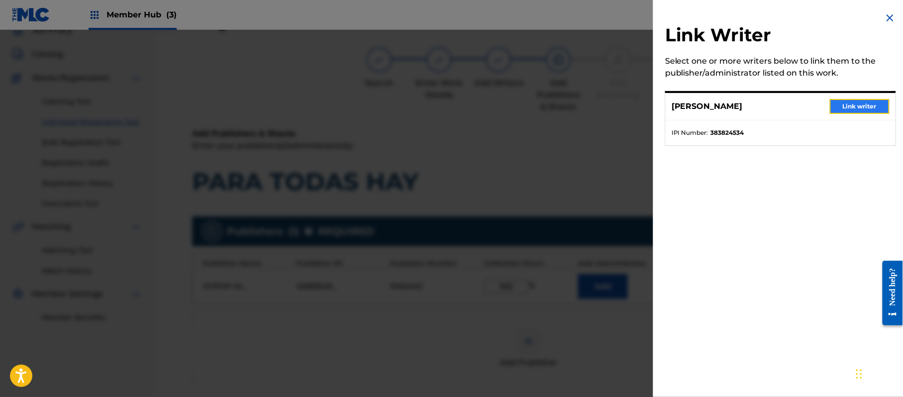
click at [850, 108] on button "Link writer" at bounding box center [860, 106] width 60 height 15
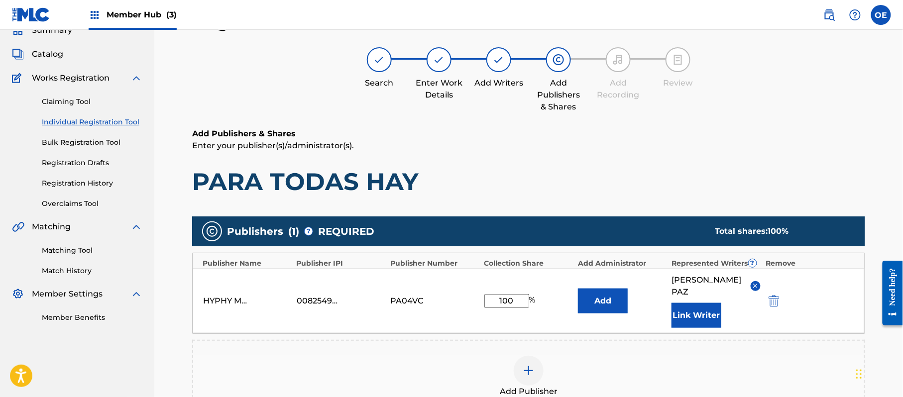
scroll to position [111, 0]
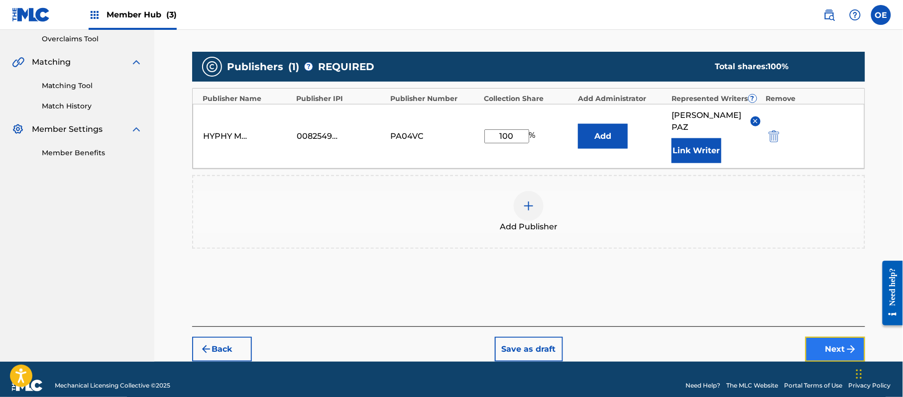
click at [827, 337] on button "Next" at bounding box center [835, 349] width 60 height 25
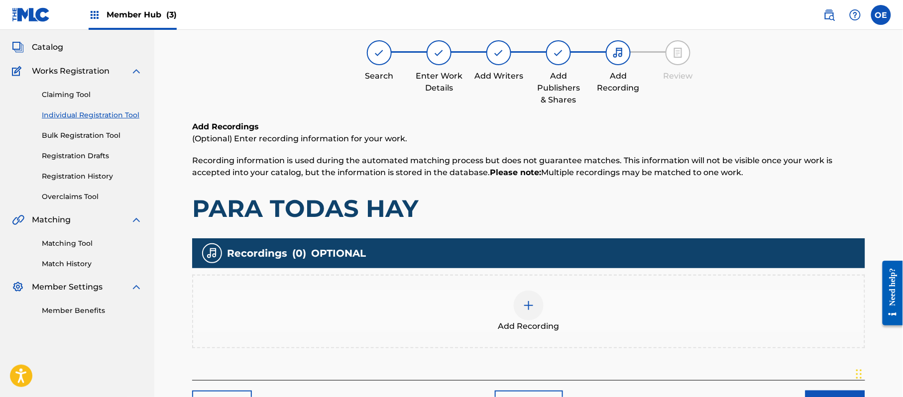
scroll to position [45, 0]
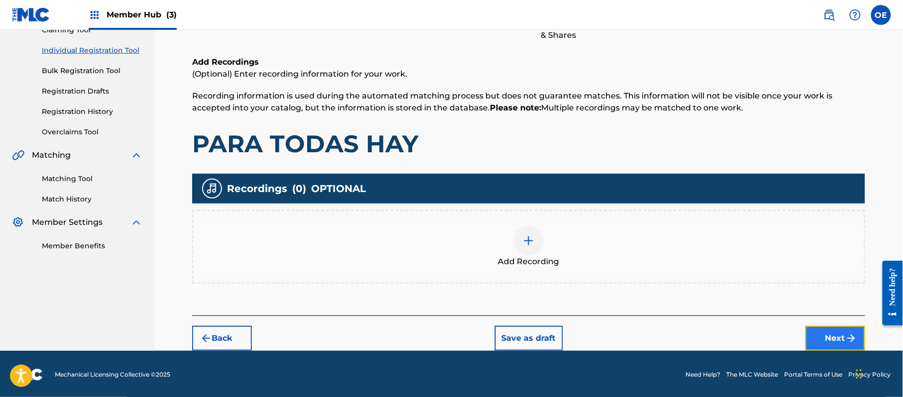
click at [821, 337] on button "Next" at bounding box center [835, 338] width 60 height 25
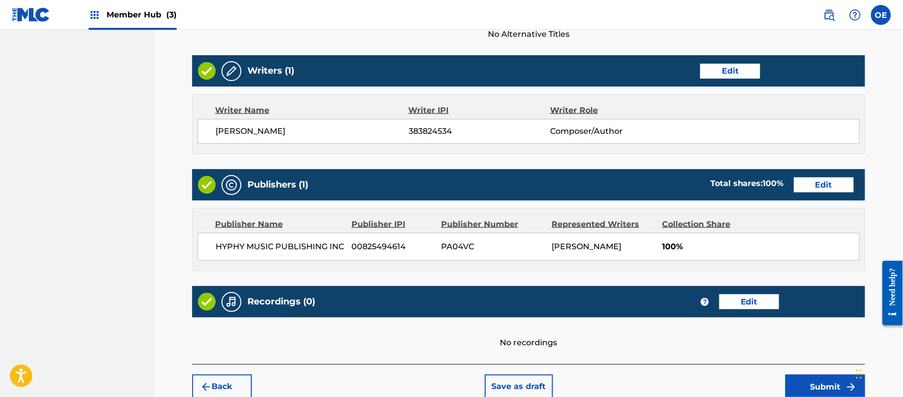
scroll to position [413, 0]
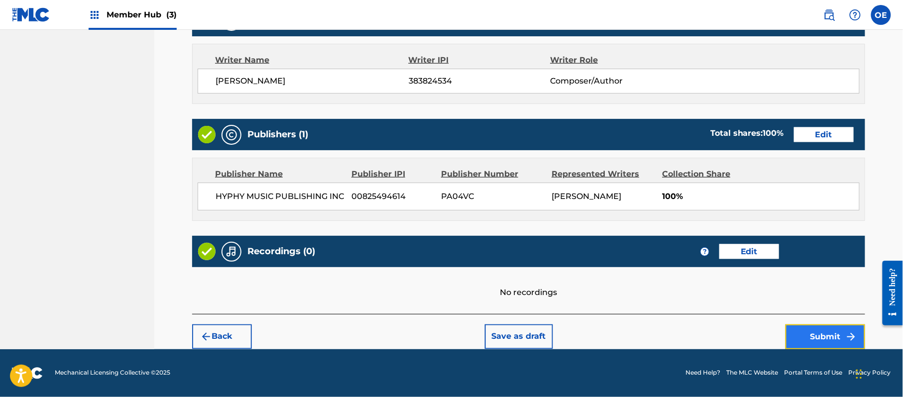
click at [819, 329] on button "Submit" at bounding box center [825, 336] width 80 height 25
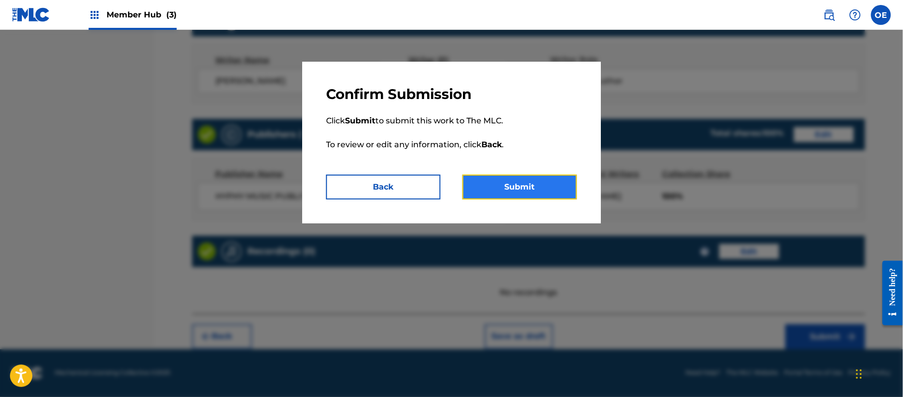
click at [498, 189] on button "Submit" at bounding box center [519, 187] width 114 height 25
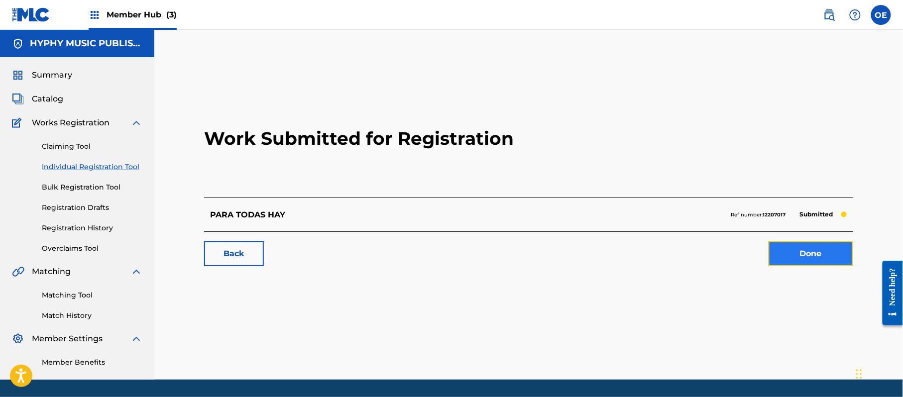
click at [820, 265] on link "Done" at bounding box center [810, 253] width 85 height 25
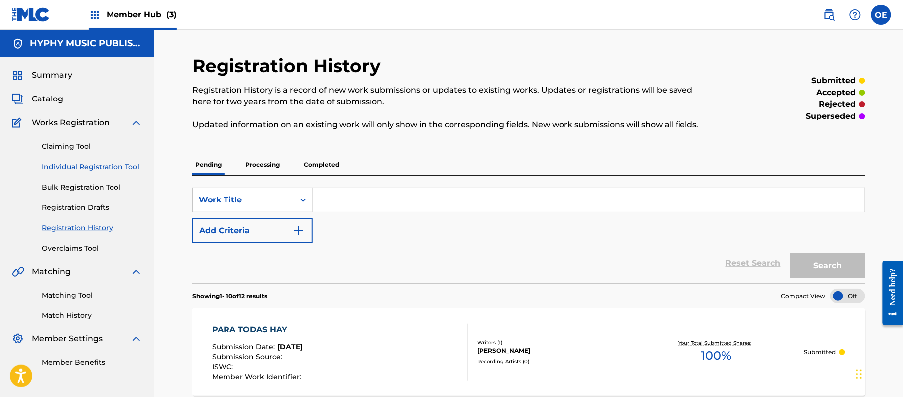
drag, startPoint x: 89, startPoint y: 169, endPoint x: 102, endPoint y: 169, distance: 12.9
click at [90, 169] on link "Individual Registration Tool" at bounding box center [92, 167] width 101 height 10
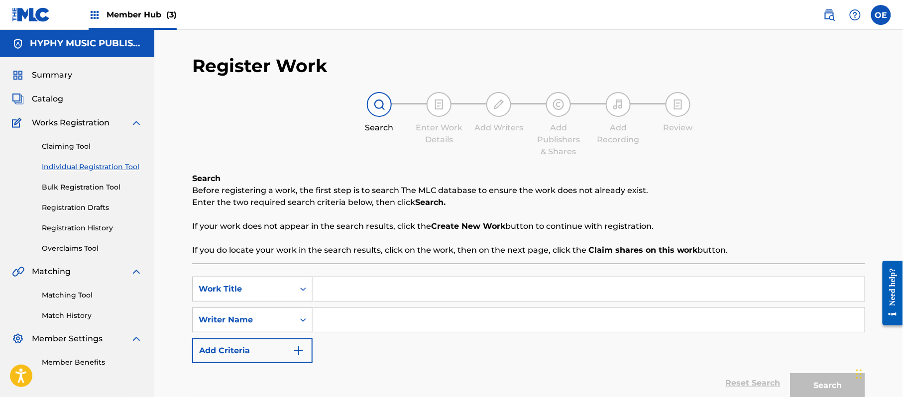
paste input "PARECES UVITA"
type input "PARECES UVITA"
paste input "[PERSON_NAME]"
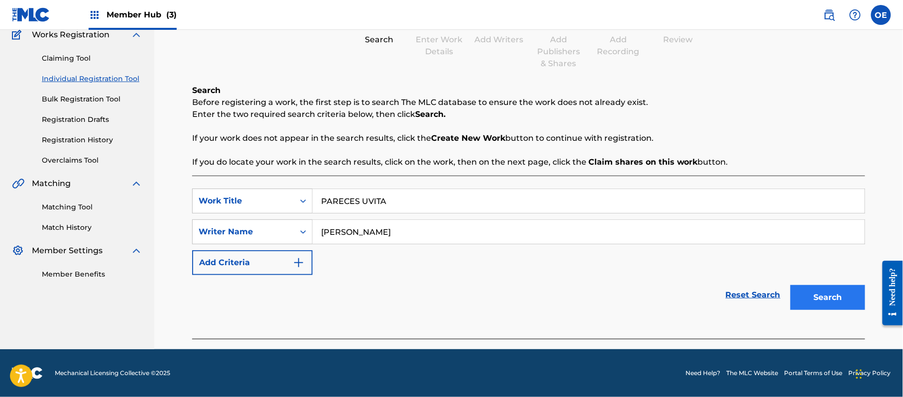
type input "[PERSON_NAME]"
click at [829, 300] on button "Search" at bounding box center [827, 297] width 75 height 25
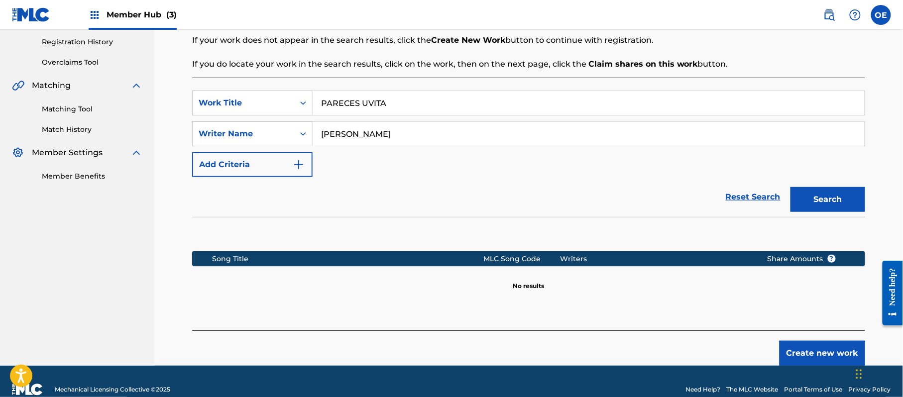
scroll to position [203, 0]
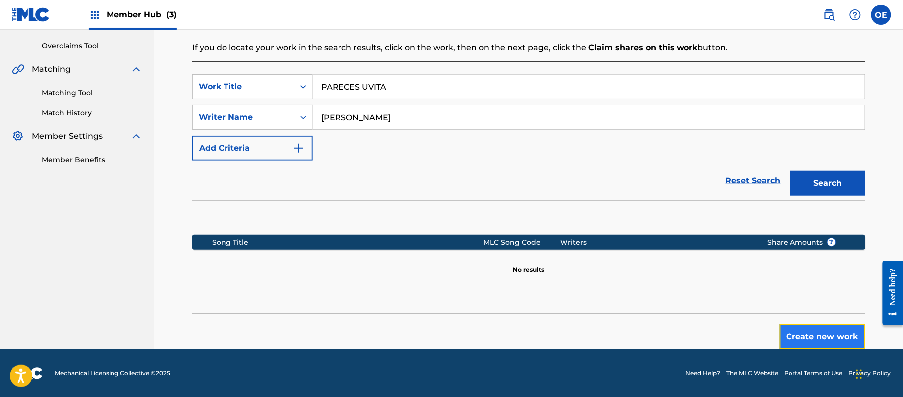
click at [844, 333] on button "Create new work" at bounding box center [822, 336] width 86 height 25
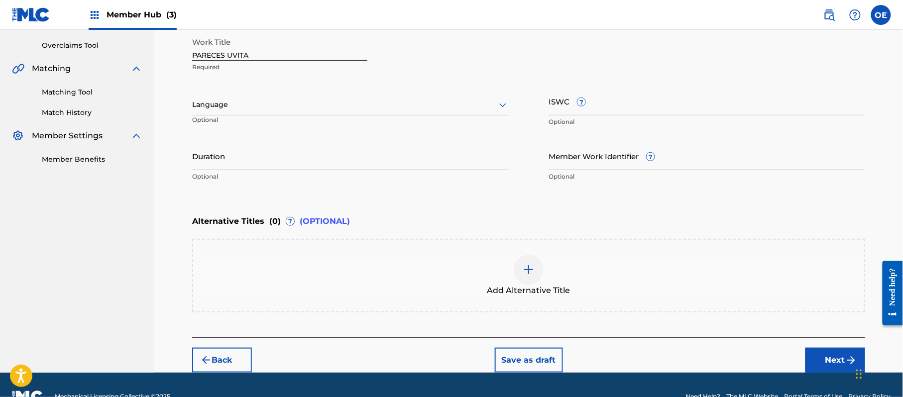
click at [276, 107] on div at bounding box center [350, 105] width 316 height 12
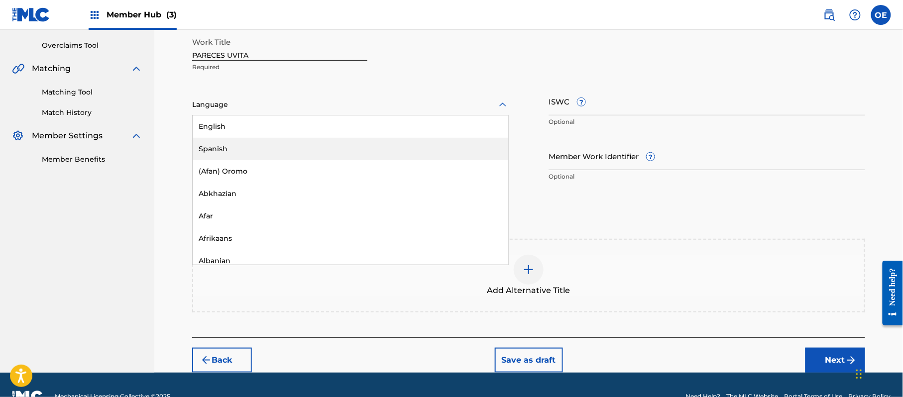
click at [281, 159] on div "Spanish" at bounding box center [351, 149] width 316 height 22
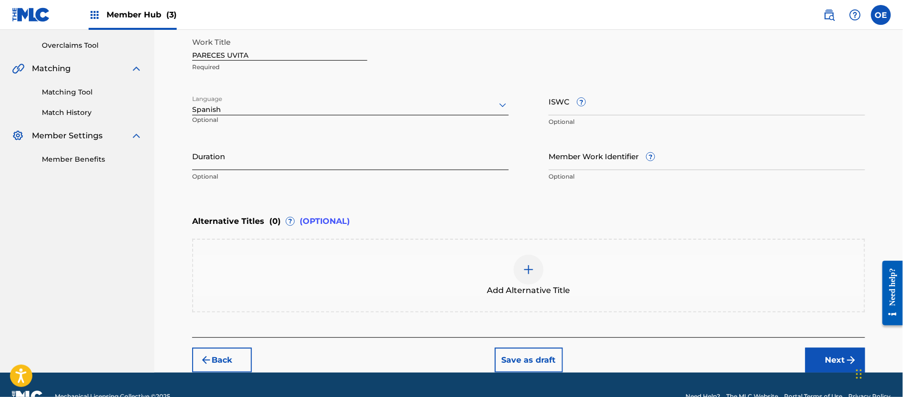
click at [278, 170] on input "Duration" at bounding box center [350, 156] width 316 height 28
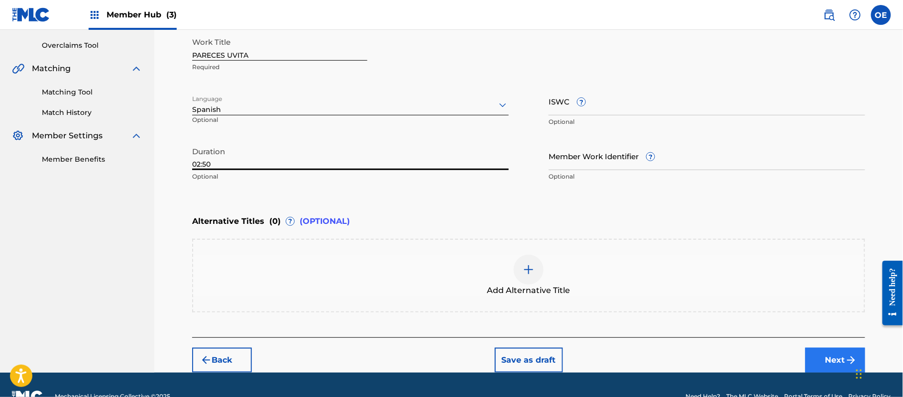
type input "02:50"
click at [831, 359] on button "Next" at bounding box center [835, 360] width 60 height 25
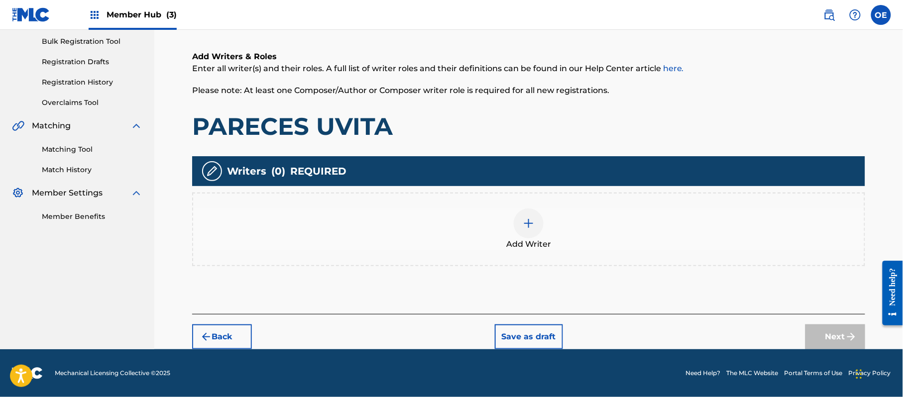
scroll to position [45, 0]
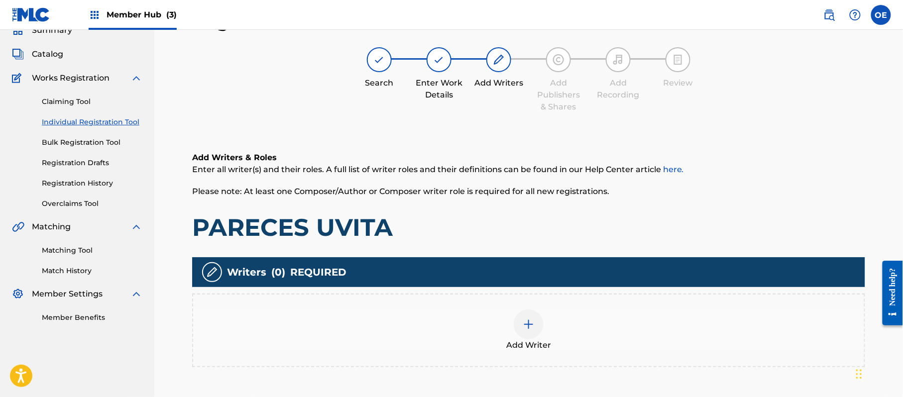
click at [531, 321] on img at bounding box center [529, 324] width 12 height 12
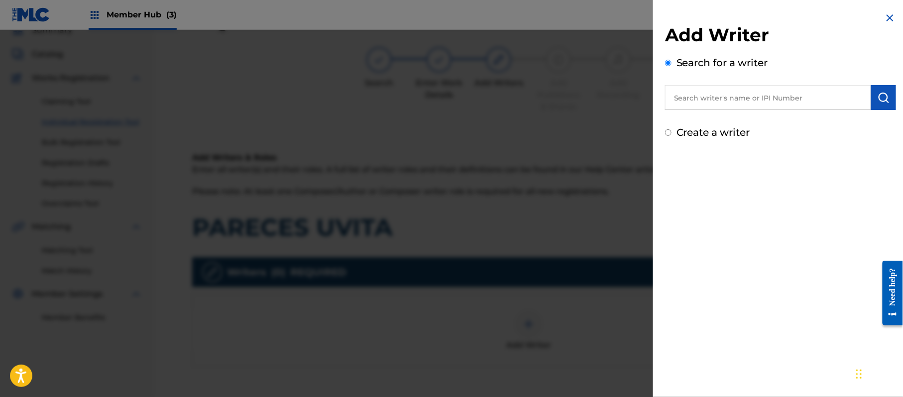
paste input "[PERSON_NAME]"
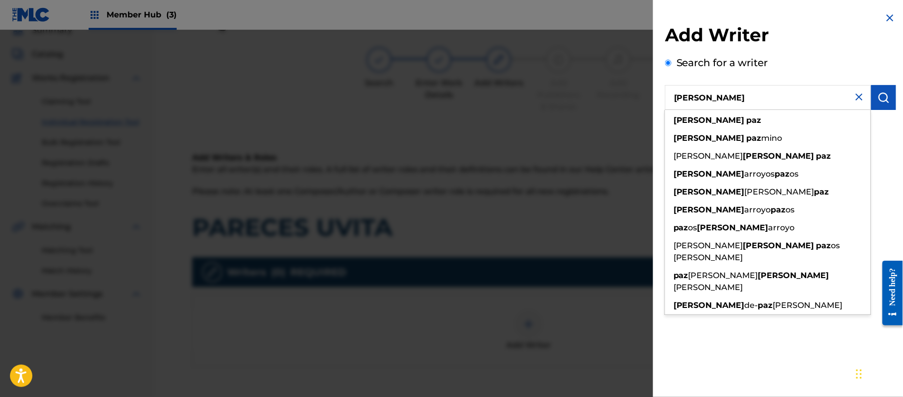
type input "[PERSON_NAME]"
click at [872, 168] on div "Add Writer Search for a writer [PERSON_NAME] [PERSON_NAME] [PERSON_NAME] mino […" at bounding box center [780, 198] width 255 height 397
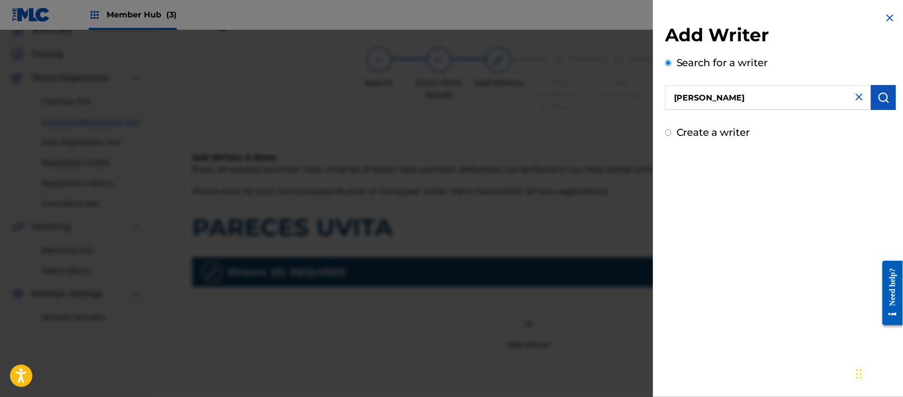
click at [725, 134] on label "Create a writer" at bounding box center [713, 132] width 74 height 12
radio input "true"
click at [671, 134] on input "Create a writer" at bounding box center [668, 132] width 6 height 6
radio input "false"
radio input "true"
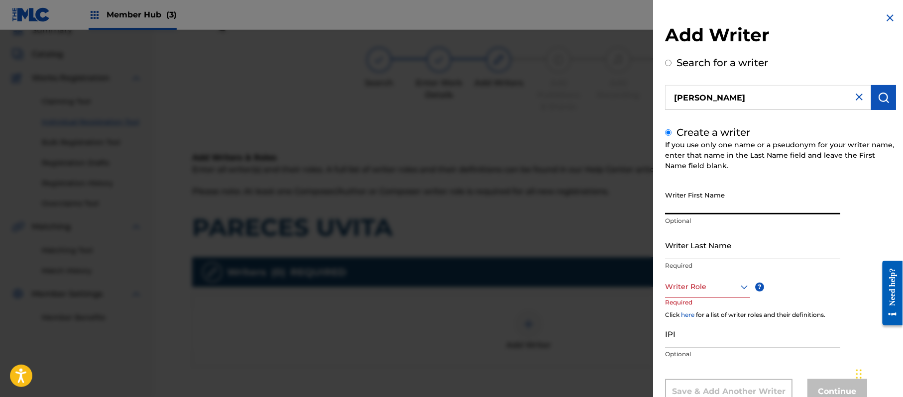
paste input "[PERSON_NAME]"
type input "[PERSON_NAME]"
paste input "[PERSON_NAME]"
type input "[PERSON_NAME]"
drag, startPoint x: 715, startPoint y: 217, endPoint x: 711, endPoint y: 213, distance: 5.3
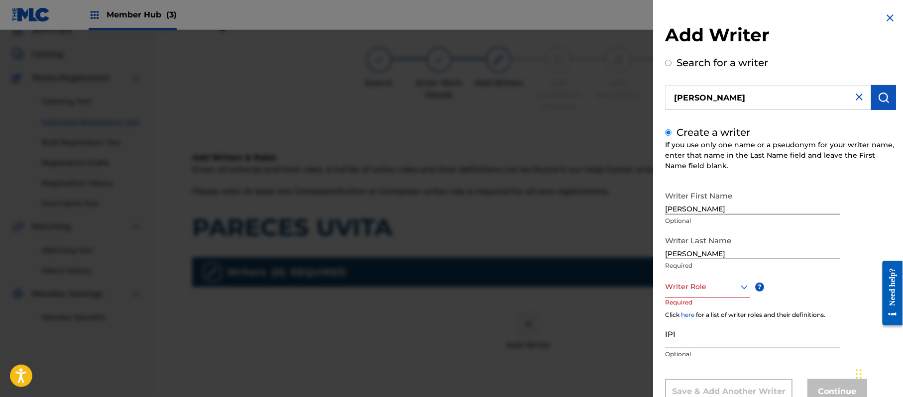
click at [703, 217] on p "Optional" at bounding box center [752, 220] width 175 height 9
drag, startPoint x: 723, startPoint y: 210, endPoint x: 689, endPoint y: 215, distance: 34.7
click at [689, 215] on div "Writer First Name [PERSON_NAME] Optional" at bounding box center [752, 208] width 175 height 45
type input "[PERSON_NAME]"
drag, startPoint x: 690, startPoint y: 255, endPoint x: 626, endPoint y: 255, distance: 63.7
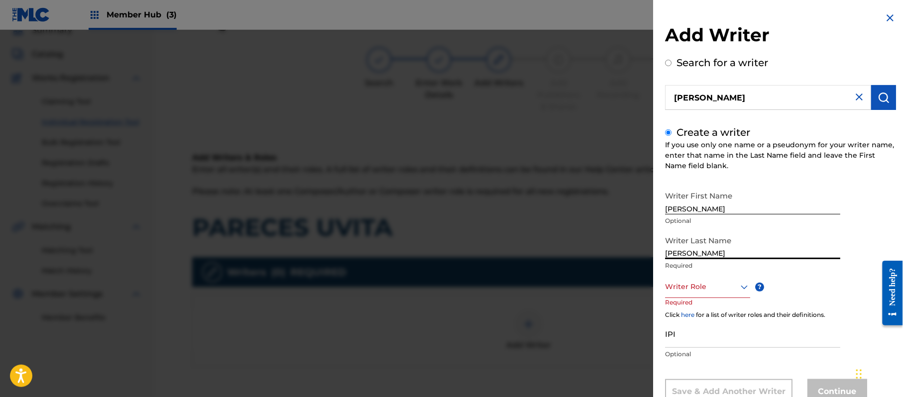
click at [629, 255] on div "Add Writer Search for a writer [PERSON_NAME] Create a writer If you use only on…" at bounding box center [451, 213] width 903 height 367
type input "PAZ"
click at [681, 278] on div "8 results available. Use Up and Down to choose options, press Enter to select t…" at bounding box center [707, 287] width 85 height 22
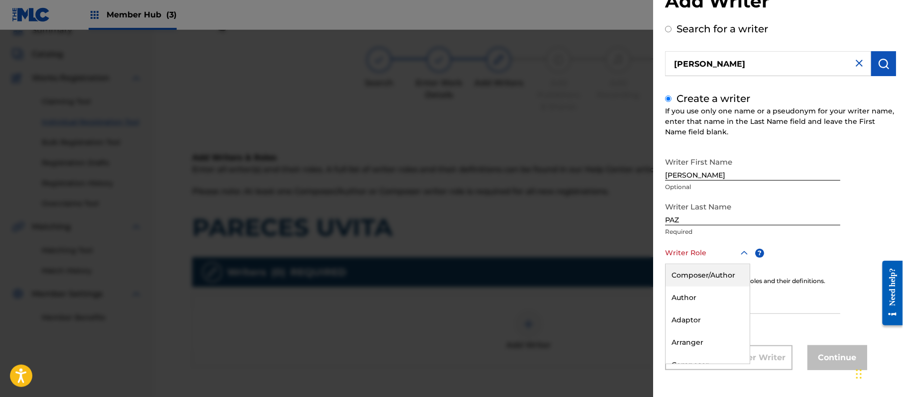
click at [681, 278] on div "Composer/Author" at bounding box center [707, 275] width 84 height 22
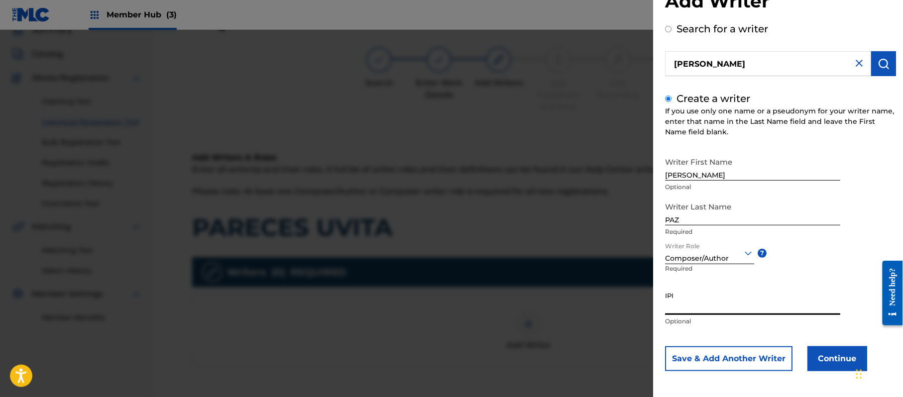
paste input "383824534"
type input "383824534"
click at [815, 356] on button "Continue" at bounding box center [837, 358] width 60 height 25
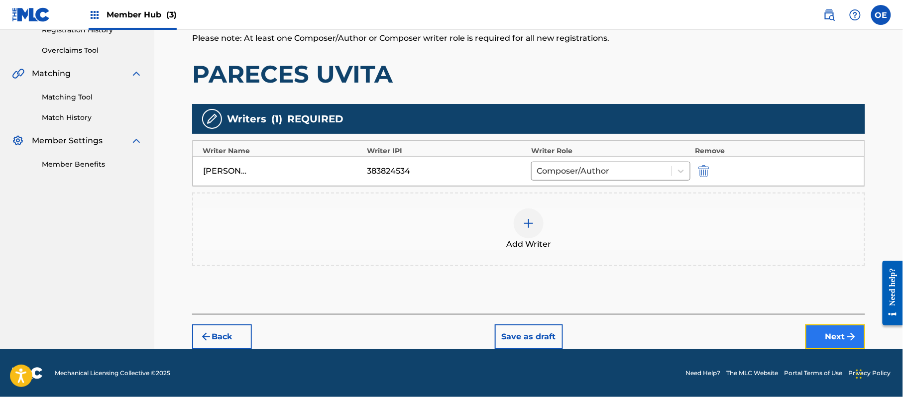
click at [821, 340] on button "Next" at bounding box center [835, 336] width 60 height 25
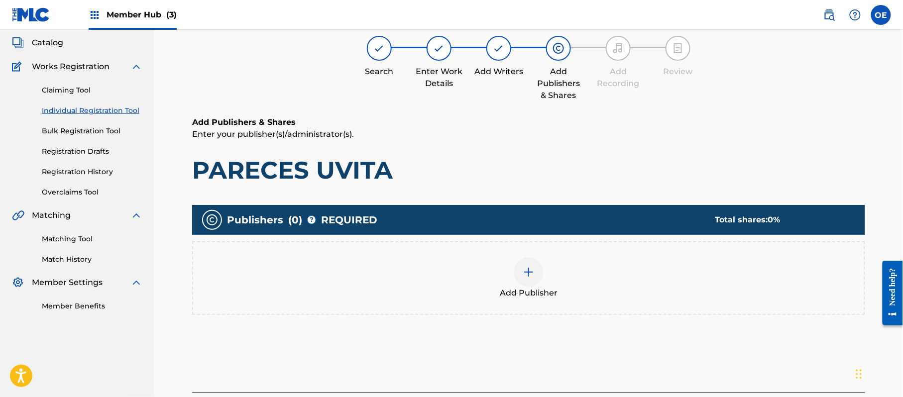
scroll to position [45, 0]
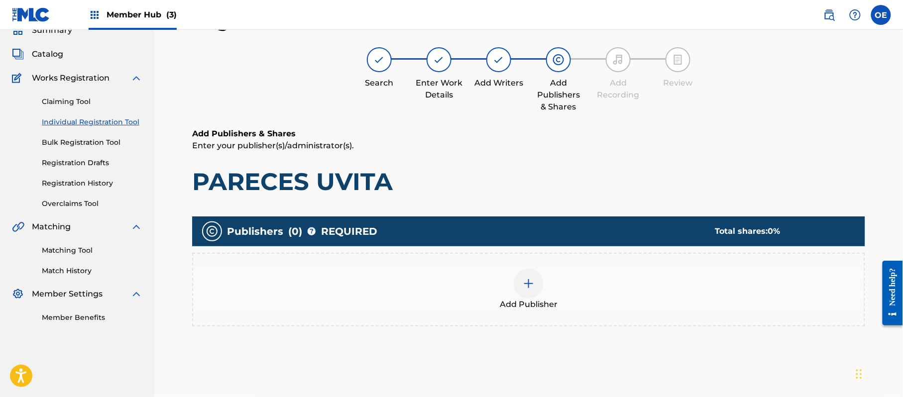
click at [512, 294] on div "Add Publisher" at bounding box center [528, 290] width 671 height 42
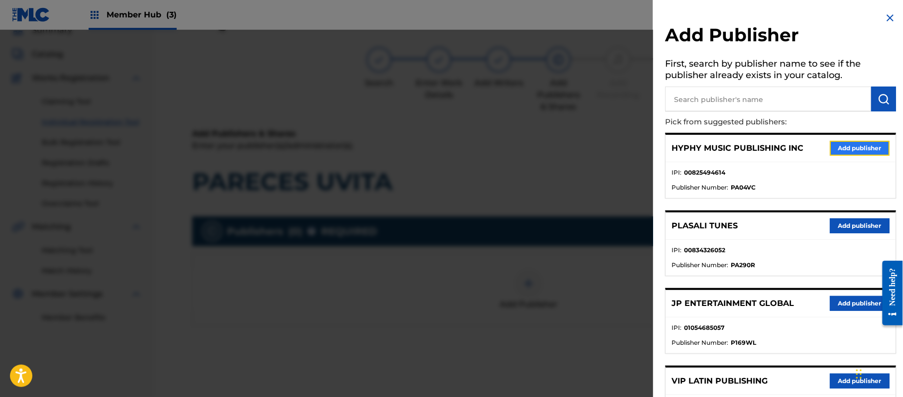
click at [856, 152] on button "Add publisher" at bounding box center [860, 148] width 60 height 15
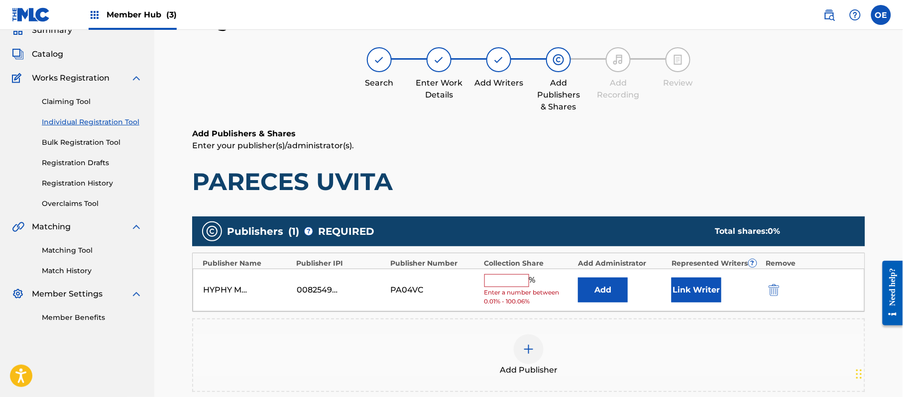
click at [520, 284] on input "text" at bounding box center [506, 280] width 45 height 13
type input "100"
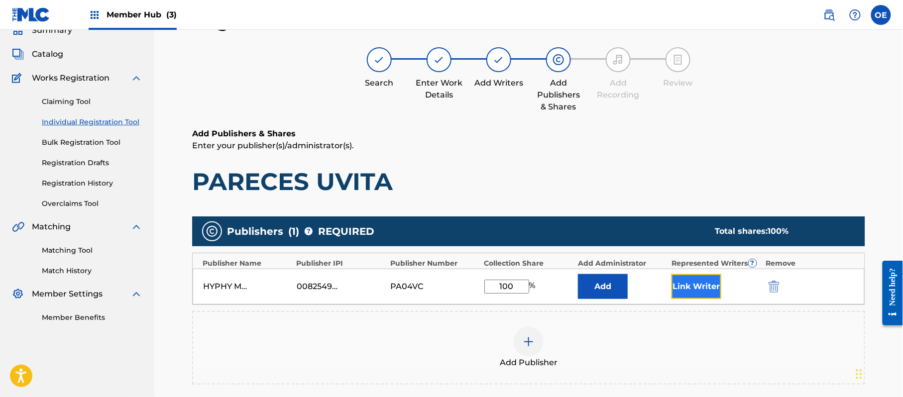
click at [699, 289] on button "Link Writer" at bounding box center [696, 286] width 50 height 25
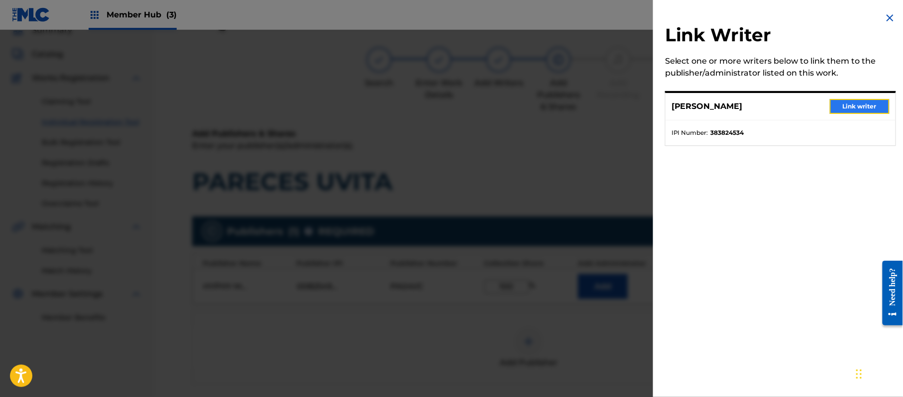
click at [874, 108] on button "Link writer" at bounding box center [860, 106] width 60 height 15
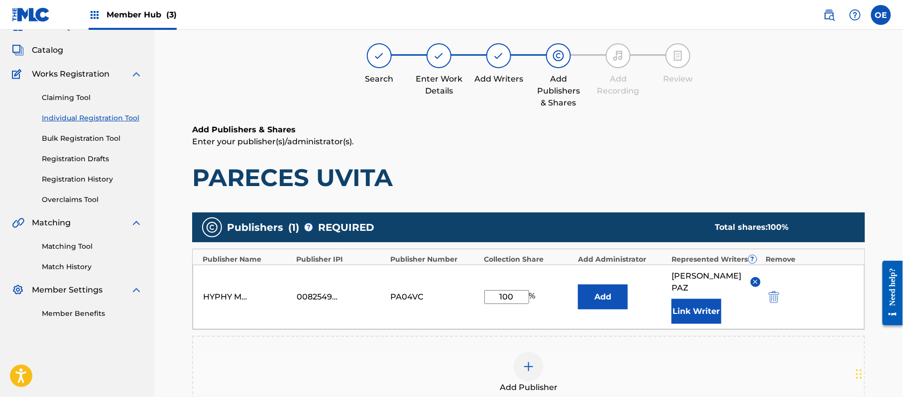
scroll to position [210, 0]
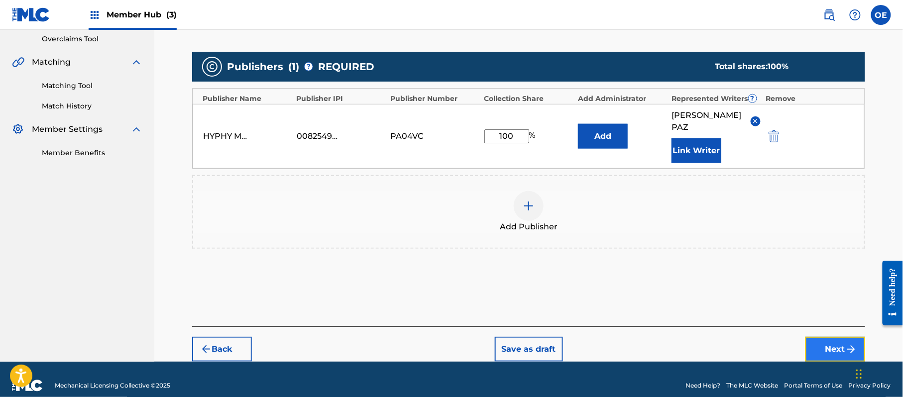
click at [841, 337] on button "Next" at bounding box center [835, 349] width 60 height 25
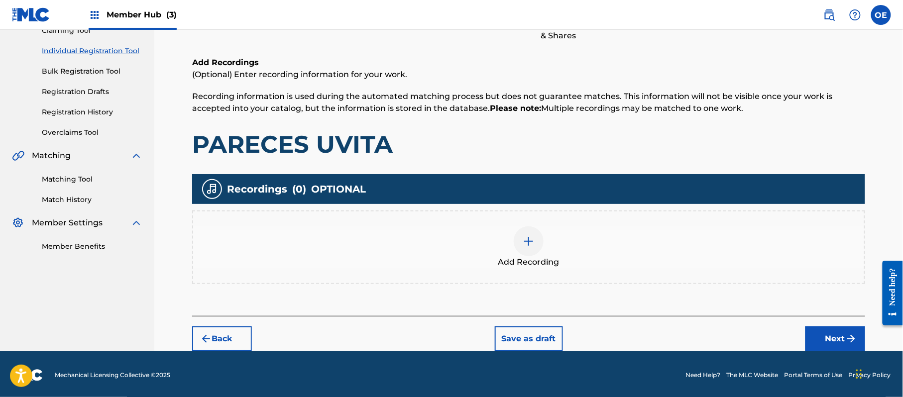
scroll to position [116, 0]
